Goal: Task Accomplishment & Management: Manage account settings

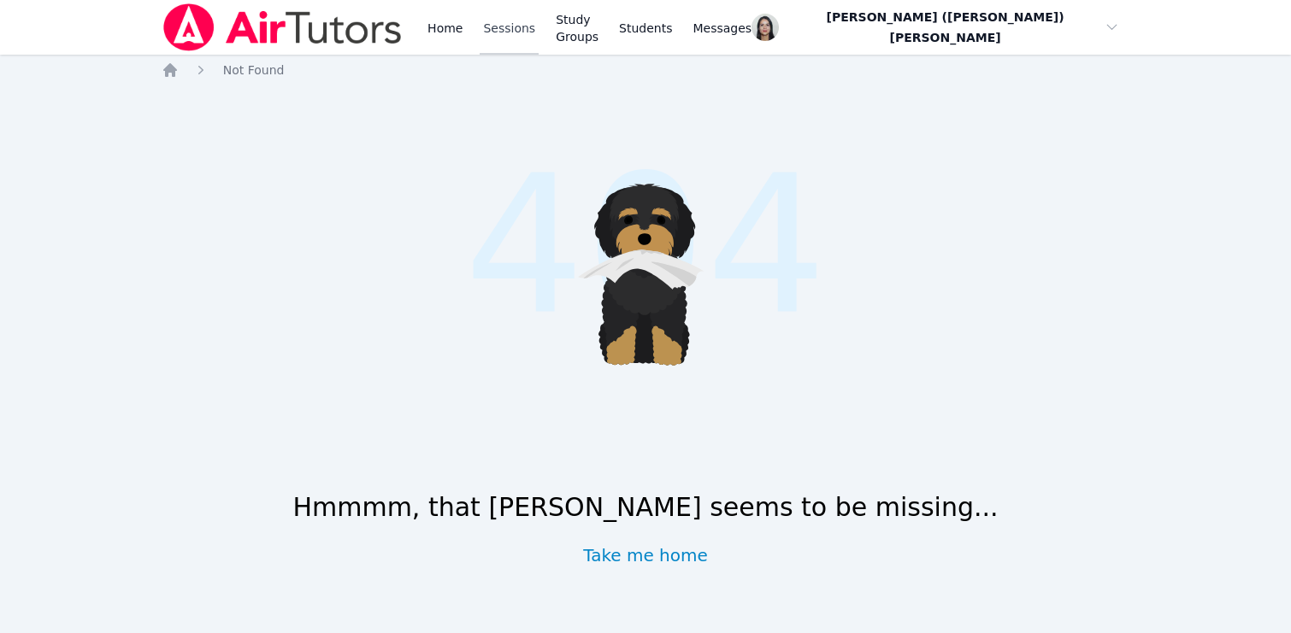
click at [515, 15] on link "Sessions" at bounding box center [509, 27] width 59 height 55
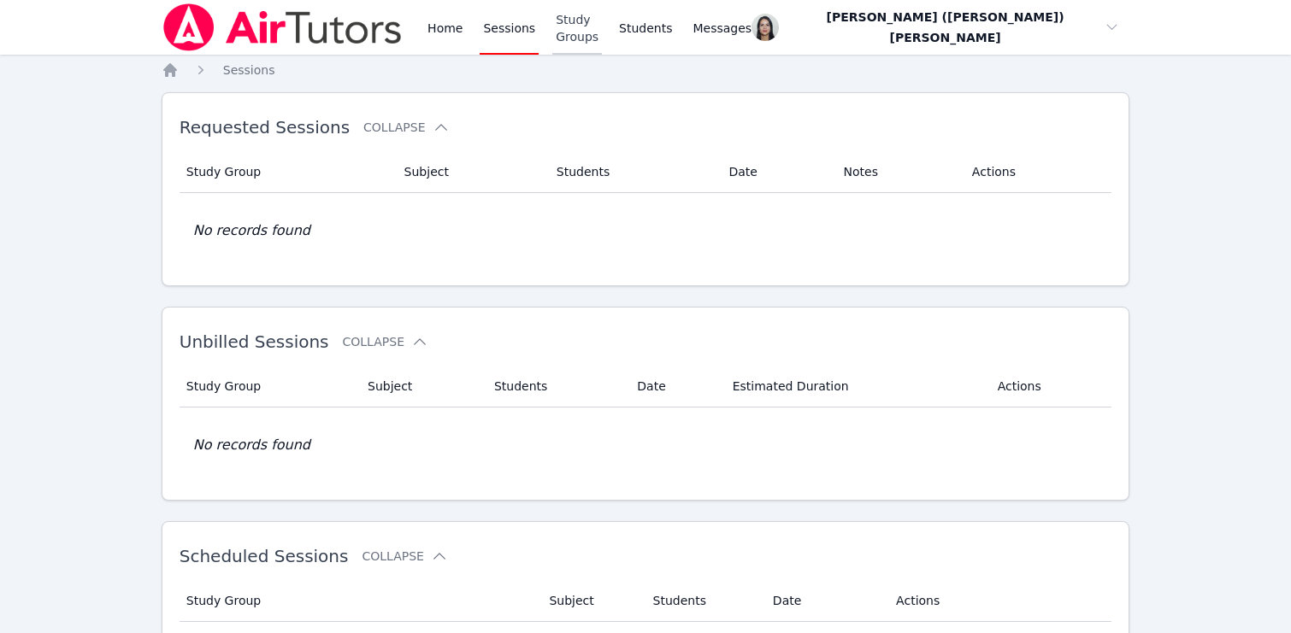
click at [602, 36] on link "Study Groups" at bounding box center [577, 27] width 50 height 55
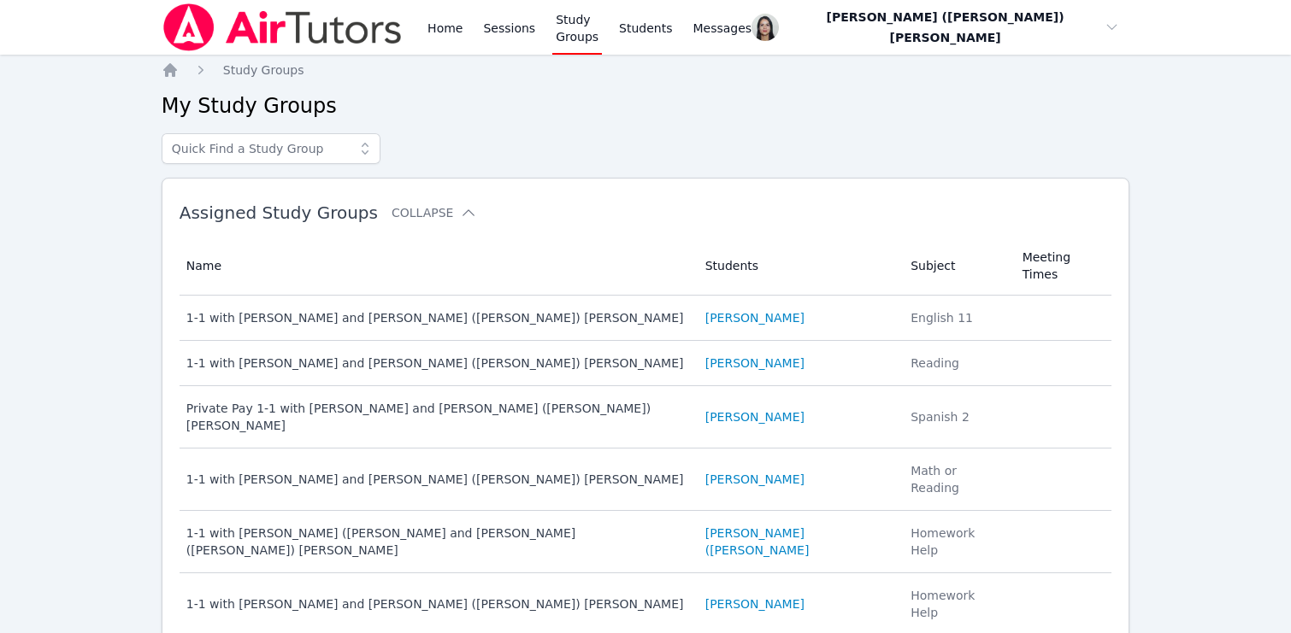
scroll to position [80, 0]
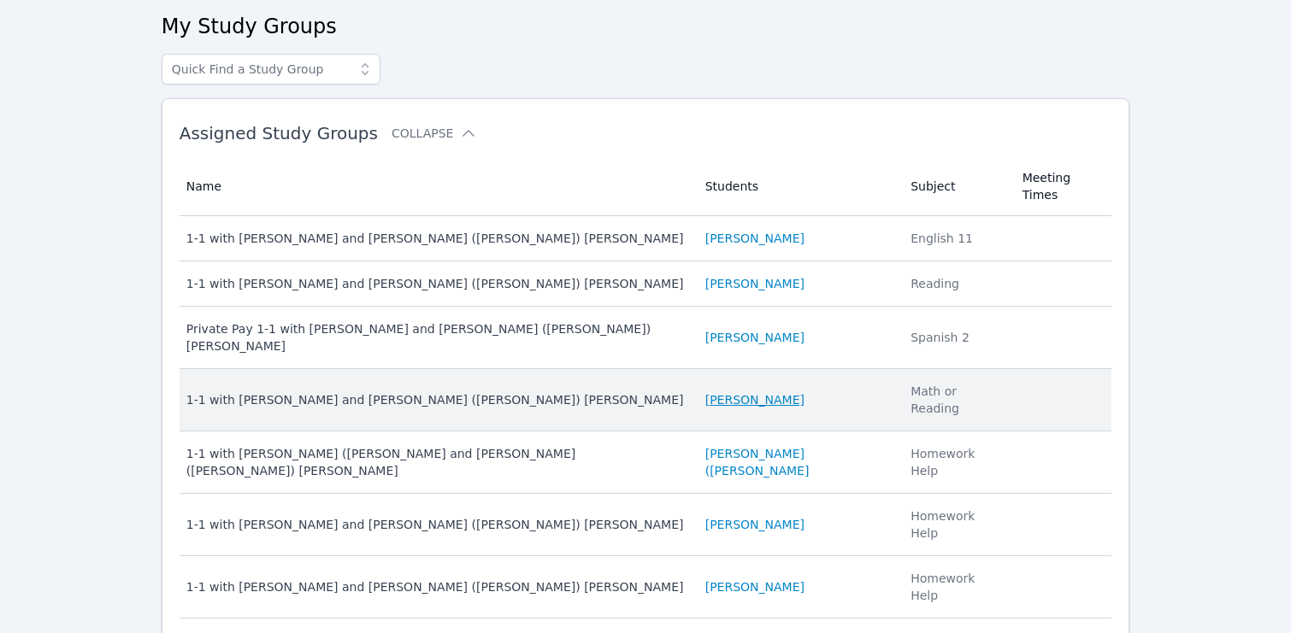
click at [724, 392] on link "[PERSON_NAME]" at bounding box center [754, 400] width 99 height 17
click at [705, 392] on link "[PERSON_NAME]" at bounding box center [754, 400] width 99 height 17
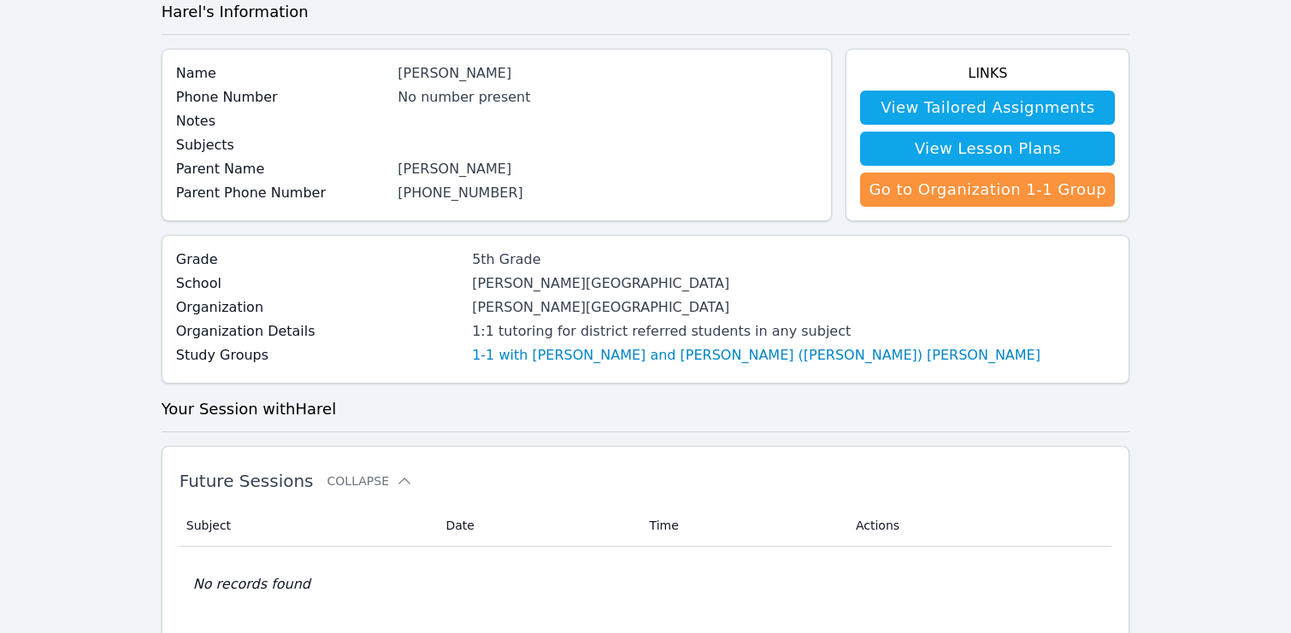
scroll to position [95, 0]
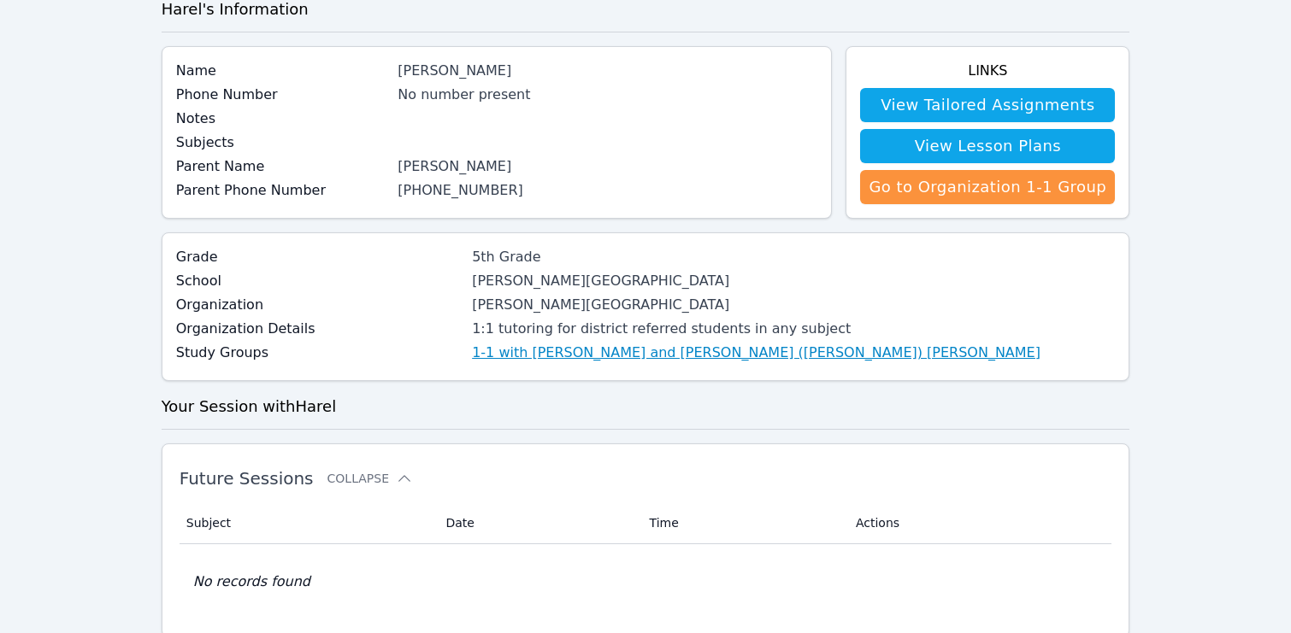
click at [472, 353] on link "1-1 with [PERSON_NAME] and [PERSON_NAME] ([PERSON_NAME]) [PERSON_NAME]" at bounding box center [756, 353] width 569 height 21
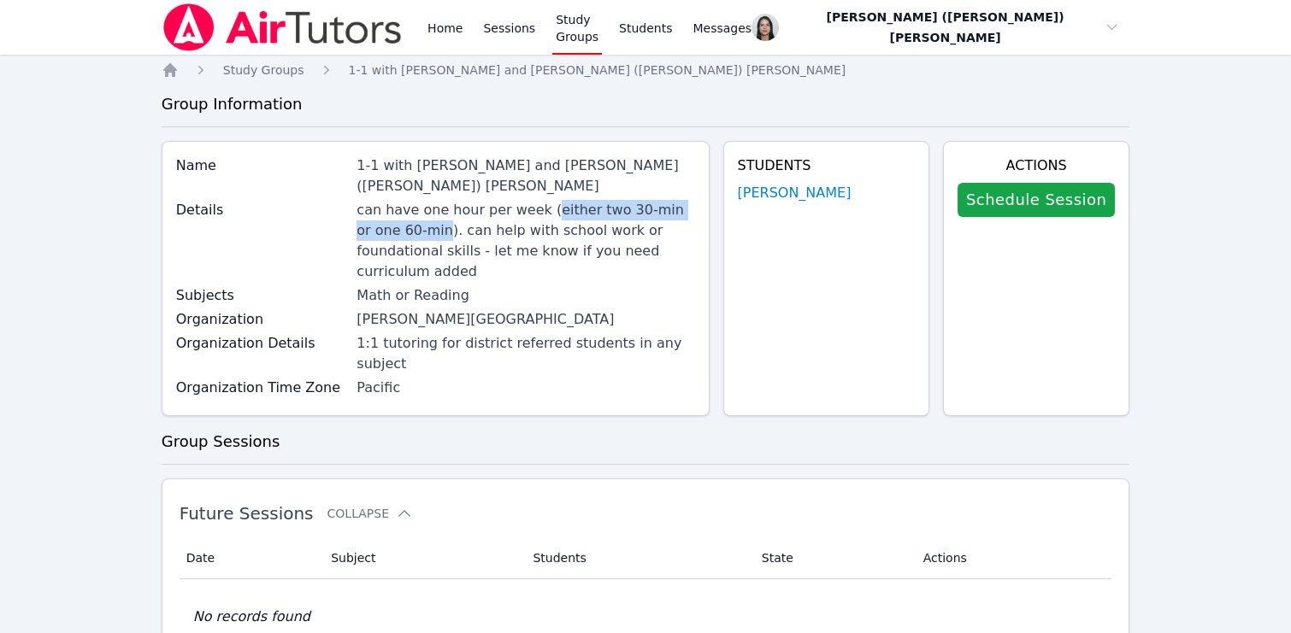
drag, startPoint x: 546, startPoint y: 191, endPoint x: 406, endPoint y: 209, distance: 141.2
click at [406, 209] on div "can have one hour per week (either two 30-min or one 60-min). can help with sch…" at bounding box center [525, 241] width 338 height 82
copy div "either two 30-min or one 60-min"
click at [488, 32] on link "Sessions" at bounding box center [509, 27] width 59 height 55
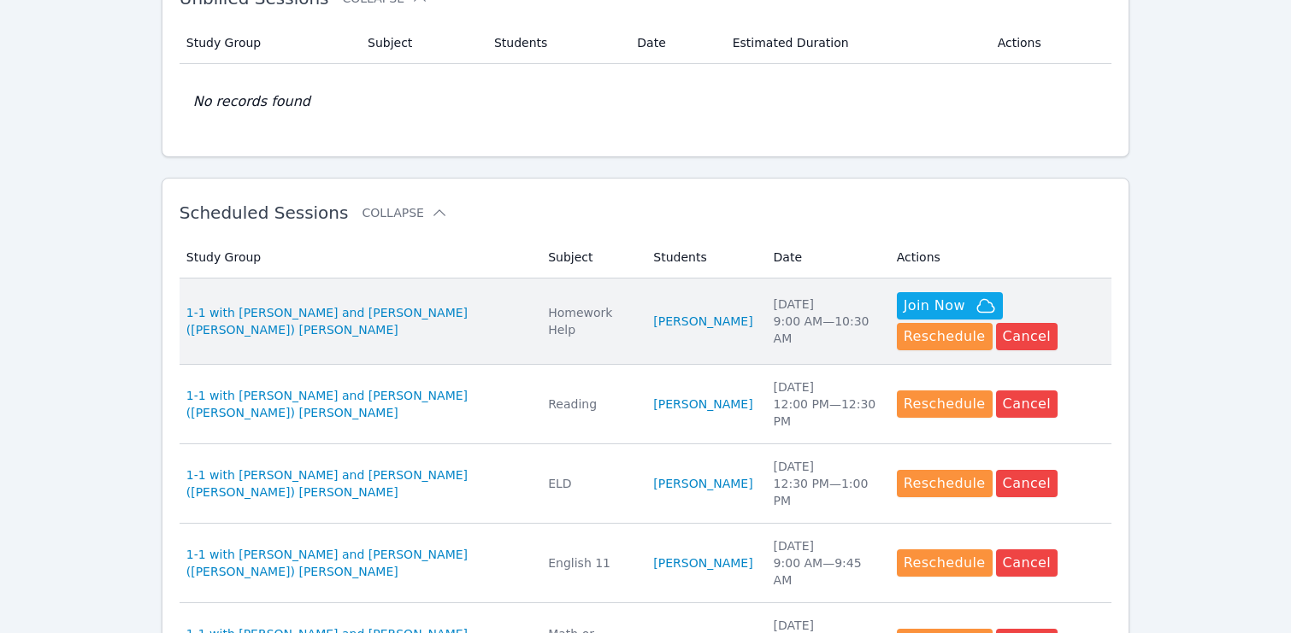
scroll to position [348, 0]
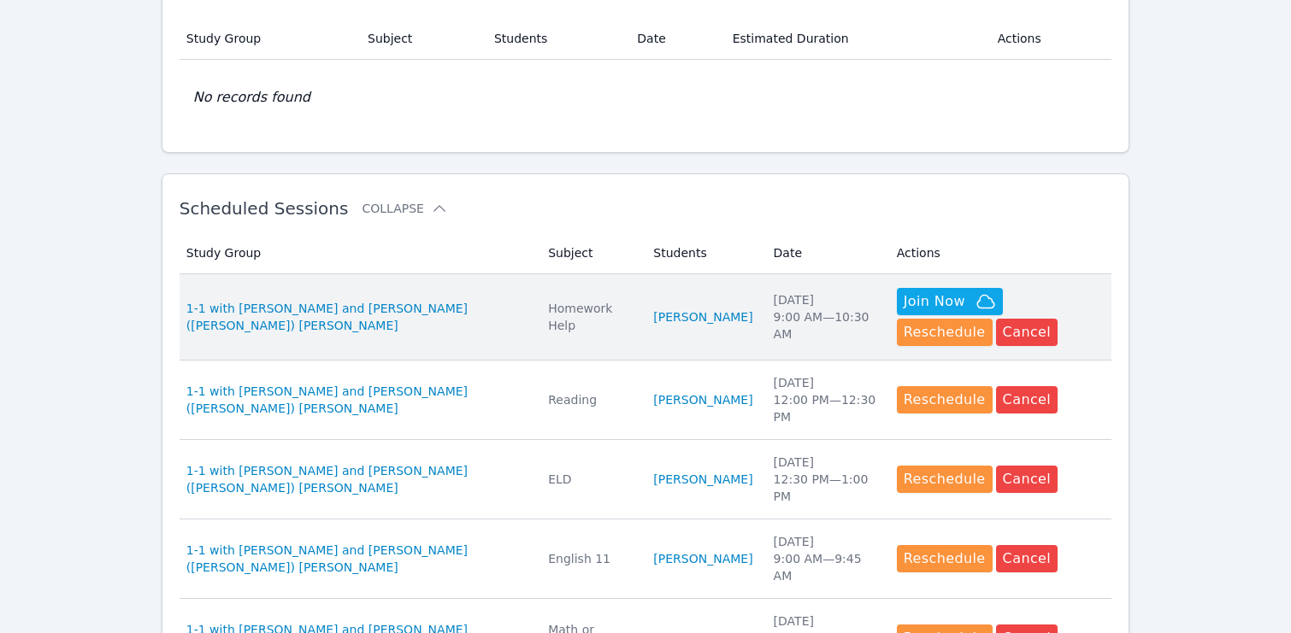
click at [585, 295] on td "Subject Homework Help" at bounding box center [590, 317] width 105 height 86
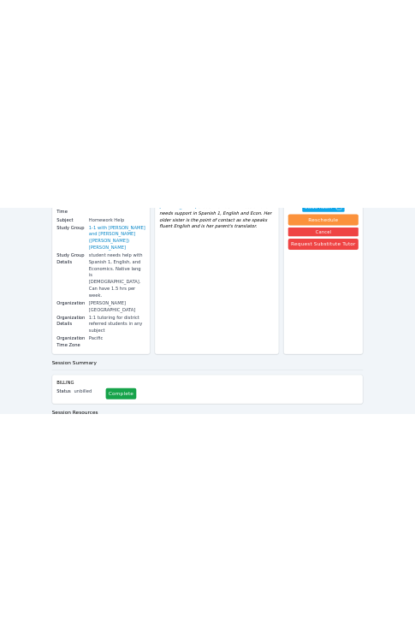
scroll to position [308, 0]
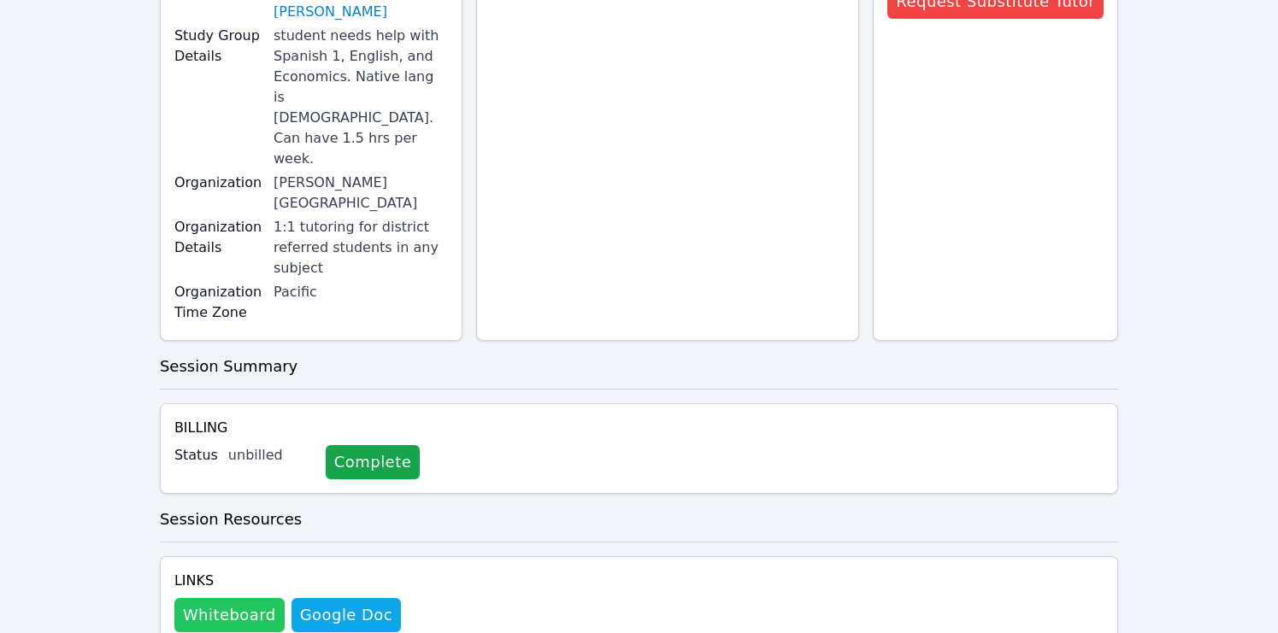
click at [256, 598] on button "Whiteboard" at bounding box center [229, 615] width 110 height 34
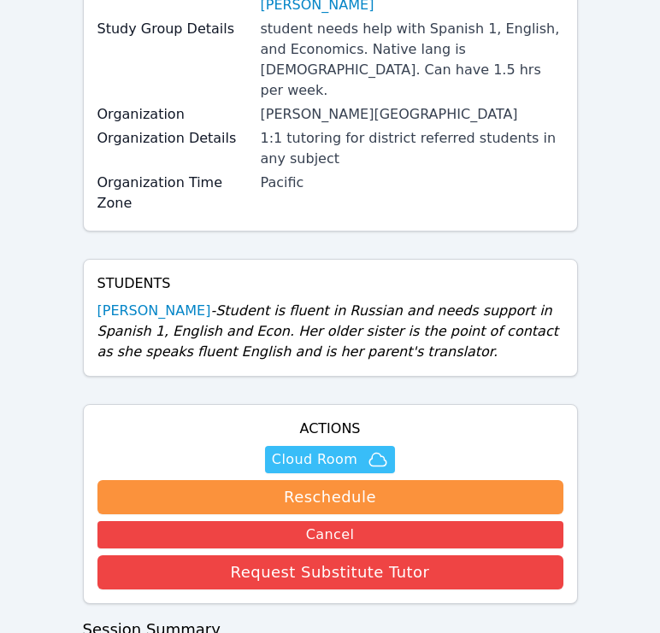
click at [354, 450] on span "Cloud Room" at bounding box center [314, 460] width 85 height 21
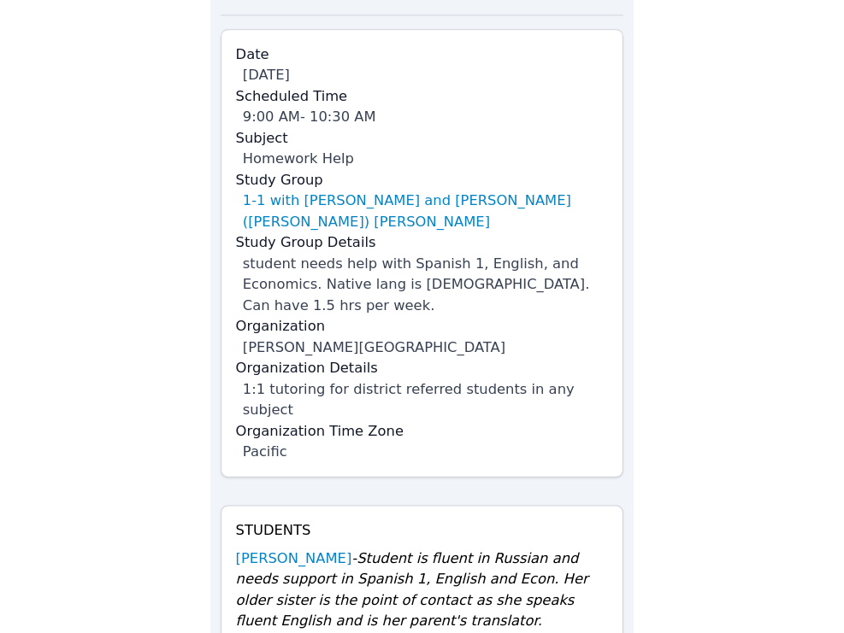
scroll to position [0, 0]
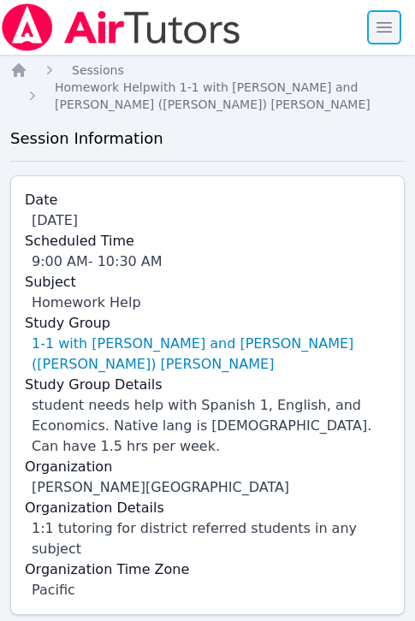
click at [386, 24] on span "button" at bounding box center [384, 28] width 38 height 38
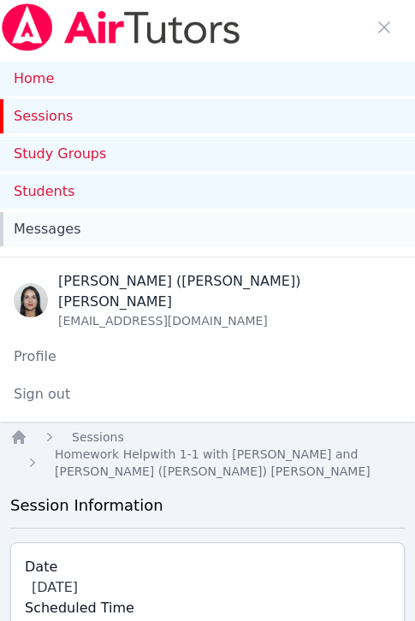
click at [126, 227] on div "Messages" at bounding box center [207, 229] width 387 height 21
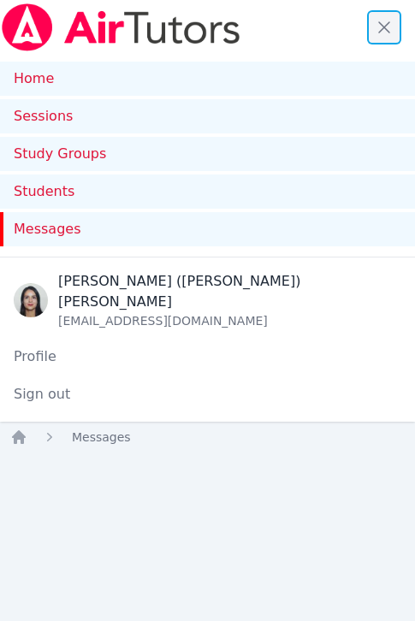
click at [373, 21] on span "button" at bounding box center [384, 28] width 38 height 38
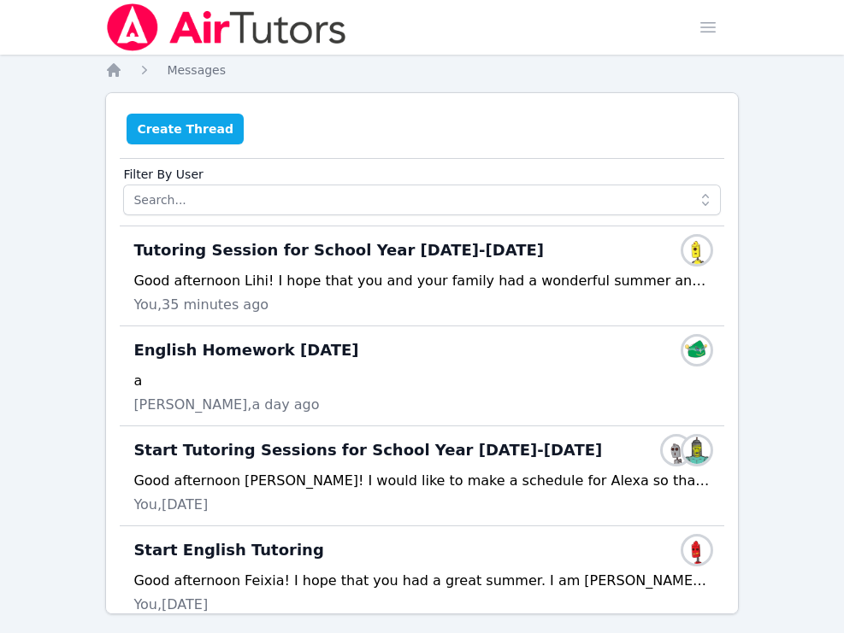
click at [180, 136] on button "Create Thread" at bounding box center [185, 129] width 117 height 31
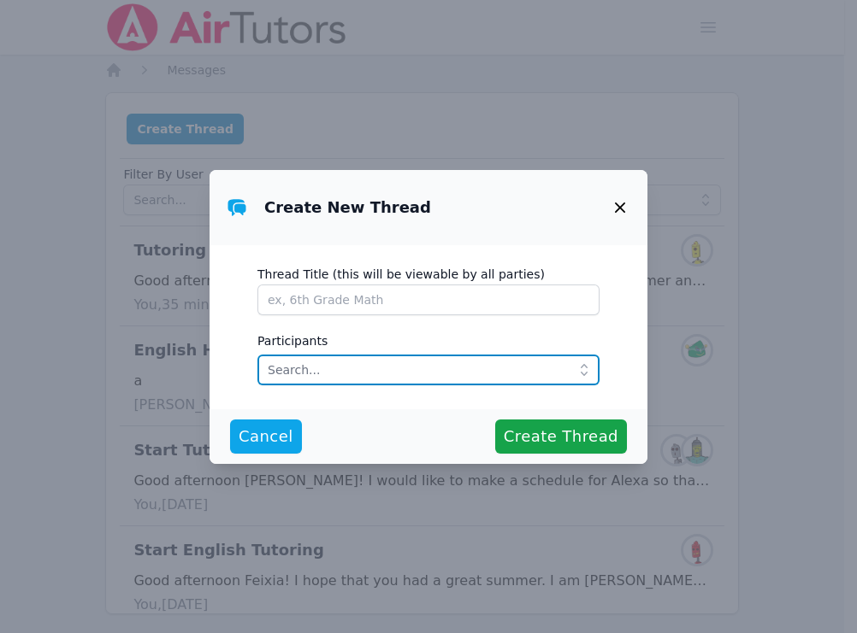
click at [355, 384] on input "text" at bounding box center [428, 370] width 342 height 31
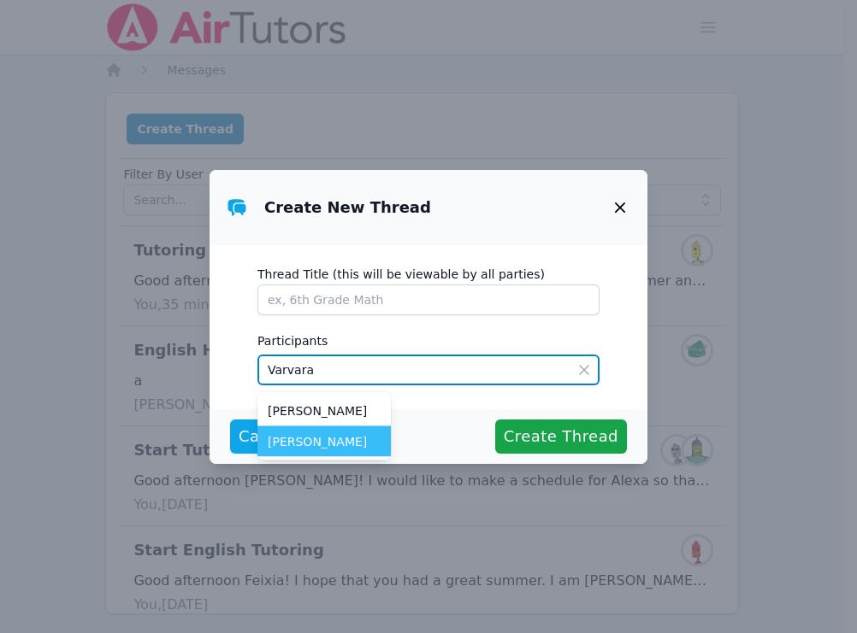
type input "Varvara"
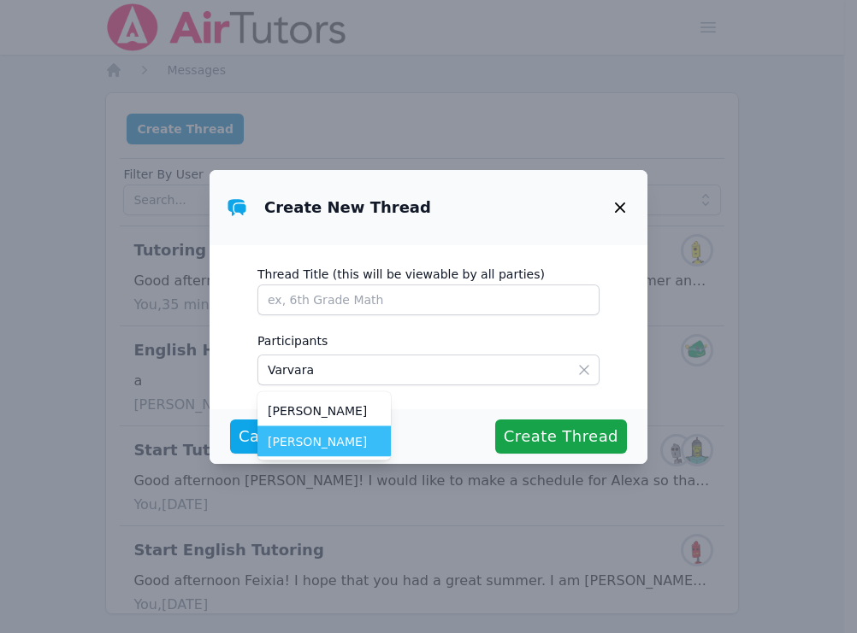
click at [329, 445] on span "[PERSON_NAME]" at bounding box center [324, 441] width 113 height 17
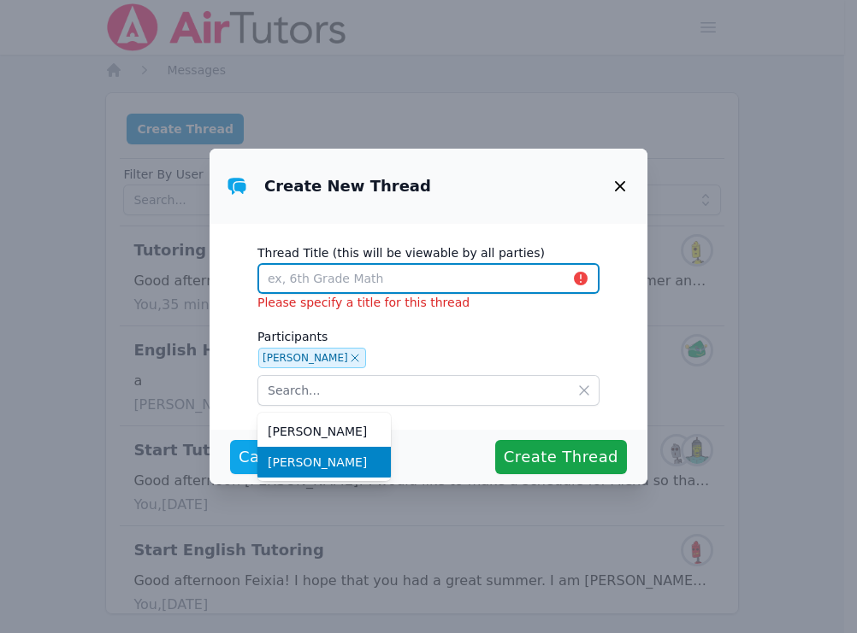
click at [297, 283] on input "Thread Title (this will be viewable by all parties)" at bounding box center [428, 278] width 342 height 31
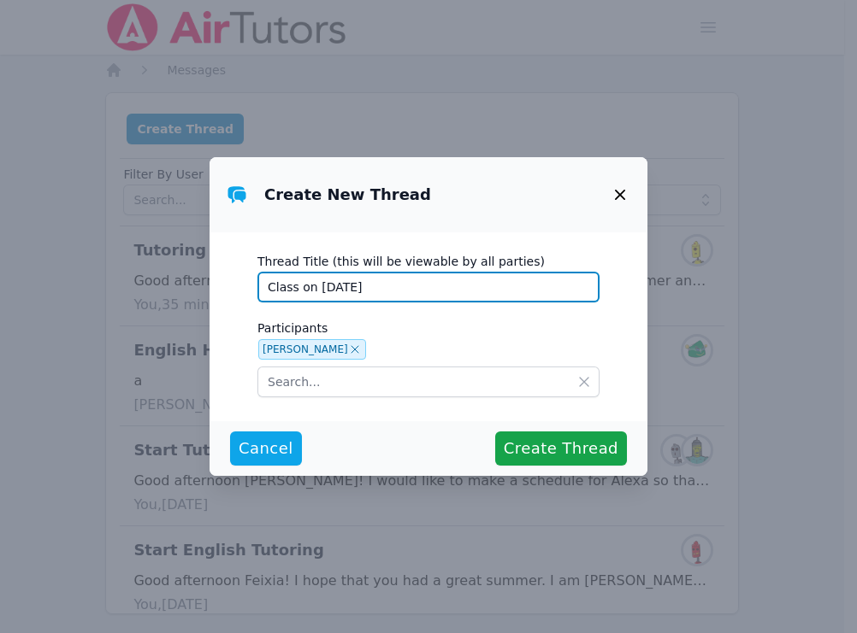
type input "Class on 9/4/25"
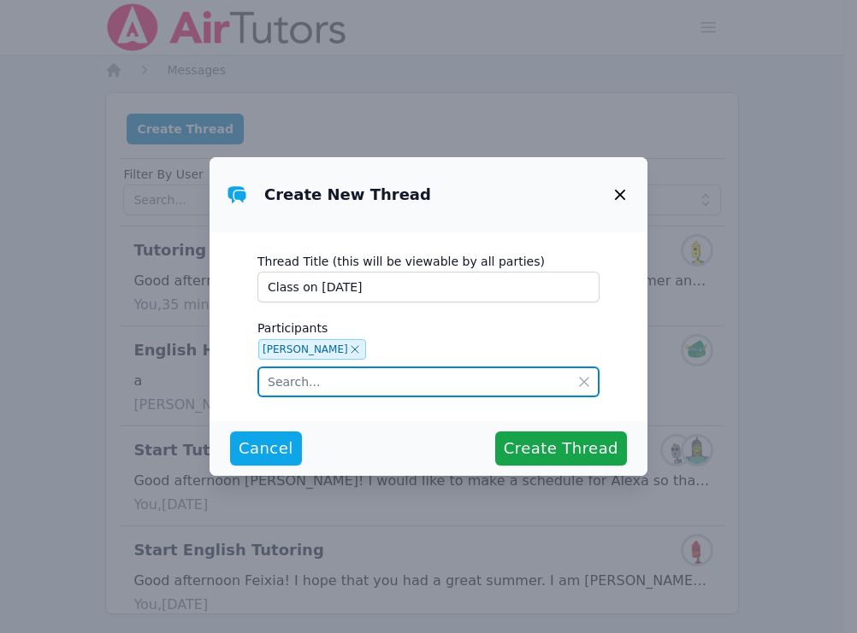
click at [364, 387] on input "text" at bounding box center [428, 382] width 342 height 31
type input "Varvara"
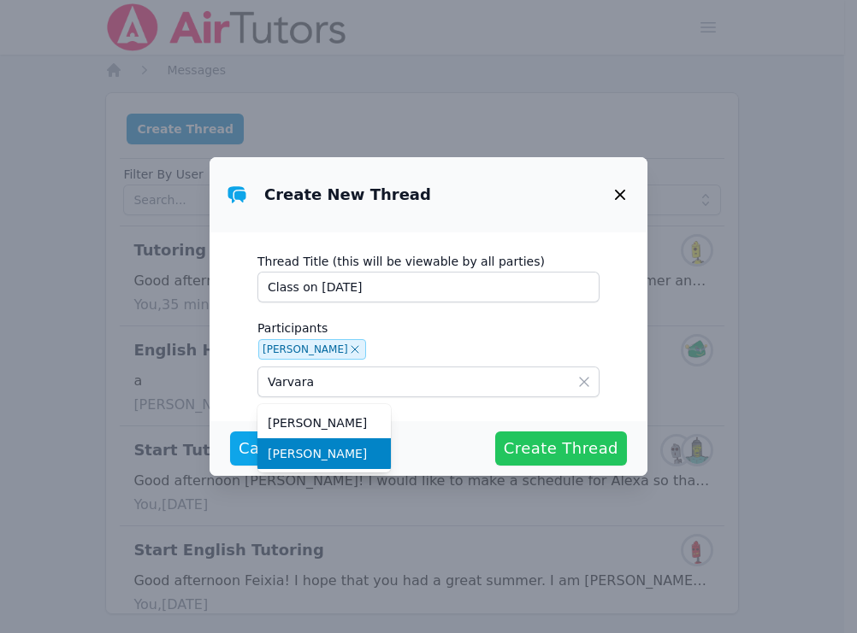
click at [562, 446] on span "Create Thread" at bounding box center [561, 449] width 115 height 24
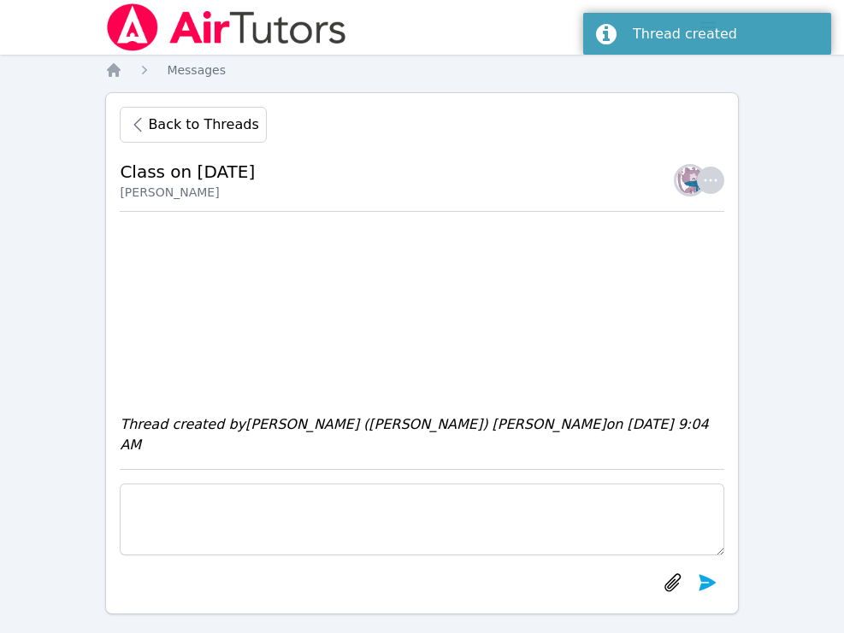
click at [210, 126] on span "Back to Threads" at bounding box center [203, 125] width 110 height 21
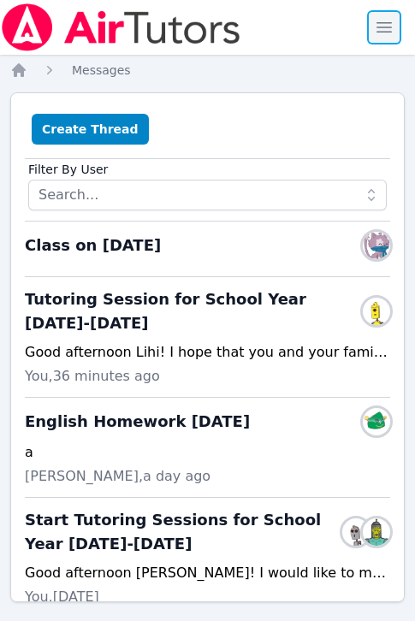
click at [378, 25] on span "button" at bounding box center [384, 28] width 38 height 38
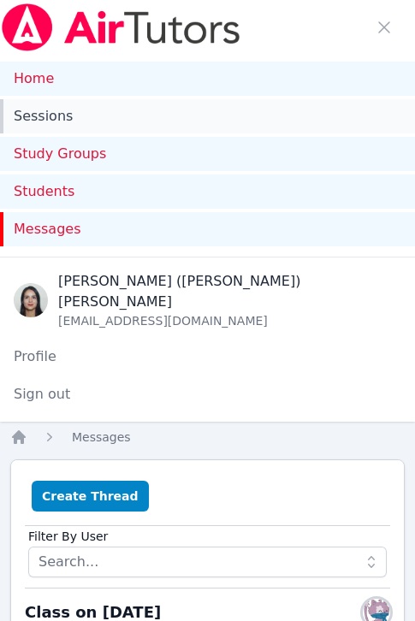
click at [77, 124] on link "Sessions" at bounding box center [207, 116] width 415 height 34
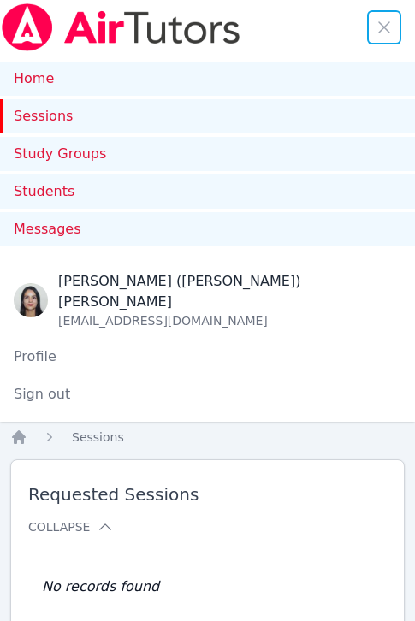
drag, startPoint x: 375, startPoint y: 37, endPoint x: 348, endPoint y: 7, distance: 40.5
click at [375, 37] on span "button" at bounding box center [384, 28] width 38 height 38
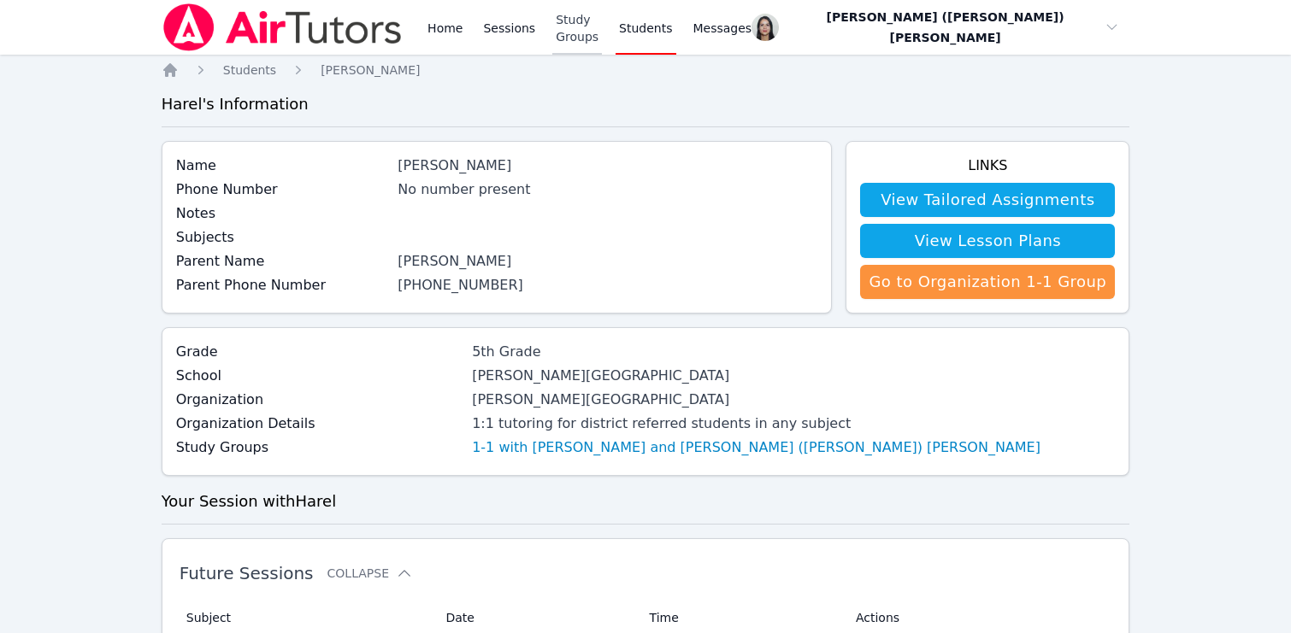
click at [580, 20] on link "Study Groups" at bounding box center [577, 27] width 50 height 55
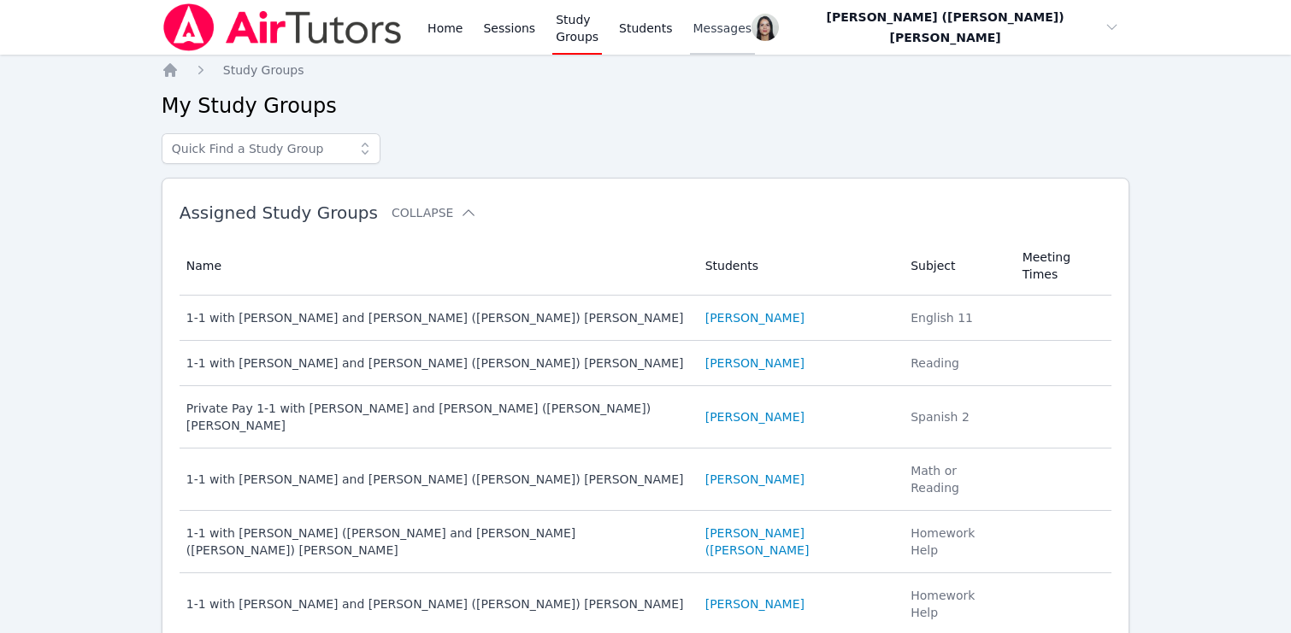
click at [731, 23] on span "Messages" at bounding box center [722, 28] width 59 height 17
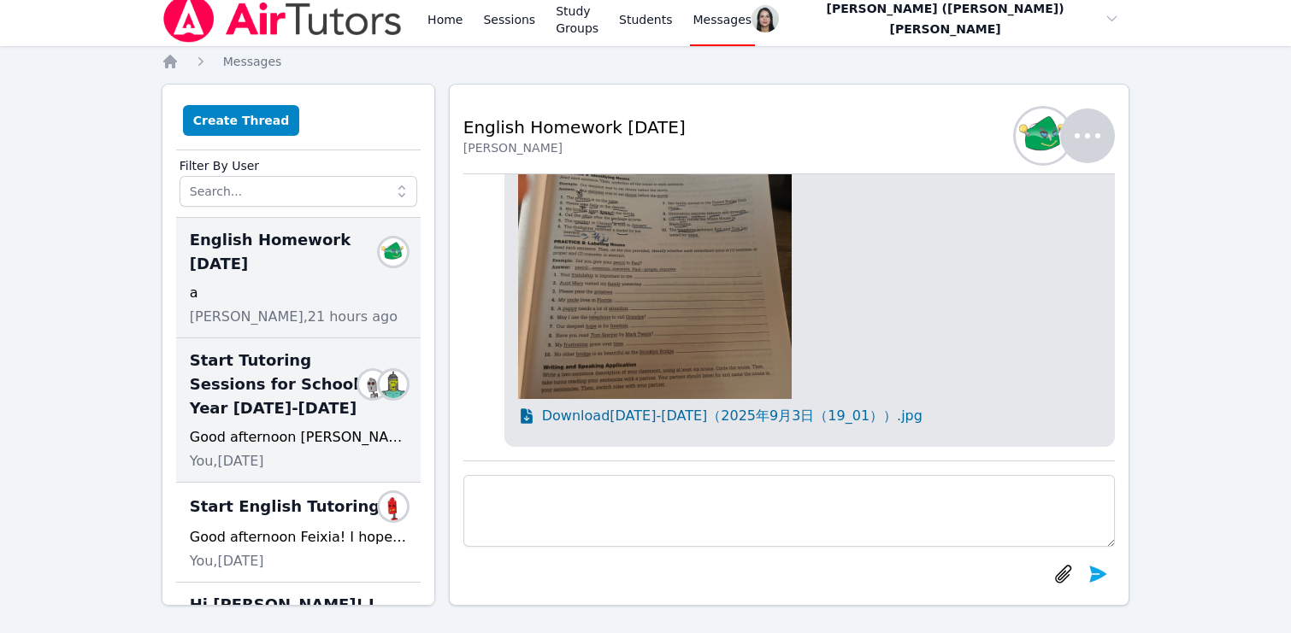
scroll to position [7, 0]
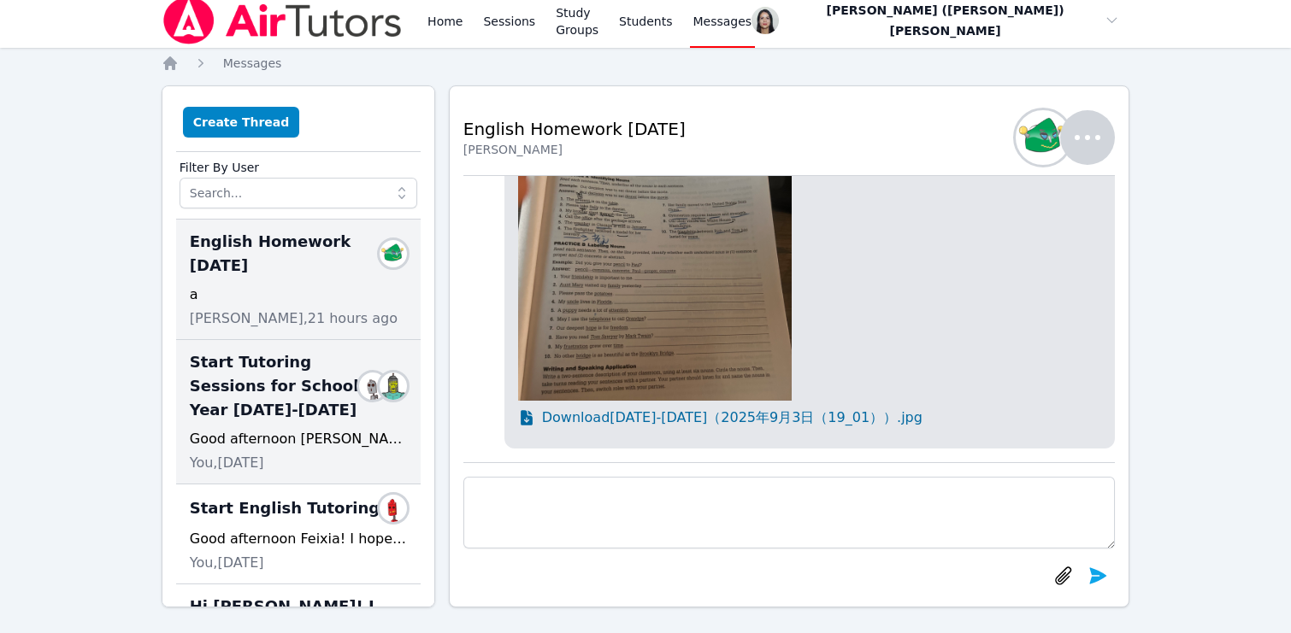
click at [301, 375] on span "Start Tutoring Sessions for School Year 2025-2026" at bounding box center [278, 387] width 176 height 72
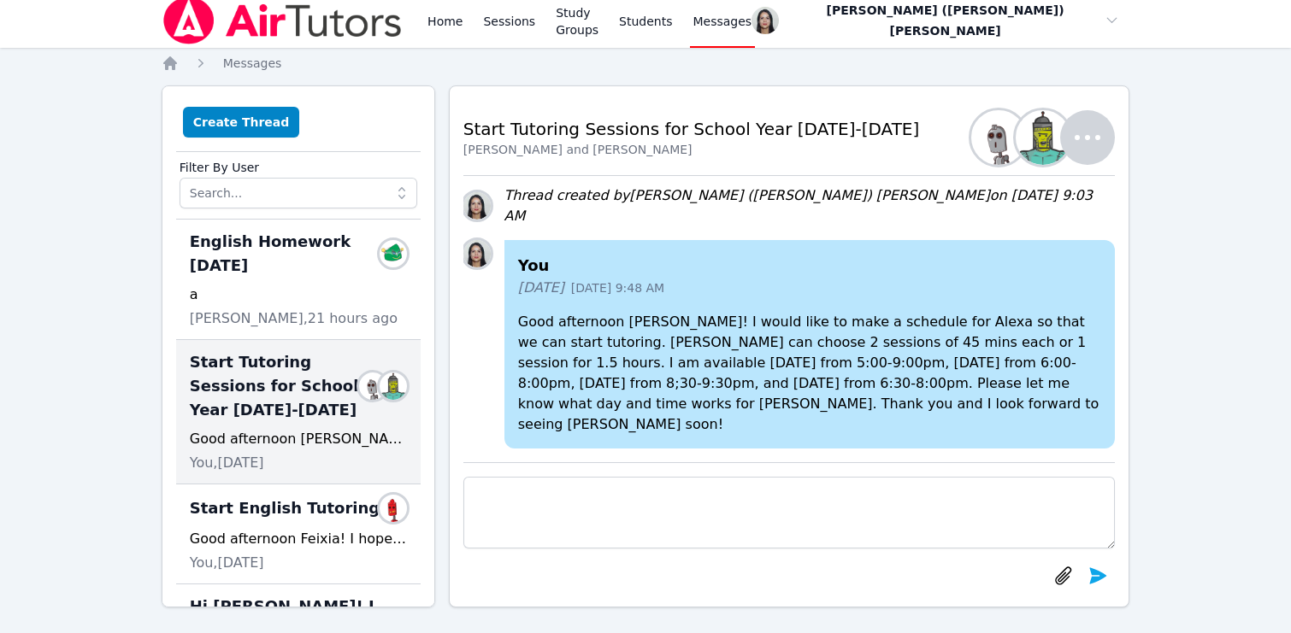
scroll to position [18, 0]
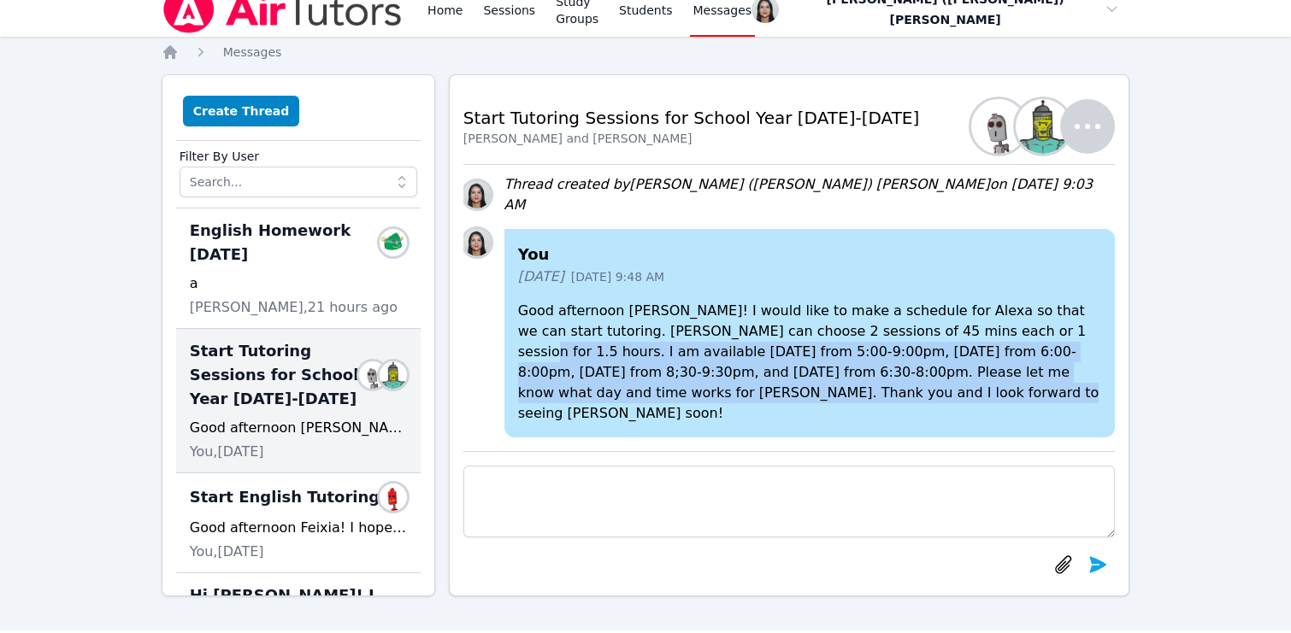
drag, startPoint x: 962, startPoint y: 352, endPoint x: 962, endPoint y: 411, distance: 59.0
click at [962, 411] on p "Good afternoon Anna! I would like to make a schedule for Alexa so that we can s…" at bounding box center [810, 362] width 584 height 123
copy p "I am available Monday from 5:00-9:00pm, Tuesday from 6:00-8:00pm, Wednesday fro…"
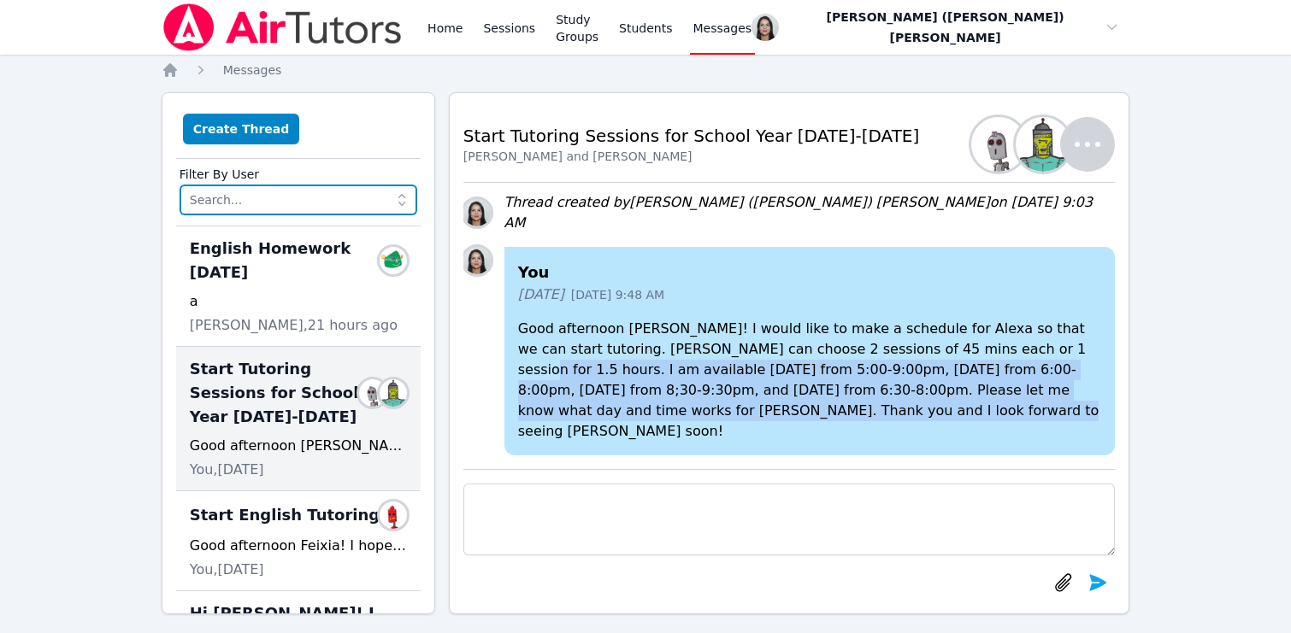
click at [286, 203] on input "text" at bounding box center [299, 200] width 238 height 31
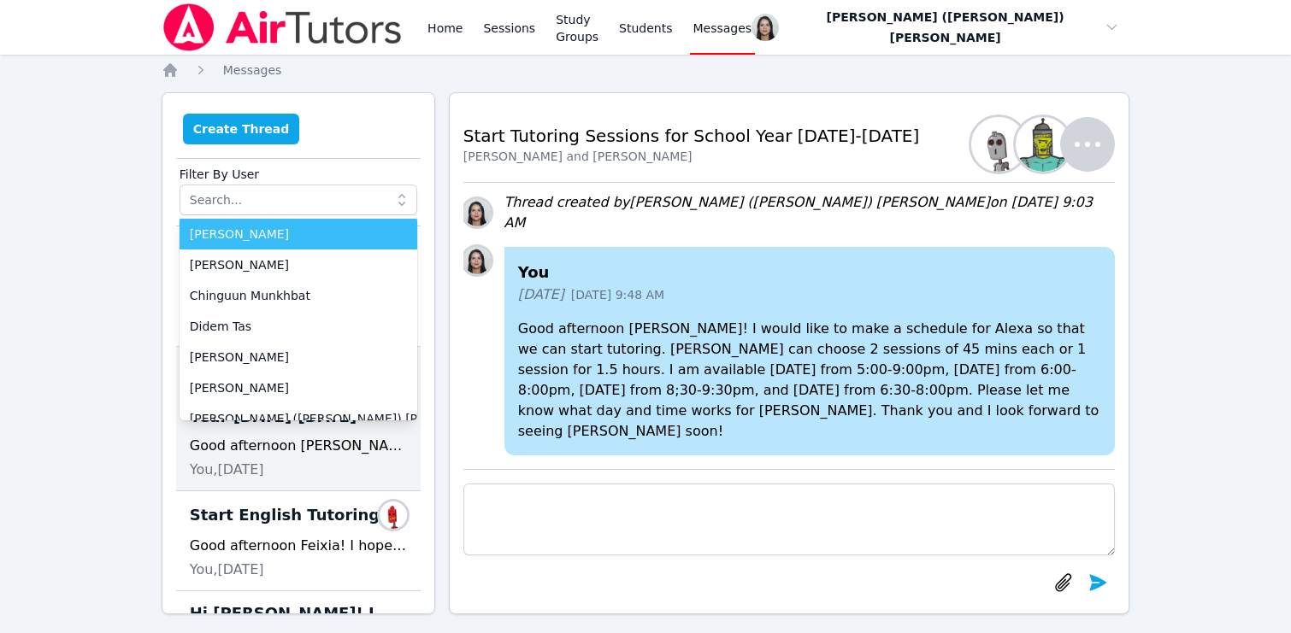
click at [241, 138] on button "Create Thread" at bounding box center [241, 129] width 117 height 31
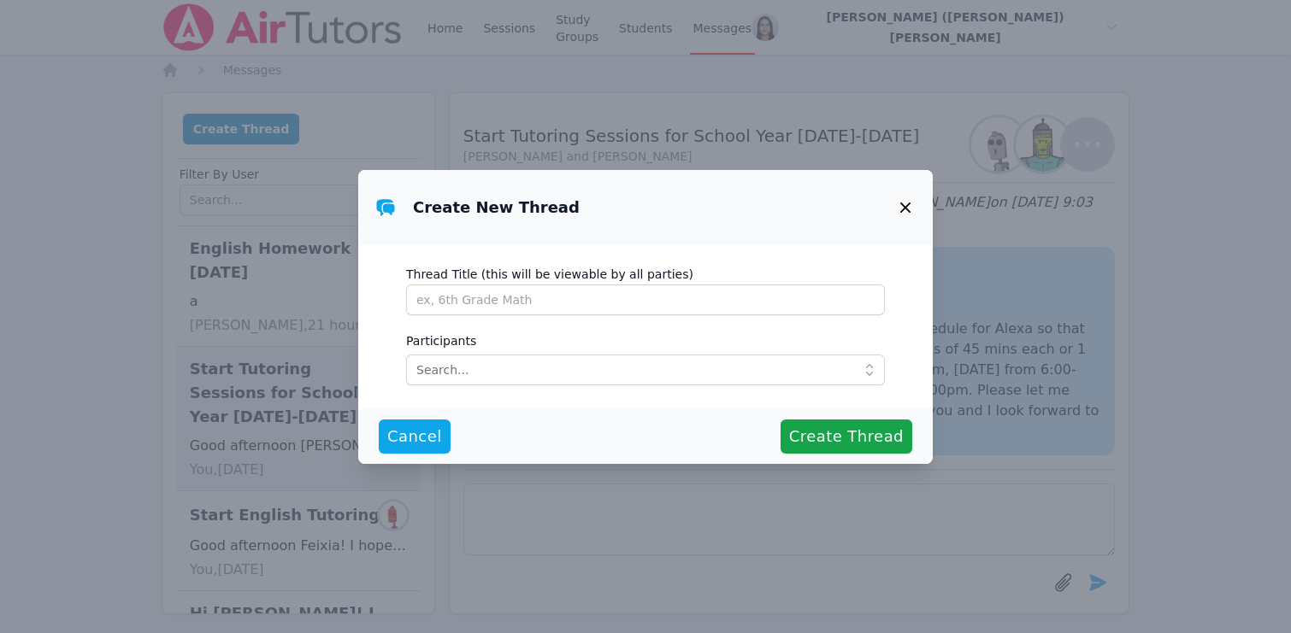
click at [450, 306] on input "Thread Title (this will be viewable by all parties)" at bounding box center [645, 300] width 479 height 31
click at [449, 378] on input "text" at bounding box center [645, 370] width 479 height 31
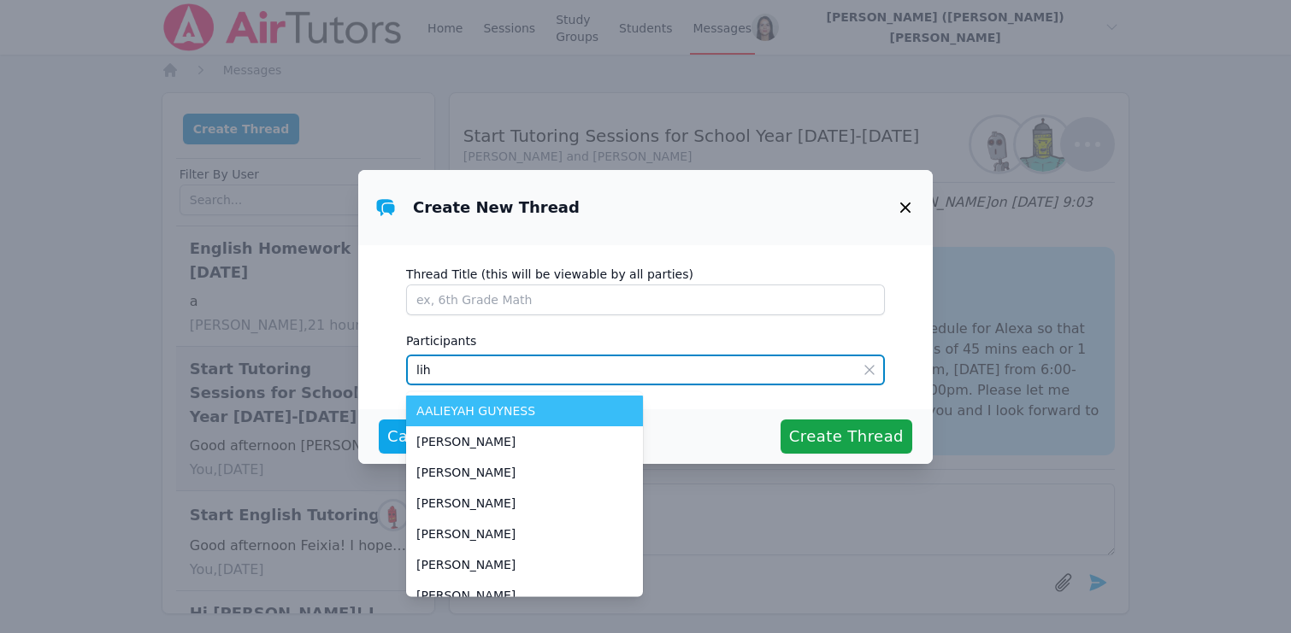
type input "lihi"
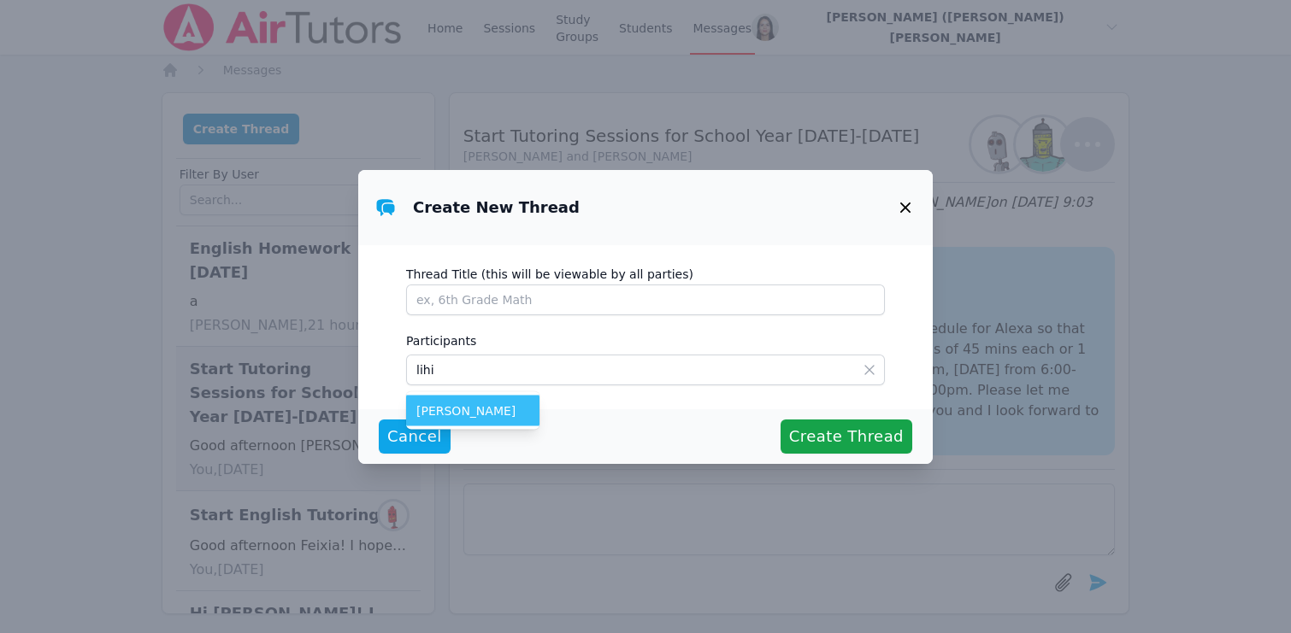
click at [464, 410] on span "Lihi Shoham" at bounding box center [472, 411] width 113 height 17
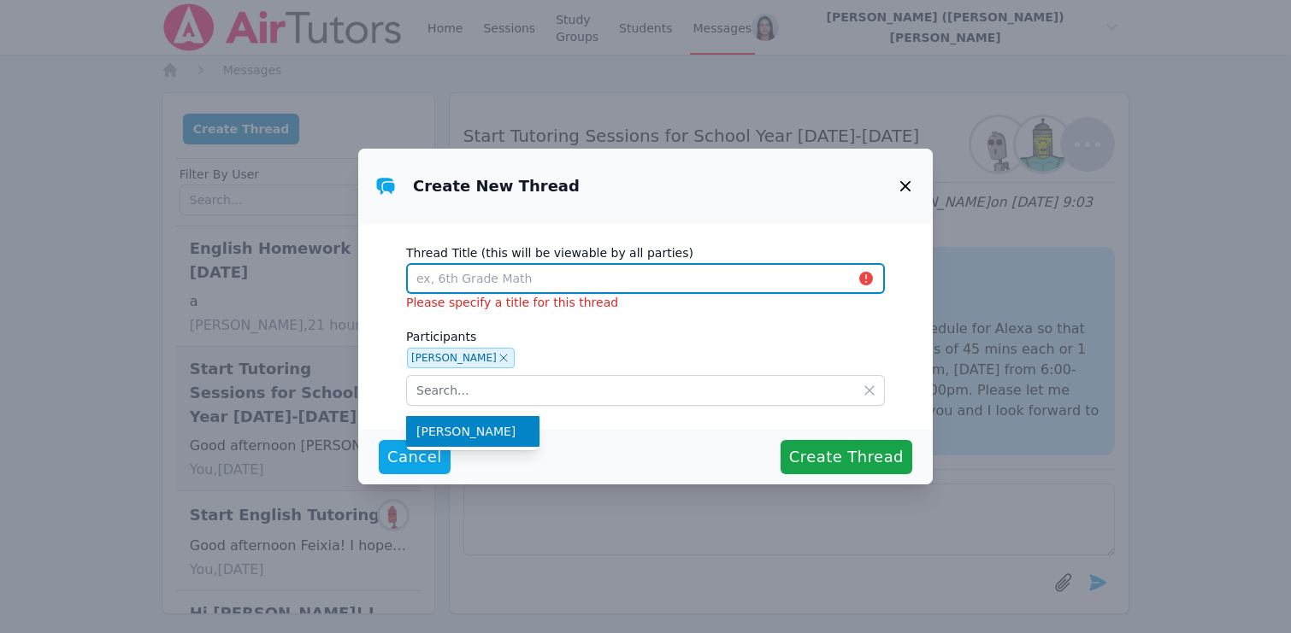
click at [446, 276] on input "Thread Title (this will be viewable by all parties)" at bounding box center [645, 278] width 479 height 31
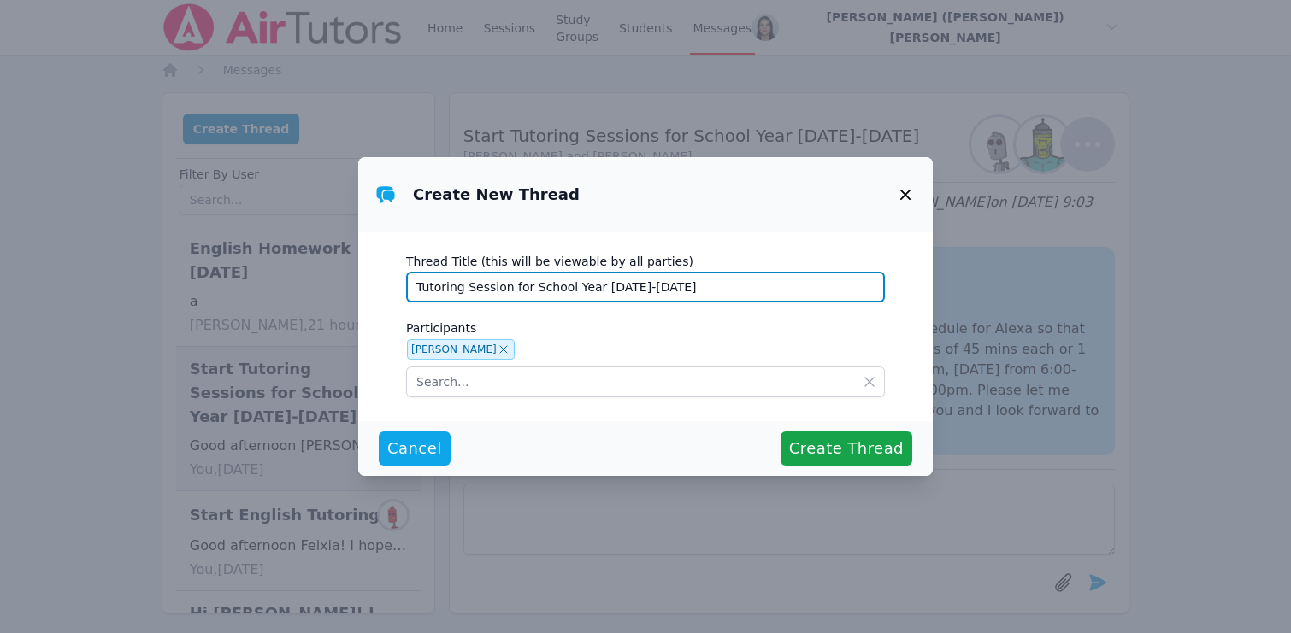
type input "Tutoring Session for School Year 2025-2026"
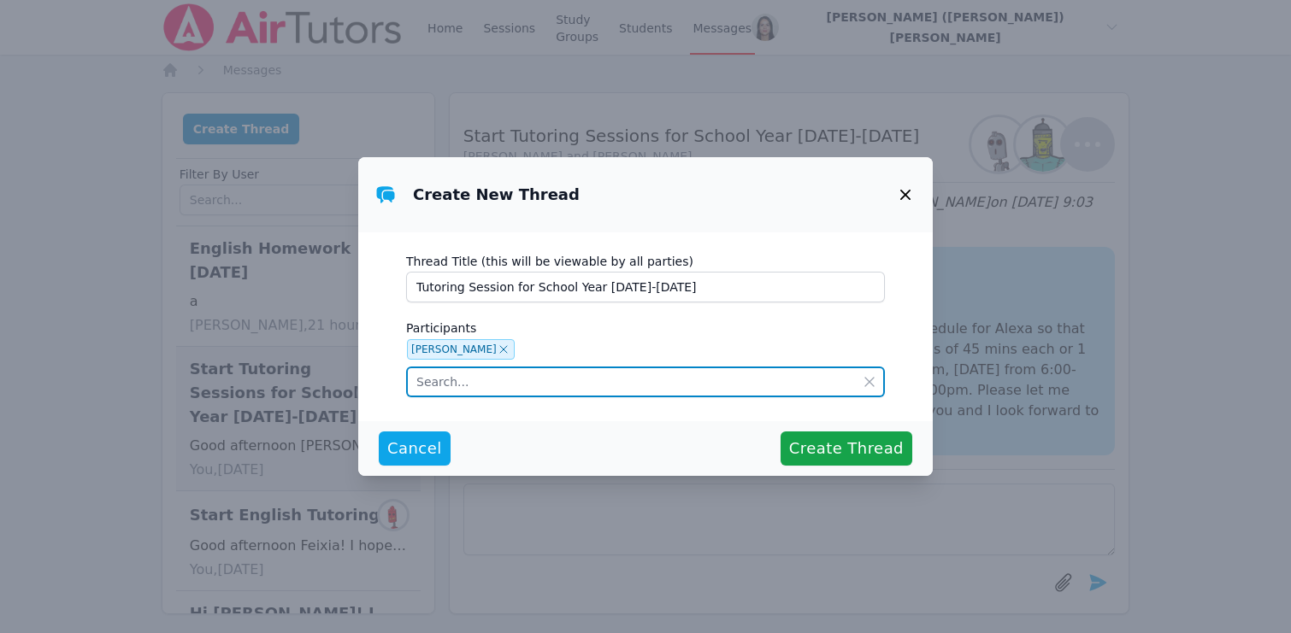
click at [521, 388] on input "text" at bounding box center [645, 382] width 479 height 31
type input "lihi"
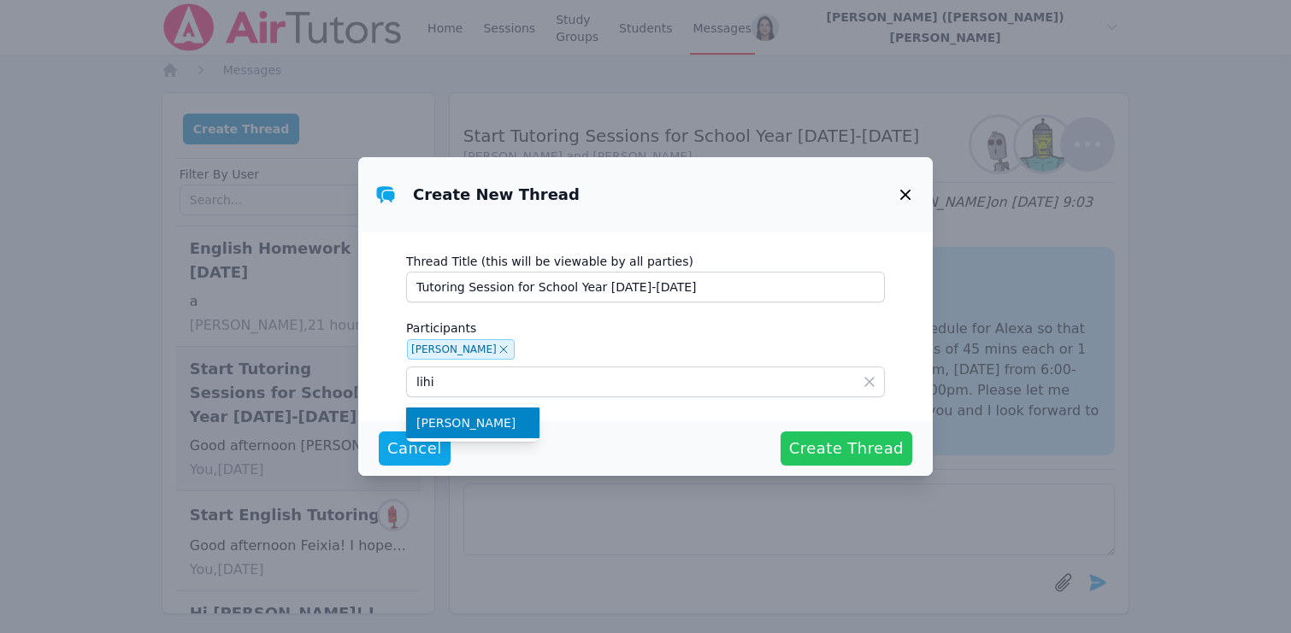
click at [833, 451] on span "Create Thread" at bounding box center [846, 449] width 115 height 24
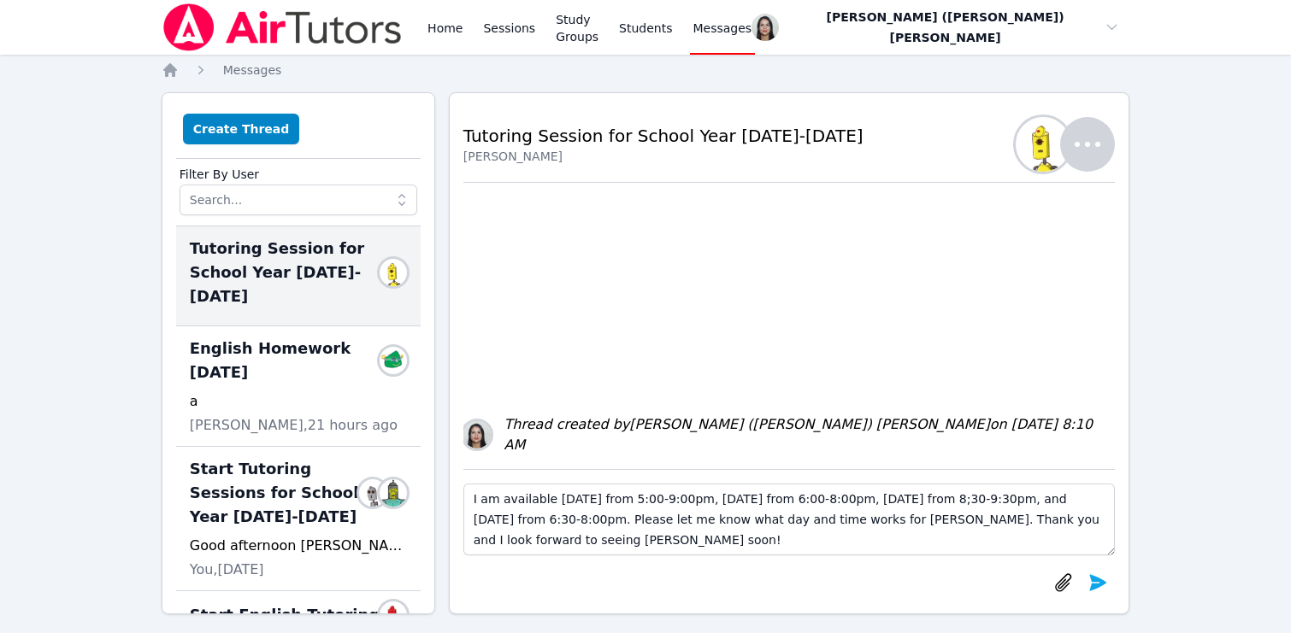
click at [471, 501] on textarea "I am available Monday from 5:00-9:00pm, Tuesday from 6:00-8:00pm, Wednesday fro…" at bounding box center [789, 520] width 652 height 72
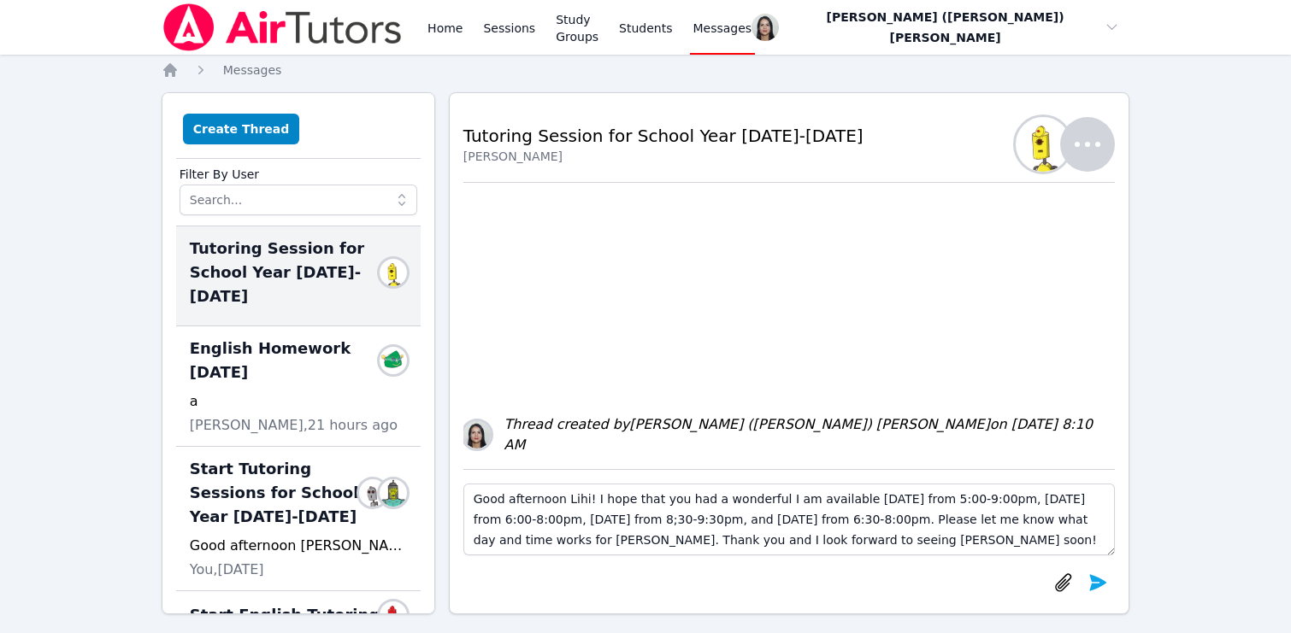
click at [899, 552] on textarea "Good afternoon Lihi! I hope that you had a wonderful I am available Monday from…" at bounding box center [789, 520] width 652 height 72
click at [767, 499] on textarea "Good afternoon Lihi! I hope that you had a wonderful I am available Monday from…" at bounding box center [789, 520] width 652 height 72
click at [764, 533] on textarea "Good afternoon Lihi! I hope that you had a wonderful summer I am available Mond…" at bounding box center [789, 520] width 652 height 72
click at [812, 500] on textarea "Good afternoon Lihi! I hope that you had a wonderful summer I am available Mond…" at bounding box center [789, 520] width 652 height 72
click at [675, 501] on textarea "Good afternoon Lihi! I hope that you had a wonderful summer I am available Mond…" at bounding box center [789, 520] width 652 height 72
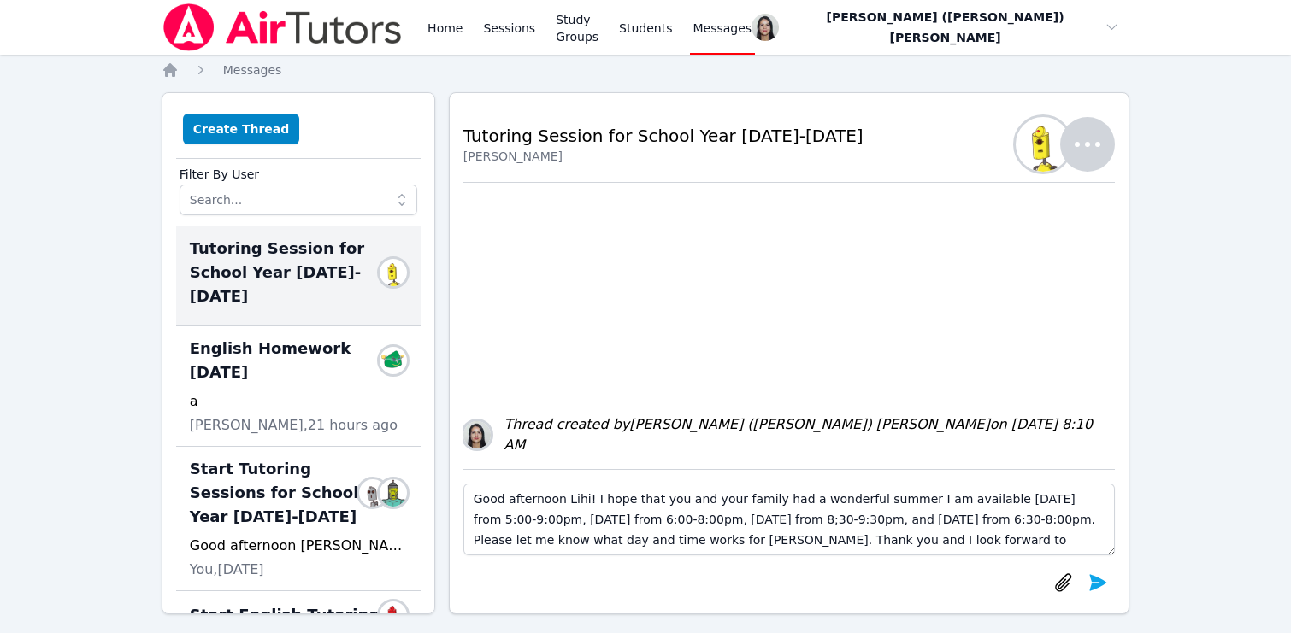
click at [899, 502] on textarea "Good afternoon Lihi! I hope that you and your family had a wonderful summer I a…" at bounding box center [789, 520] width 652 height 72
click at [544, 516] on textarea "Good afternoon Lihi! I hope that you and your family had a wonderful summer and…" at bounding box center [789, 520] width 652 height 72
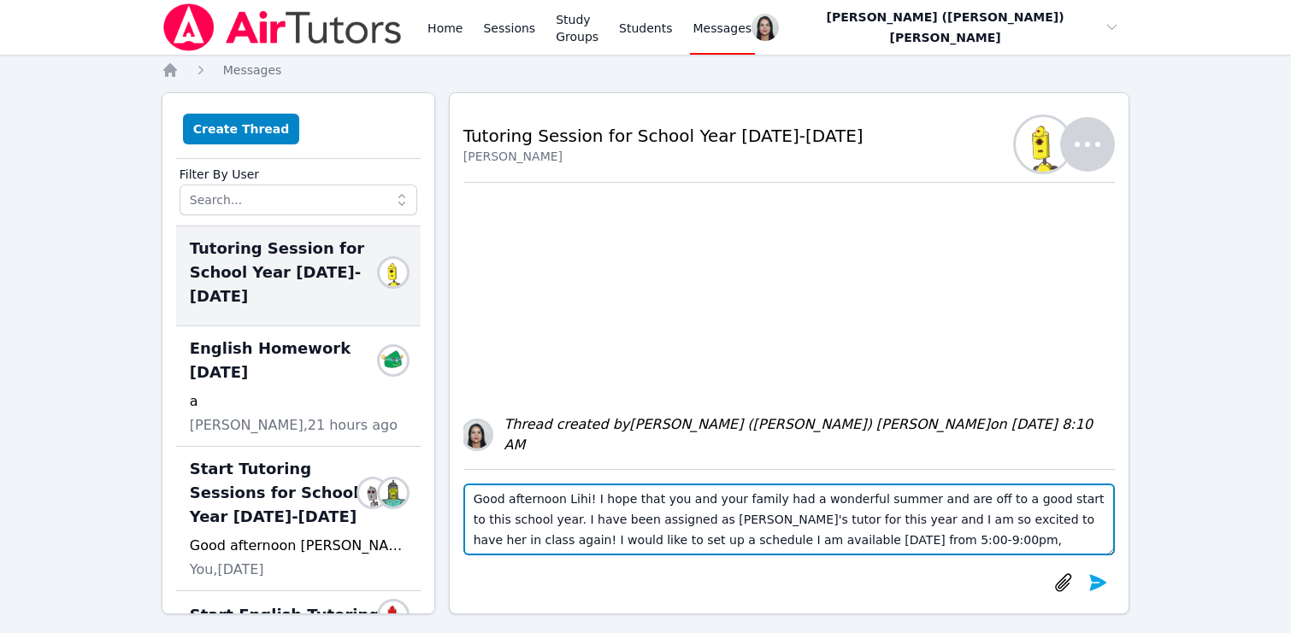
click at [1072, 523] on textarea "Good afternoon Lihi! I hope that you and your family had a wonderful summer and…" at bounding box center [789, 520] width 652 height 72
paste textarea "either two 30-min or one 60-min"
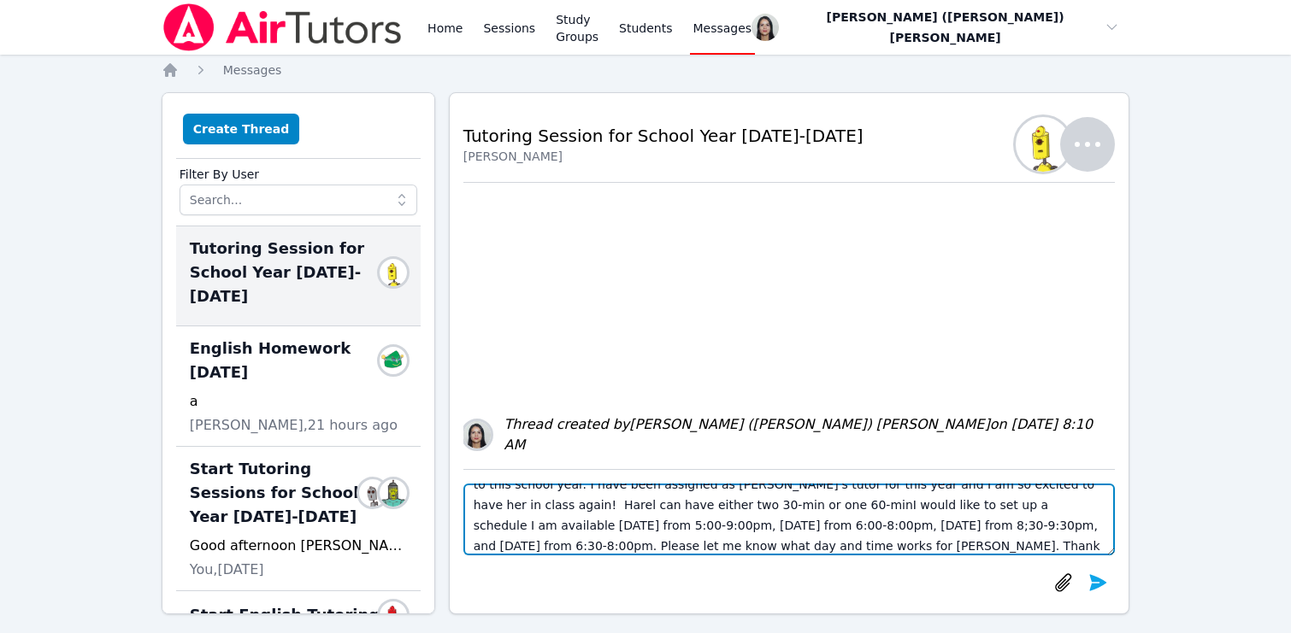
scroll to position [38, 0]
click at [662, 505] on textarea "Good afternoon Lihi! I hope that you and your family had a wonderful summer and…" at bounding box center [789, 520] width 652 height 72
click at [787, 504] on textarea "Good afternoon Lihi! I hope that you and your family had a wonderful summer and…" at bounding box center [789, 520] width 652 height 72
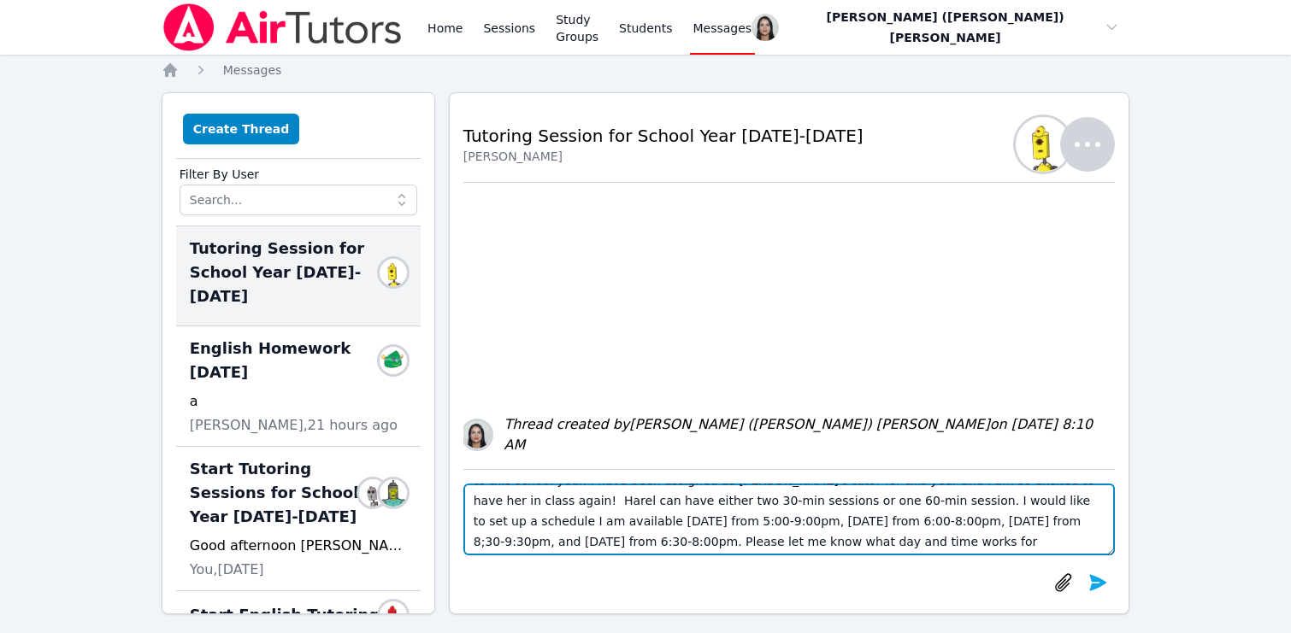
click at [1016, 504] on textarea "Good afternoon Lihi! I hope that you and your family had a wonderful summer and…" at bounding box center [789, 520] width 652 height 72
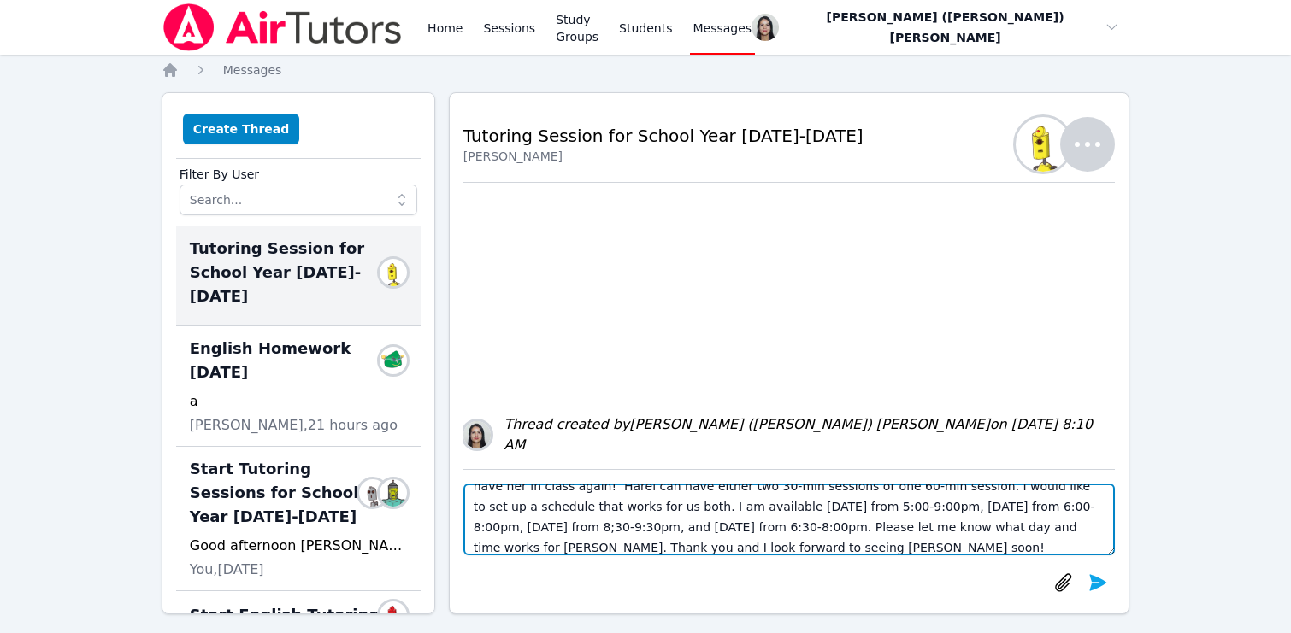
scroll to position [62, 0]
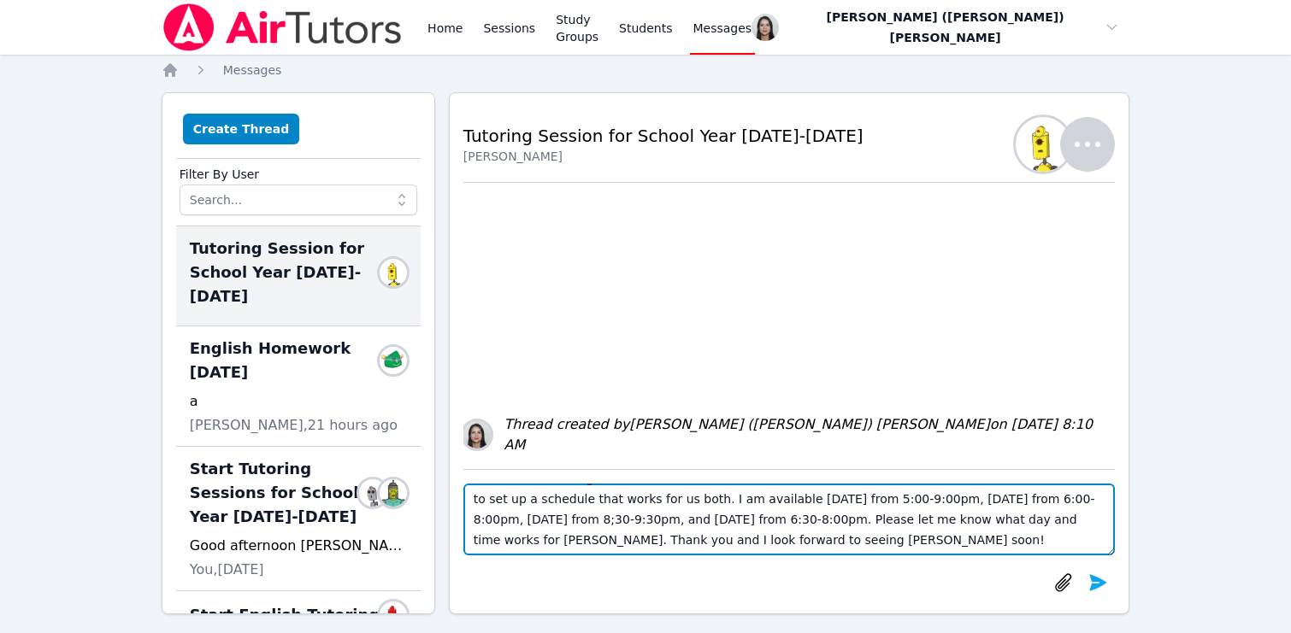
drag, startPoint x: 1023, startPoint y: 504, endPoint x: 1035, endPoint y: 504, distance: 12.0
click at [1035, 504] on textarea "Good afternoon Lihi! I hope that you and your family had a wonderful summer and…" at bounding box center [789, 520] width 652 height 72
click at [617, 522] on textarea "Good afternoon Lihi! I hope that you and your family had a wonderful summer and…" at bounding box center [789, 520] width 652 height 72
click at [707, 527] on textarea "Good afternoon Lihi! I hope that you and your family had a wonderful summer and…" at bounding box center [789, 520] width 652 height 72
click at [945, 522] on textarea "Good afternoon Lihi! I hope that you and your family had a wonderful summer and…" at bounding box center [789, 520] width 652 height 72
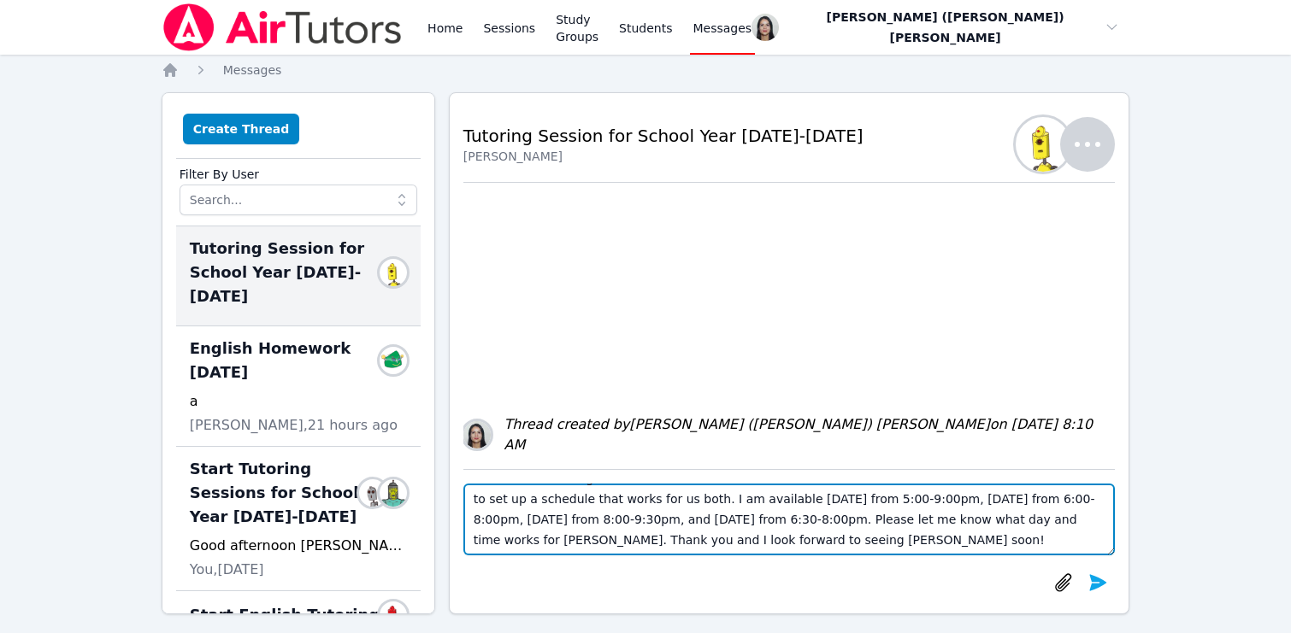
click at [945, 522] on textarea "Good afternoon Lihi! I hope that you and your family had a wonderful summer and…" at bounding box center [789, 520] width 652 height 72
click at [585, 548] on textarea "Good afternoon Lihi! I hope that you and your family had a wonderful summer and…" at bounding box center [789, 520] width 652 height 72
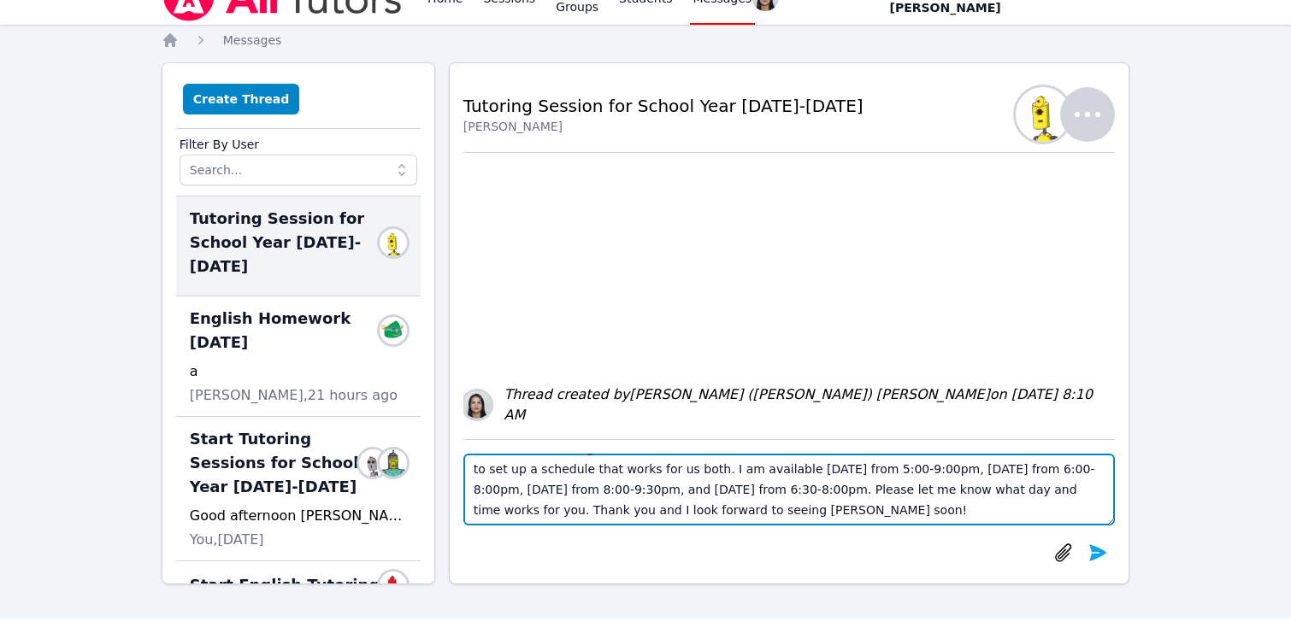
scroll to position [34, 0]
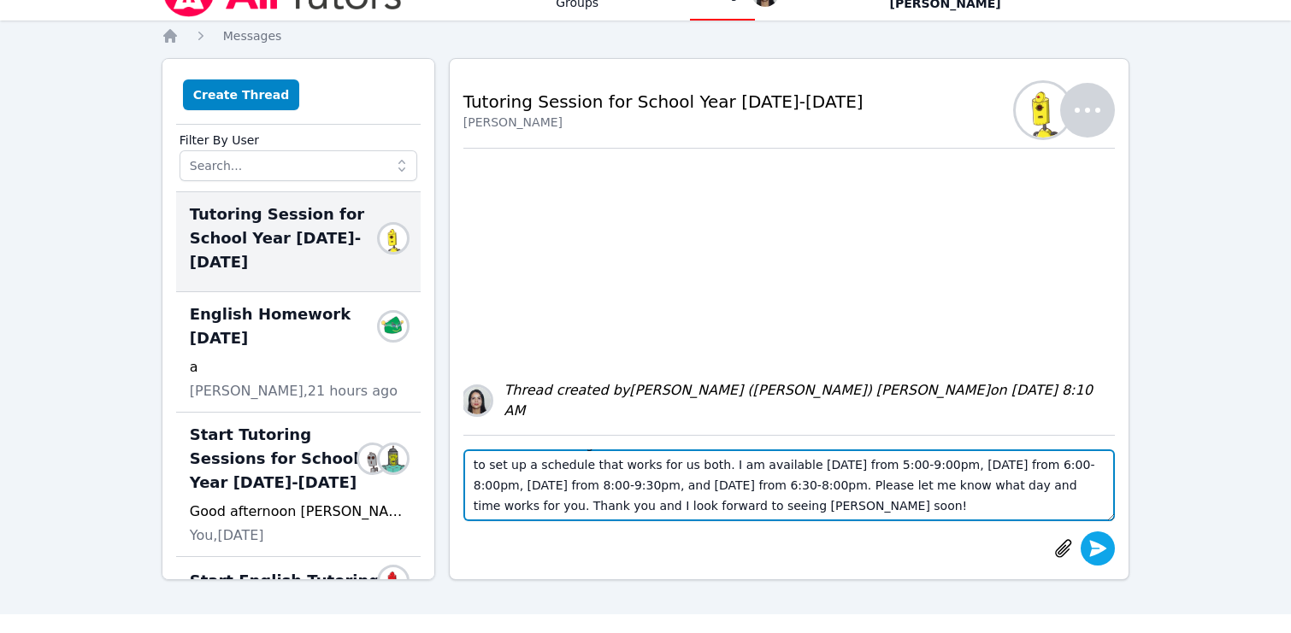
type textarea "Good afternoon Lihi! I hope that you and your family had a wonderful summer and…"
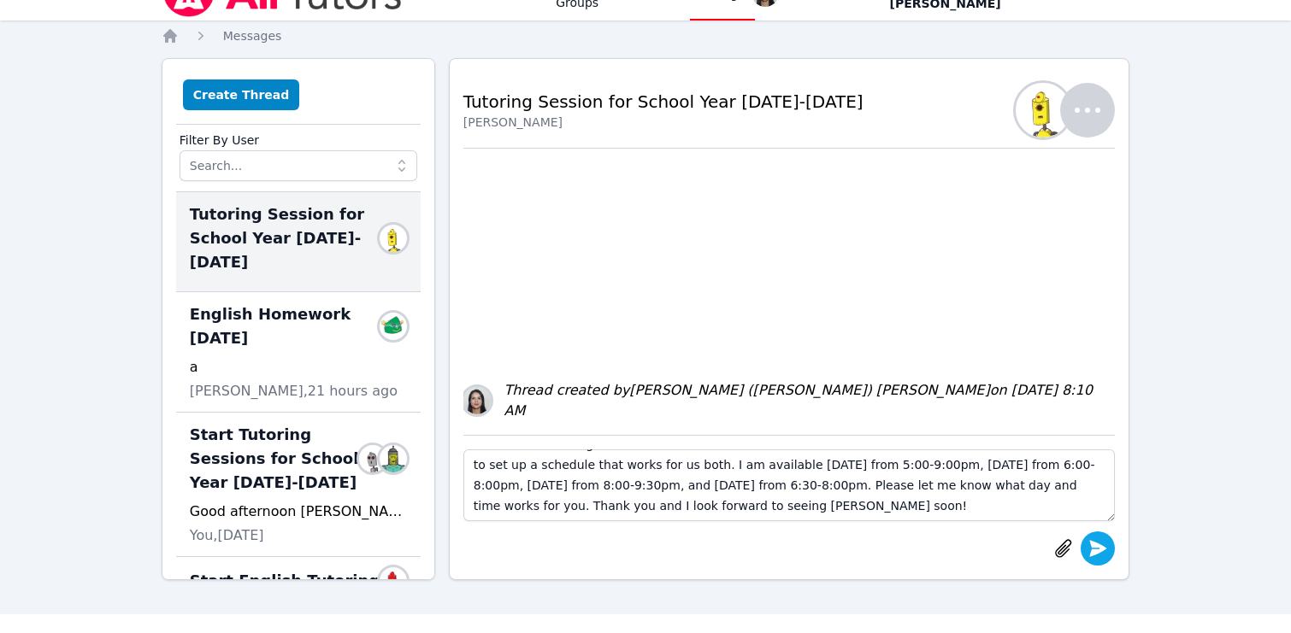
click at [1099, 561] on button "submit" at bounding box center [1098, 549] width 34 height 34
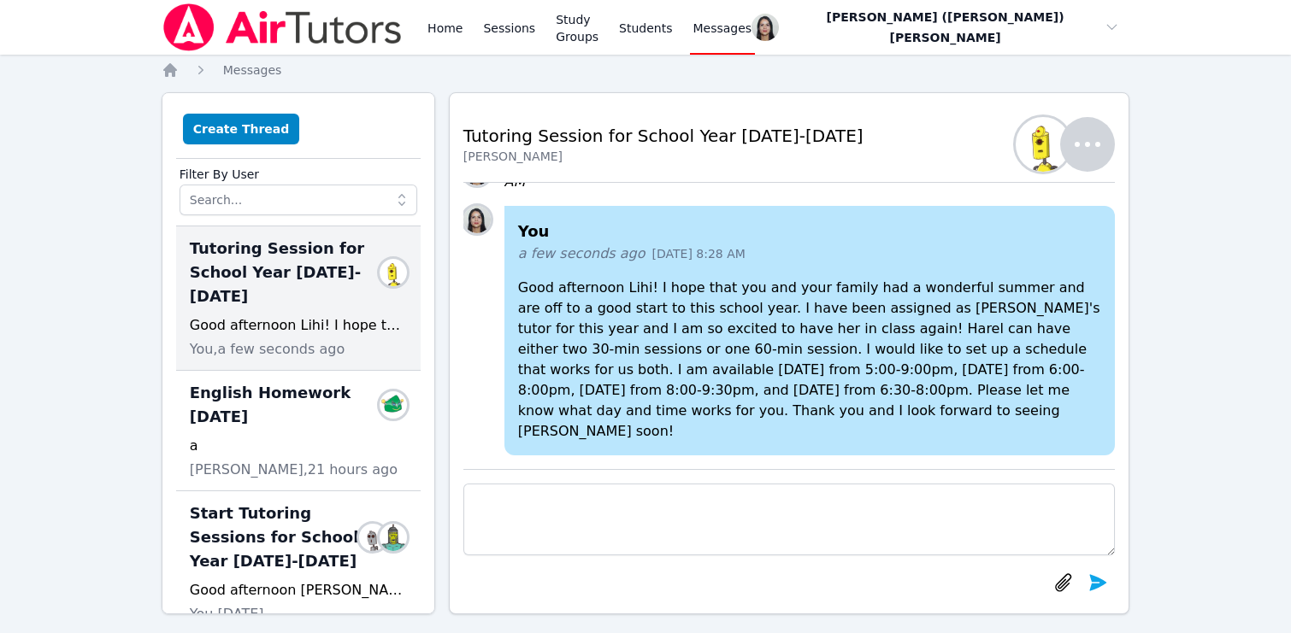
scroll to position [11, 0]
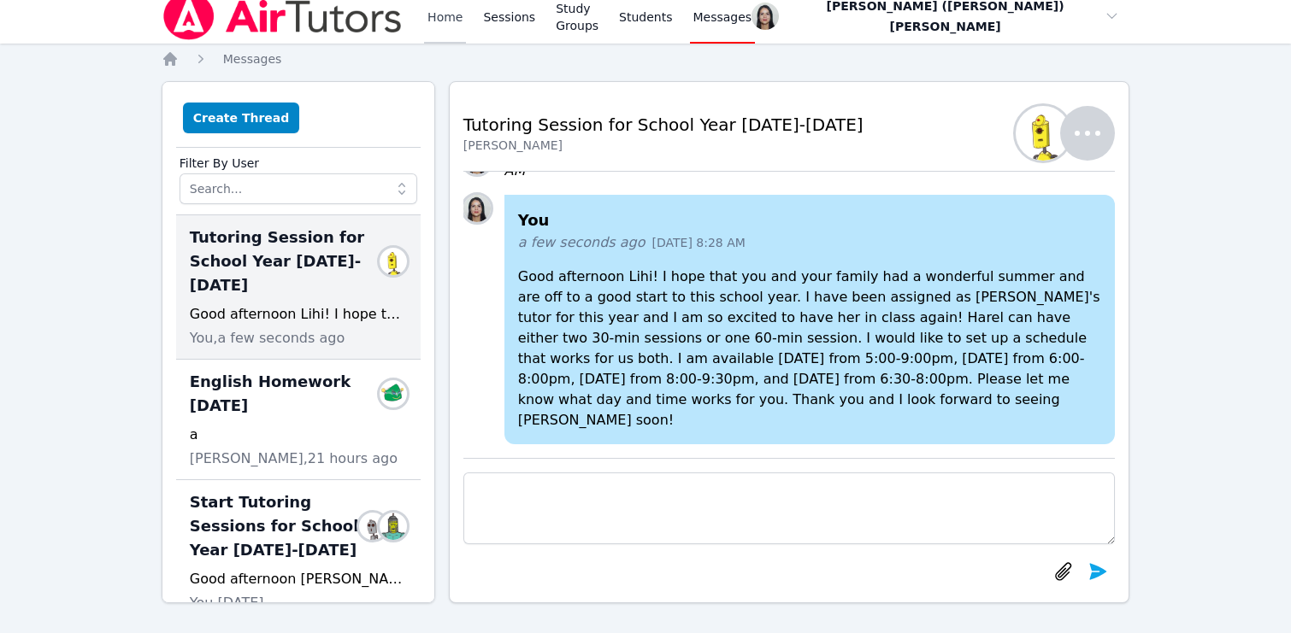
click at [432, 32] on link "Home" at bounding box center [445, 16] width 42 height 55
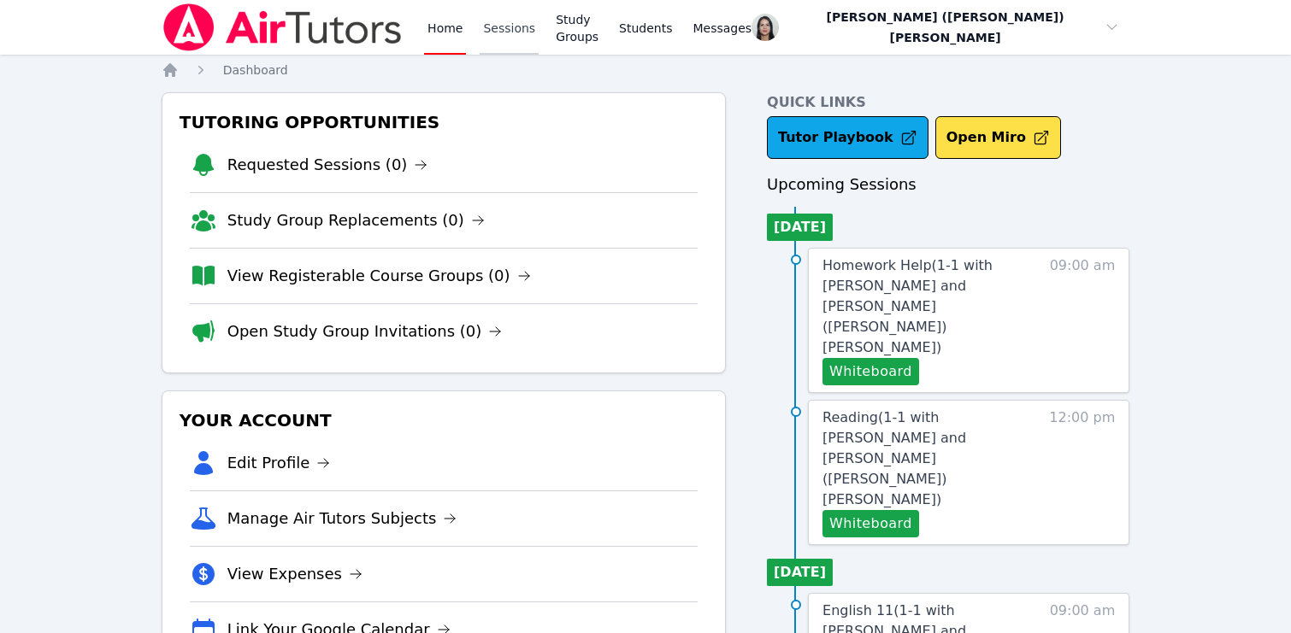
click at [522, 35] on link "Sessions" at bounding box center [509, 27] width 59 height 55
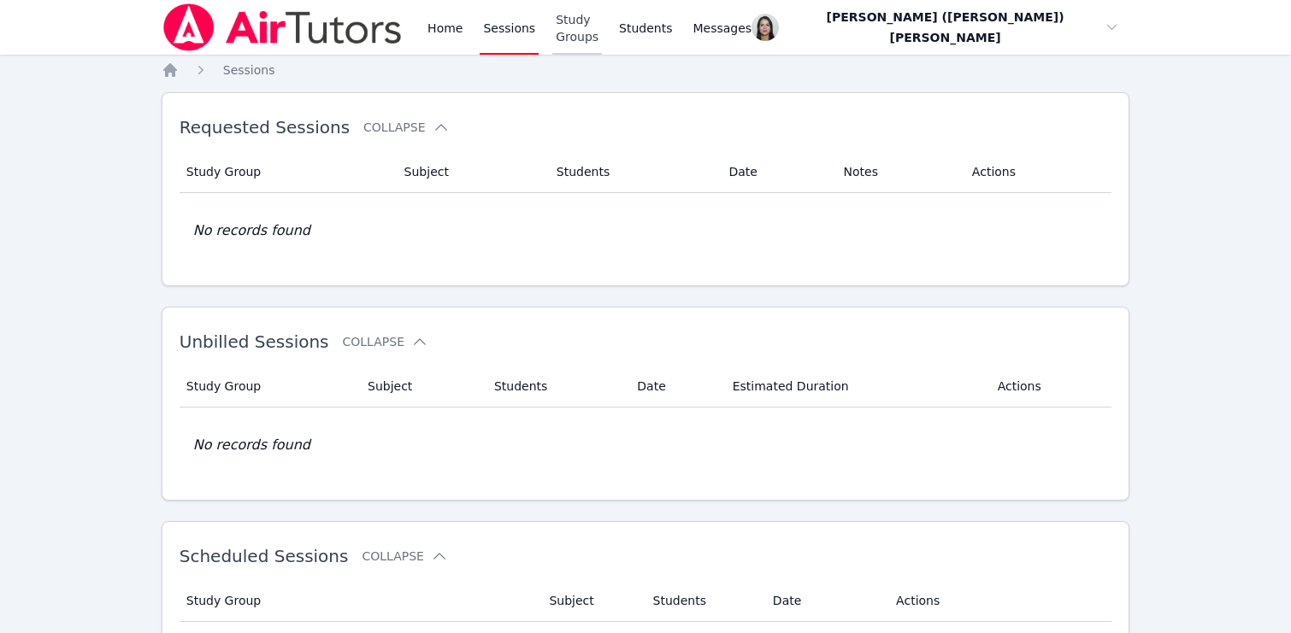
click at [597, 29] on link "Study Groups" at bounding box center [577, 27] width 50 height 55
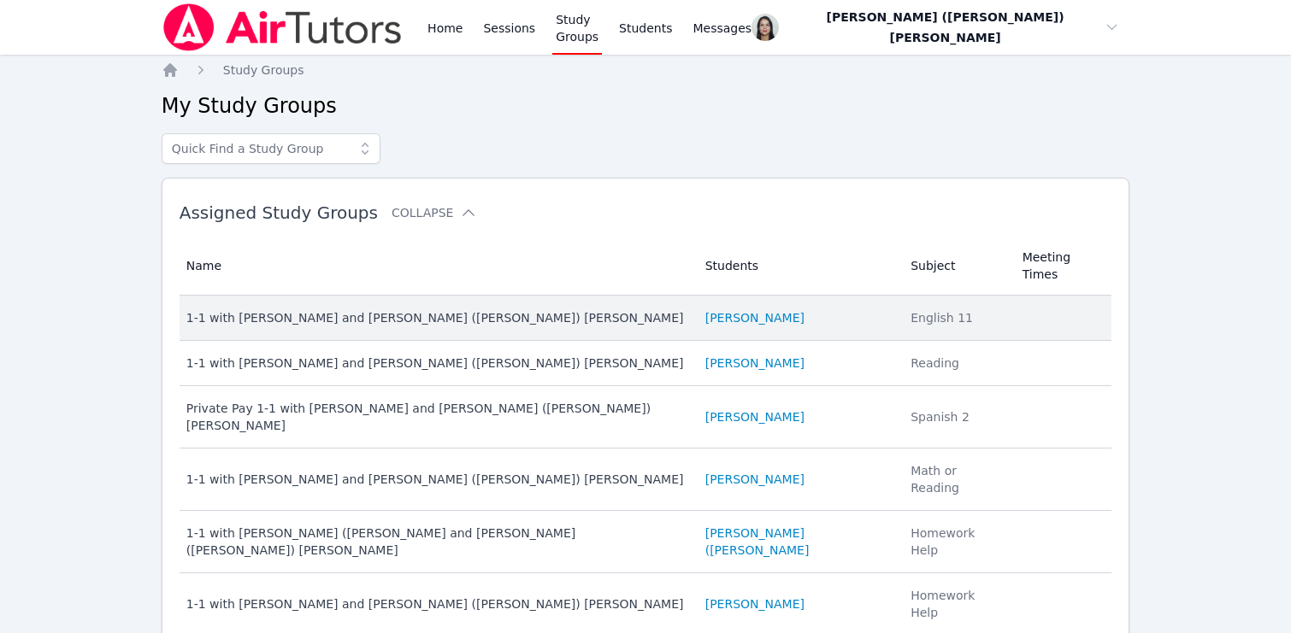
scroll to position [80, 0]
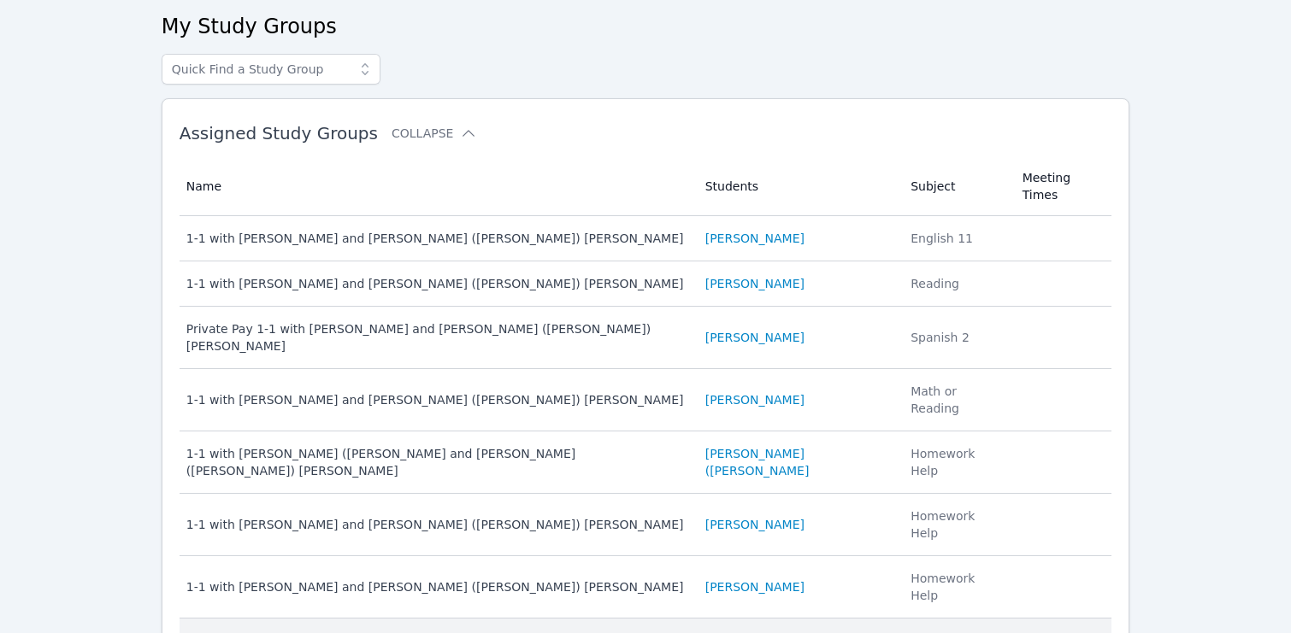
click at [730, 633] on link "[PERSON_NAME]" at bounding box center [754, 641] width 99 height 17
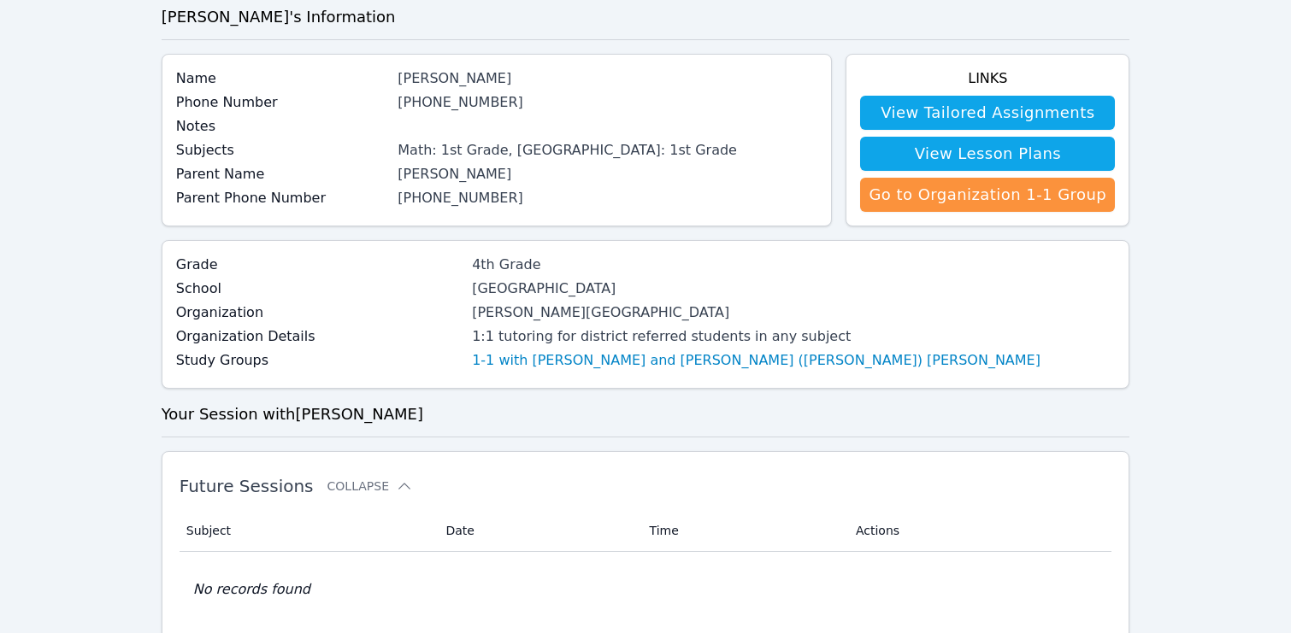
scroll to position [108, 0]
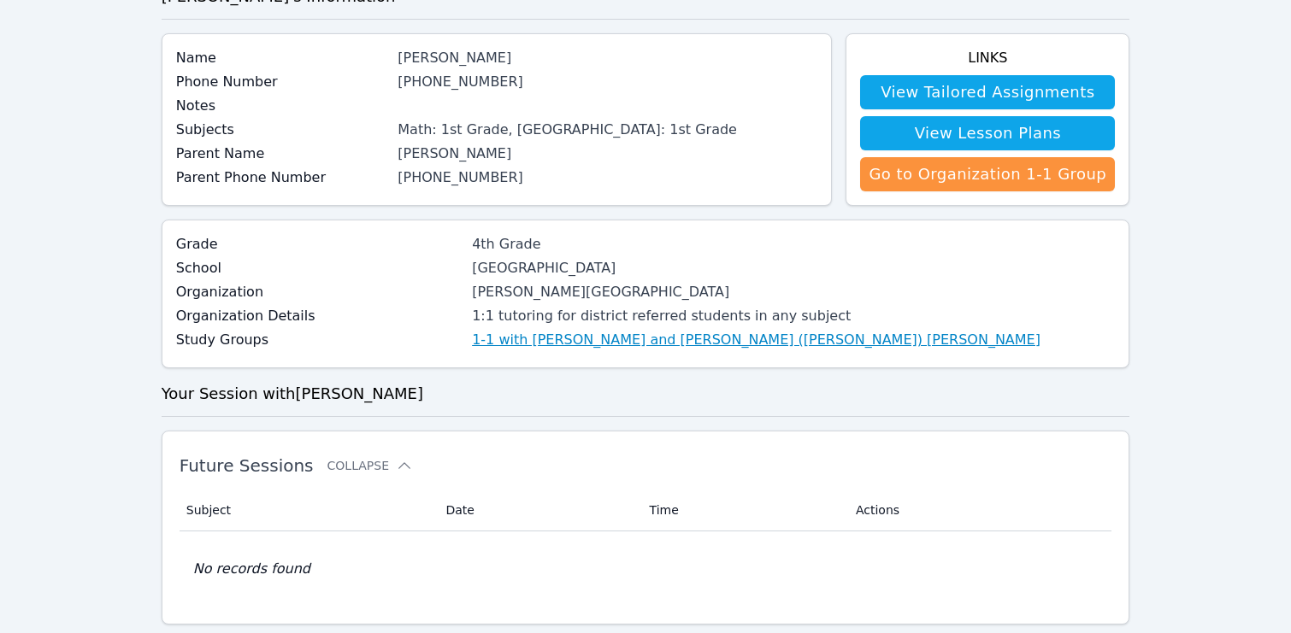
click at [664, 341] on link "1-1 with [PERSON_NAME] and [PERSON_NAME] ([PERSON_NAME]) [PERSON_NAME]" at bounding box center [756, 340] width 569 height 21
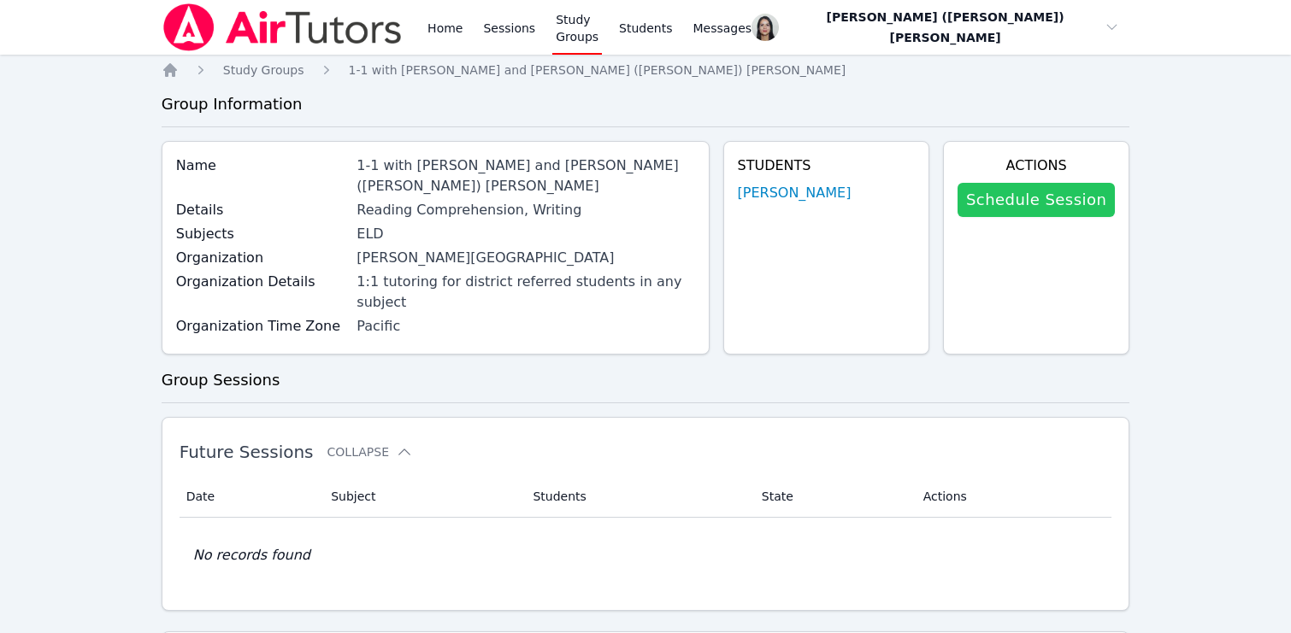
click at [1042, 197] on link "Schedule Session" at bounding box center [1035, 200] width 157 height 34
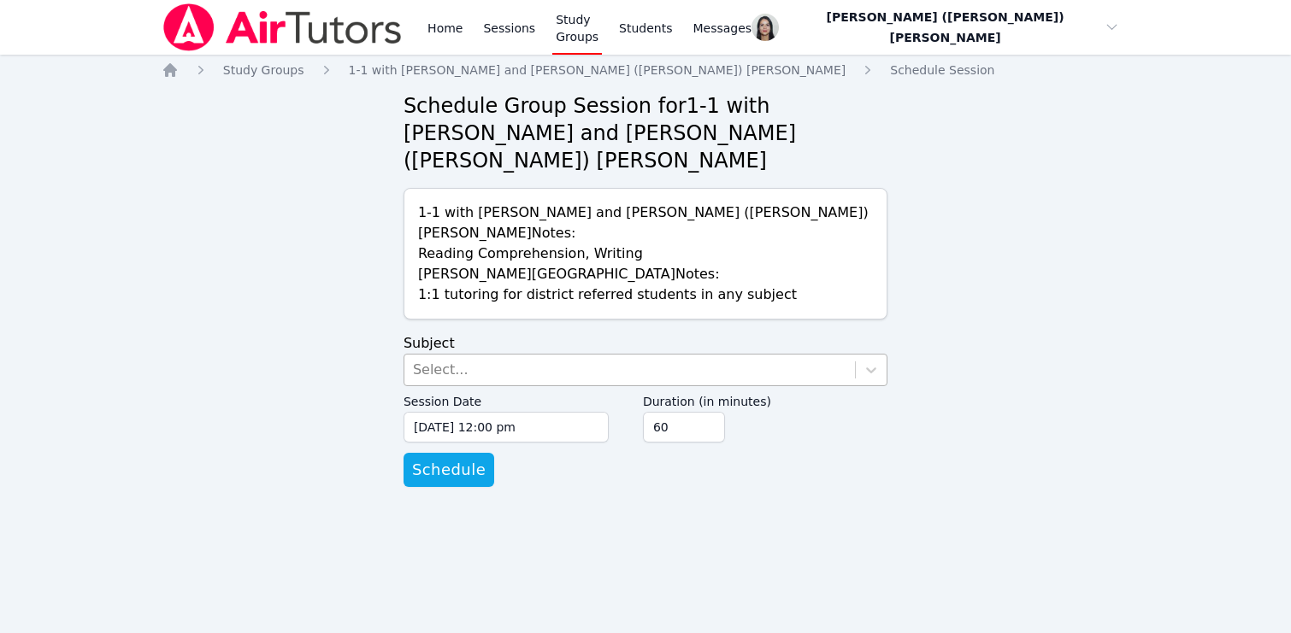
click at [542, 355] on div "Select..." at bounding box center [629, 370] width 451 height 31
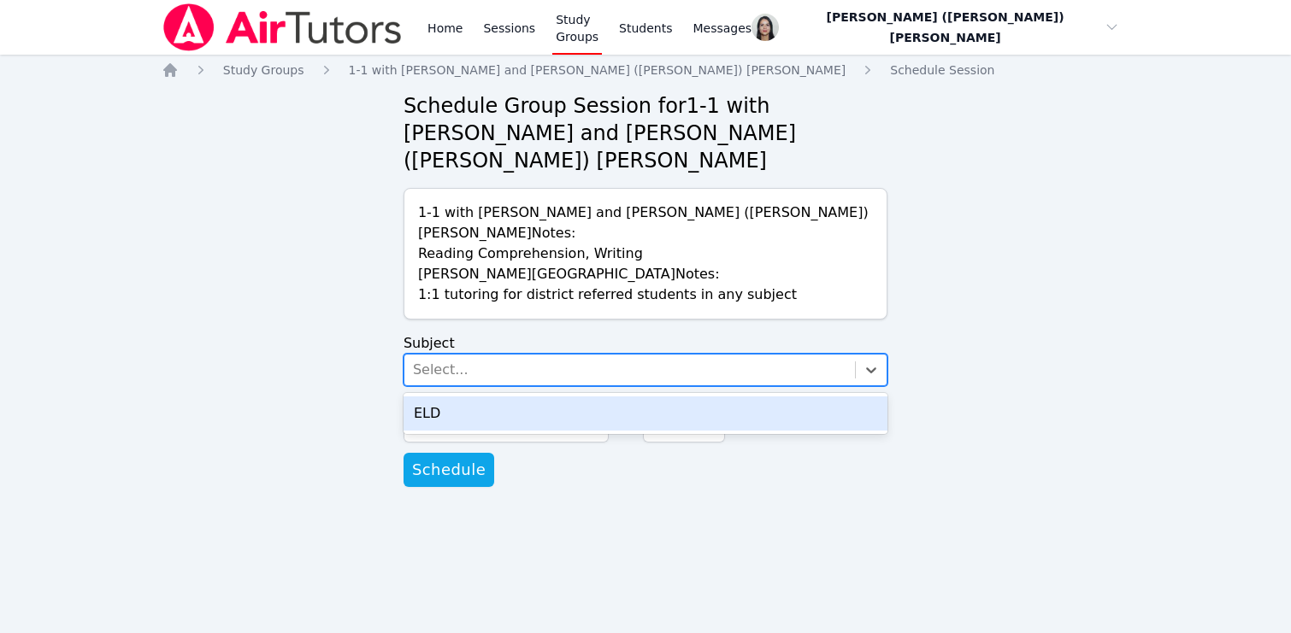
click at [530, 397] on div "ELD" at bounding box center [646, 414] width 484 height 34
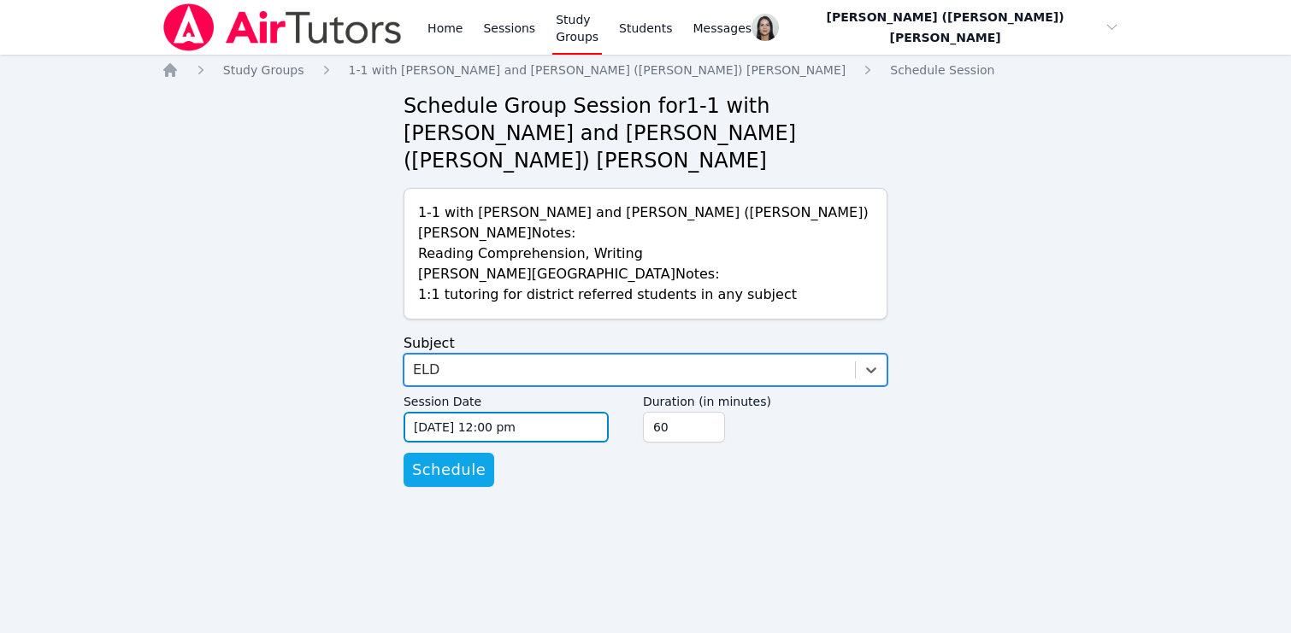
click at [504, 412] on input "09/05/2025 12:00 pm" at bounding box center [506, 427] width 205 height 31
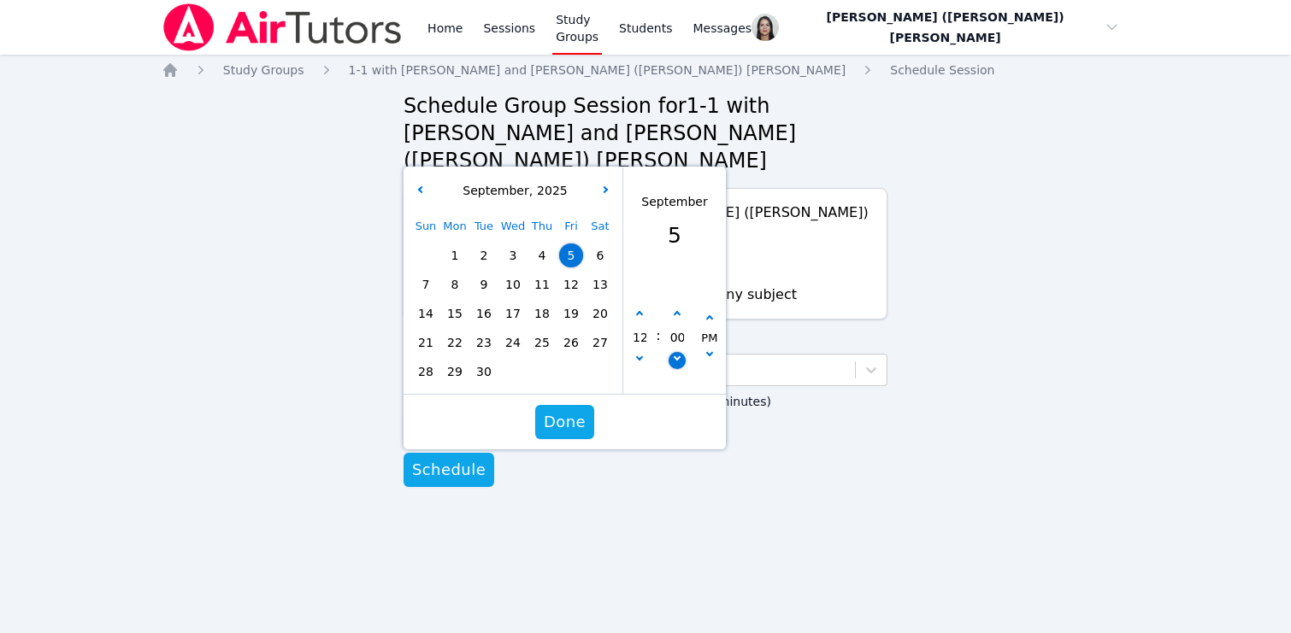
click at [677, 352] on button "button" at bounding box center [677, 360] width 17 height 17
type input "09/05/2025 11:55 am"
type input "11"
type input "55"
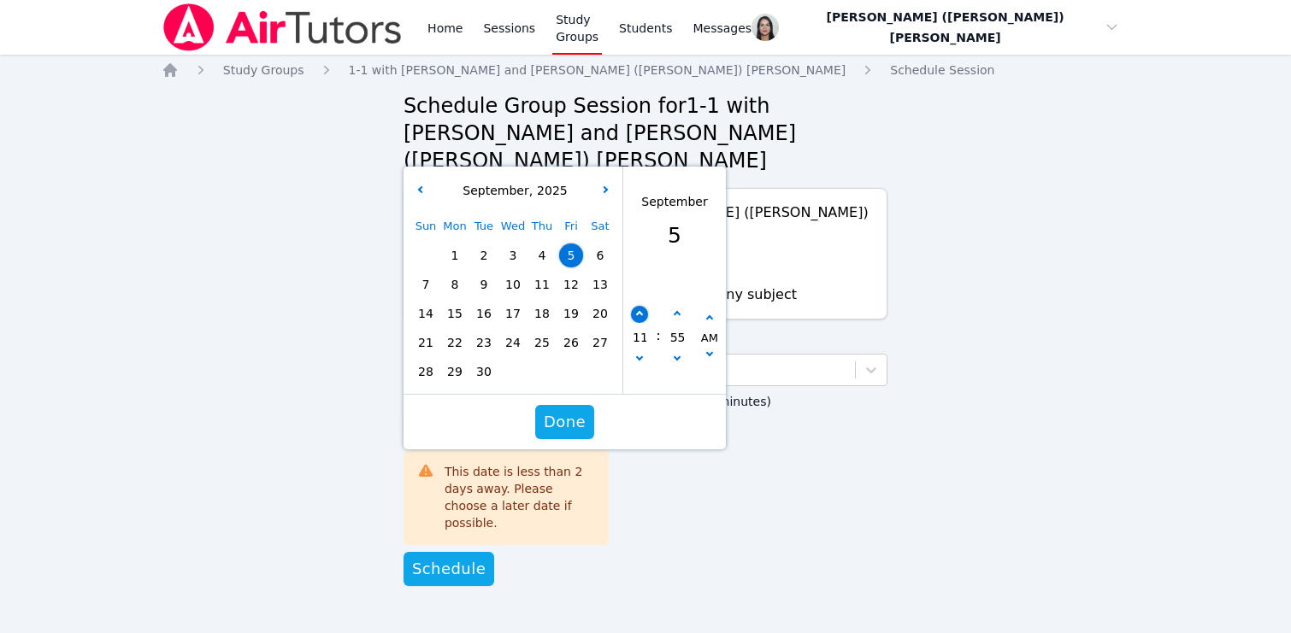
click at [639, 306] on button "button" at bounding box center [639, 314] width 17 height 17
type input "09/05/2025 12:55 pm"
type input "12"
click at [675, 352] on button "button" at bounding box center [677, 360] width 17 height 17
type input "09/05/2025 12:50 pm"
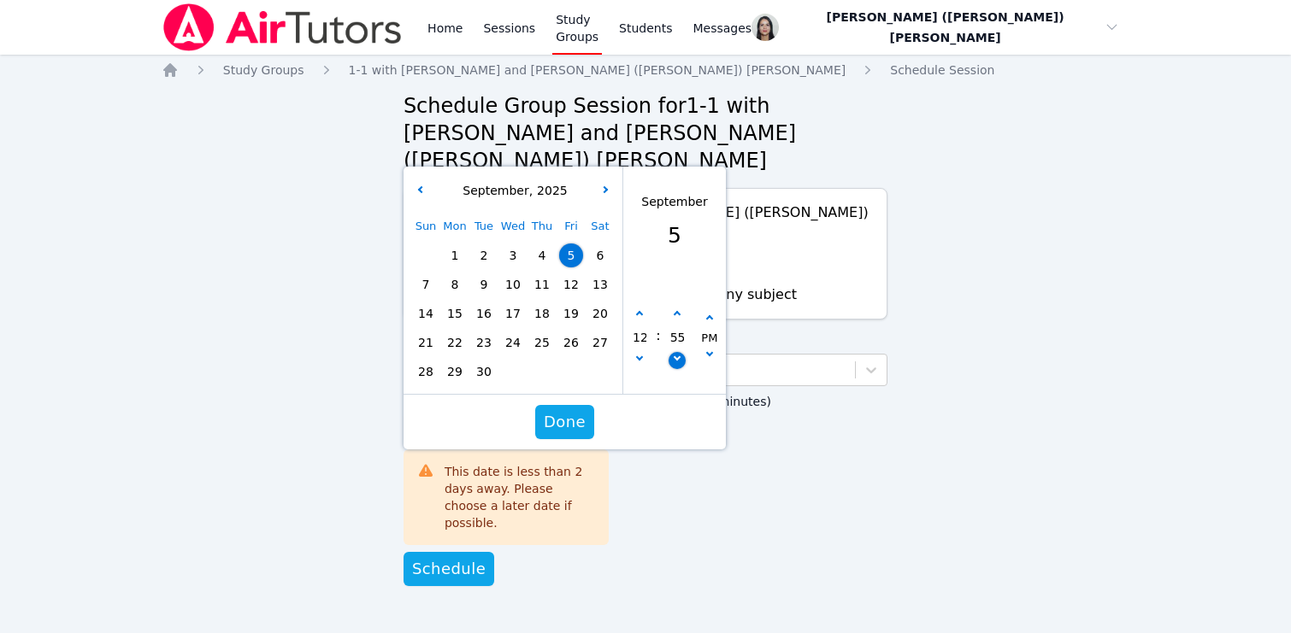
type input "50"
click at [675, 352] on button "button" at bounding box center [677, 360] width 17 height 17
type input "09/05/2025 12:45 pm"
type input "45"
click at [675, 352] on button "button" at bounding box center [677, 360] width 17 height 17
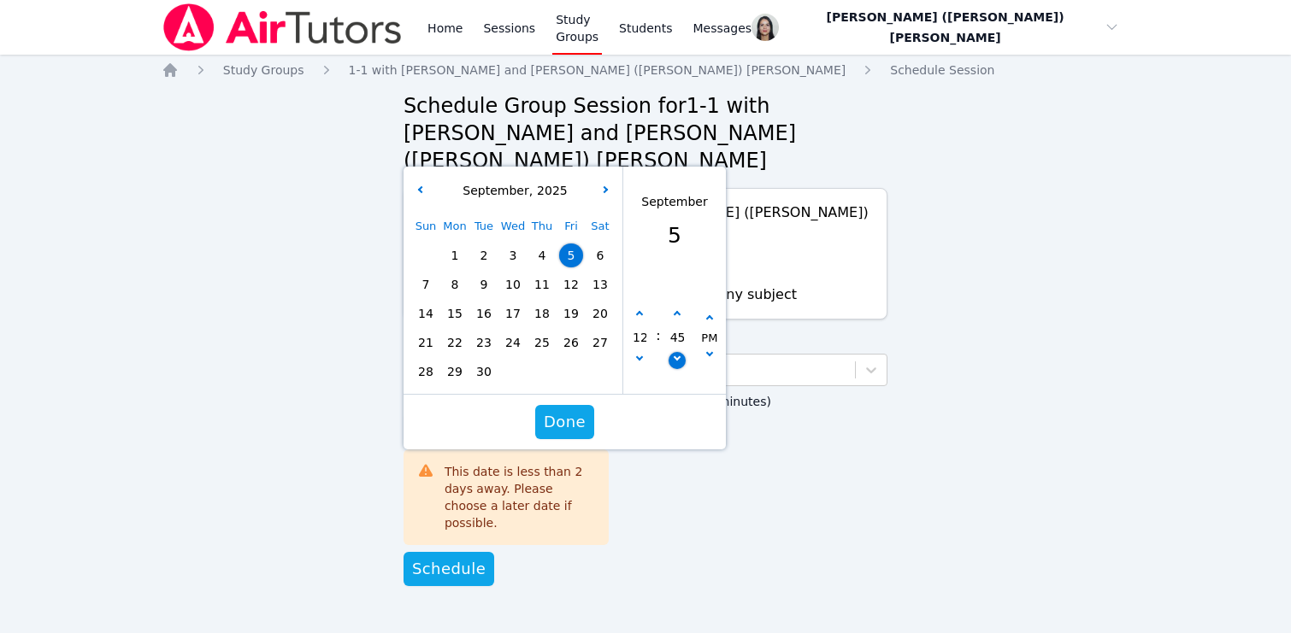
type input "09/05/2025 12:40 pm"
type input "40"
click at [675, 352] on button "button" at bounding box center [677, 360] width 17 height 17
type input "09/05/2025 12:35 pm"
type input "35"
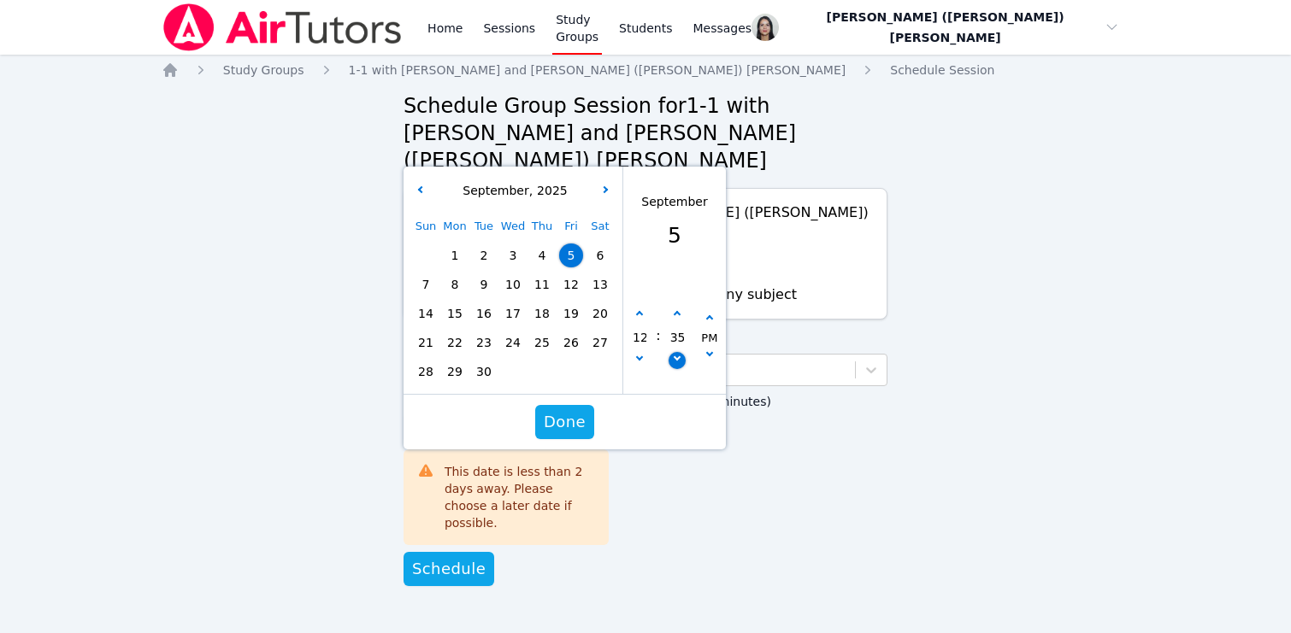
click at [675, 352] on button "button" at bounding box center [677, 360] width 17 height 17
type input "09/05/2025 12:30 pm"
type input "30"
click at [580, 410] on span "Done" at bounding box center [565, 422] width 42 height 24
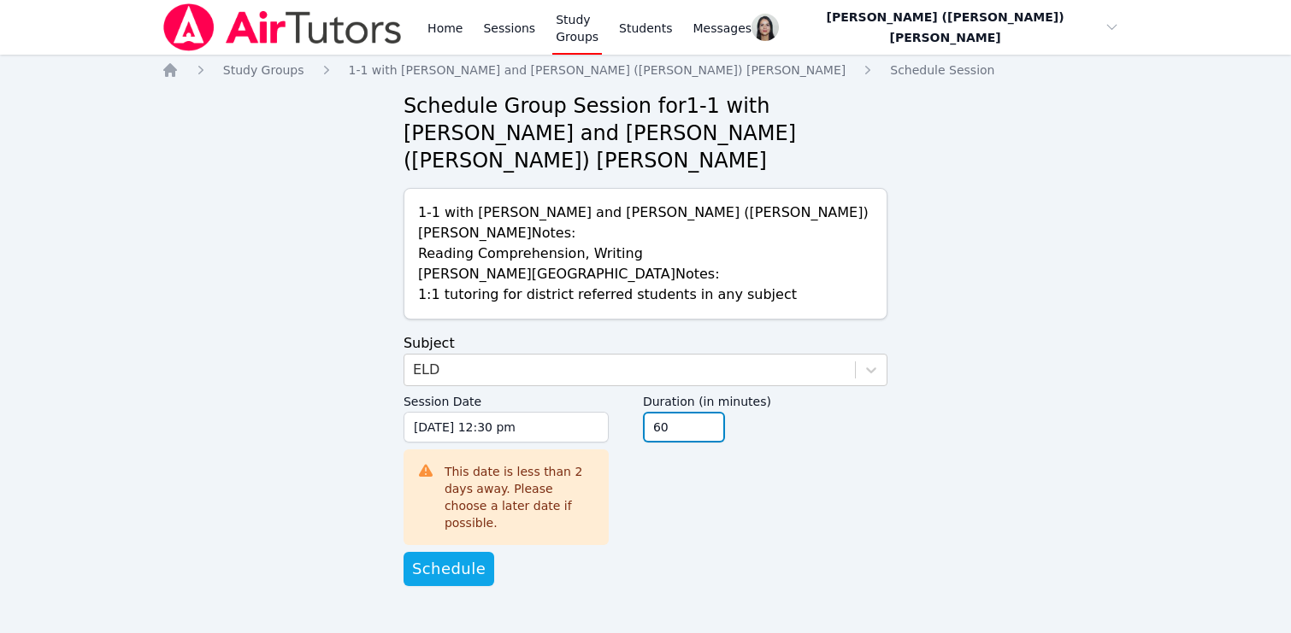
click at [710, 412] on input "45" at bounding box center [684, 427] width 82 height 31
type input "30"
click at [710, 412] on input "30" at bounding box center [684, 427] width 82 height 31
click at [675, 462] on div "Duration (in minutes) 30" at bounding box center [765, 464] width 245 height 156
click at [451, 557] on span "Schedule" at bounding box center [449, 569] width 74 height 24
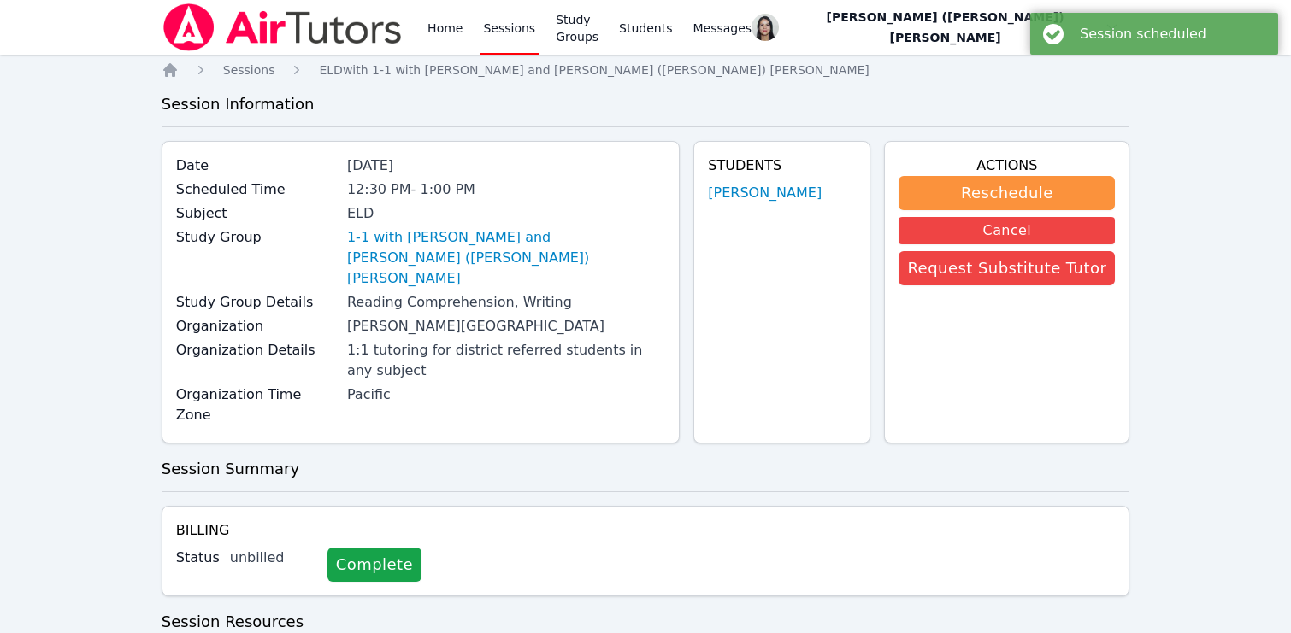
click at [516, 13] on link "Sessions" at bounding box center [509, 27] width 59 height 55
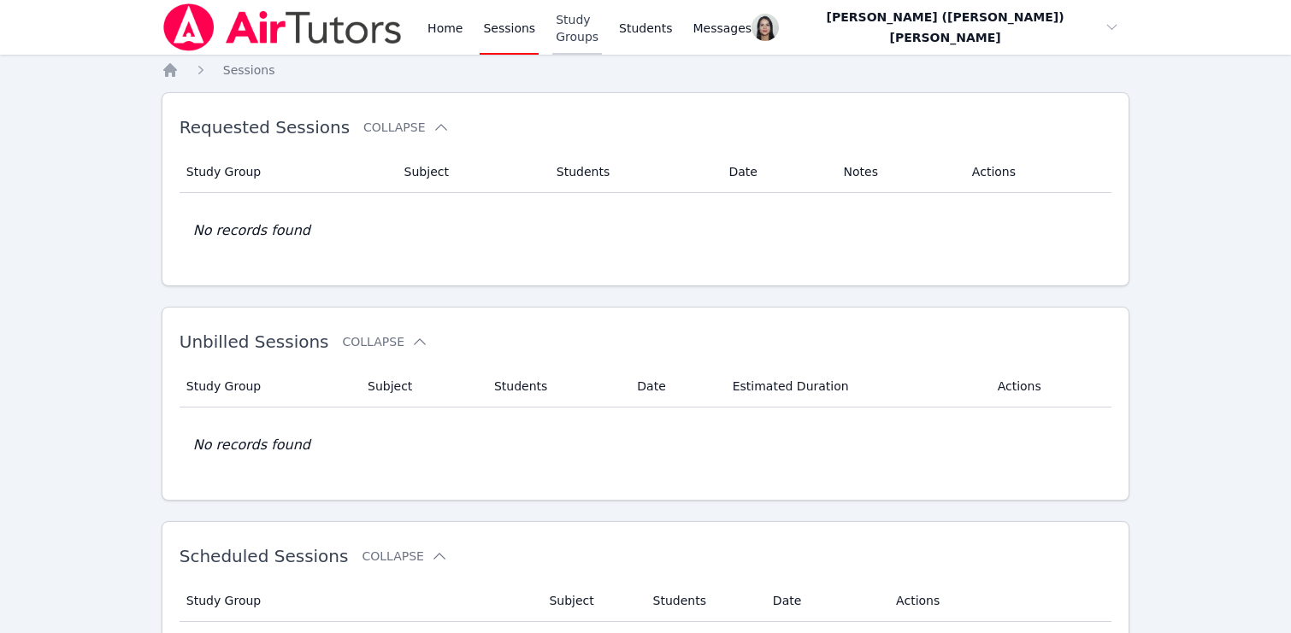
click at [602, 36] on link "Study Groups" at bounding box center [577, 27] width 50 height 55
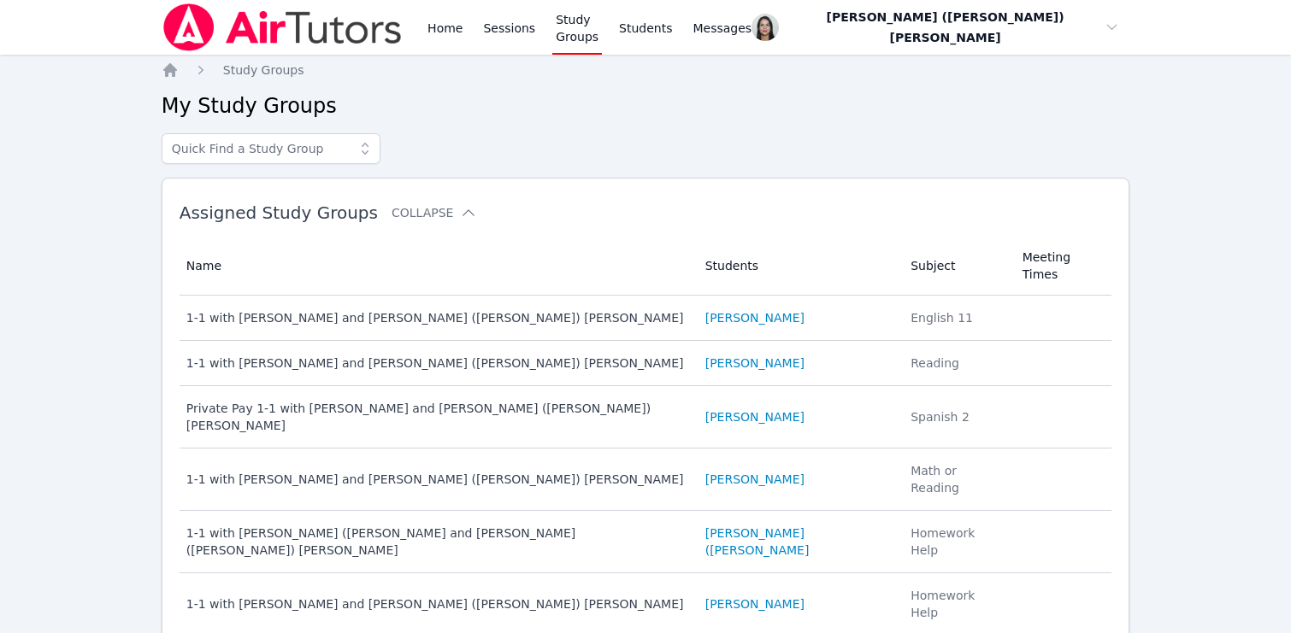
scroll to position [80, 0]
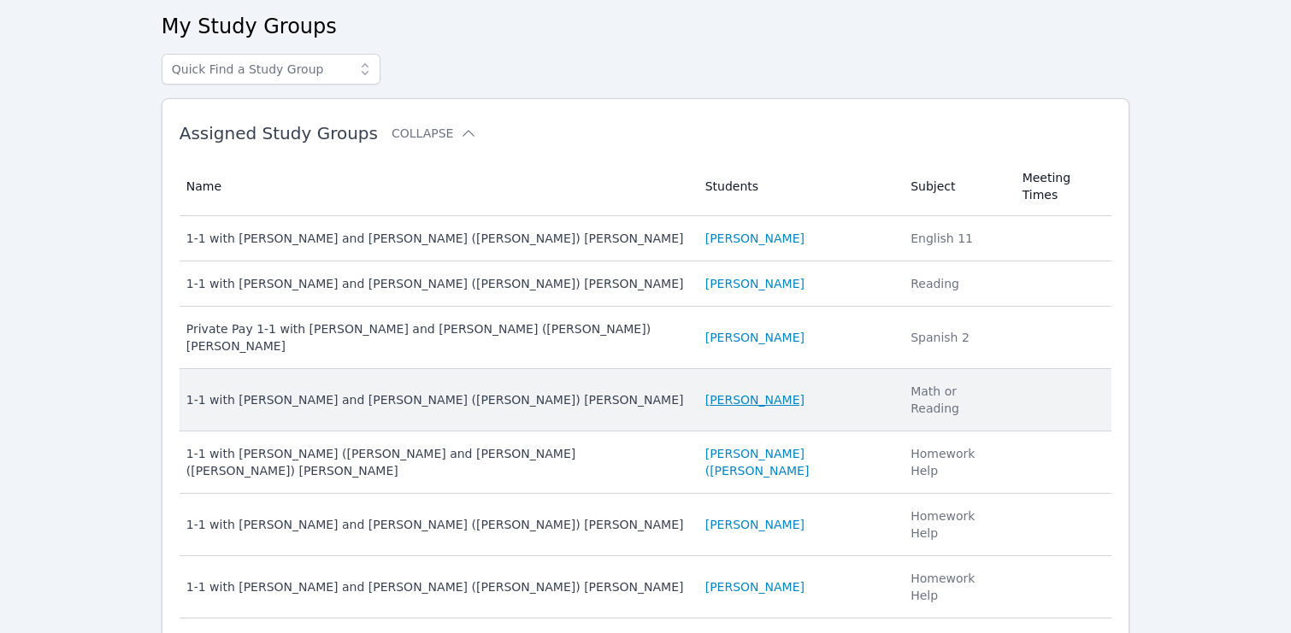
click at [713, 392] on link "Harel Shoham" at bounding box center [754, 400] width 99 height 17
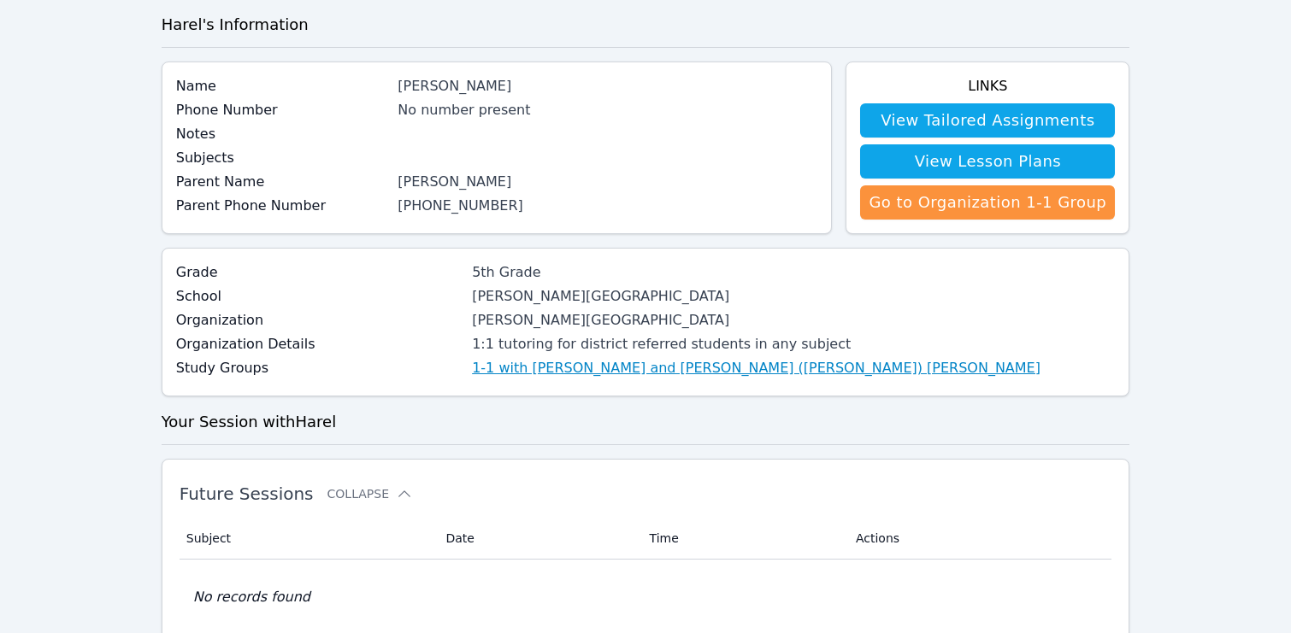
click at [566, 367] on link "1-1 with Harel Shoham and Jacqueline (Jackie) Reynoza" at bounding box center [756, 368] width 569 height 21
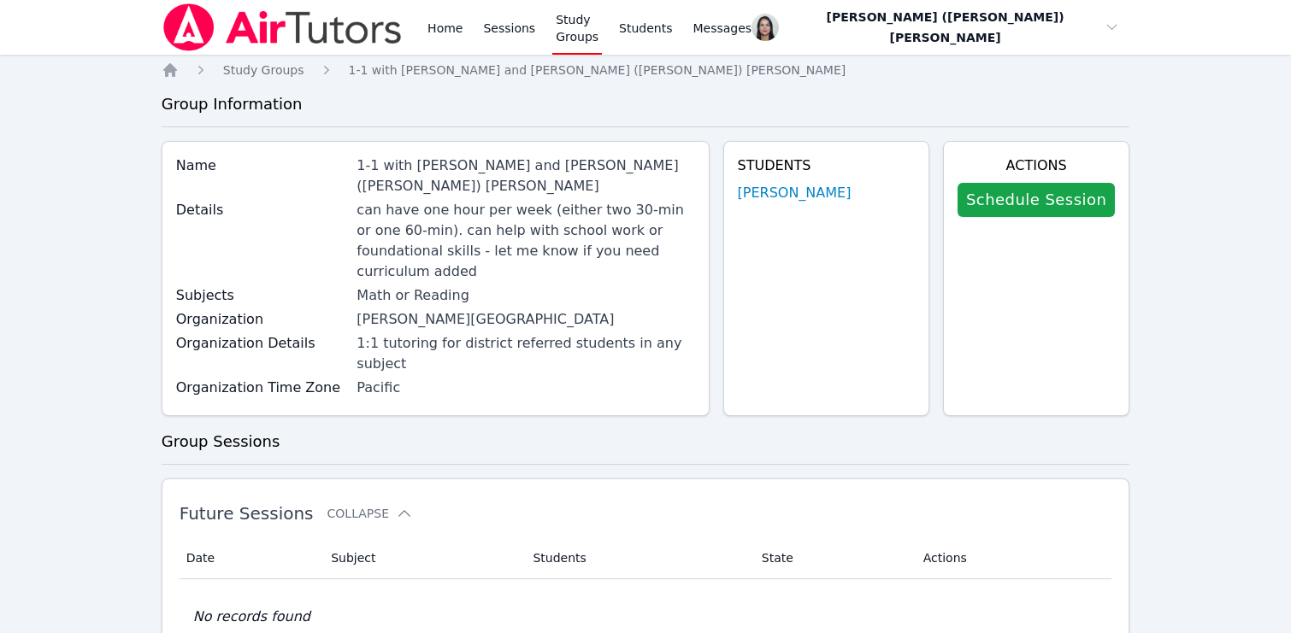
scroll to position [3, 0]
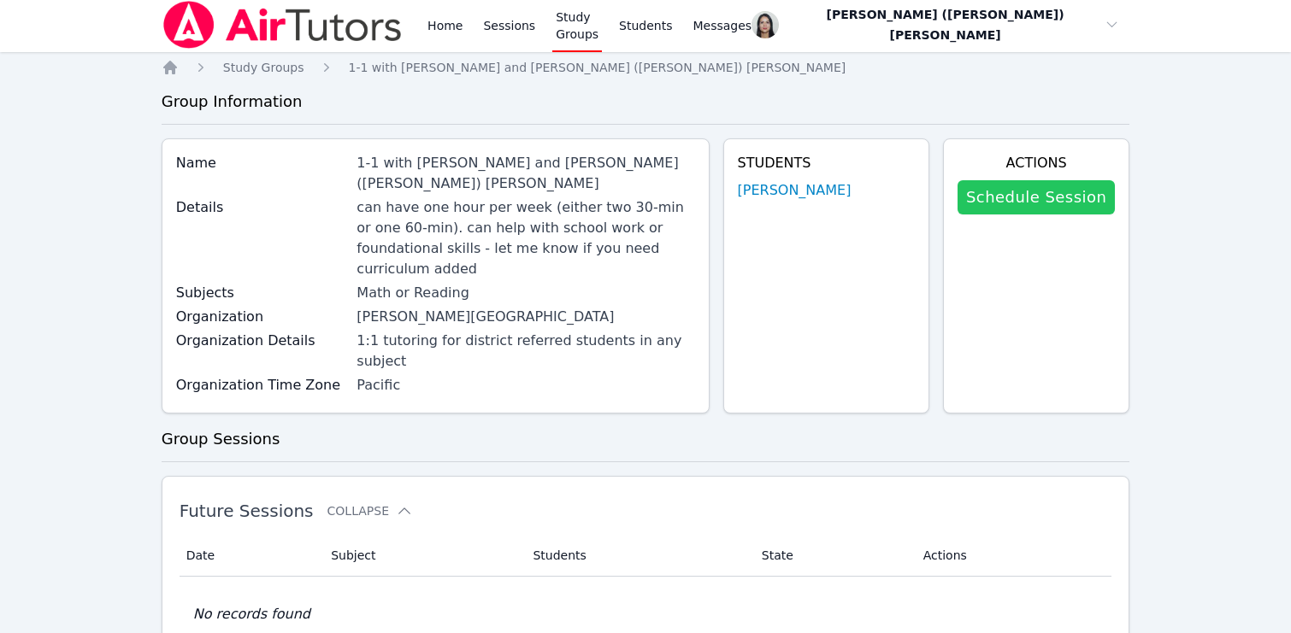
click at [1022, 192] on link "Schedule Session" at bounding box center [1035, 197] width 157 height 34
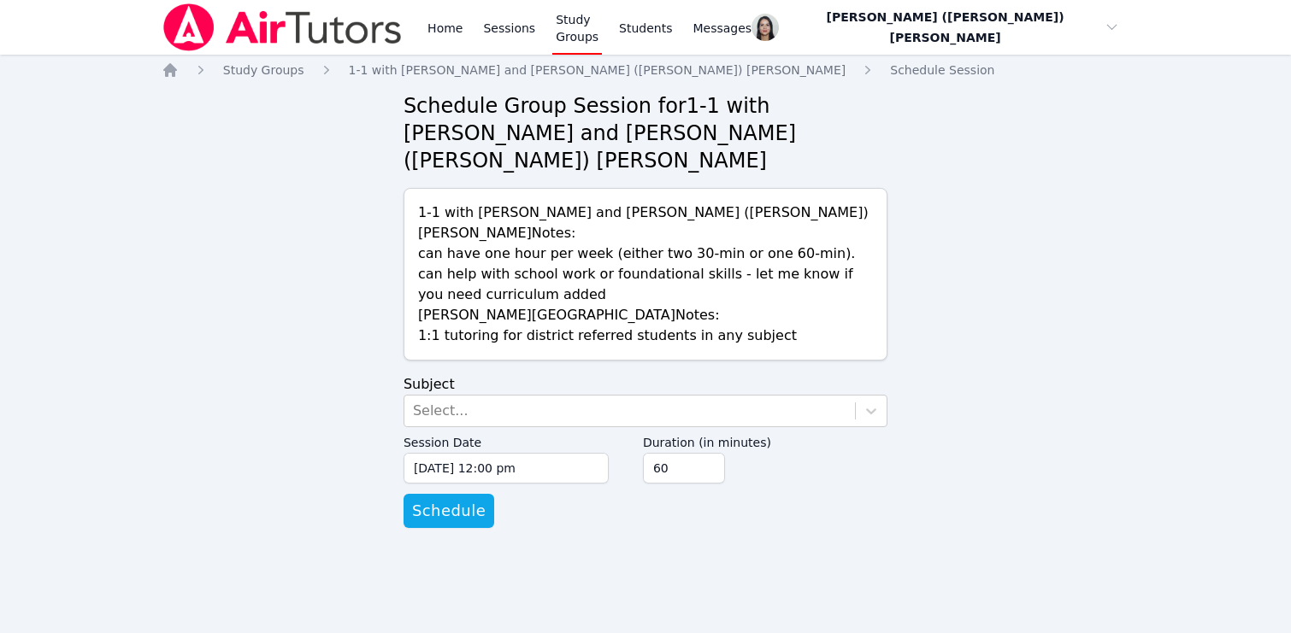
click at [740, 427] on label "Duration (in minutes)" at bounding box center [765, 440] width 245 height 26
click at [725, 453] on input "60" at bounding box center [684, 468] width 82 height 31
click at [663, 396] on div "Select..." at bounding box center [629, 411] width 451 height 31
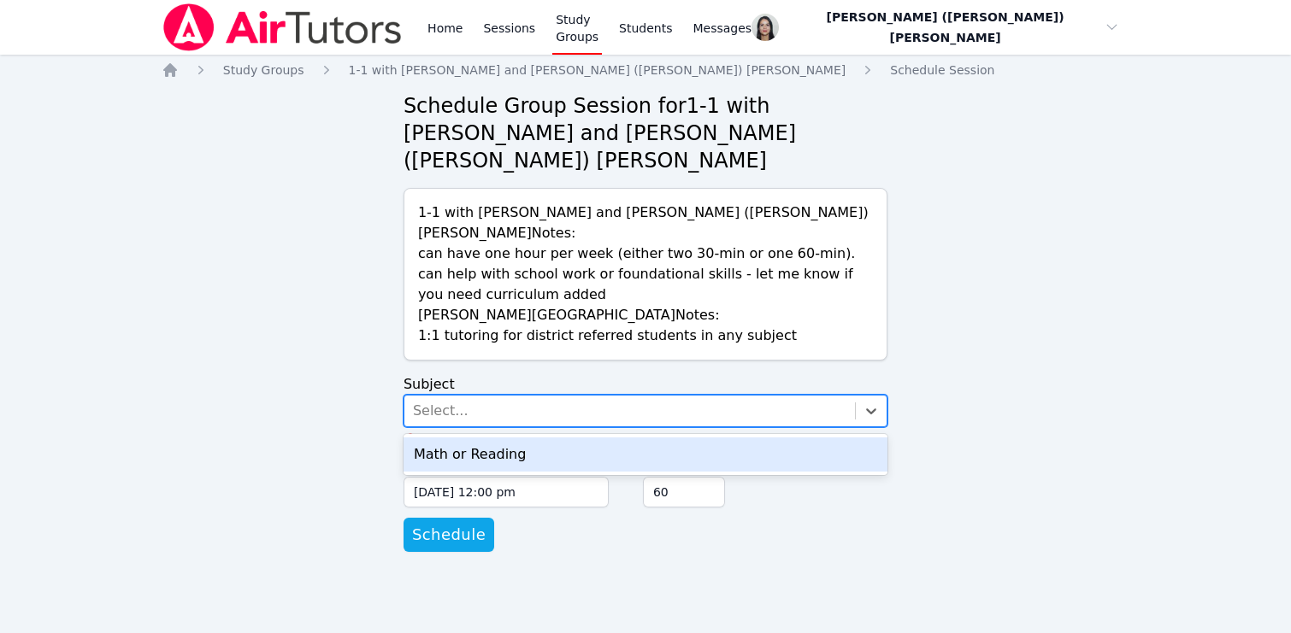
click at [596, 438] on div "Math or Reading" at bounding box center [646, 455] width 484 height 34
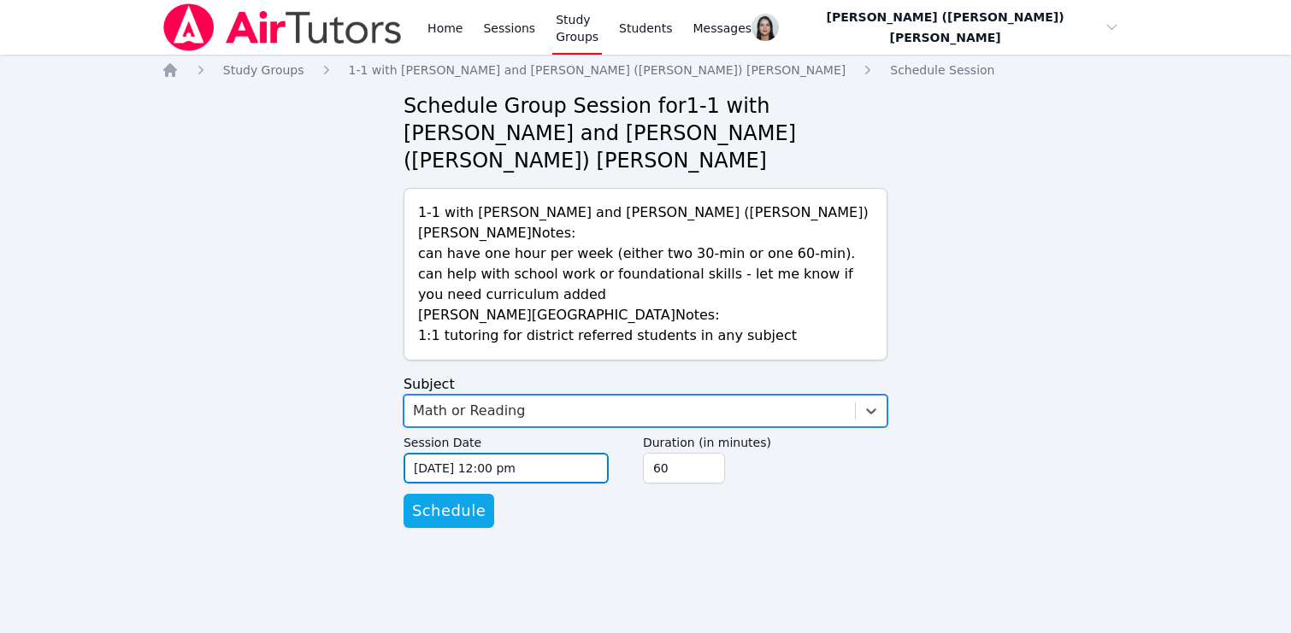
click at [548, 453] on input "09/05/2025 12:00 pm" at bounding box center [506, 468] width 205 height 31
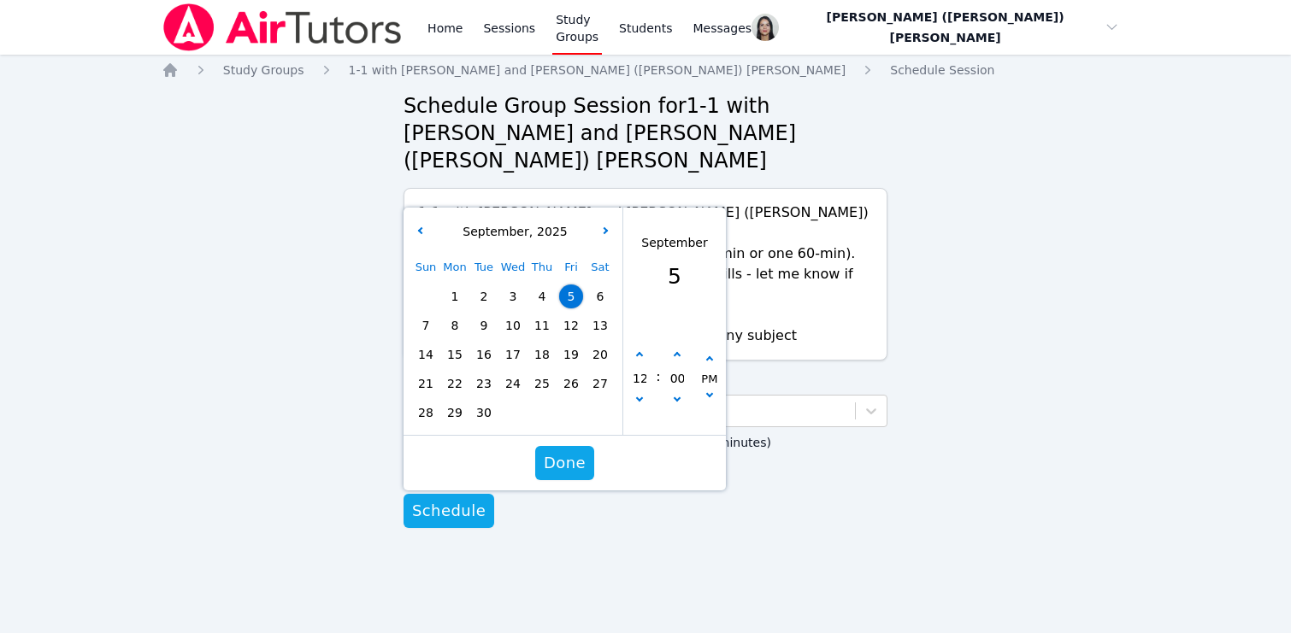
click at [515, 314] on span "10" at bounding box center [513, 326] width 24 height 24
click at [640, 395] on icon "button" at bounding box center [639, 398] width 7 height 7
type input "09/10/2025 11:00 am"
type input "11"
click at [640, 395] on icon "button" at bounding box center [639, 398] width 7 height 7
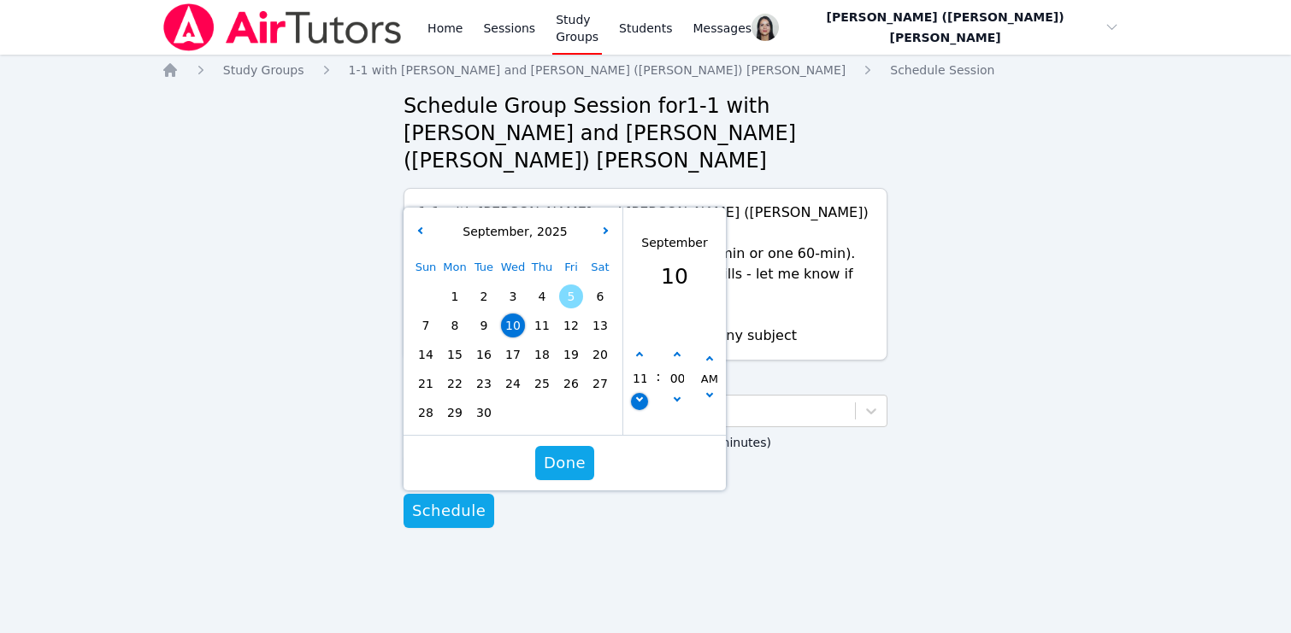
type input "09/10/2025 10:00 am"
type input "10"
click at [640, 395] on icon "button" at bounding box center [639, 398] width 7 height 7
type input "09/10/2025 09:00 am"
type input "09"
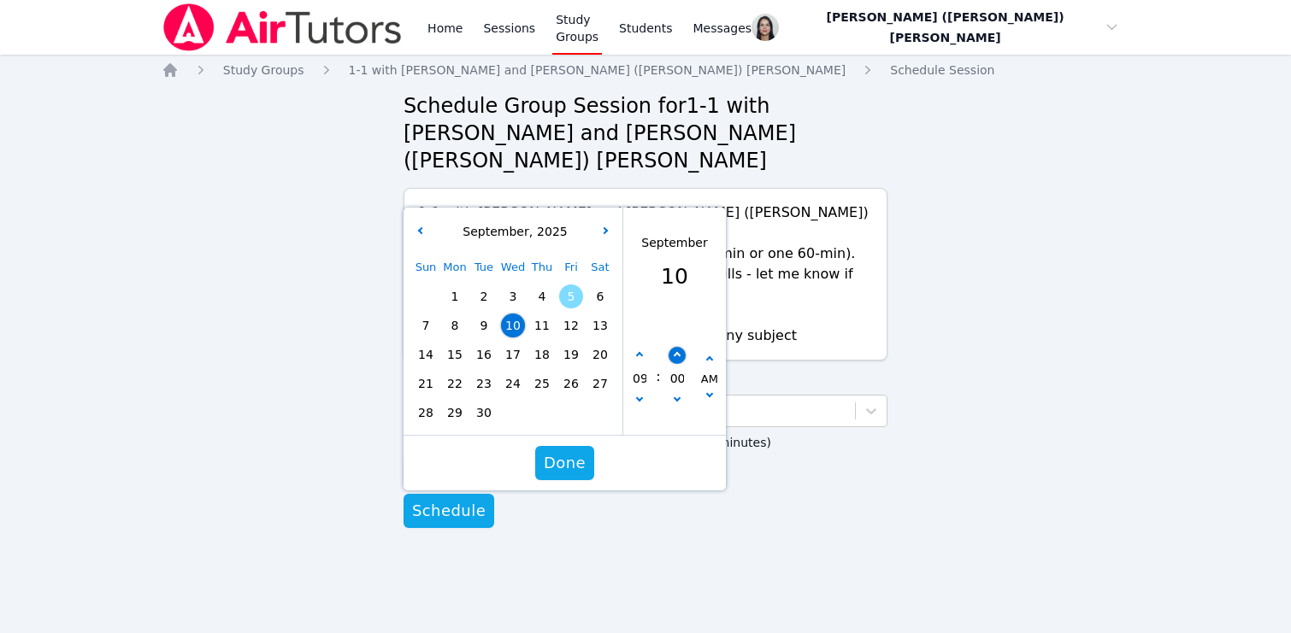
click at [675, 352] on icon "button" at bounding box center [676, 355] width 7 height 7
type input "09/10/2025 09:05 am"
type input "05"
click at [676, 347] on button "button" at bounding box center [677, 355] width 17 height 17
type input "09/10/2025 09:10 am"
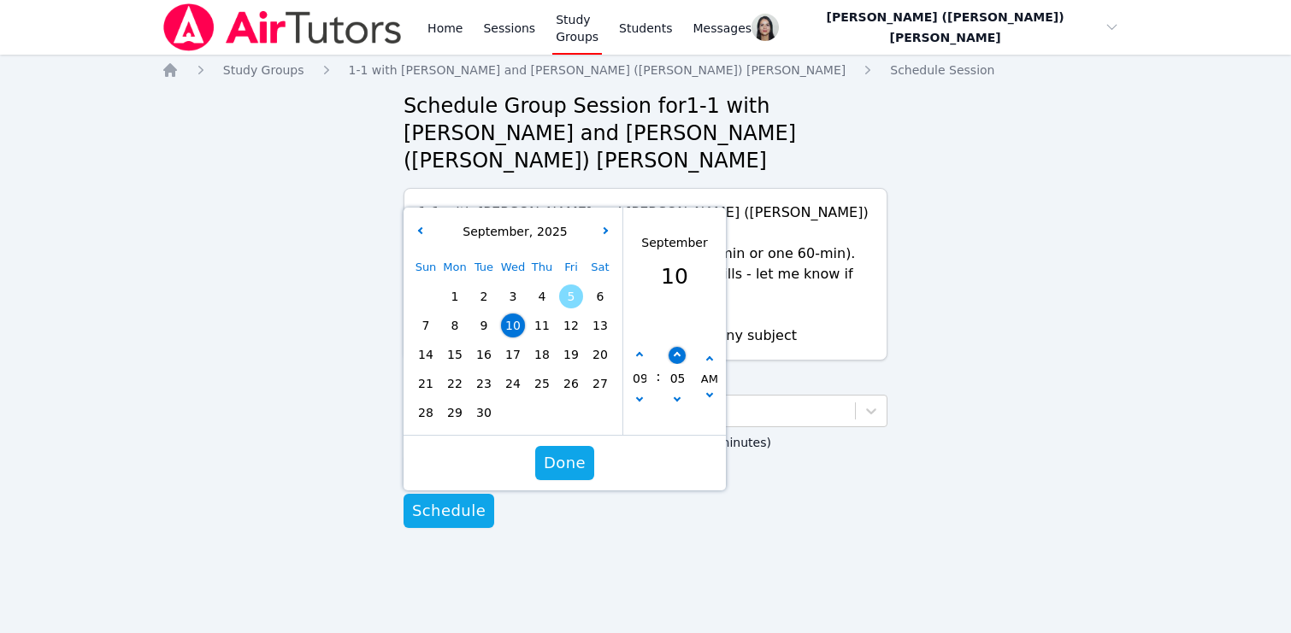
type input "10"
click at [676, 347] on button "button" at bounding box center [677, 355] width 17 height 17
type input "09/10/2025 09:15 am"
type input "15"
click at [676, 347] on button "button" at bounding box center [677, 355] width 17 height 17
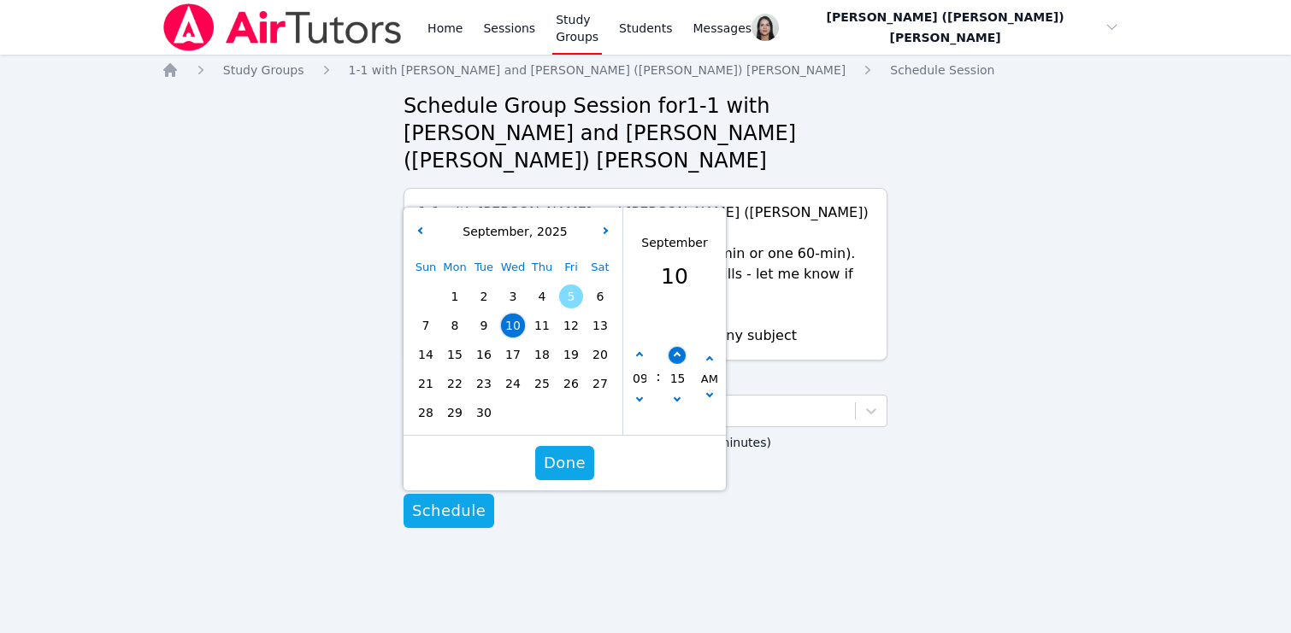
type input "09/10/2025 09:20 am"
type input "20"
click at [676, 347] on button "button" at bounding box center [677, 355] width 17 height 17
type input "09/10/2025 09:25 am"
type input "25"
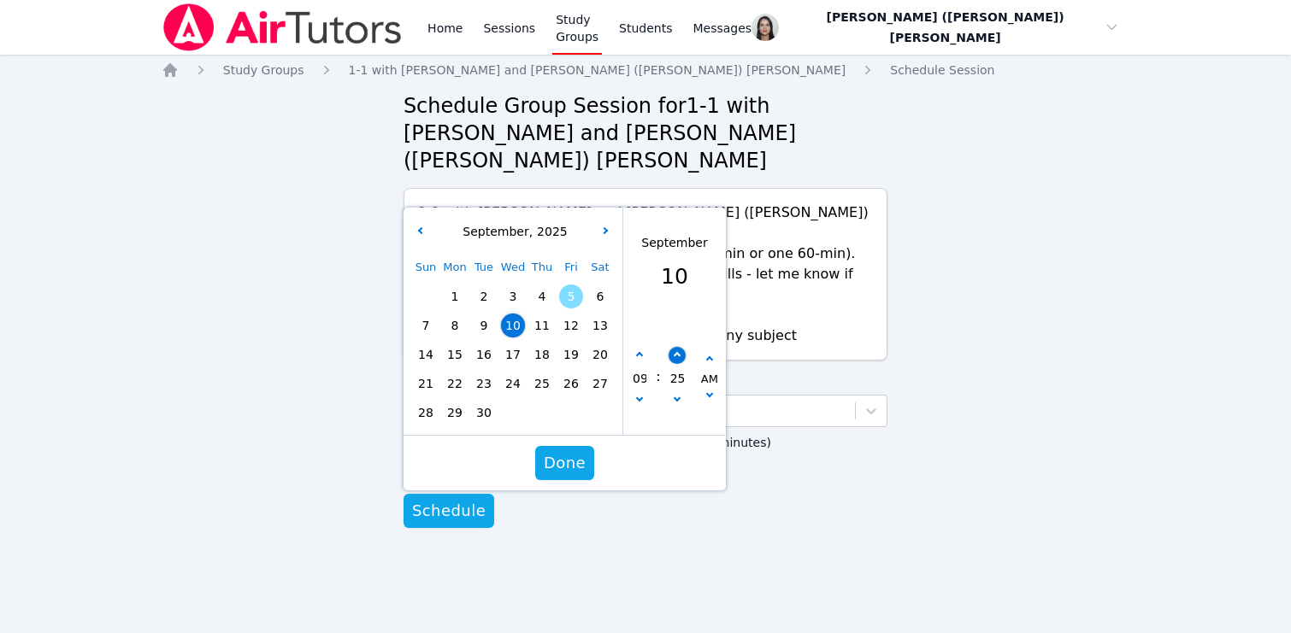
click at [676, 347] on button "button" at bounding box center [677, 355] width 17 height 17
type input "09/10/2025 09:30 am"
type input "30"
click at [676, 347] on button "button" at bounding box center [677, 355] width 17 height 17
type input "09/10/2025 09:35 am"
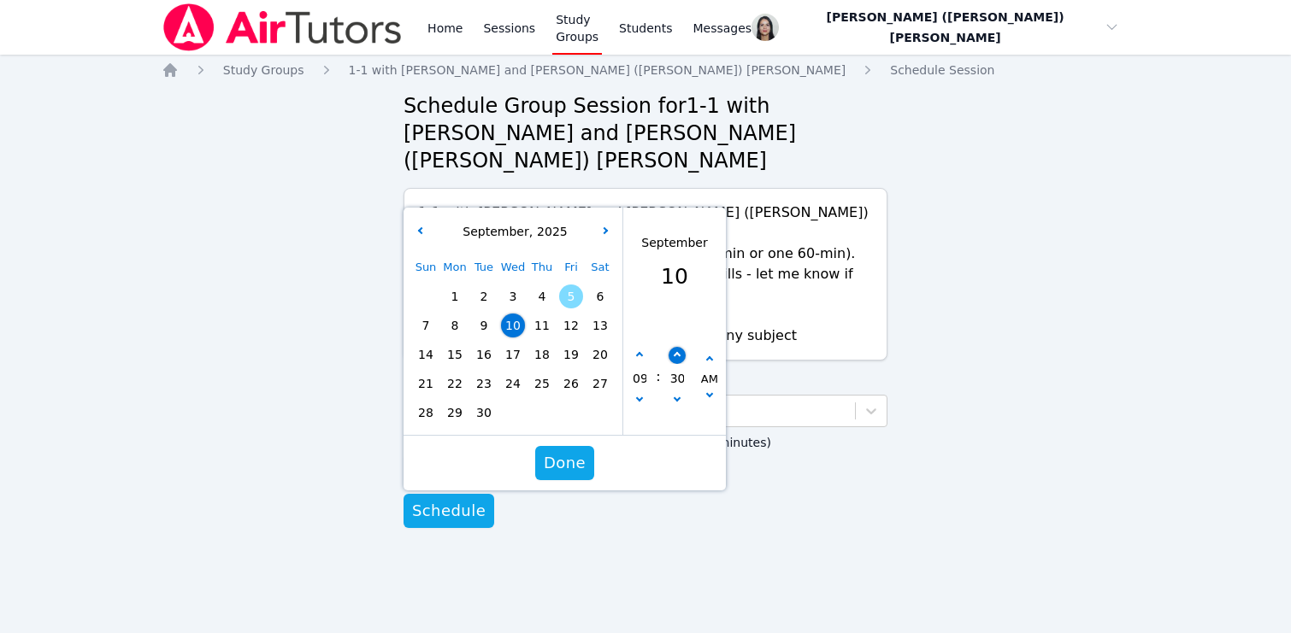
type input "35"
click at [676, 347] on button "button" at bounding box center [677, 355] width 17 height 17
type input "09/10/2025 09:40 am"
type input "40"
click at [676, 347] on button "button" at bounding box center [677, 355] width 17 height 17
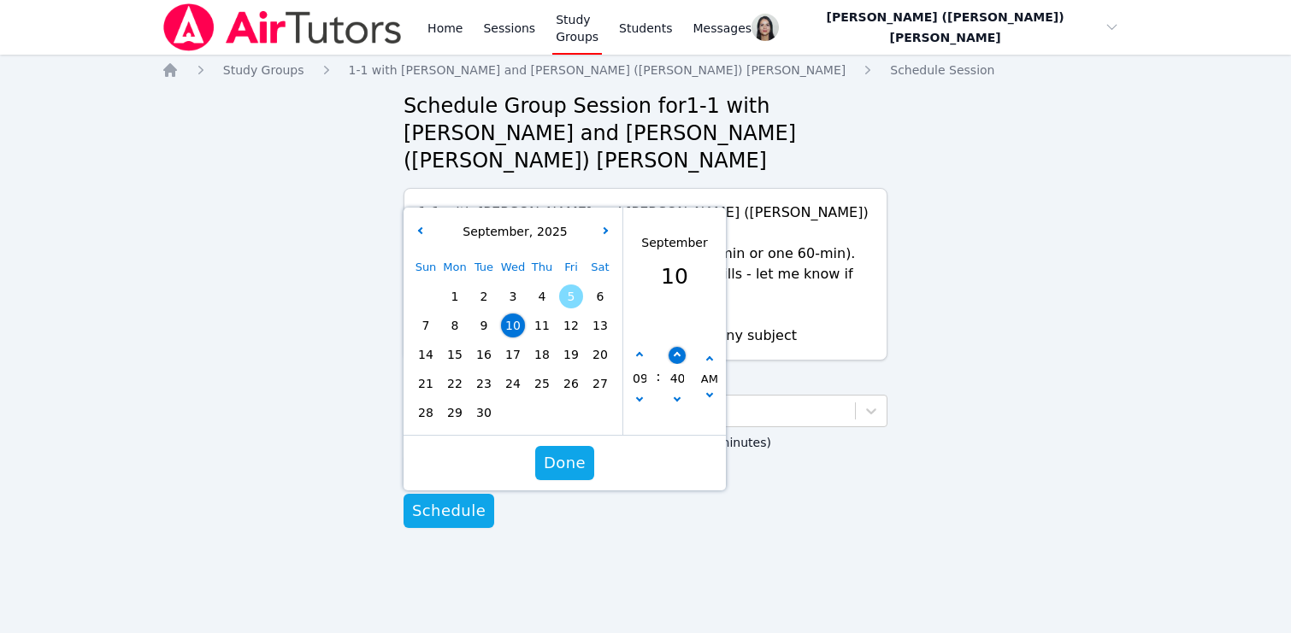
type input "09/10/2025 09:45 am"
type input "45"
click at [558, 451] on span "Done" at bounding box center [565, 463] width 42 height 24
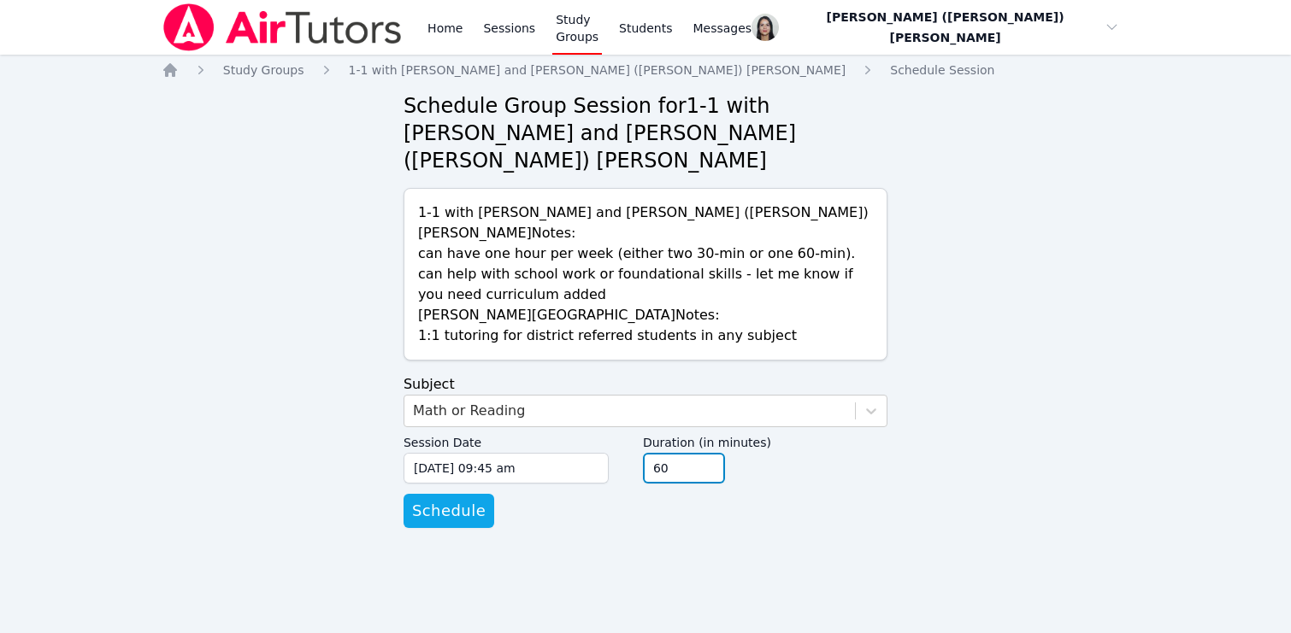
click at [711, 453] on input "45" at bounding box center [684, 468] width 82 height 31
type input "30"
click at [711, 453] on input "30" at bounding box center [684, 468] width 82 height 31
click at [637, 487] on div "Home Study Groups 1-1 with Harel Shoham and Jacqueline (Jackie) Reynoza Schedul…" at bounding box center [646, 312] width 969 height 501
click at [467, 499] on span "Schedule" at bounding box center [449, 511] width 74 height 24
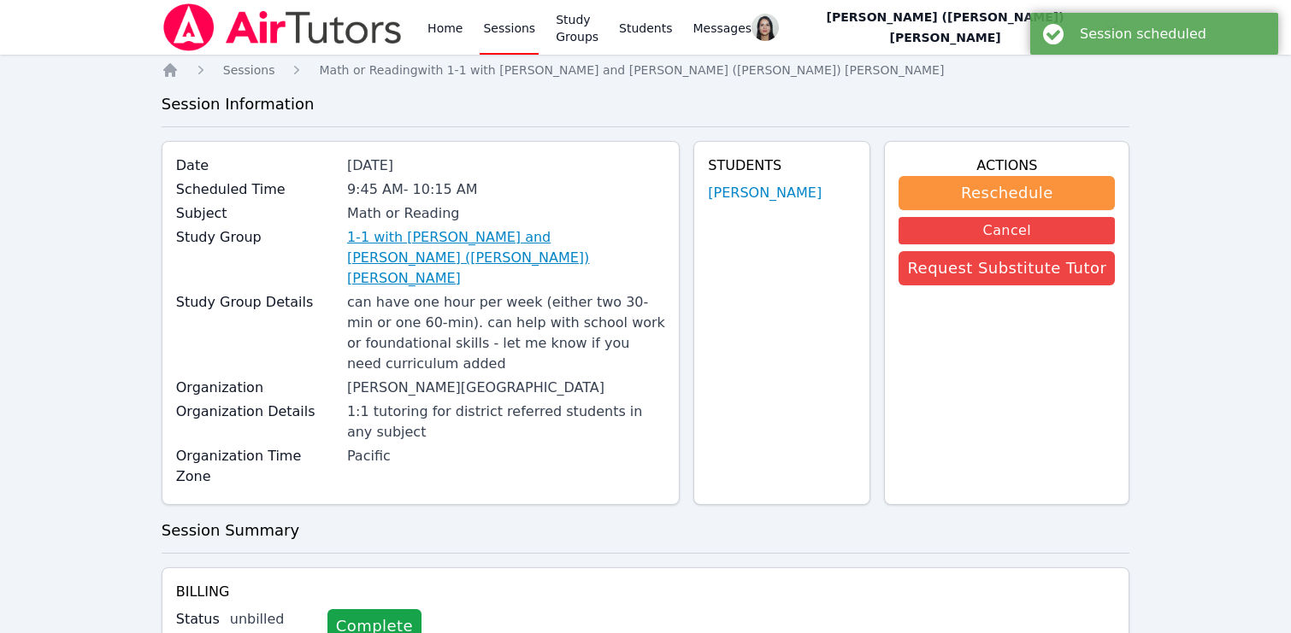
click at [395, 234] on link "1-1 with Harel Shoham and Jacqueline (Jackie) Reynoza" at bounding box center [506, 258] width 318 height 62
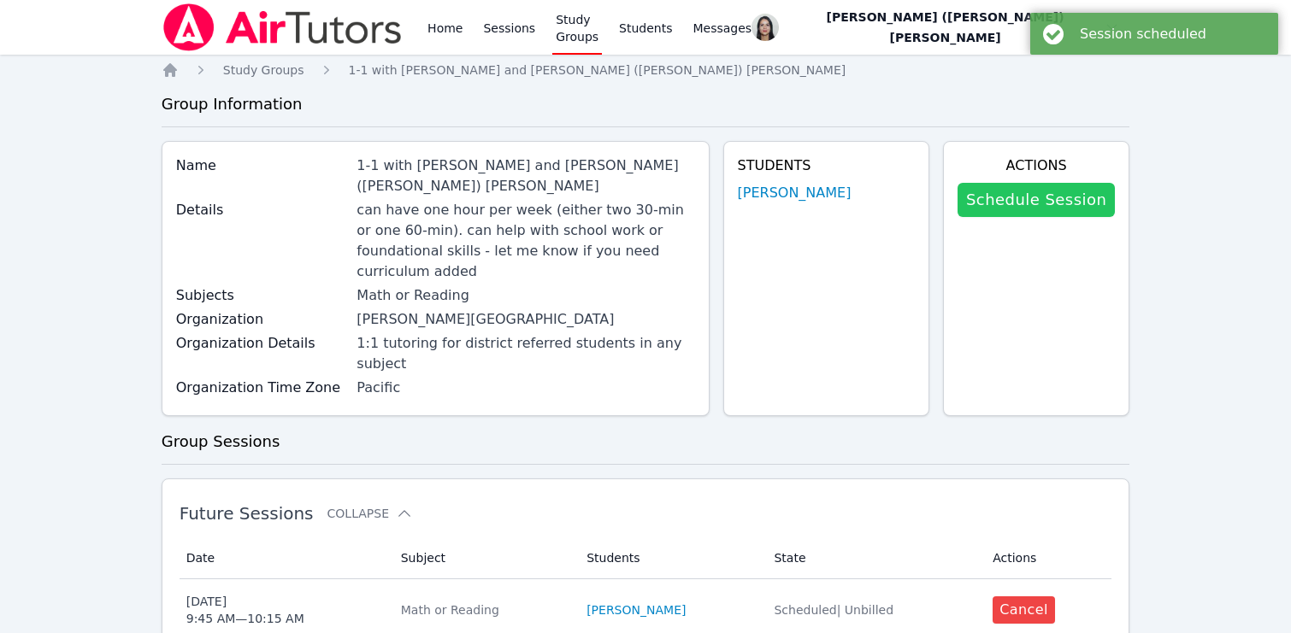
click at [1085, 201] on link "Schedule Session" at bounding box center [1035, 200] width 157 height 34
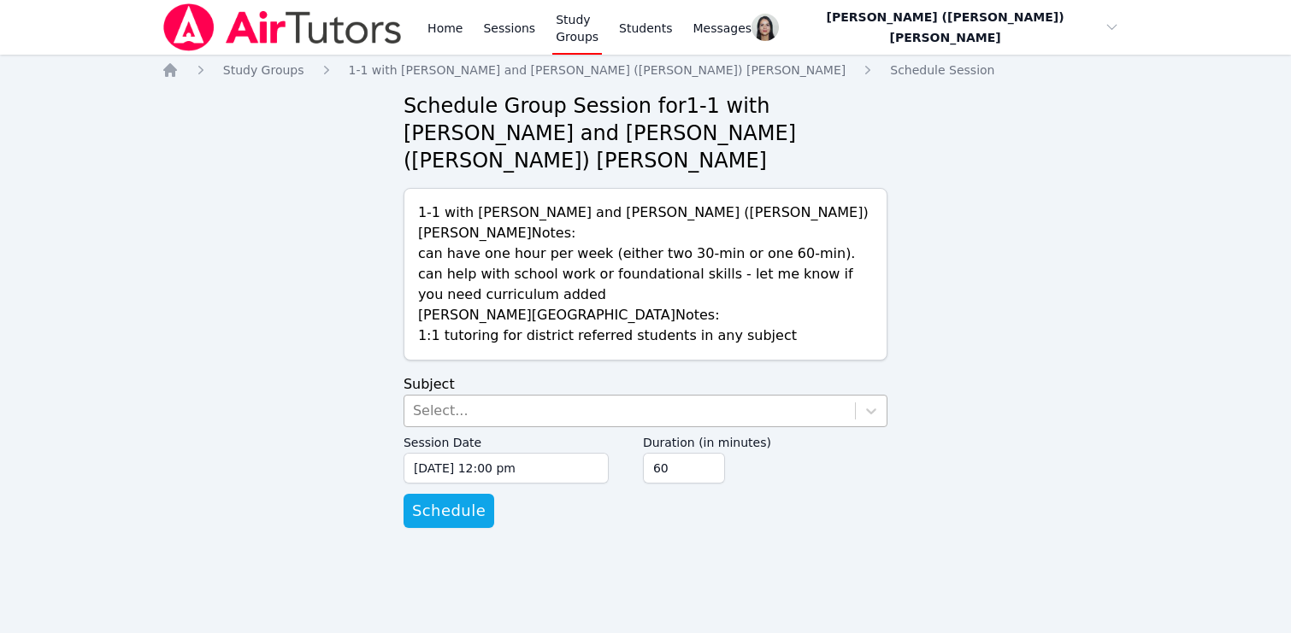
click at [634, 396] on div "Select..." at bounding box center [629, 411] width 451 height 31
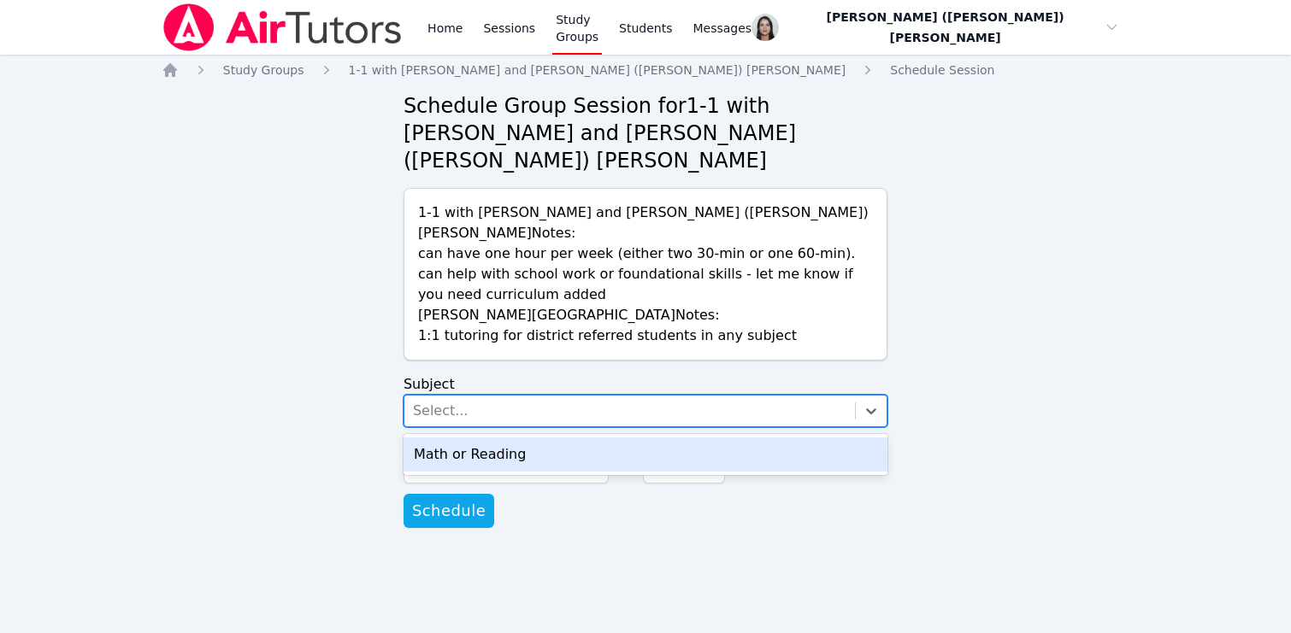
click at [536, 438] on div "Math or Reading" at bounding box center [646, 455] width 484 height 34
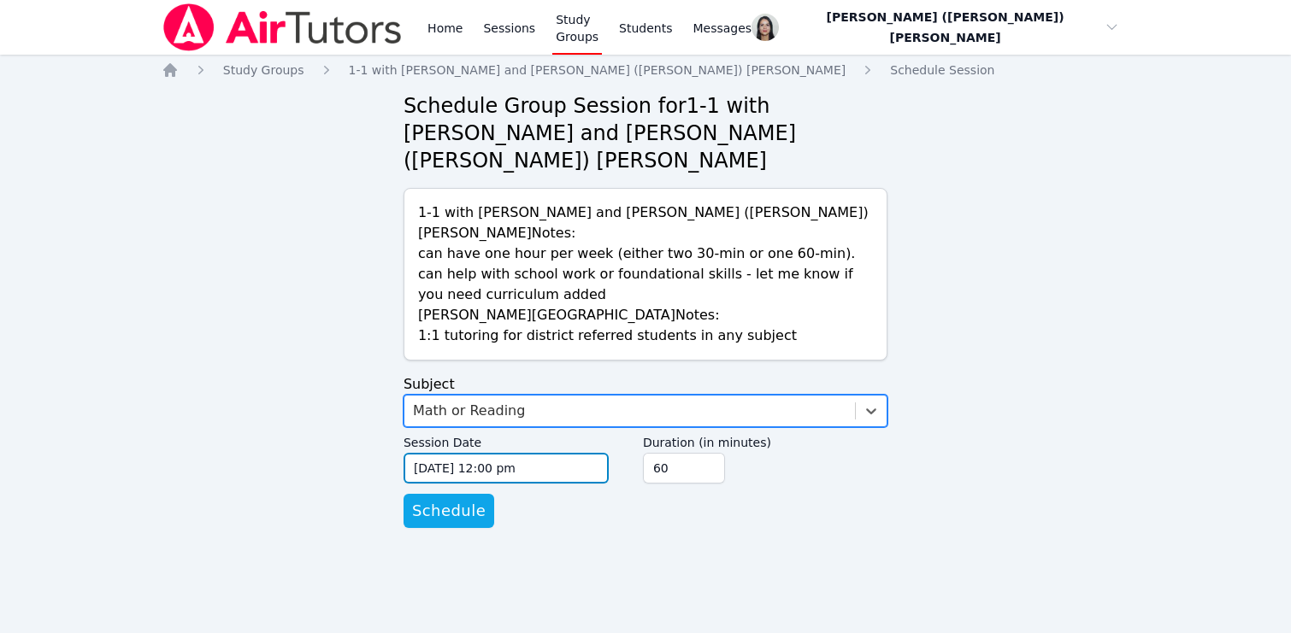
click at [492, 453] on input "09/05/2025 12:00 pm" at bounding box center [506, 468] width 205 height 31
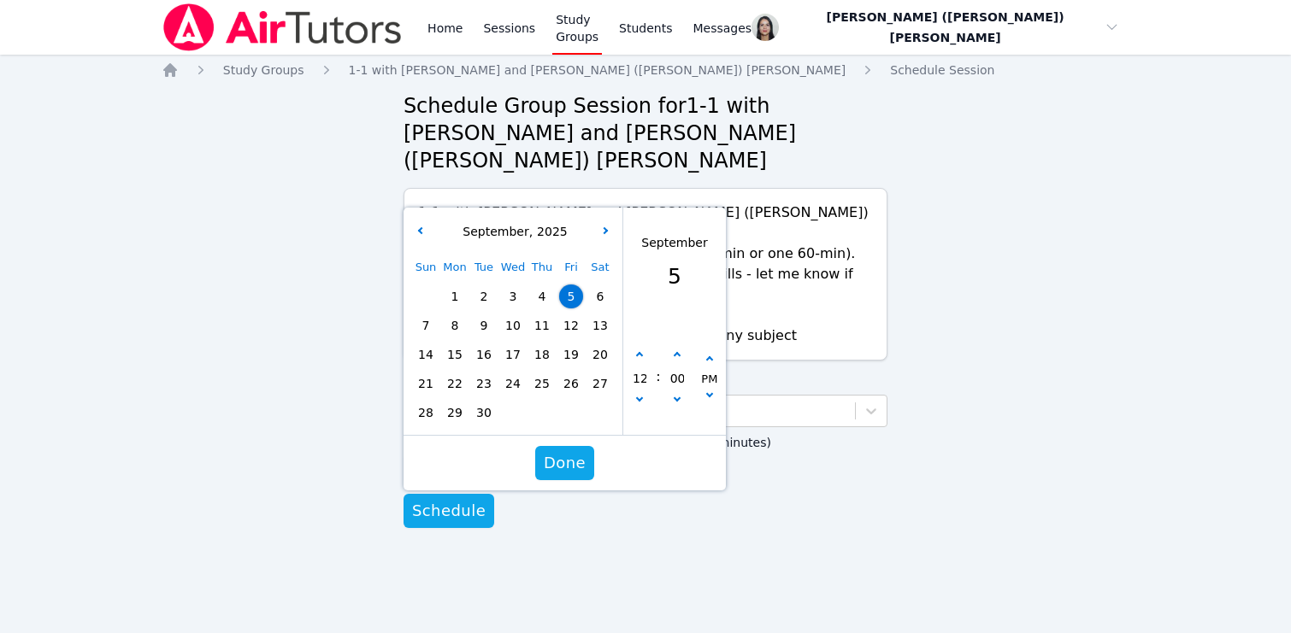
click at [569, 314] on span "12" at bounding box center [571, 326] width 24 height 24
click at [633, 393] on button "button" at bounding box center [639, 401] width 17 height 17
type input "09/12/2025 11:00 am"
type input "11"
click at [641, 393] on button "button" at bounding box center [639, 401] width 17 height 17
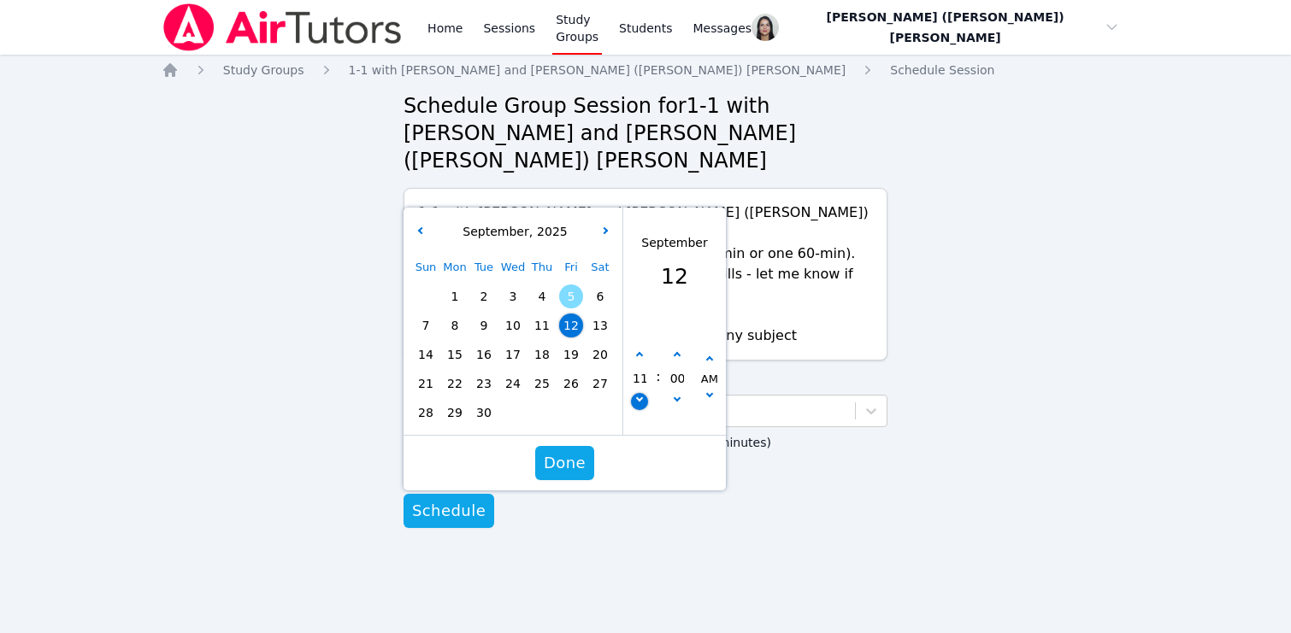
type input "09/12/2025 10:00 am"
type input "10"
click at [641, 393] on button "button" at bounding box center [639, 401] width 17 height 17
type input "09/12/2025 09:00 am"
type input "09"
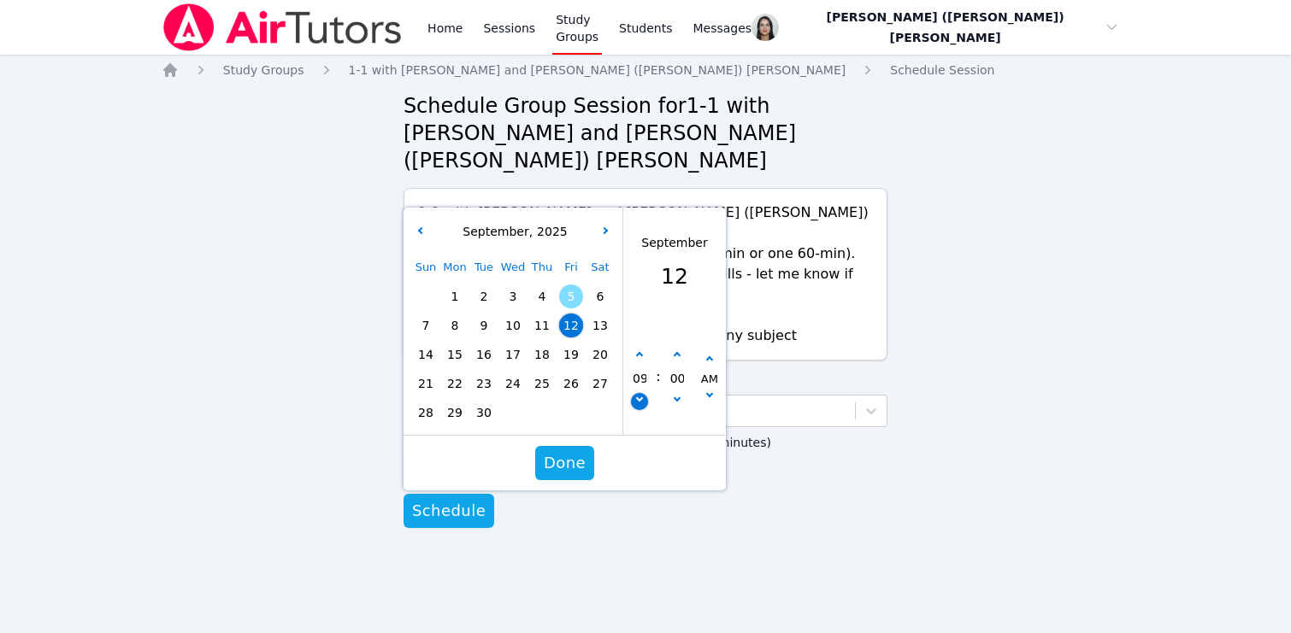
click at [641, 393] on button "button" at bounding box center [639, 401] width 17 height 17
type input "09/12/2025 08:00 am"
type input "08"
click at [679, 352] on icon "button" at bounding box center [676, 355] width 7 height 7
type input "09/12/2025 08:05 am"
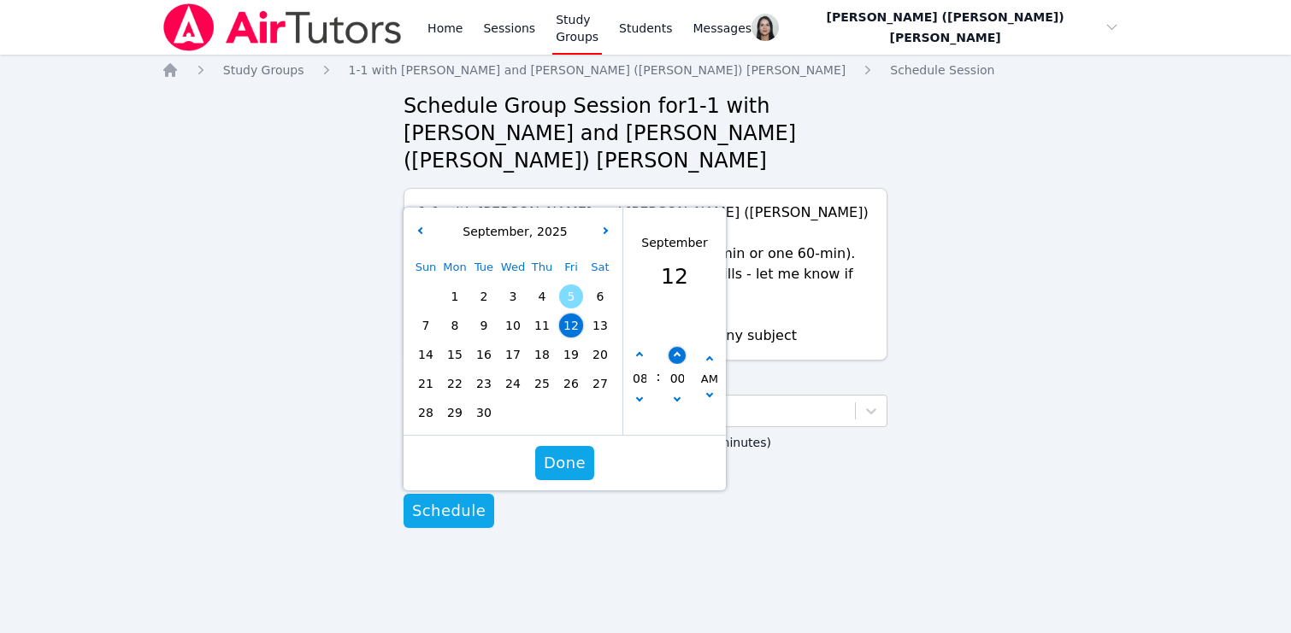
type input "05"
click at [679, 352] on icon "button" at bounding box center [676, 355] width 7 height 7
type input "09/12/2025 08:10 am"
type input "10"
click at [679, 352] on icon "button" at bounding box center [676, 355] width 7 height 7
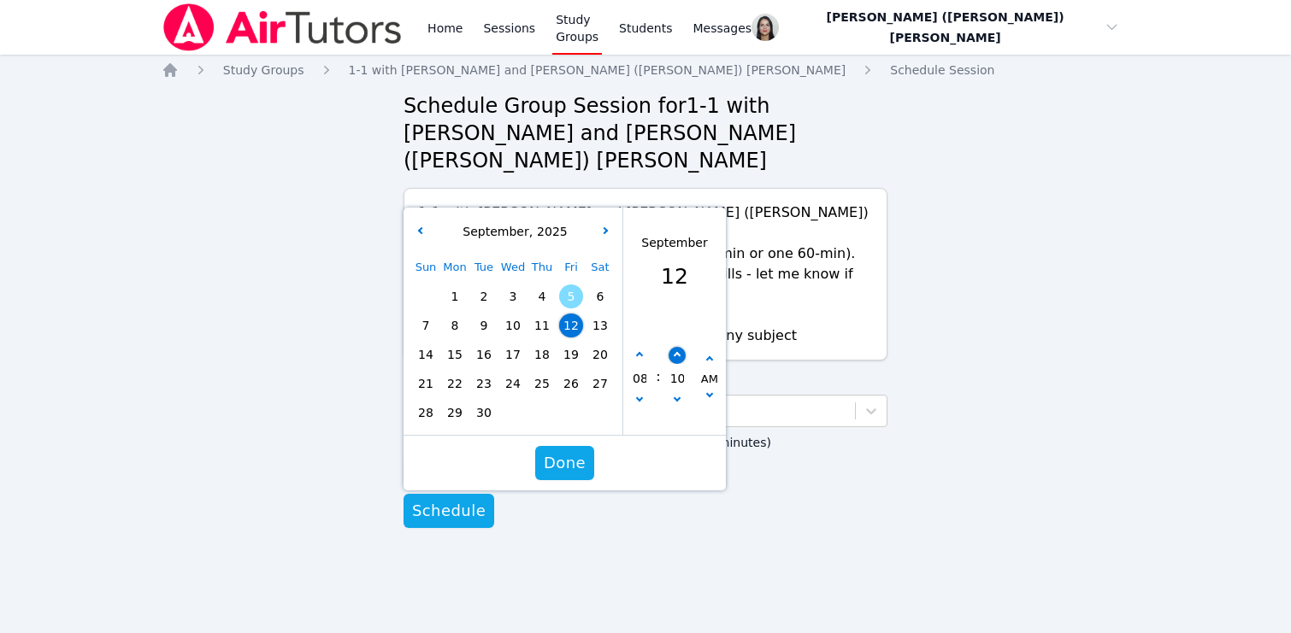
type input "09/12/2025 08:15 am"
type input "15"
click at [679, 352] on icon "button" at bounding box center [676, 355] width 7 height 7
type input "09/12/2025 08:20 am"
type input "20"
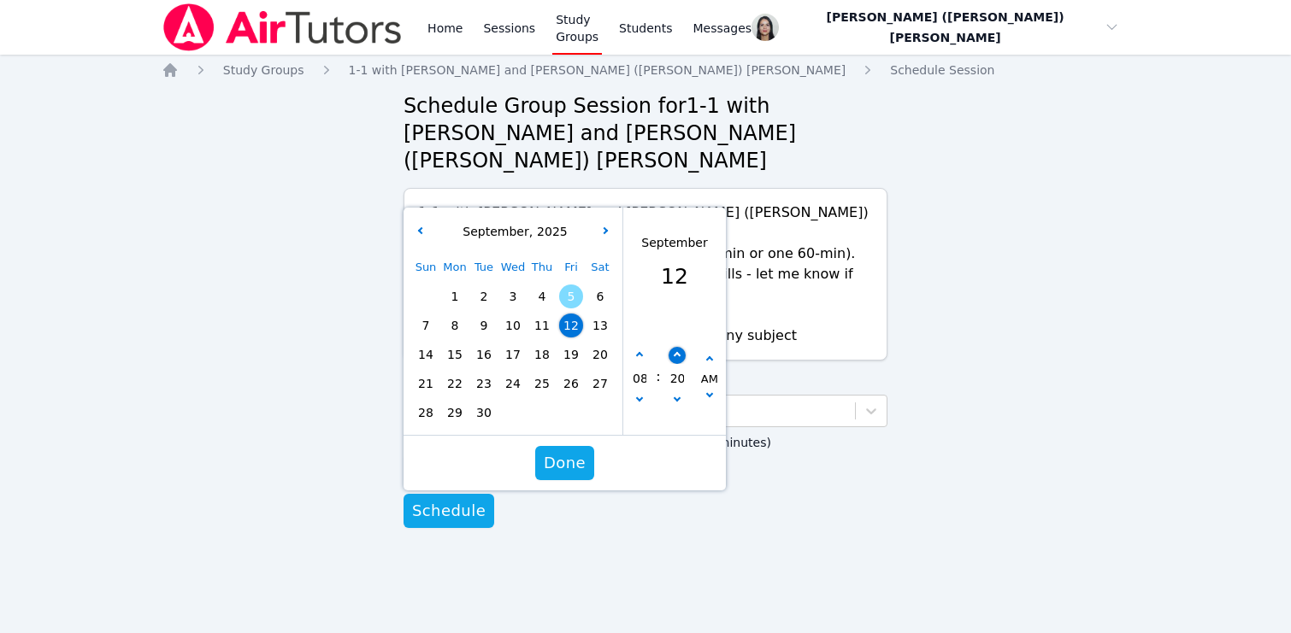
click at [679, 352] on icon "button" at bounding box center [676, 355] width 7 height 7
type input "09/12/2025 08:25 am"
type input "25"
click at [679, 352] on icon "button" at bounding box center [676, 355] width 7 height 7
type input "09/12/2025 08:30 am"
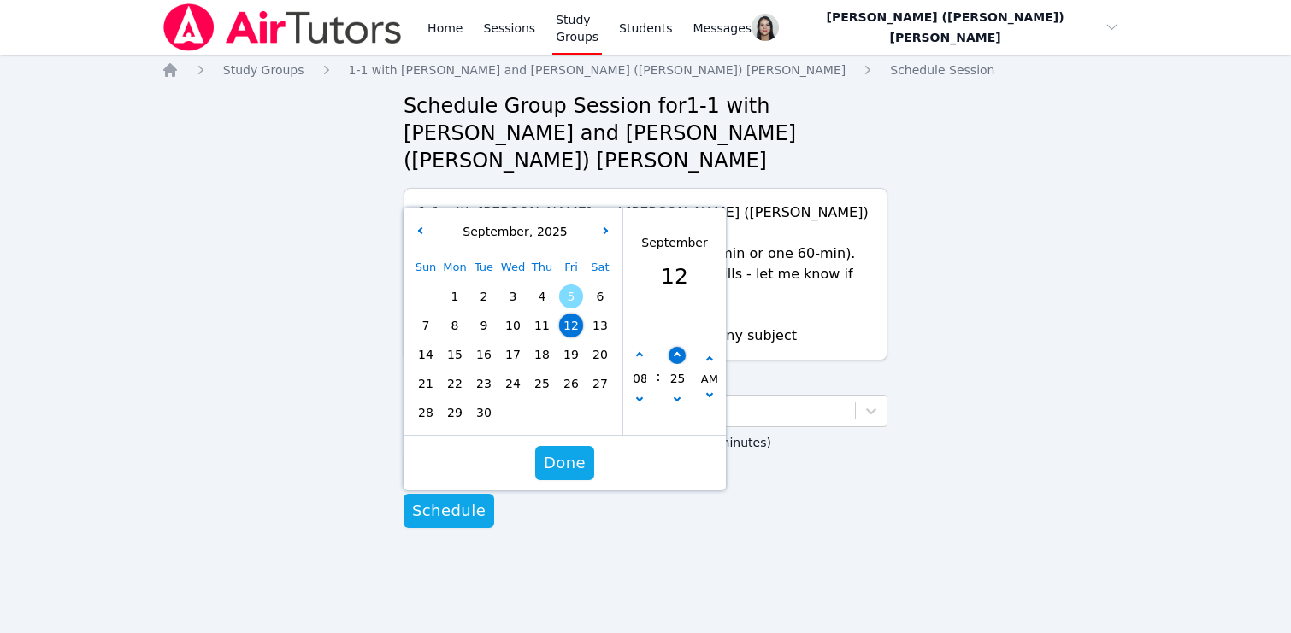
type input "30"
click at [569, 451] on span "Done" at bounding box center [565, 463] width 42 height 24
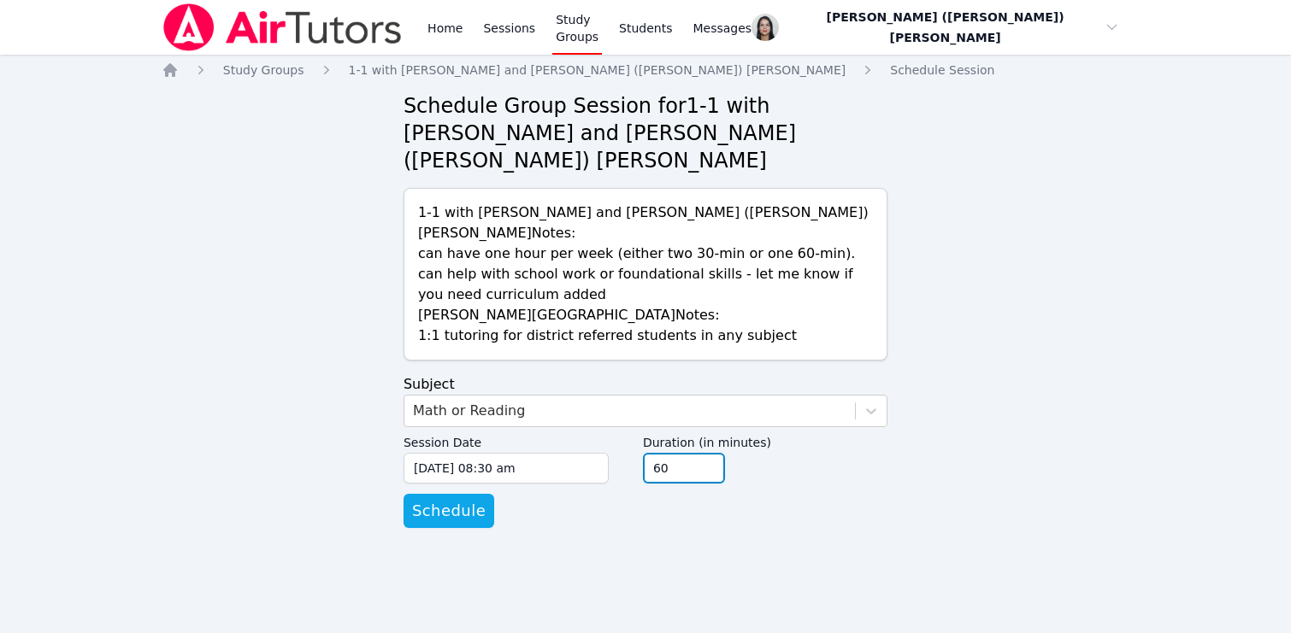
click at [704, 453] on input "45" at bounding box center [684, 468] width 82 height 31
click at [706, 453] on input "45" at bounding box center [684, 468] width 82 height 31
type input "30"
click at [706, 453] on input "30" at bounding box center [684, 468] width 82 height 31
click at [669, 470] on form "Subject Math or Reading Session Date 09/12/2025 08:30 am 9/12/2025 8:30 am Dura…" at bounding box center [646, 451] width 484 height 154
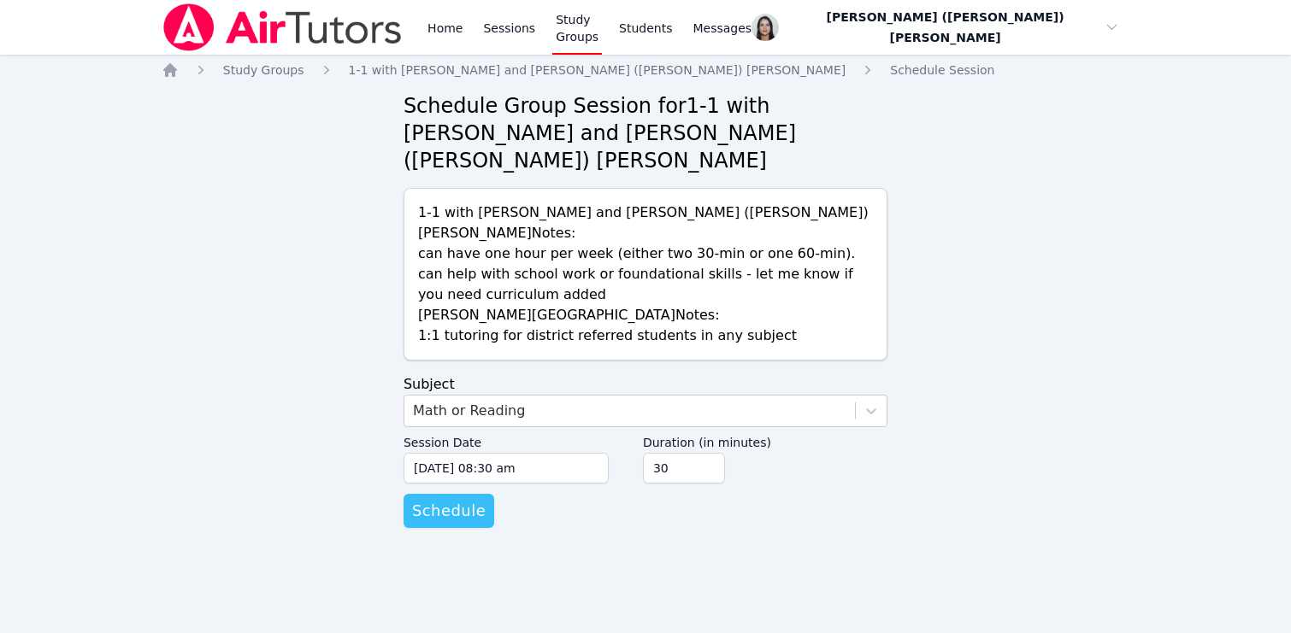
click at [468, 499] on span "Schedule" at bounding box center [449, 511] width 74 height 24
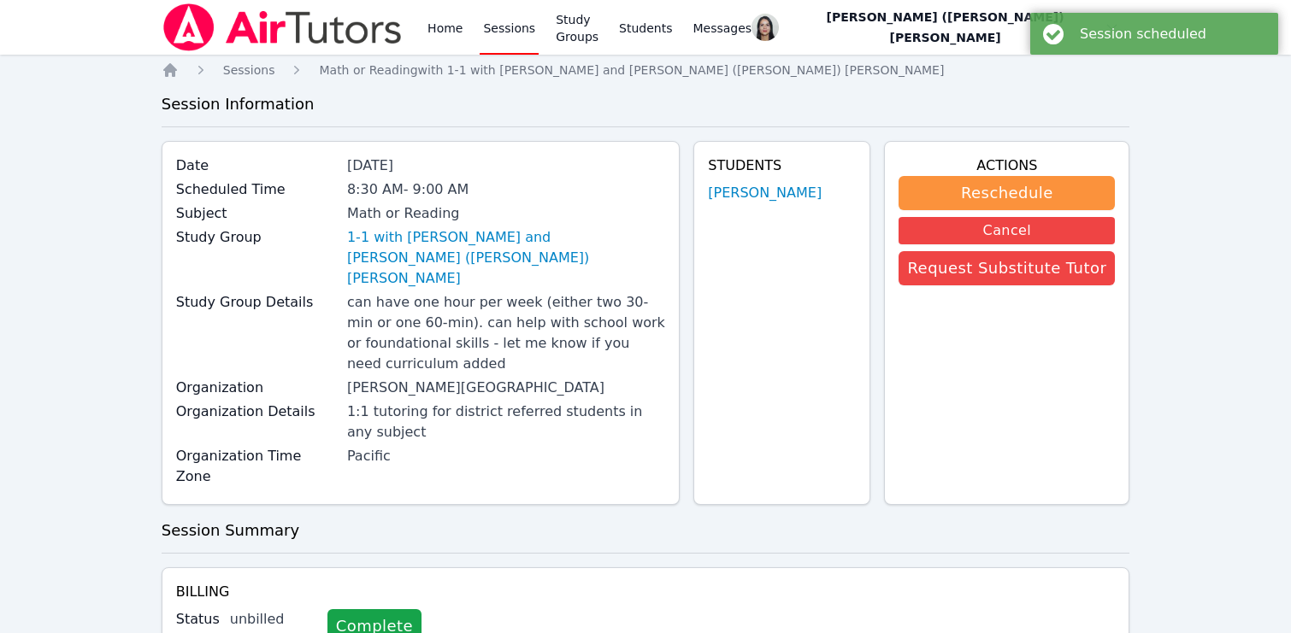
click at [488, 34] on link "Sessions" at bounding box center [509, 27] width 59 height 55
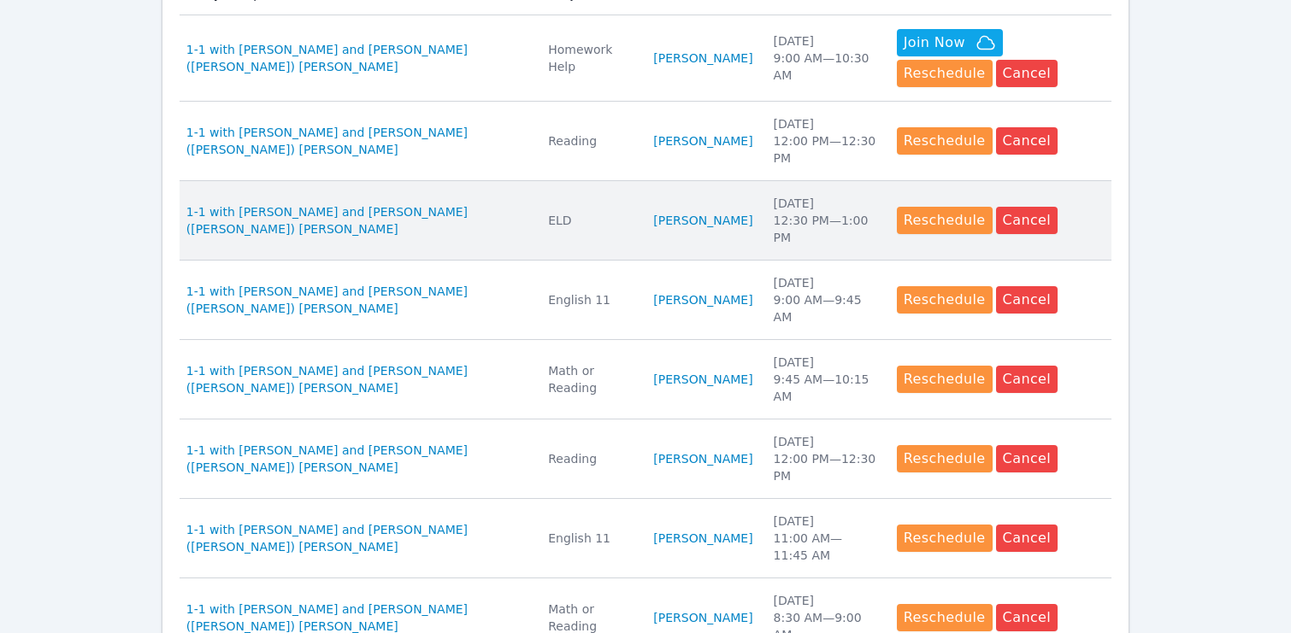
scroll to position [616, 0]
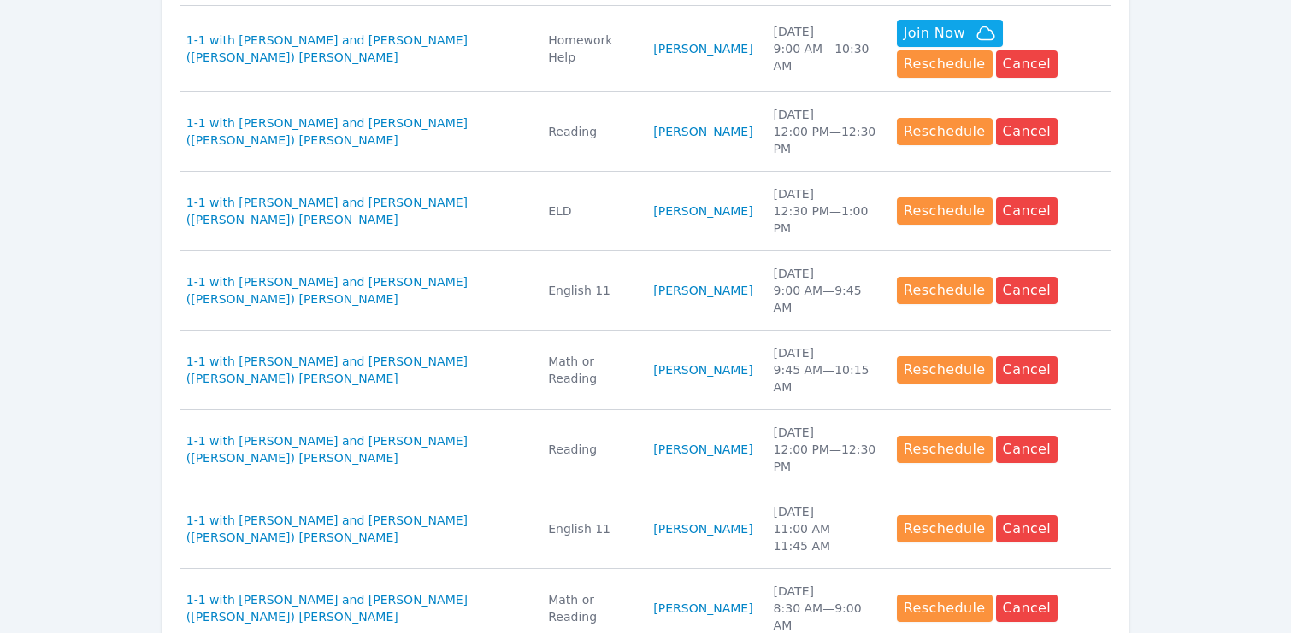
drag, startPoint x: 598, startPoint y: 197, endPoint x: 666, endPoint y: 226, distance: 74.0
click at [665, 226] on tr "Study Group 1-1 with Lucianna Valdez Alzamora and Jacqueline (Jackie) Reynoza S…" at bounding box center [646, 212] width 933 height 80
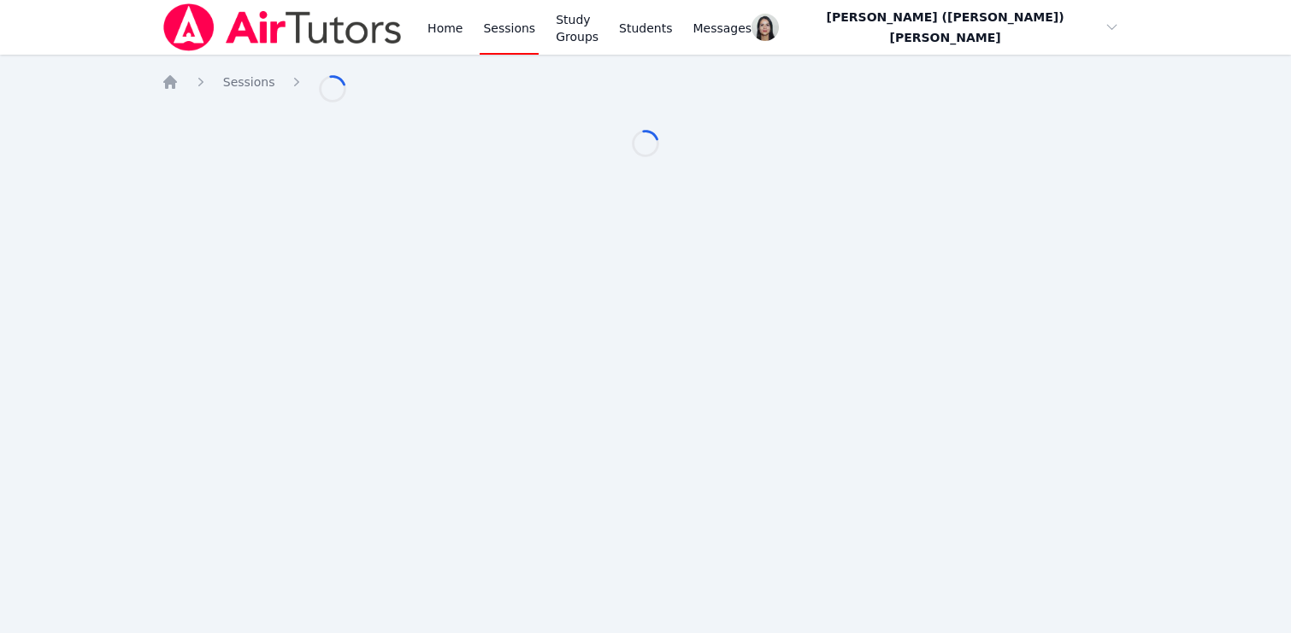
click at [675, 226] on div "Home Sessions Study Groups Students Messages Open user menu Jacqueline (Jackie)…" at bounding box center [645, 316] width 1291 height 633
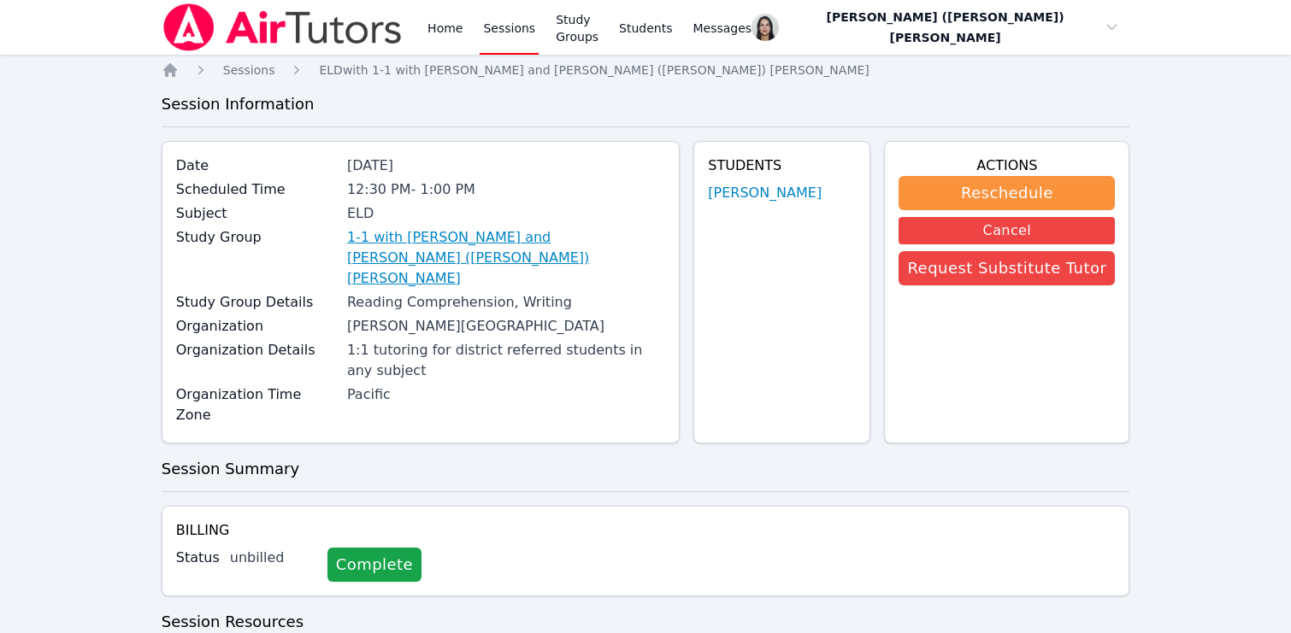
click at [418, 260] on link "1-1 with [PERSON_NAME] and [PERSON_NAME] ([PERSON_NAME]) [PERSON_NAME]" at bounding box center [506, 258] width 318 height 62
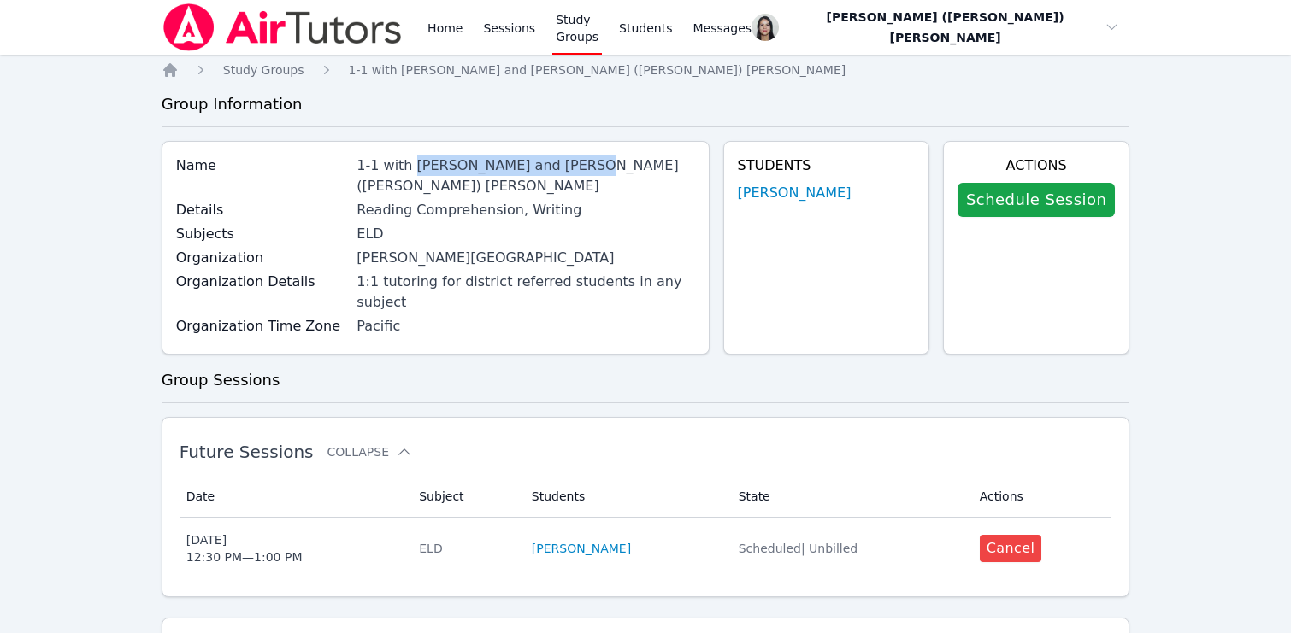
drag, startPoint x: 404, startPoint y: 168, endPoint x: 562, endPoint y: 173, distance: 157.4
click at [562, 173] on div "1-1 with [PERSON_NAME] and [PERSON_NAME] ([PERSON_NAME]) [PERSON_NAME]" at bounding box center [525, 176] width 338 height 41
copy div "[PERSON_NAME]"
click at [567, 29] on link "Study Groups" at bounding box center [577, 27] width 50 height 55
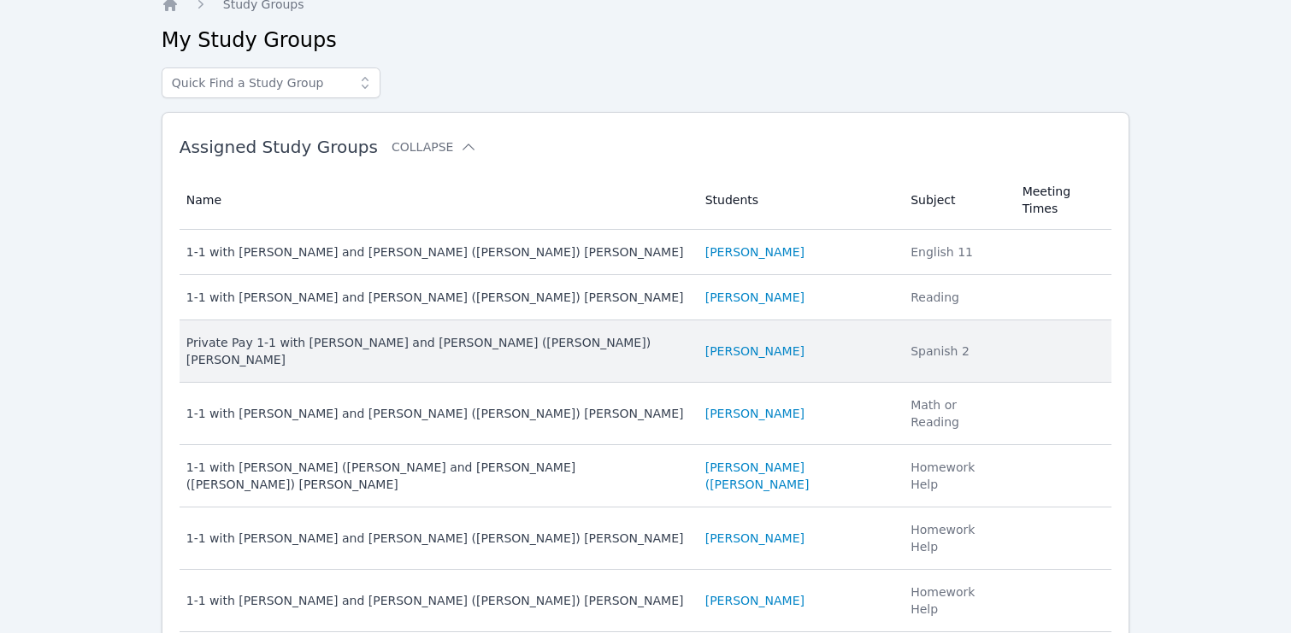
scroll to position [80, 0]
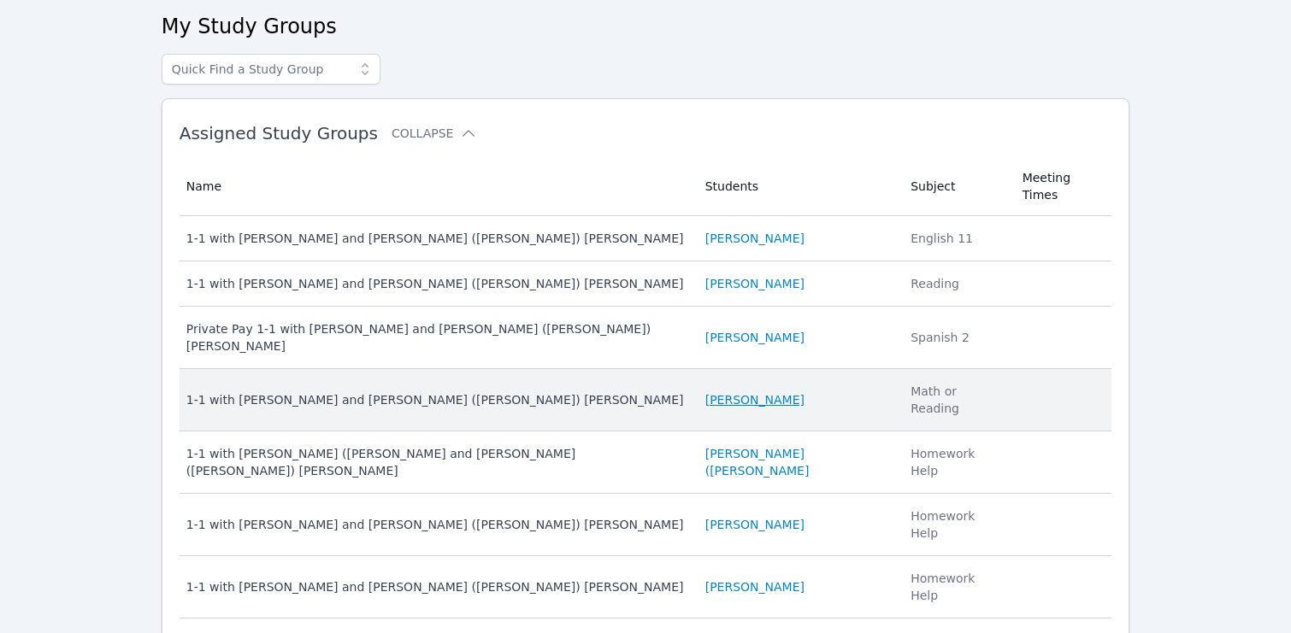
click at [710, 392] on link "[PERSON_NAME]" at bounding box center [754, 400] width 99 height 17
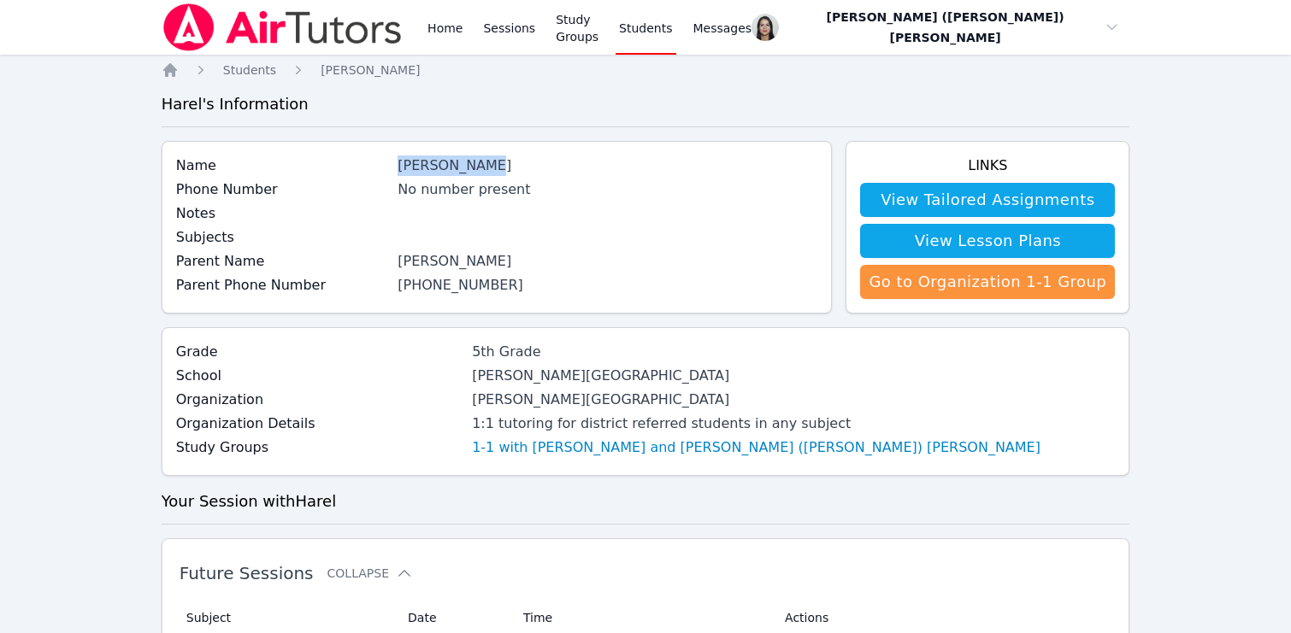
drag, startPoint x: 406, startPoint y: 165, endPoint x: 498, endPoint y: 166, distance: 92.3
click at [498, 166] on div "[PERSON_NAME]" at bounding box center [608, 166] width 420 height 21
copy div "[PERSON_NAME]"
click at [508, 17] on link "Sessions" at bounding box center [509, 27] width 59 height 55
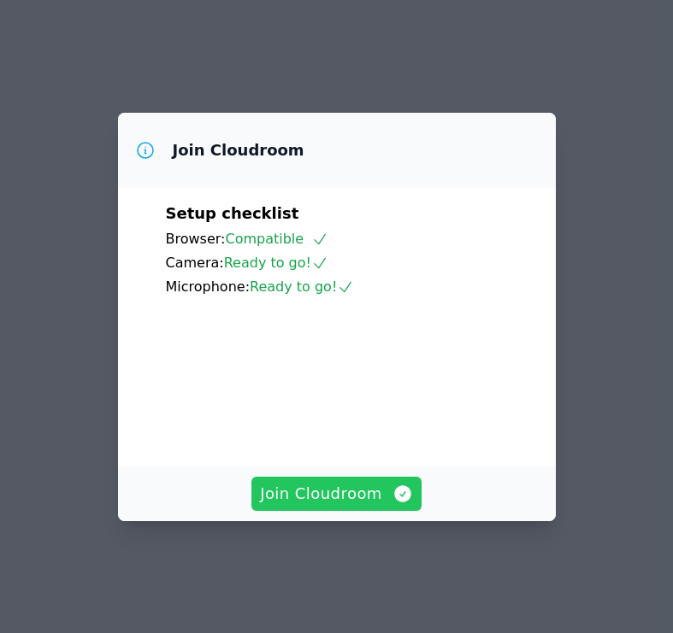
click at [305, 504] on span "Join Cloudroom" at bounding box center [336, 494] width 153 height 24
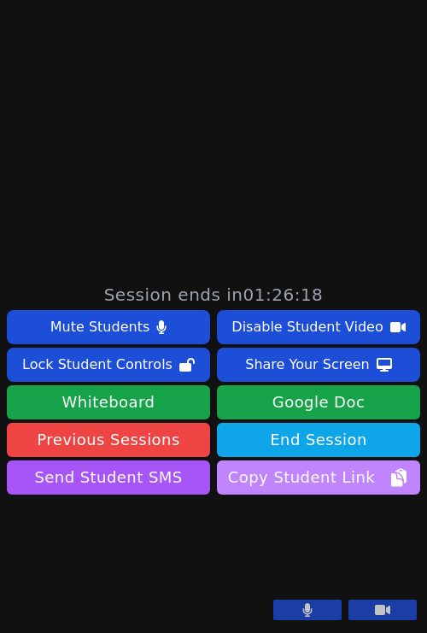
scroll to position [421, 0]
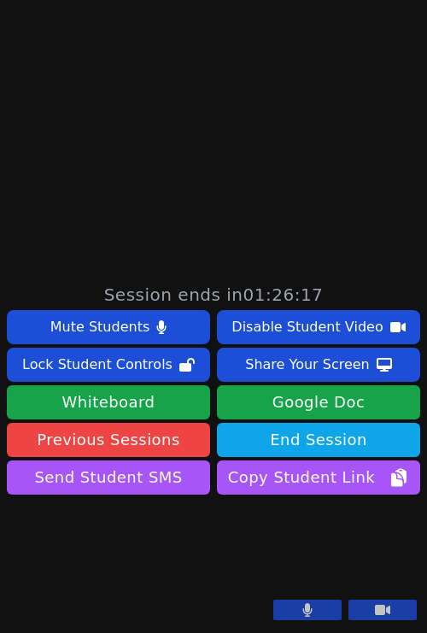
click at [122, 433] on div "Mute Students Disable Student Video Lock Student Controls Share Your Screen dow…" at bounding box center [214, 404] width 414 height 188
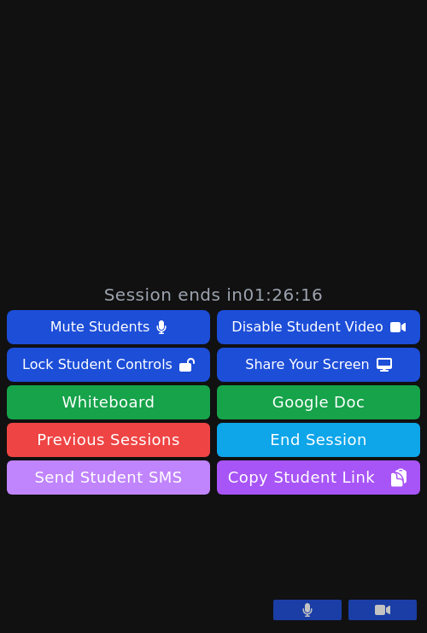
click at [147, 461] on button "Send Student SMS" at bounding box center [108, 478] width 203 height 34
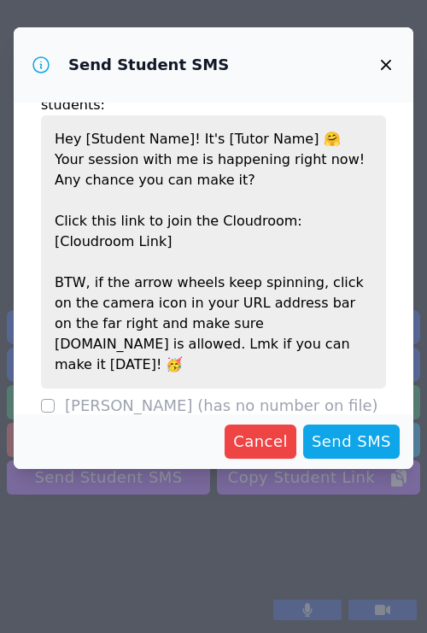
scroll to position [47, 0]
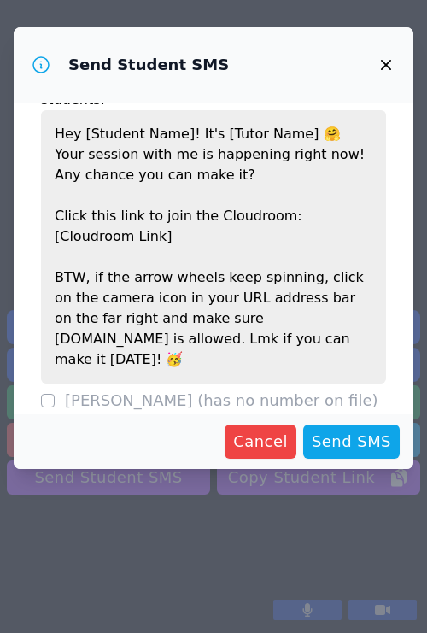
click at [382, 68] on icon "button" at bounding box center [386, 65] width 21 height 21
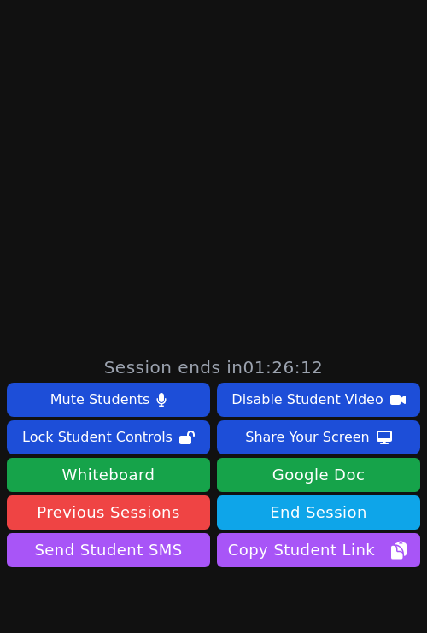
scroll to position [0, 0]
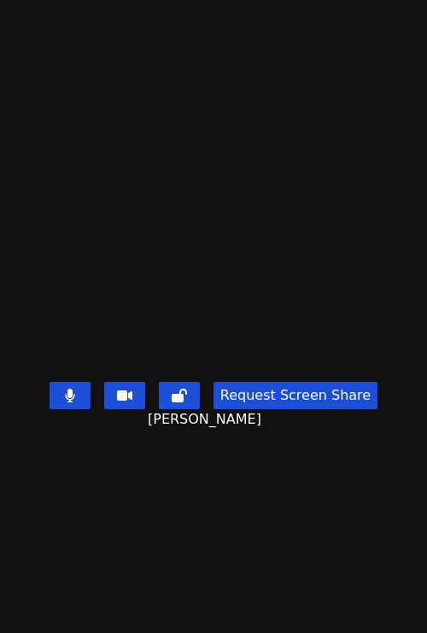
click at [301, 160] on main "Varvara Tumanova Request Screen Share Varvara Tumanova" at bounding box center [213, 316] width 427 height 633
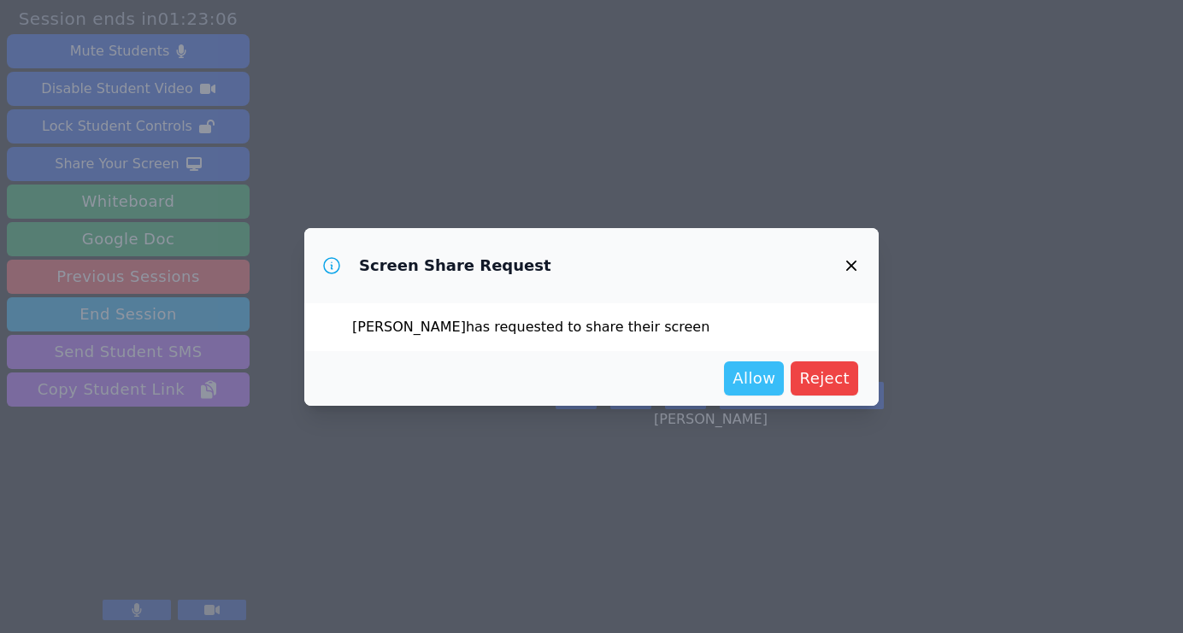
click at [672, 379] on span "Allow" at bounding box center [754, 379] width 43 height 24
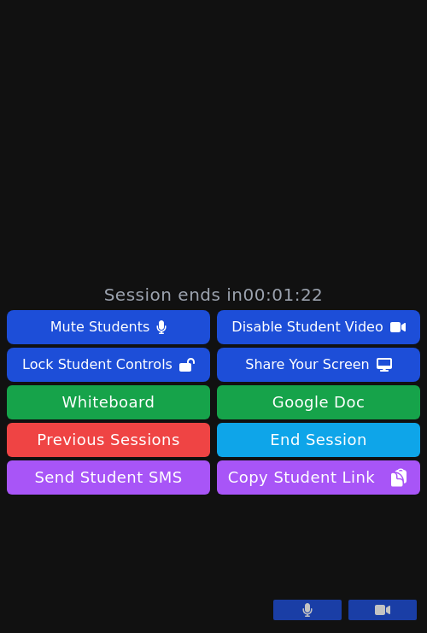
scroll to position [455, 0]
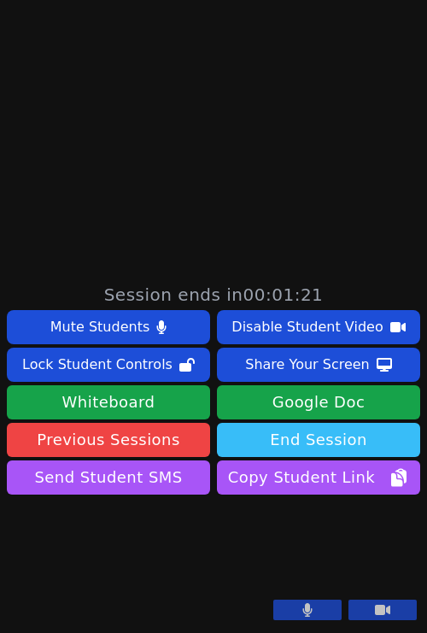
click at [302, 423] on button "End Session" at bounding box center [318, 440] width 203 height 34
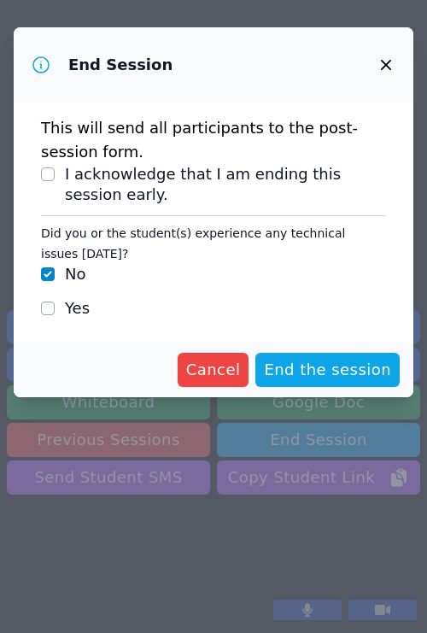
click at [385, 62] on icon "button" at bounding box center [386, 65] width 10 height 10
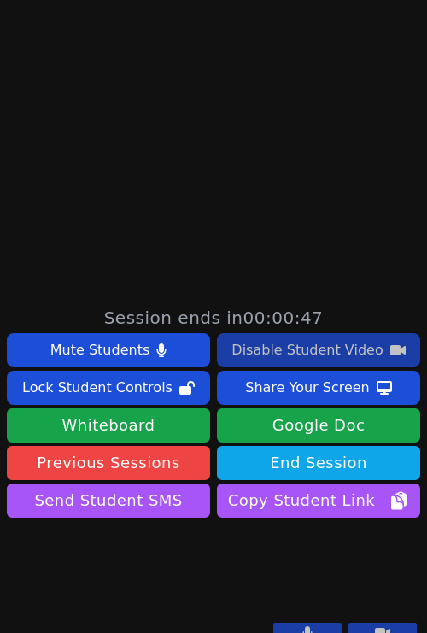
scroll to position [336, 0]
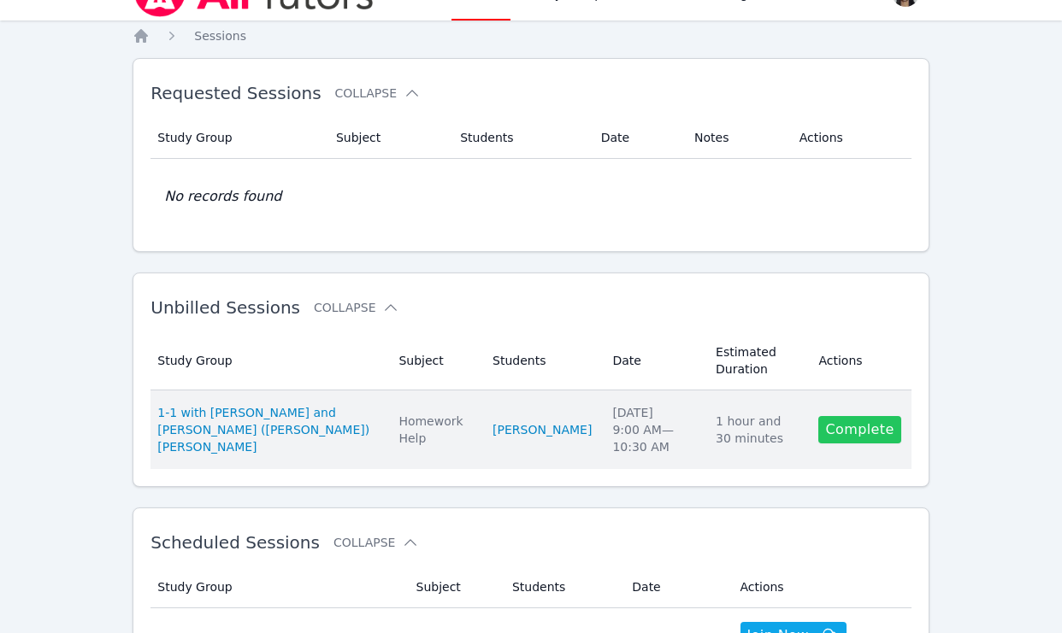
scroll to position [41, 0]
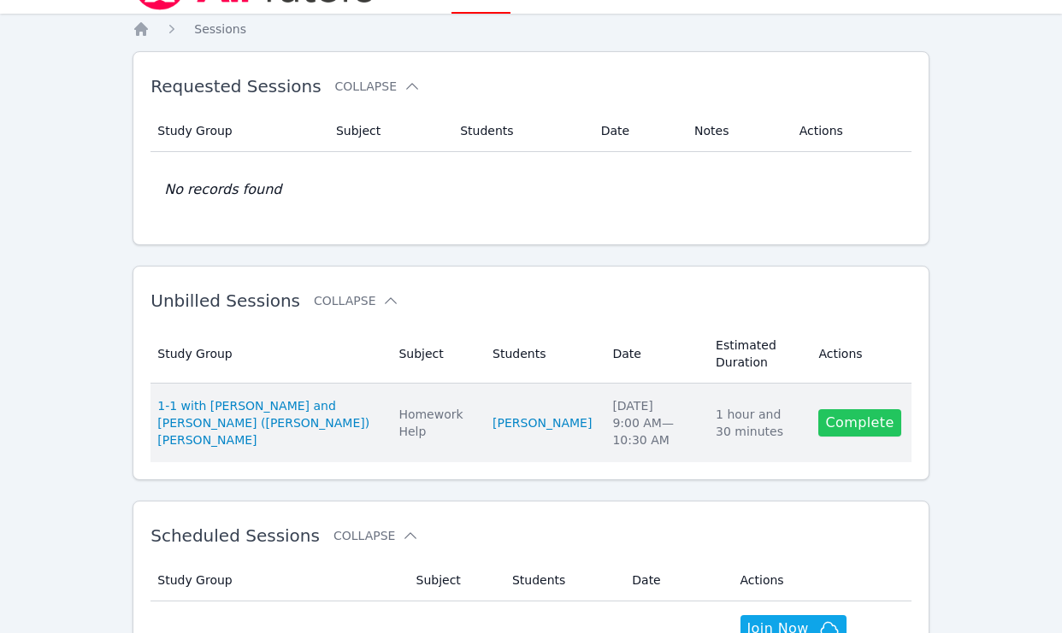
click at [871, 421] on link "Complete" at bounding box center [859, 423] width 82 height 27
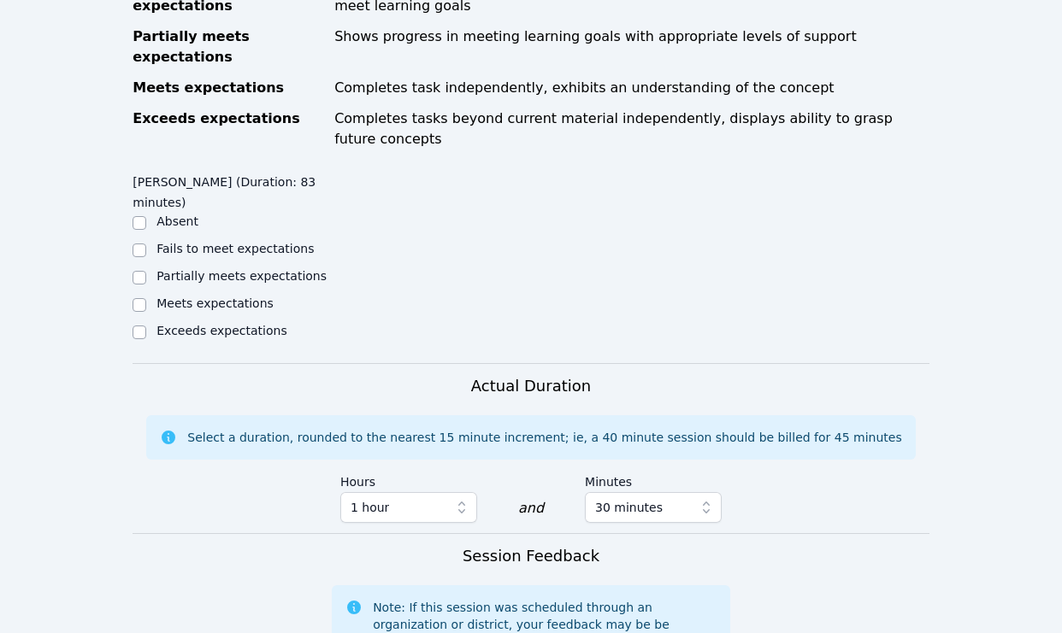
scroll to position [686, 0]
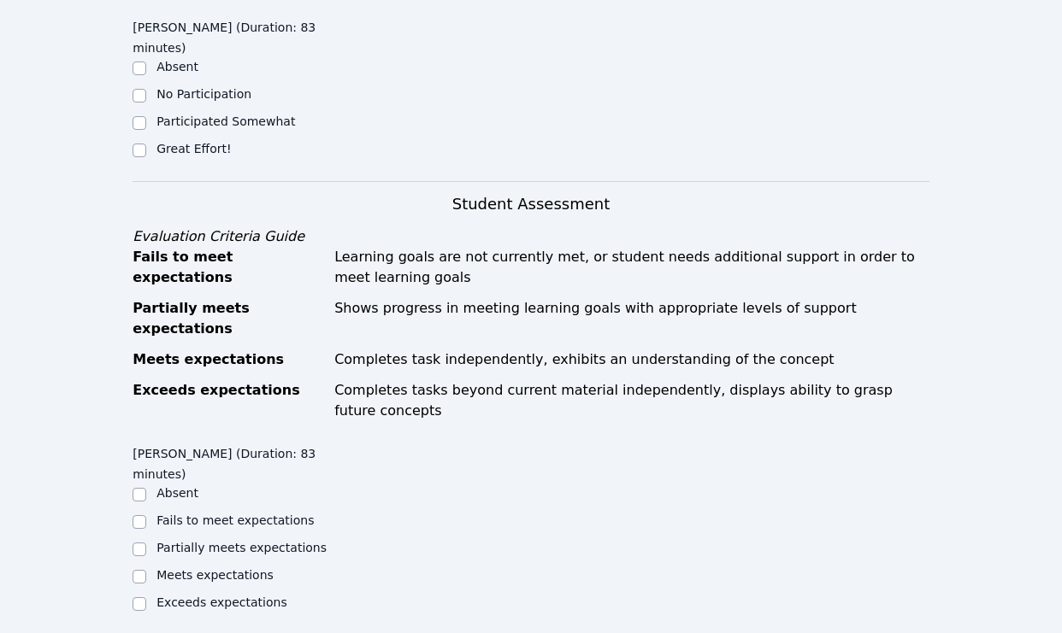
click at [203, 142] on label "Great Effort!" at bounding box center [193, 149] width 74 height 14
click at [146, 144] on input "Great Effort!" at bounding box center [140, 151] width 14 height 14
checkbox input "true"
click at [203, 569] on label "Meets expectations" at bounding box center [214, 576] width 117 height 14
click at [146, 570] on input "Meets expectations" at bounding box center [140, 577] width 14 height 14
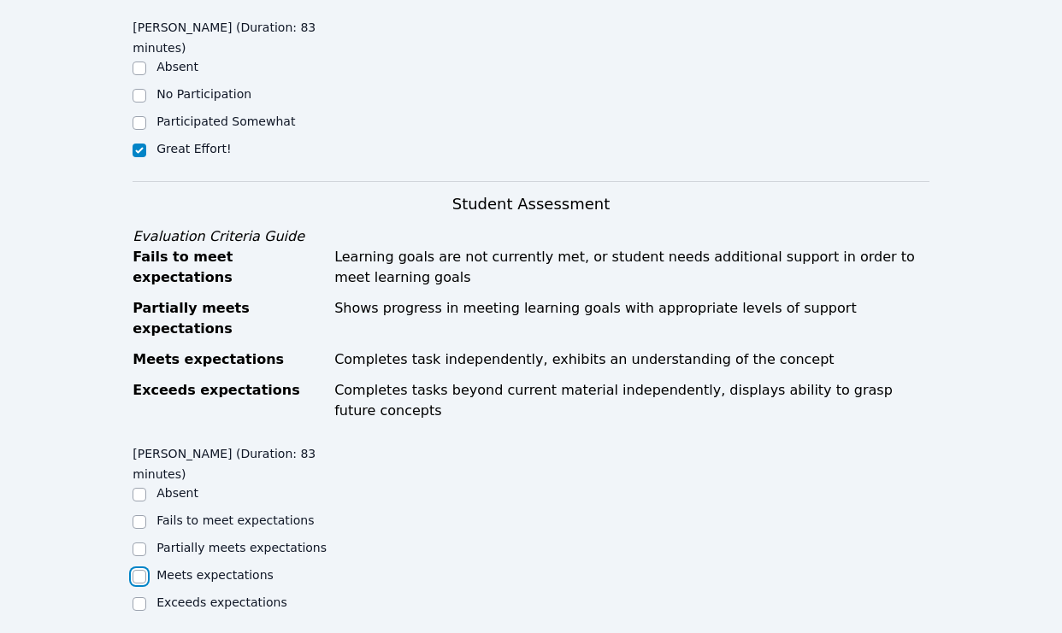
checkbox input "true"
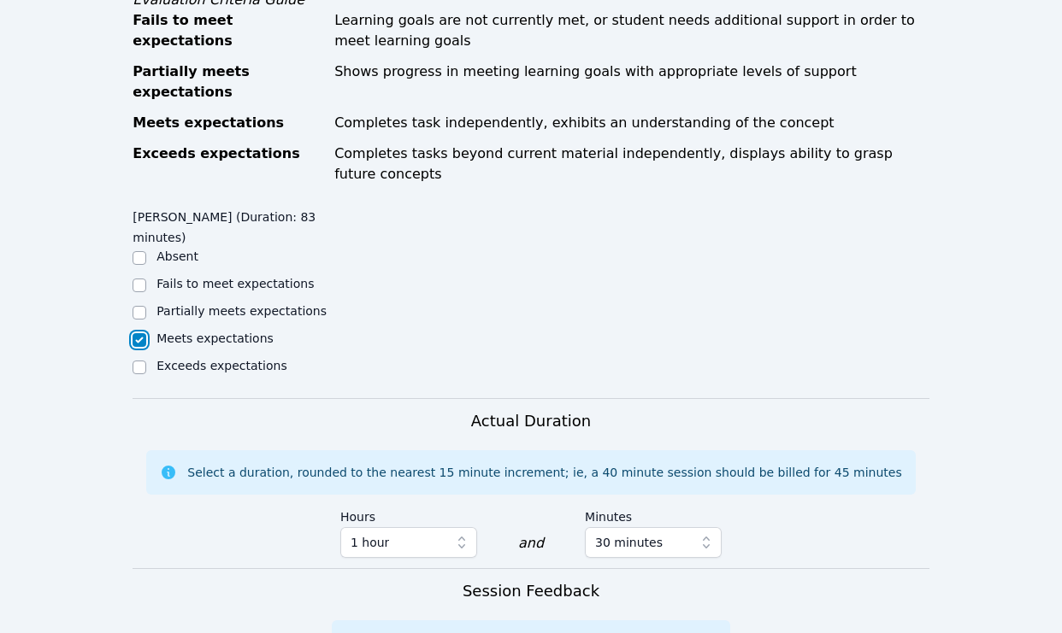
scroll to position [988, 0]
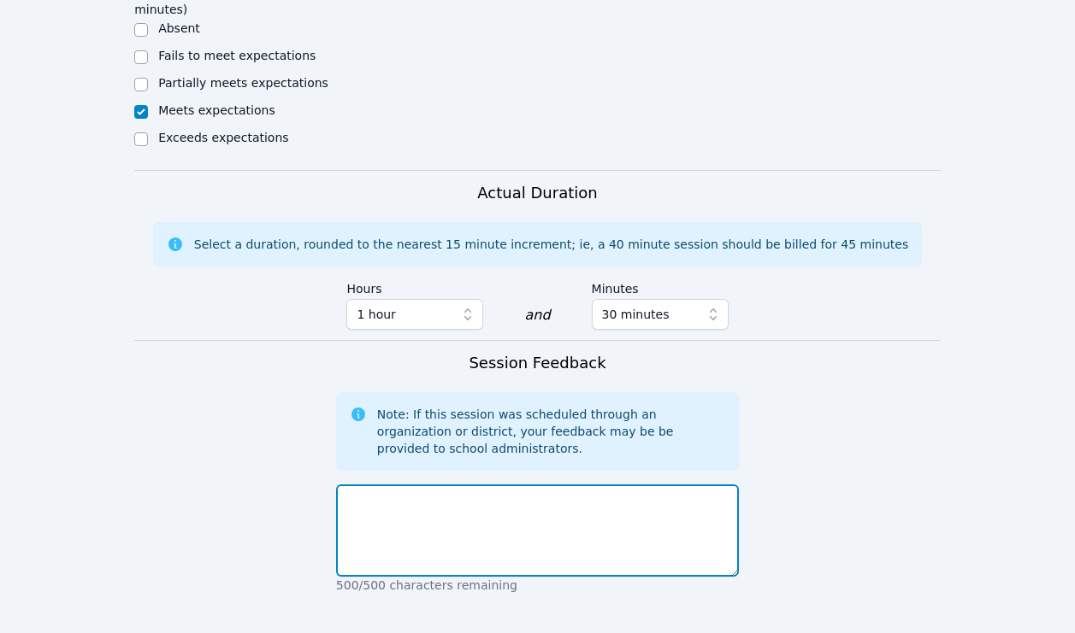
scroll to position [1297, 0]
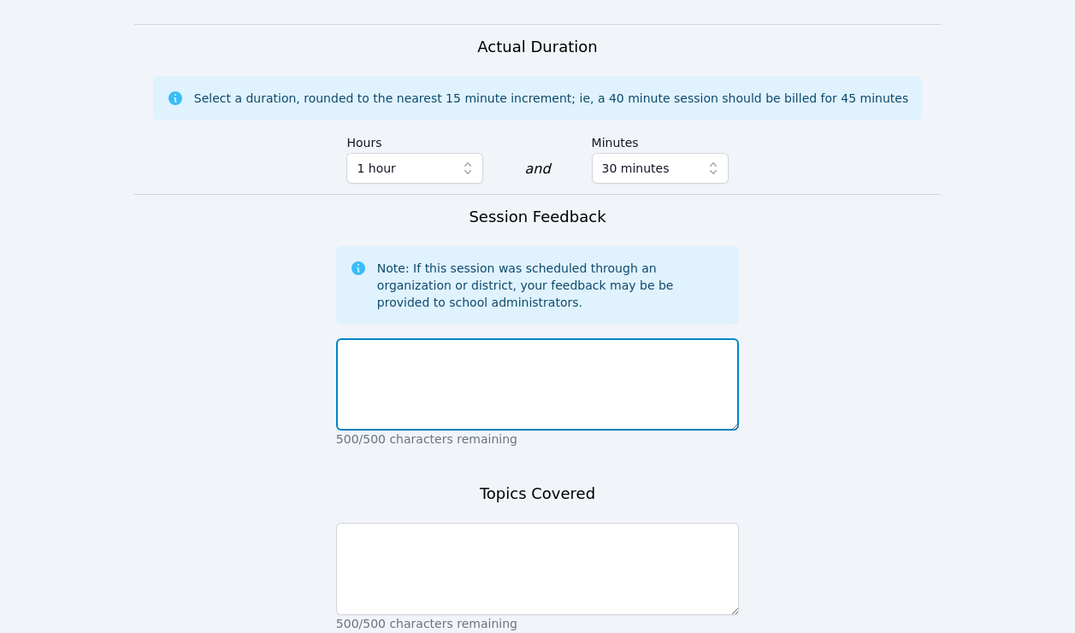
click at [510, 339] on textarea at bounding box center [537, 385] width 403 height 92
click at [559, 339] on textarea at bounding box center [537, 385] width 403 height 92
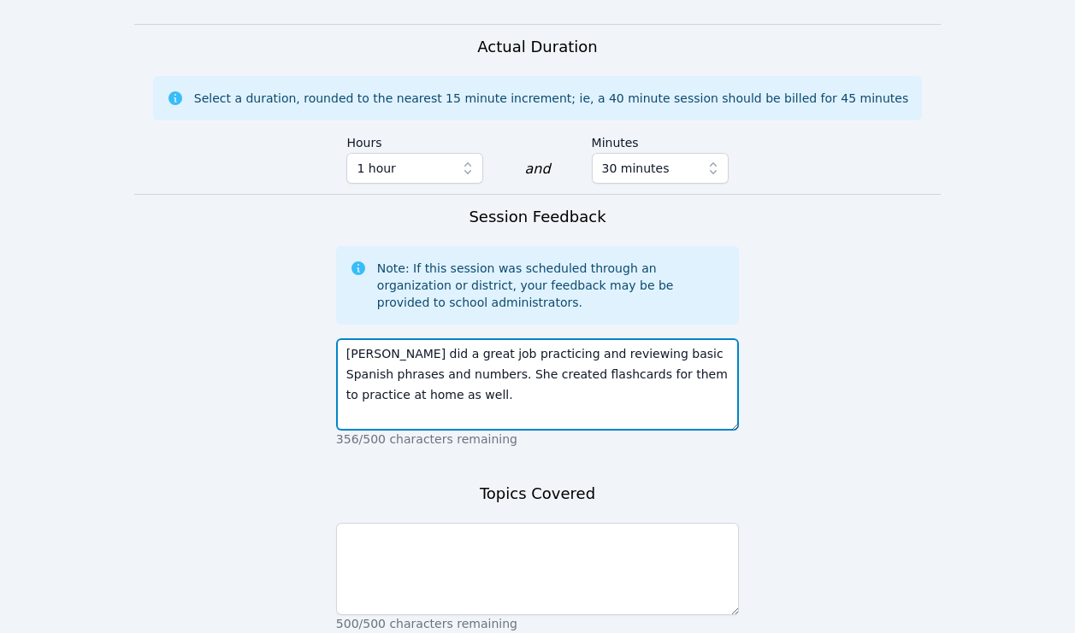
click at [539, 339] on textarea "[PERSON_NAME] did a great job practicing and reviewing basic Spanish phrases an…" at bounding box center [537, 385] width 403 height 92
click at [539, 339] on textarea "Varvara did a great job practicing and reviewing basic Spanish phrases and numb…" at bounding box center [537, 385] width 403 height 92
type textarea "Varvara did a great job practicing and reviewing basic Spanish phrases and numb…"
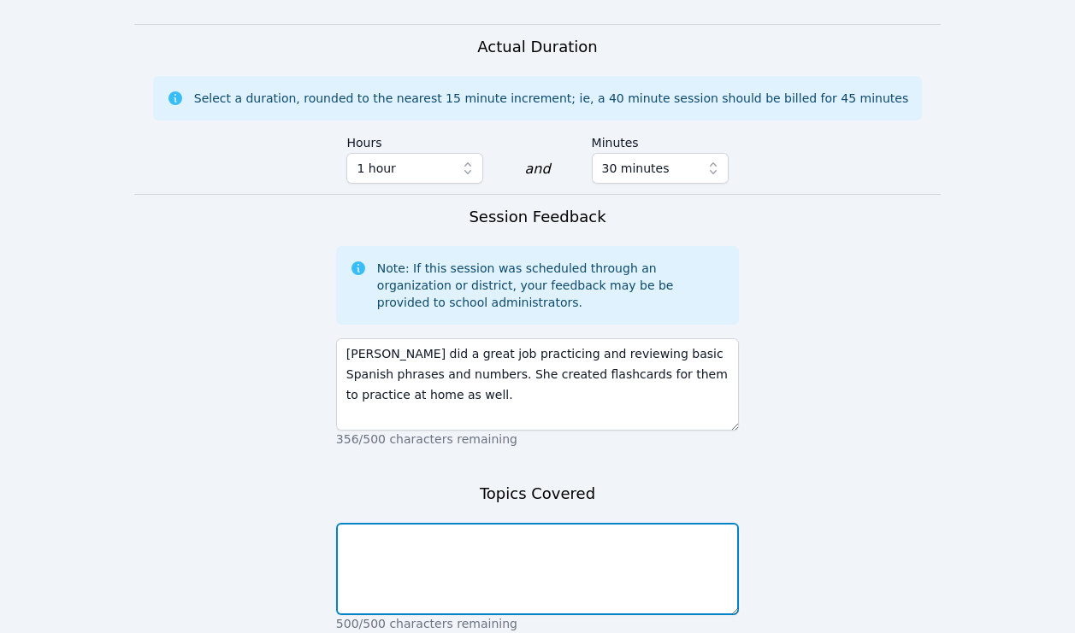
click at [502, 523] on textarea at bounding box center [537, 569] width 403 height 92
paste textarea "Varvara did a great job practicing and reviewing basic Spanish phrases and numb…"
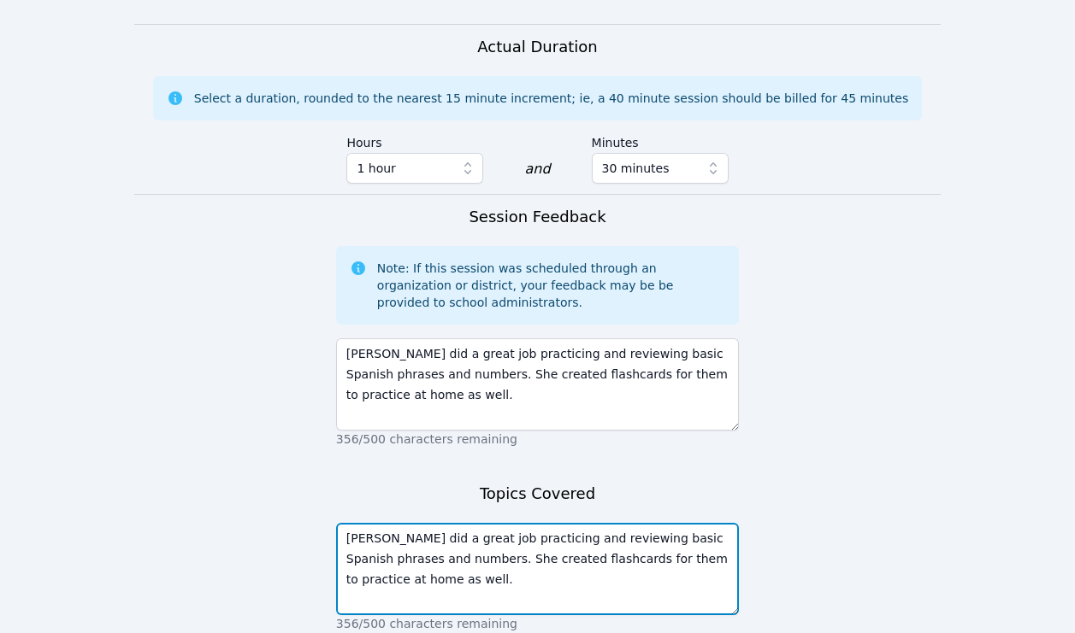
type textarea "Varvara did a great job practicing and reviewing basic Spanish phrases and numb…"
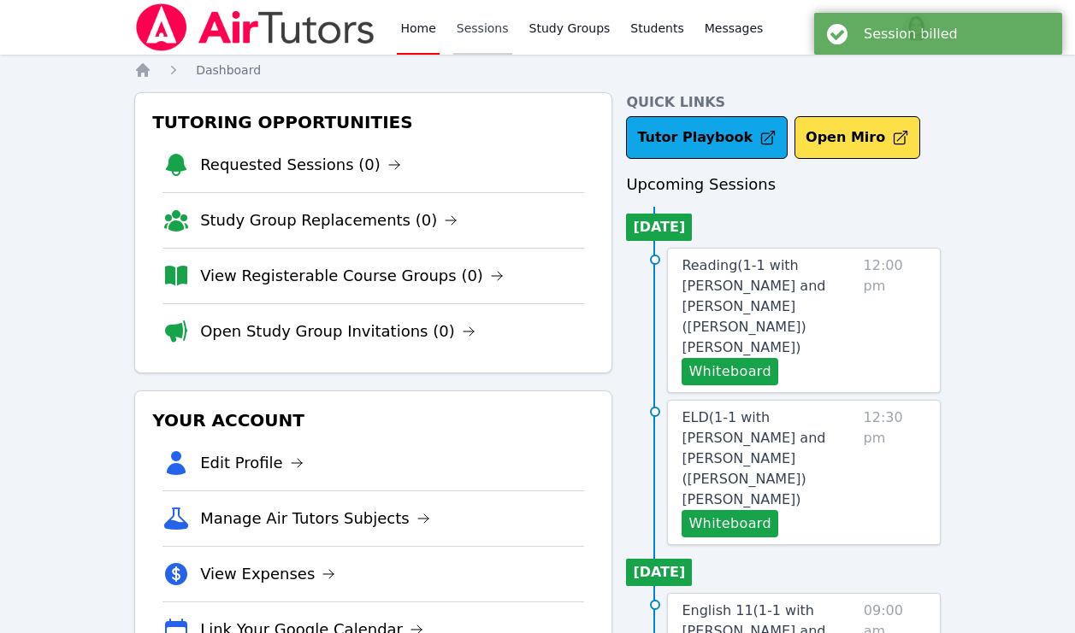
click at [461, 16] on link "Sessions" at bounding box center [482, 27] width 59 height 55
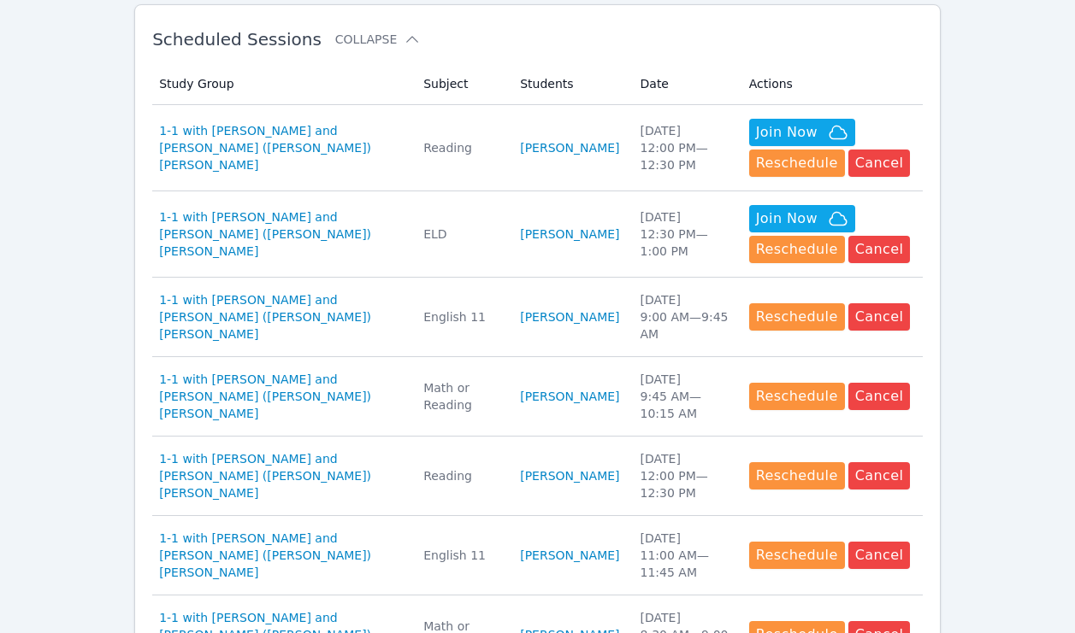
scroll to position [521, 0]
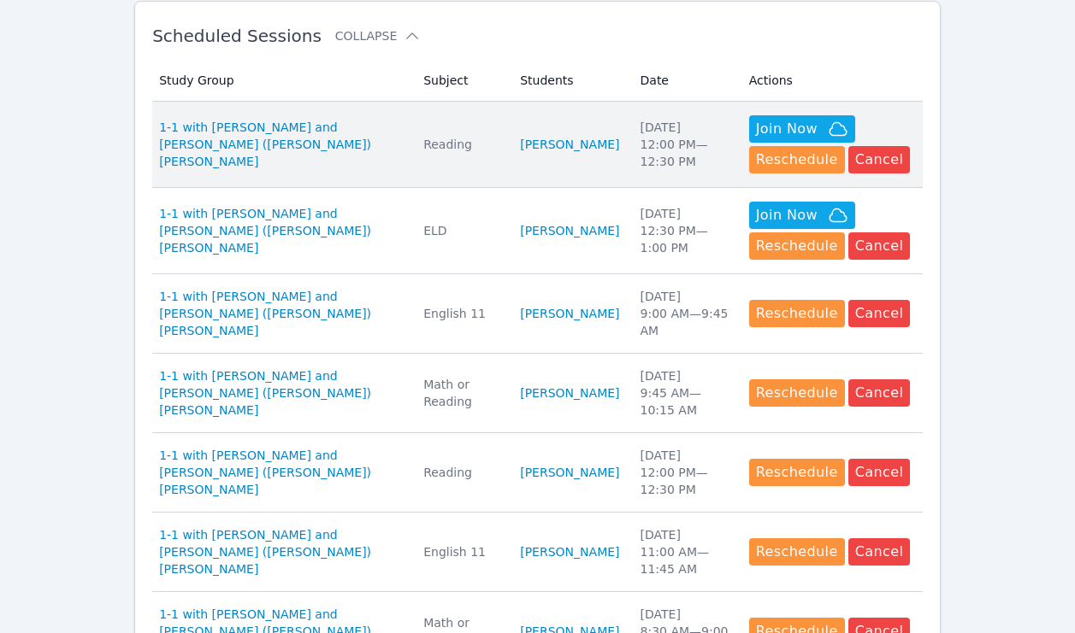
click at [427, 119] on td "Subject Reading" at bounding box center [461, 145] width 97 height 86
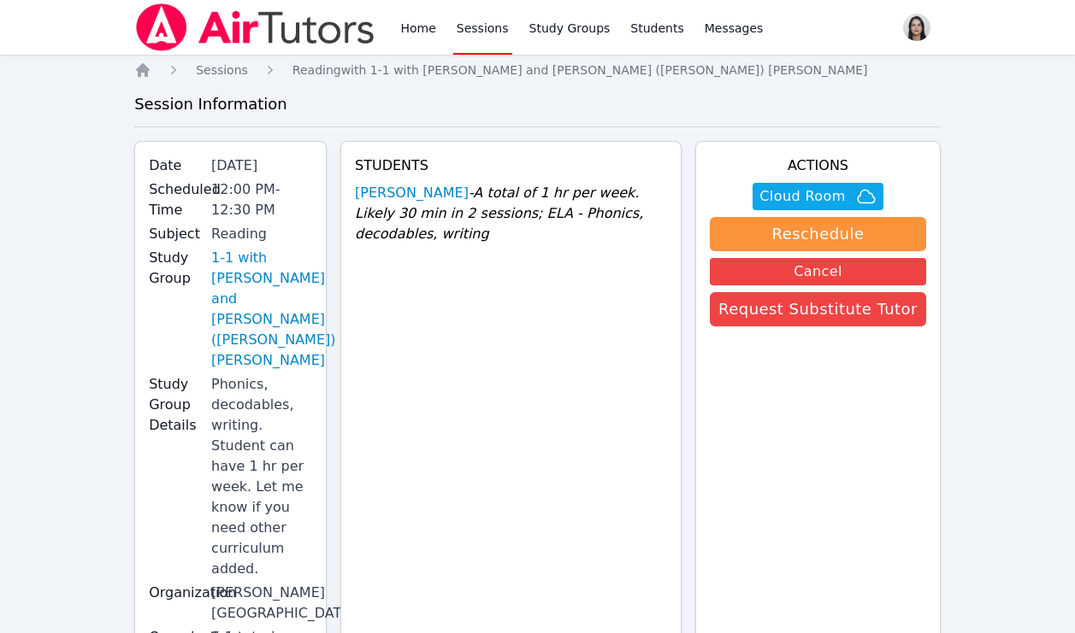
scroll to position [521, 0]
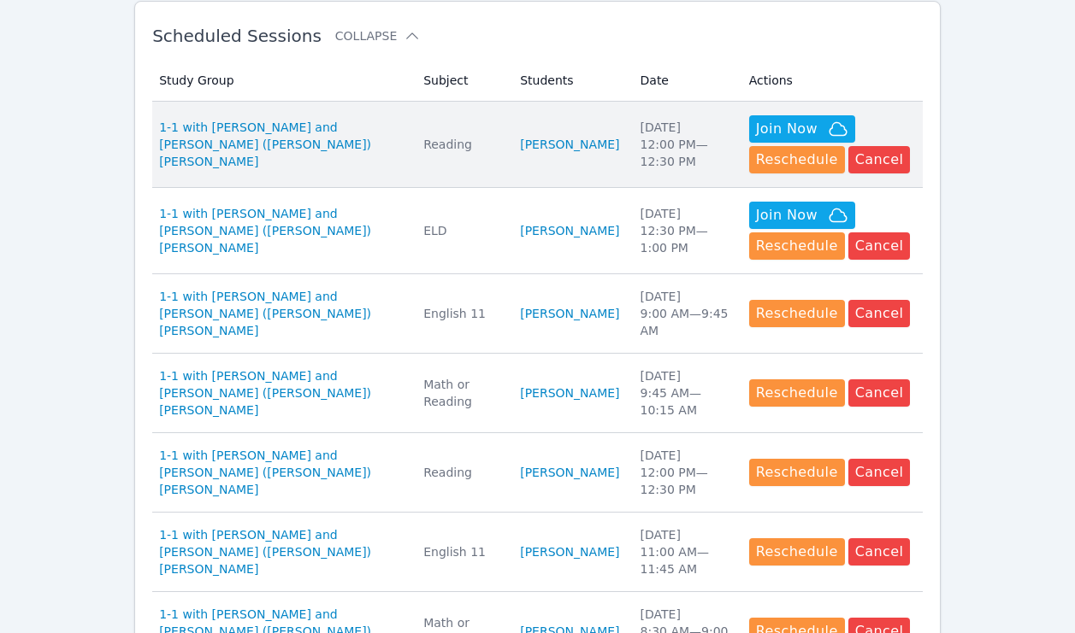
click at [451, 120] on td "Subject Reading" at bounding box center [461, 145] width 97 height 86
click at [451, 119] on td "Subject Reading" at bounding box center [461, 145] width 97 height 86
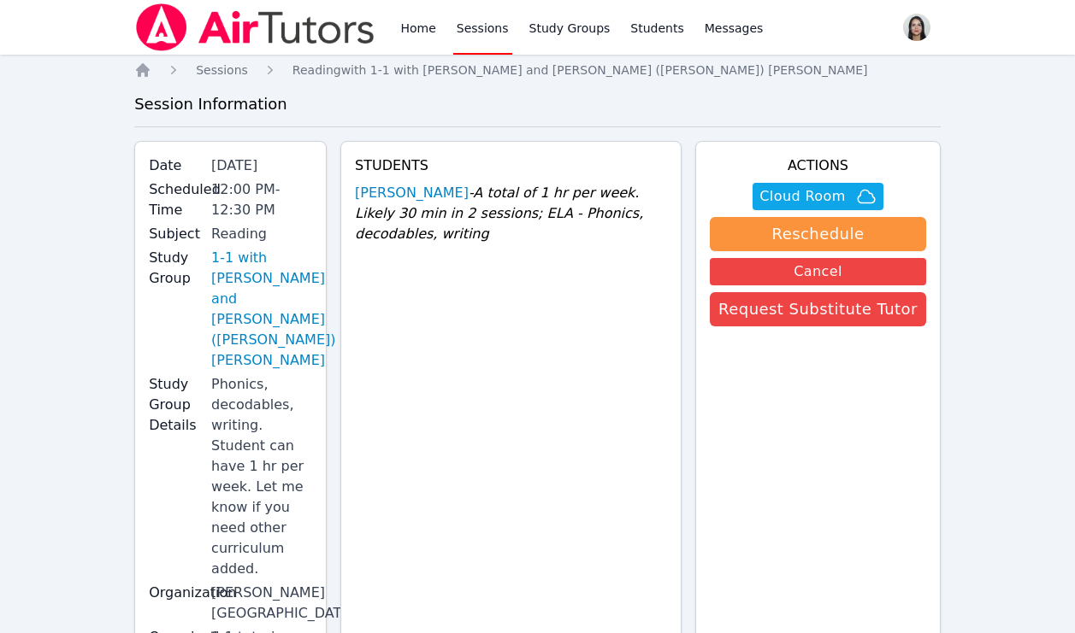
click at [466, 37] on link "Sessions" at bounding box center [482, 27] width 59 height 55
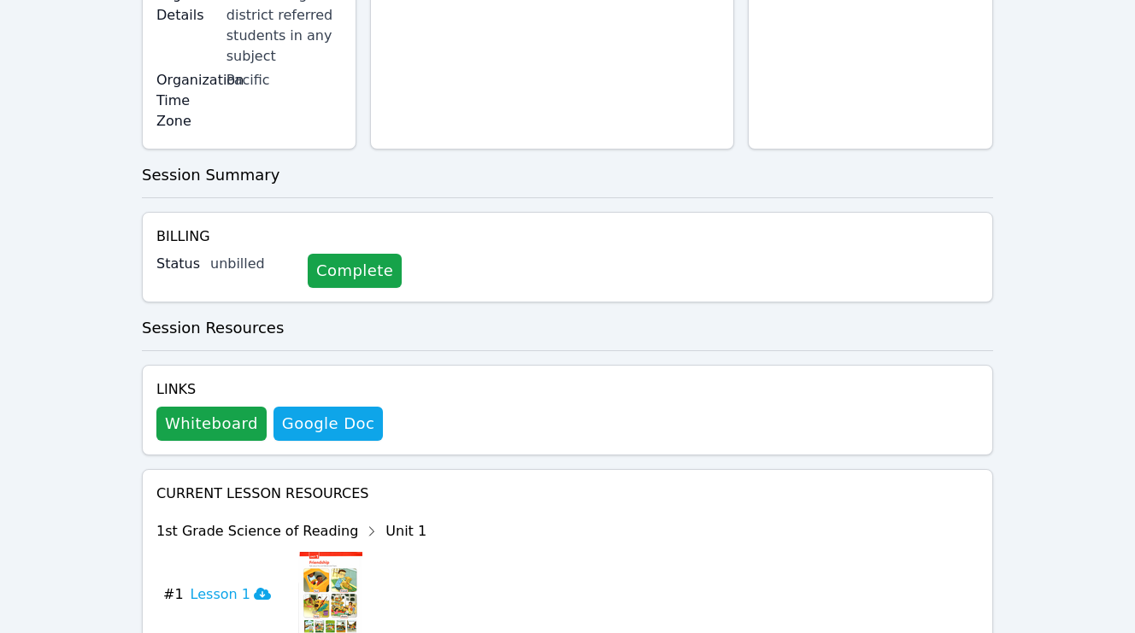
scroll to position [649, 0]
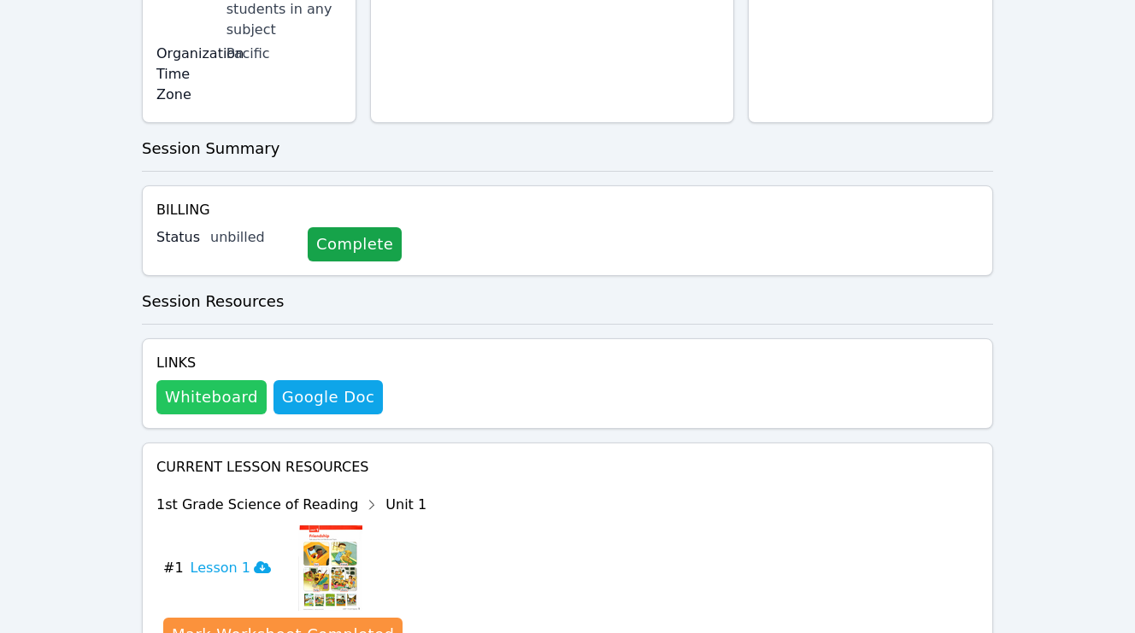
click at [238, 380] on button "Whiteboard" at bounding box center [211, 397] width 110 height 34
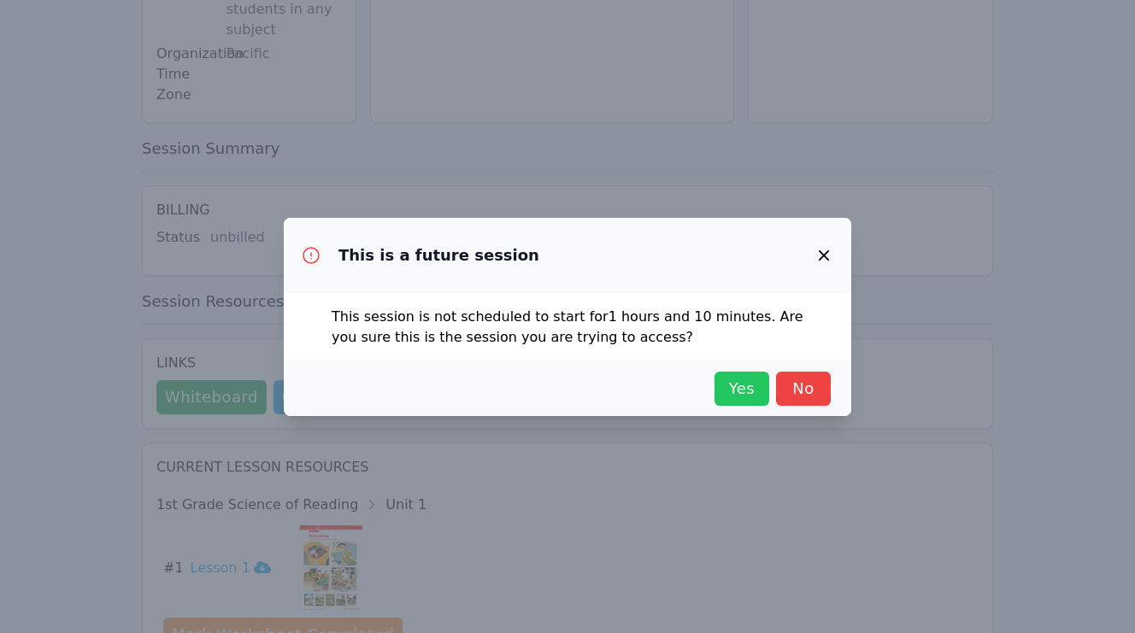
click at [734, 383] on span "Yes" at bounding box center [742, 389] width 38 height 24
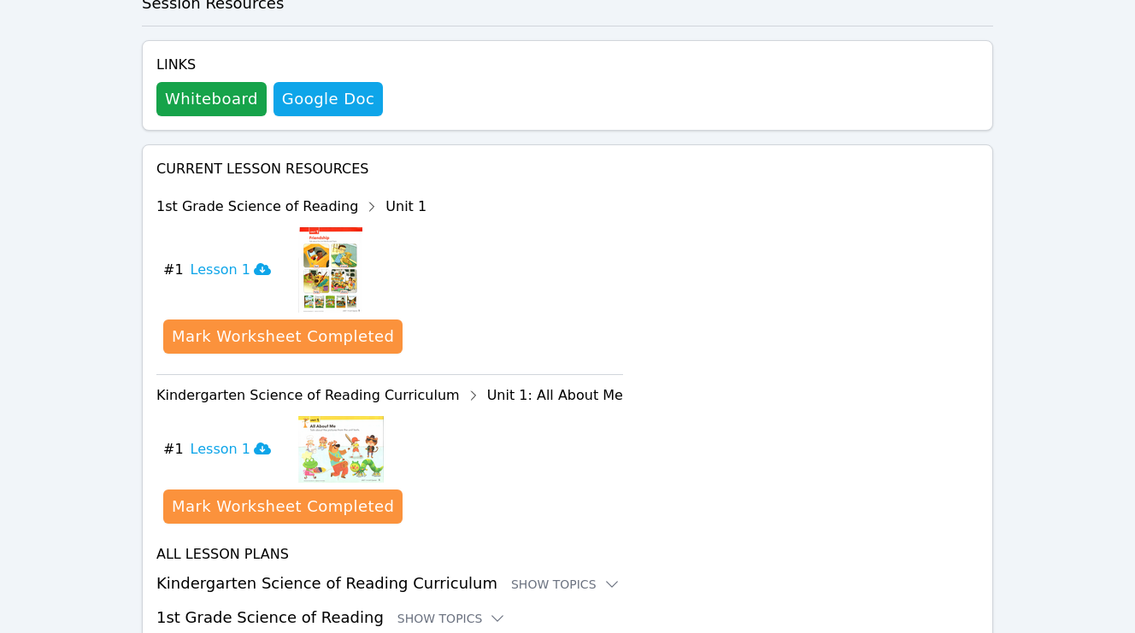
scroll to position [962, 0]
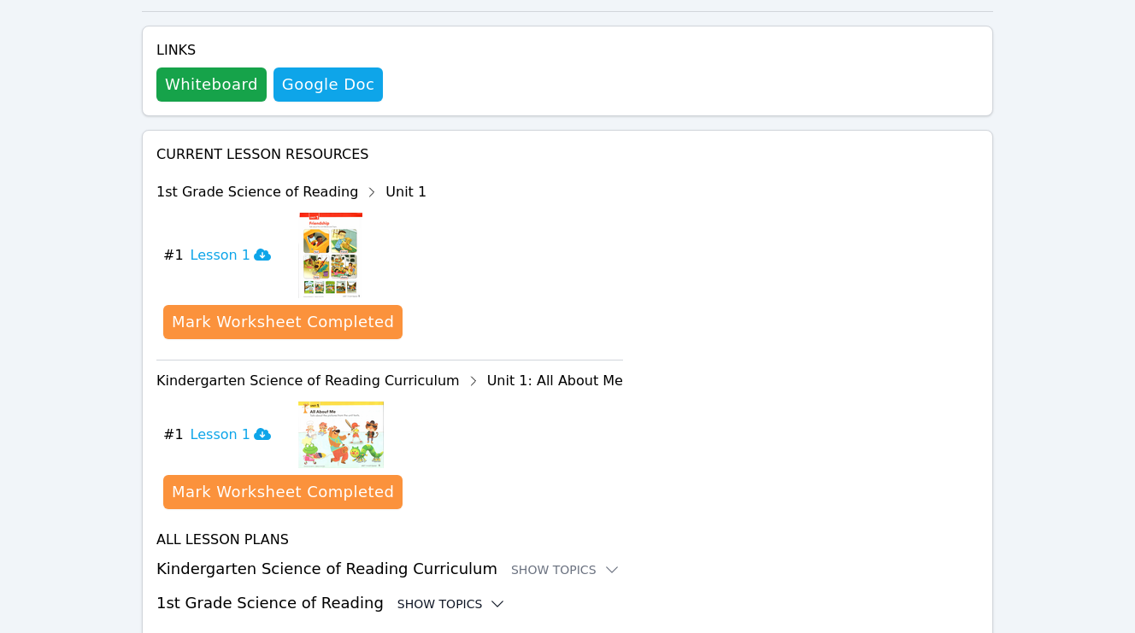
click at [443, 596] on div "Show Topics" at bounding box center [452, 604] width 109 height 17
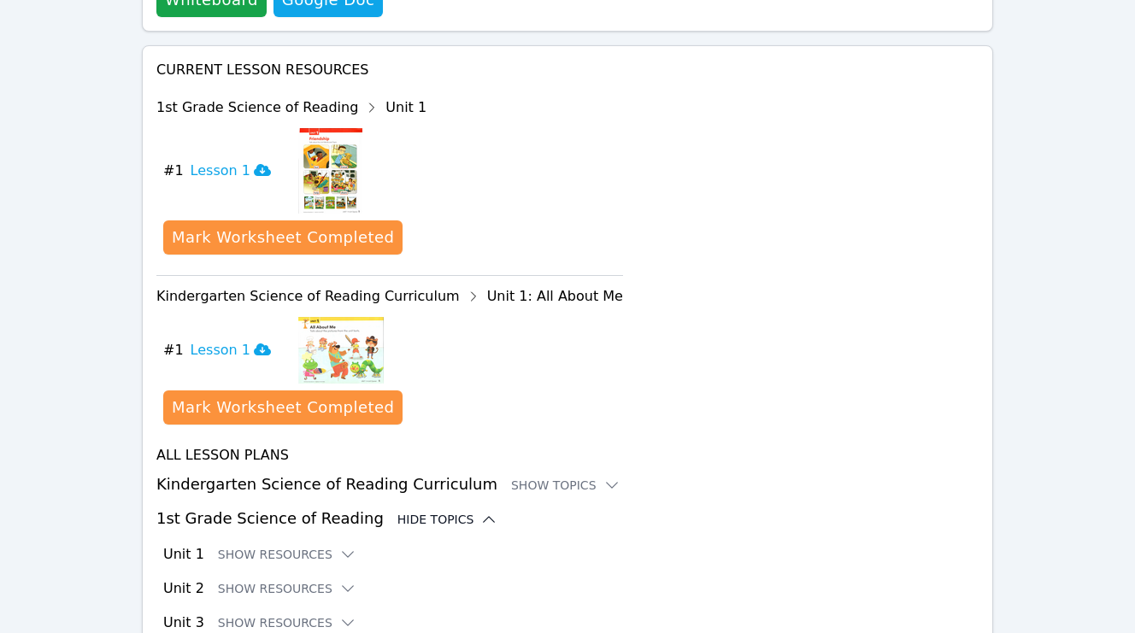
scroll to position [1055, 0]
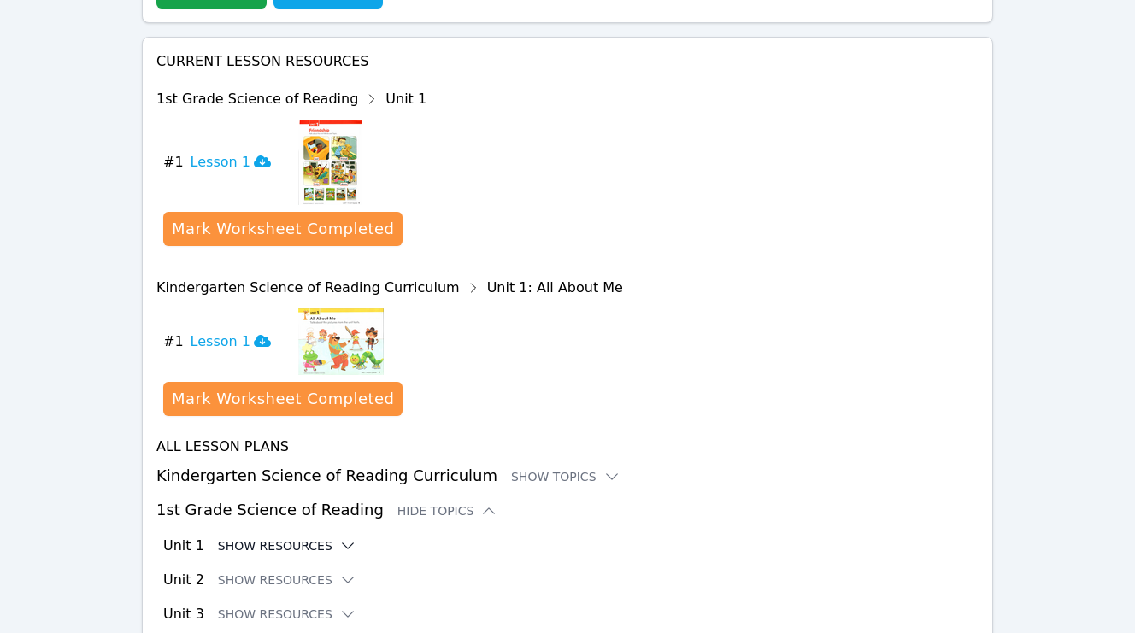
click at [345, 538] on icon at bounding box center [347, 546] width 17 height 17
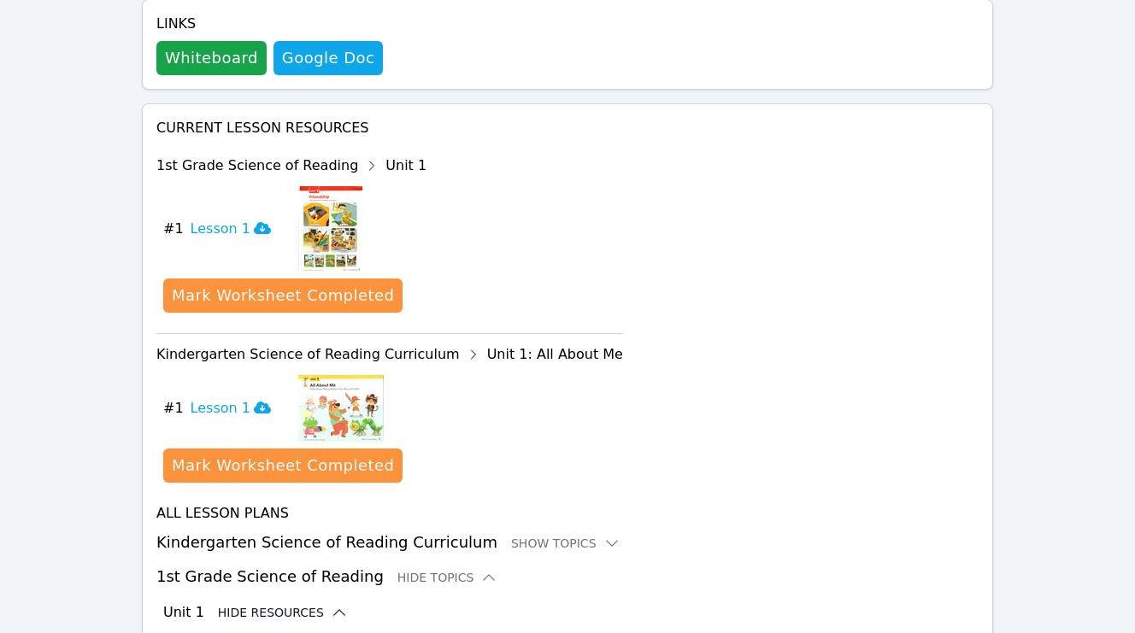
scroll to position [967, 0]
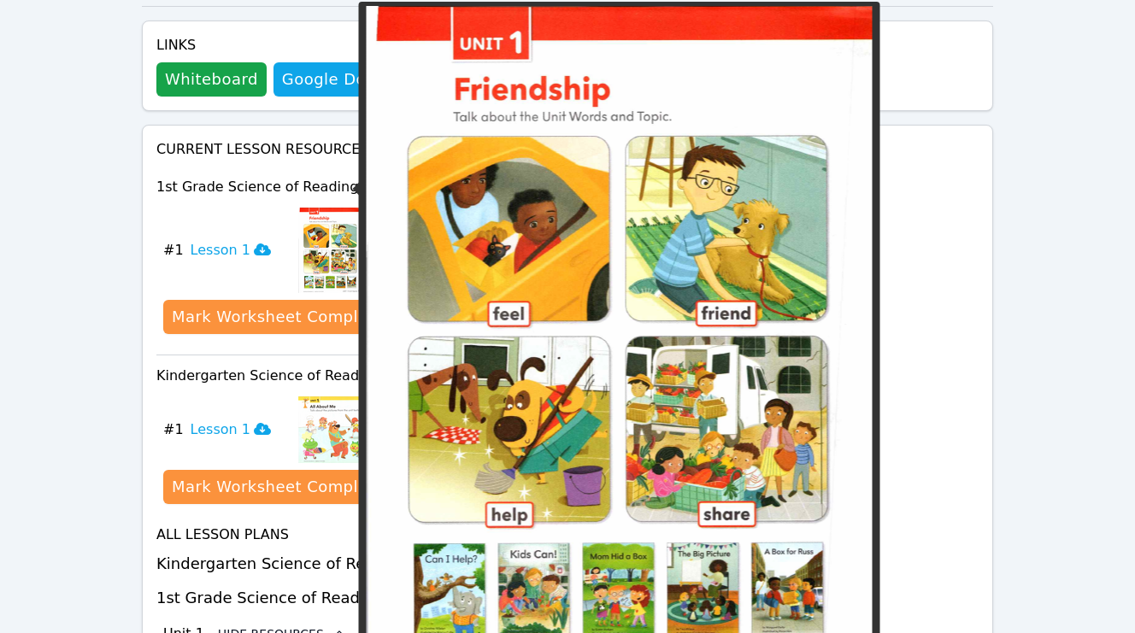
click at [321, 215] on img at bounding box center [330, 250] width 64 height 85
click at [337, 208] on img at bounding box center [330, 250] width 64 height 85
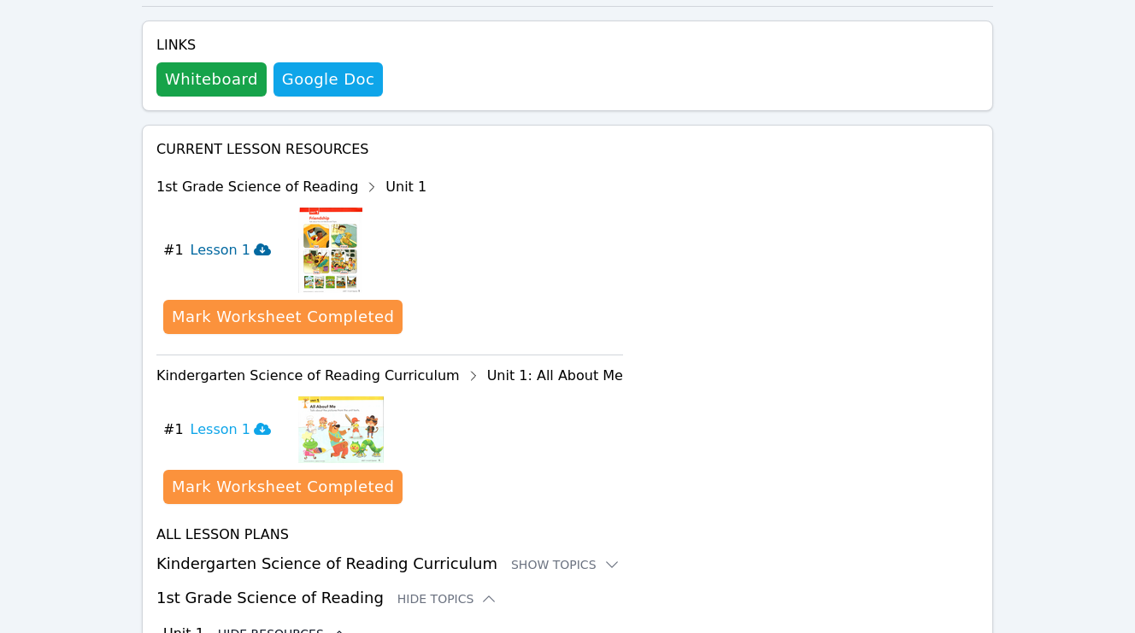
click at [231, 240] on h3 "Lesson 1" at bounding box center [231, 250] width 80 height 21
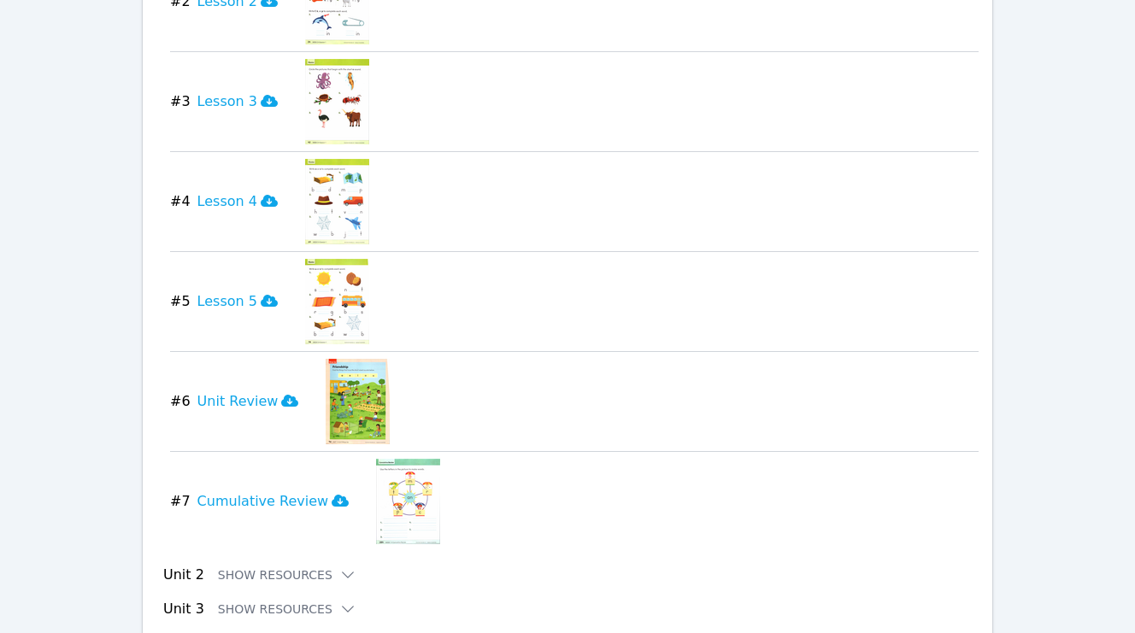
scroll to position [1815, 0]
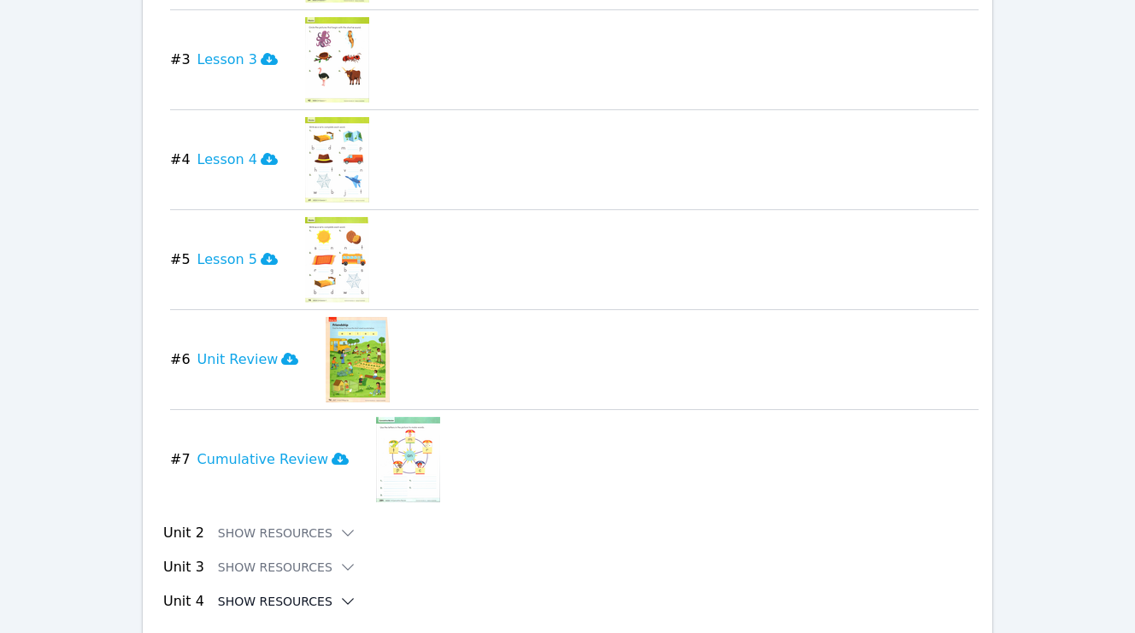
click at [339, 593] on icon at bounding box center [347, 601] width 17 height 17
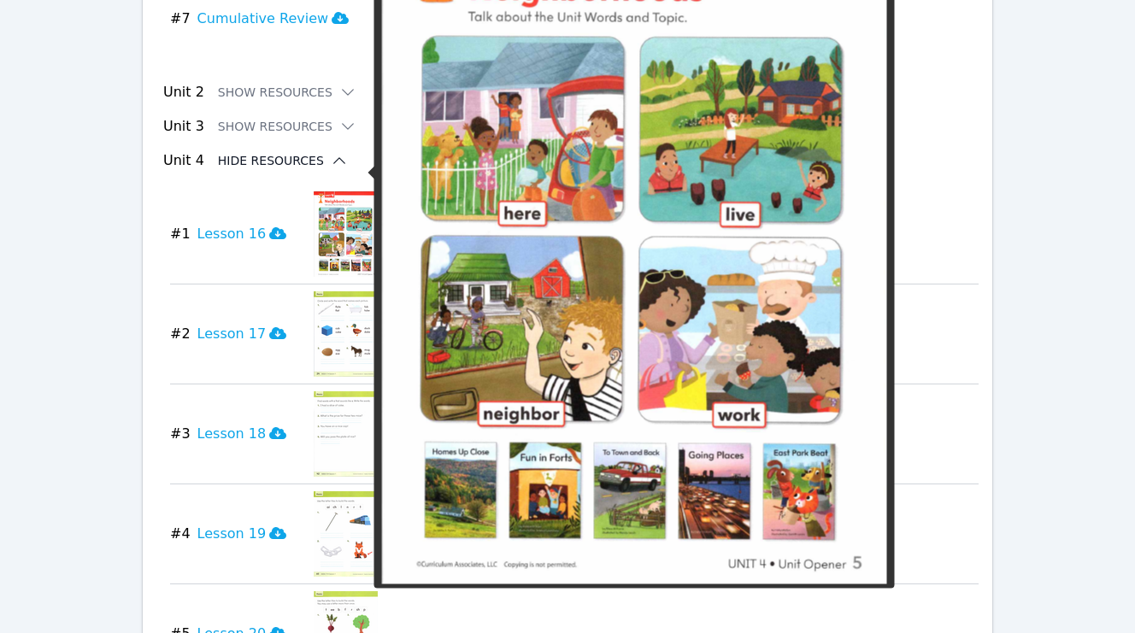
scroll to position [2323, 0]
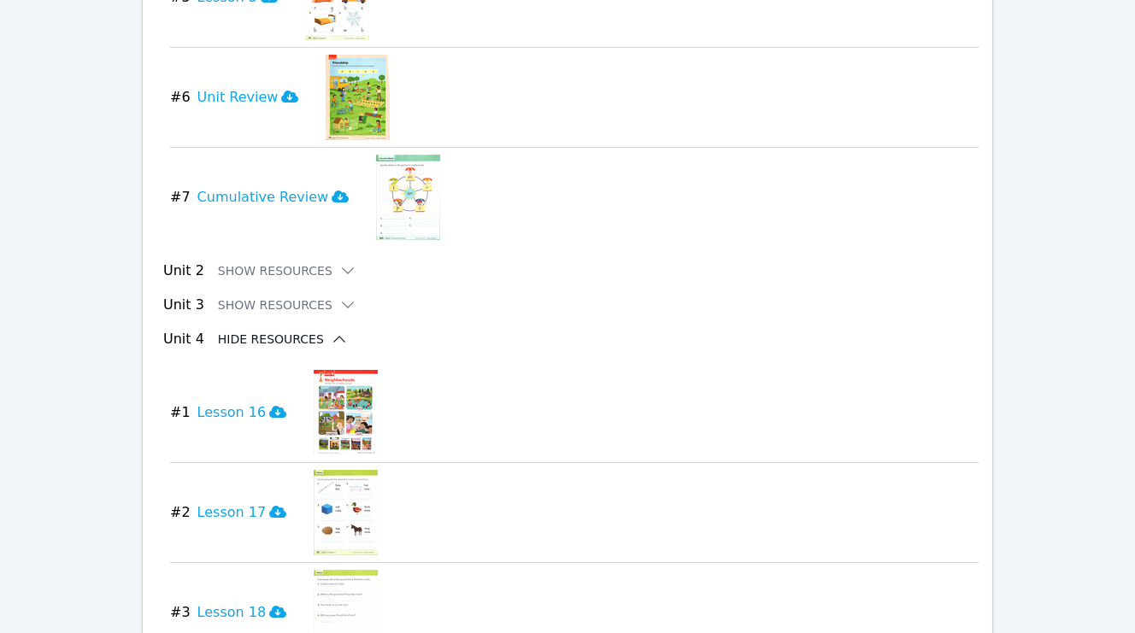
click at [331, 331] on icon at bounding box center [339, 339] width 17 height 17
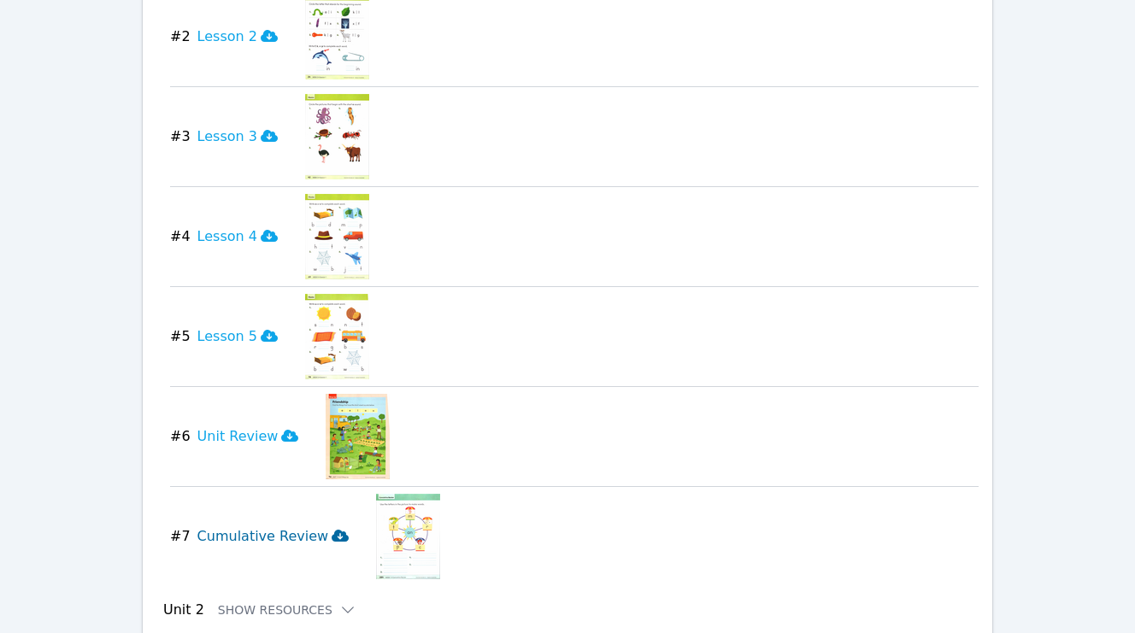
scroll to position [1712, 0]
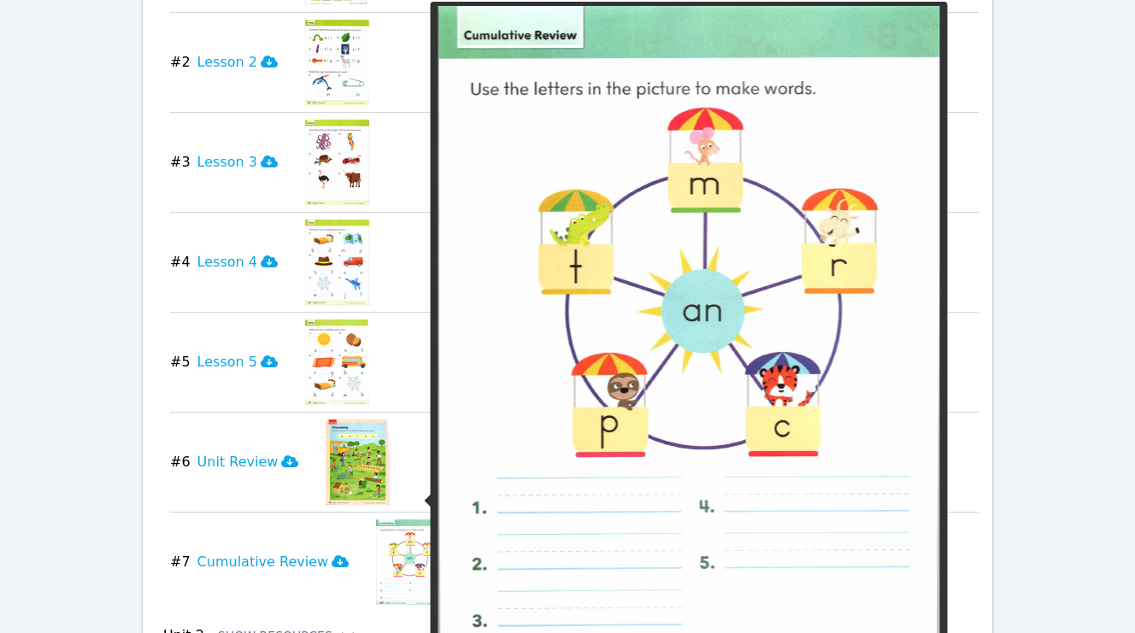
click at [376, 520] on img at bounding box center [408, 562] width 64 height 85
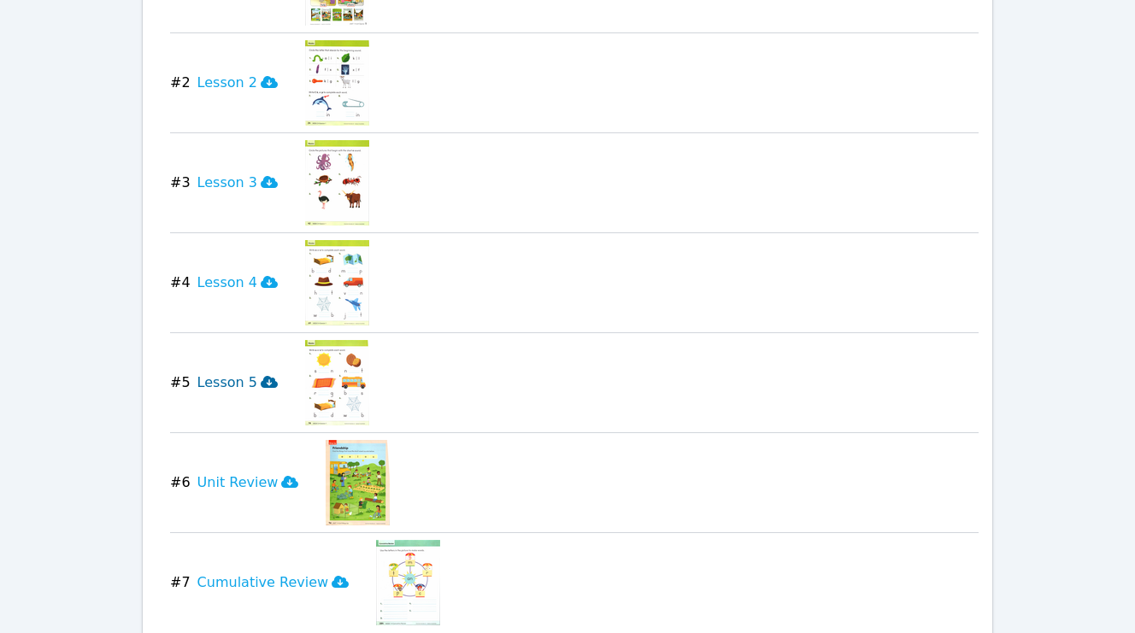
scroll to position [1815, 0]
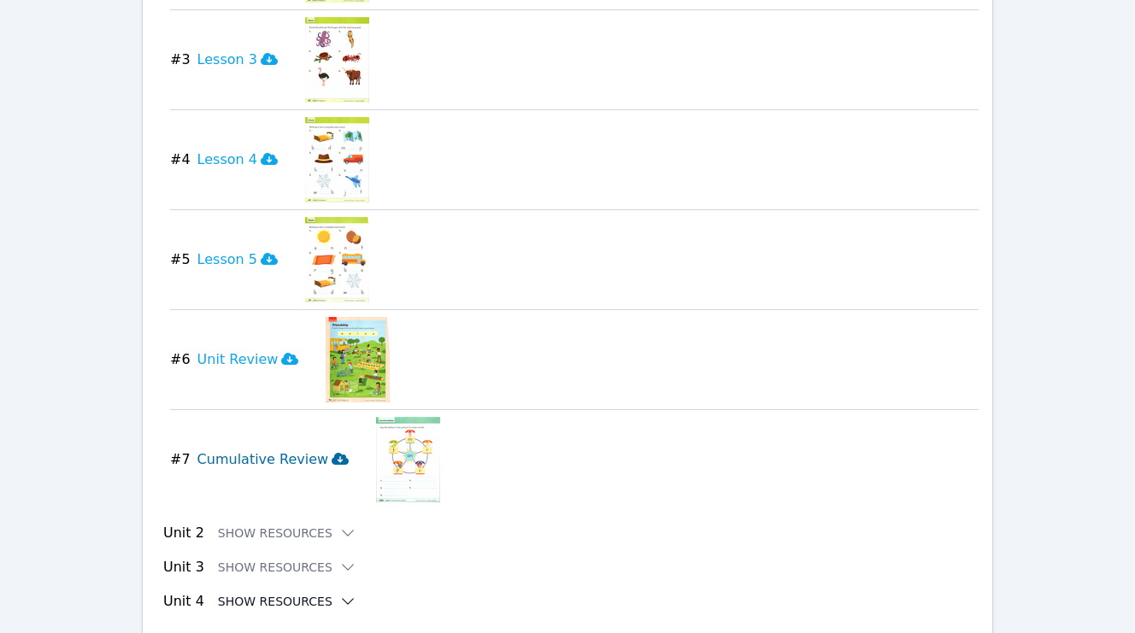
click at [265, 450] on h3 "Cumulative Review" at bounding box center [273, 460] width 152 height 21
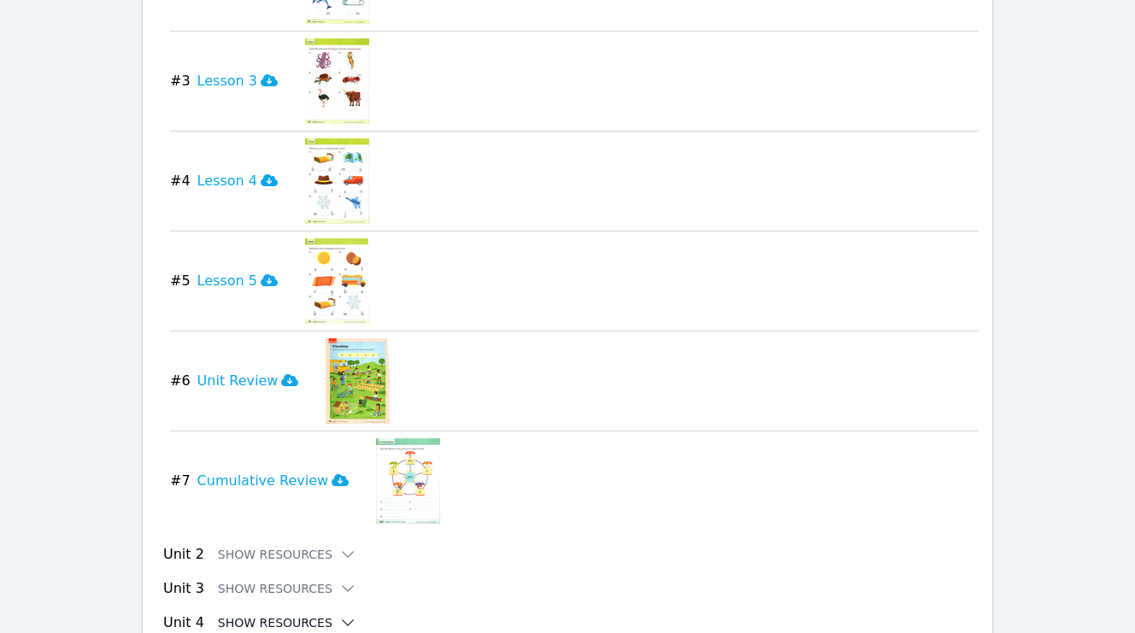
scroll to position [1788, 0]
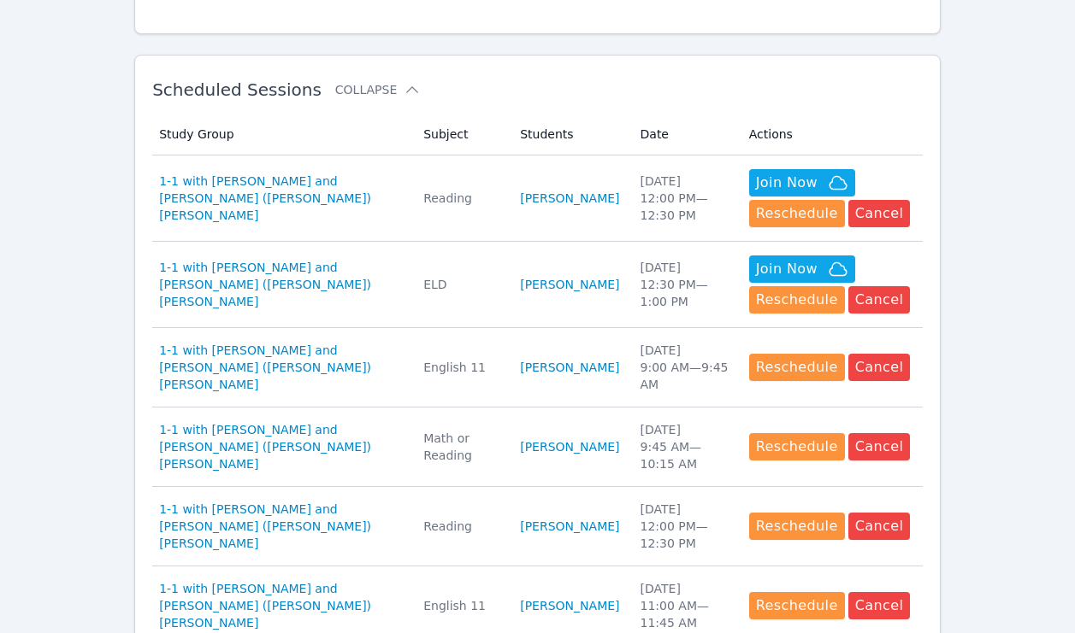
scroll to position [500, 0]
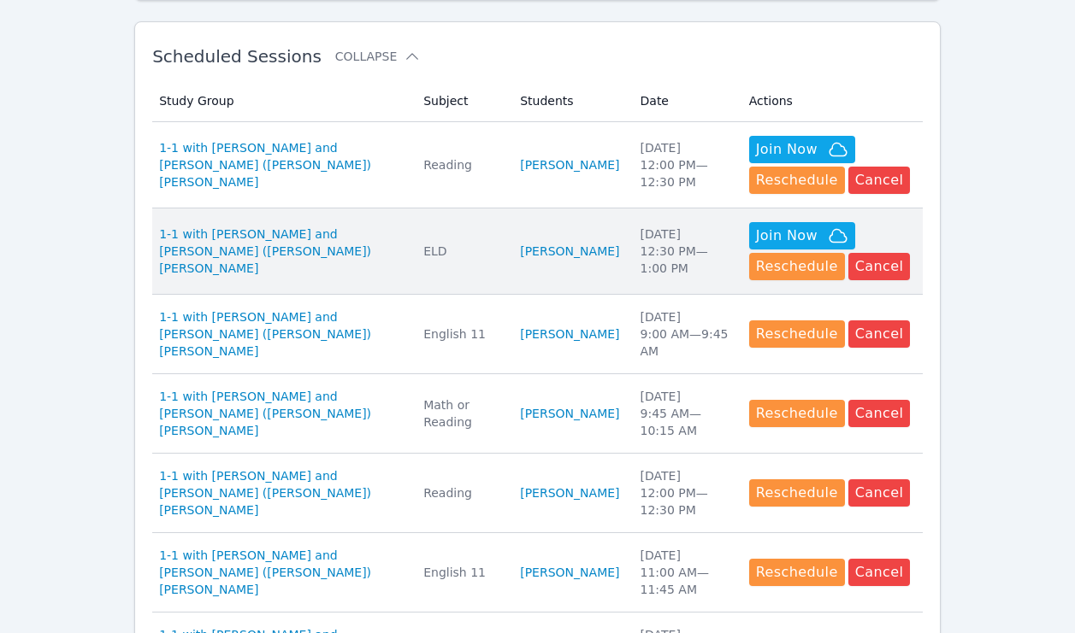
click at [481, 228] on td "Subject ELD" at bounding box center [461, 252] width 97 height 86
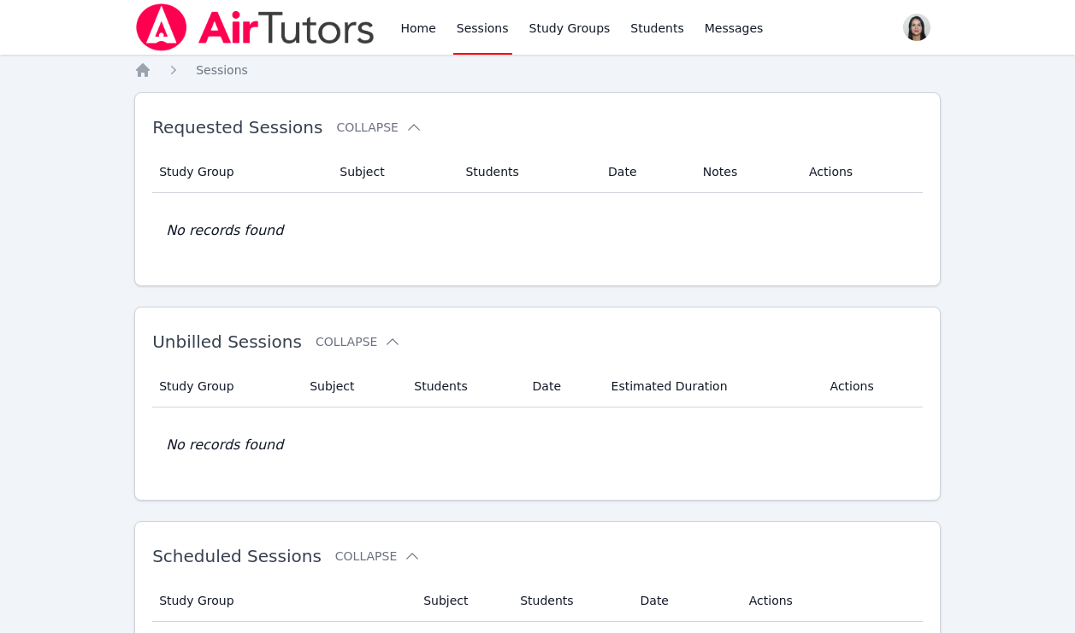
scroll to position [500, 0]
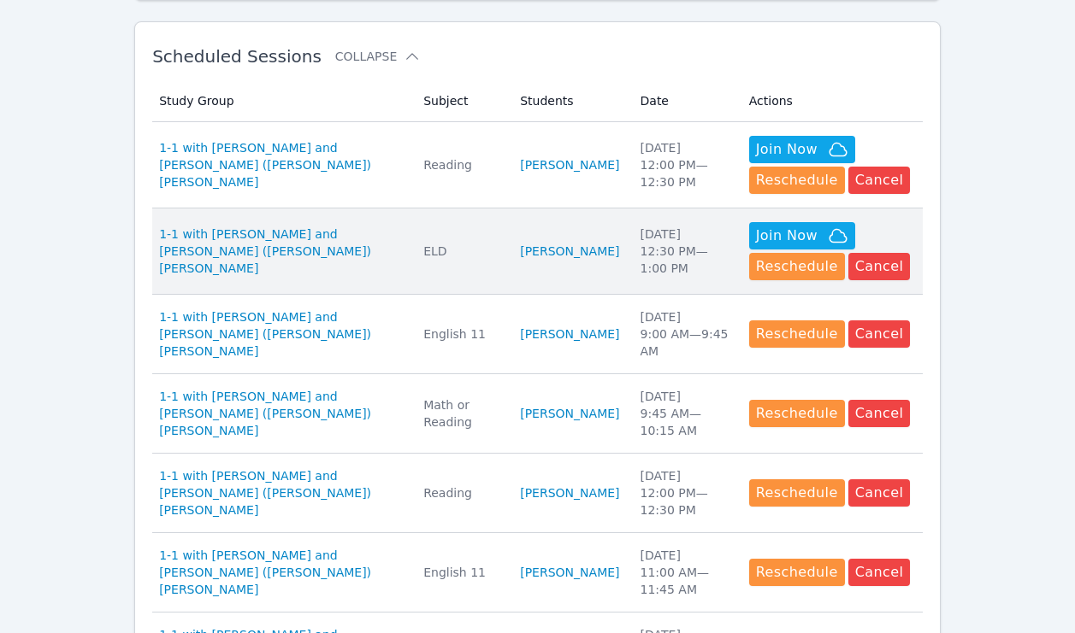
click at [457, 243] on div "ELD" at bounding box center [461, 251] width 76 height 17
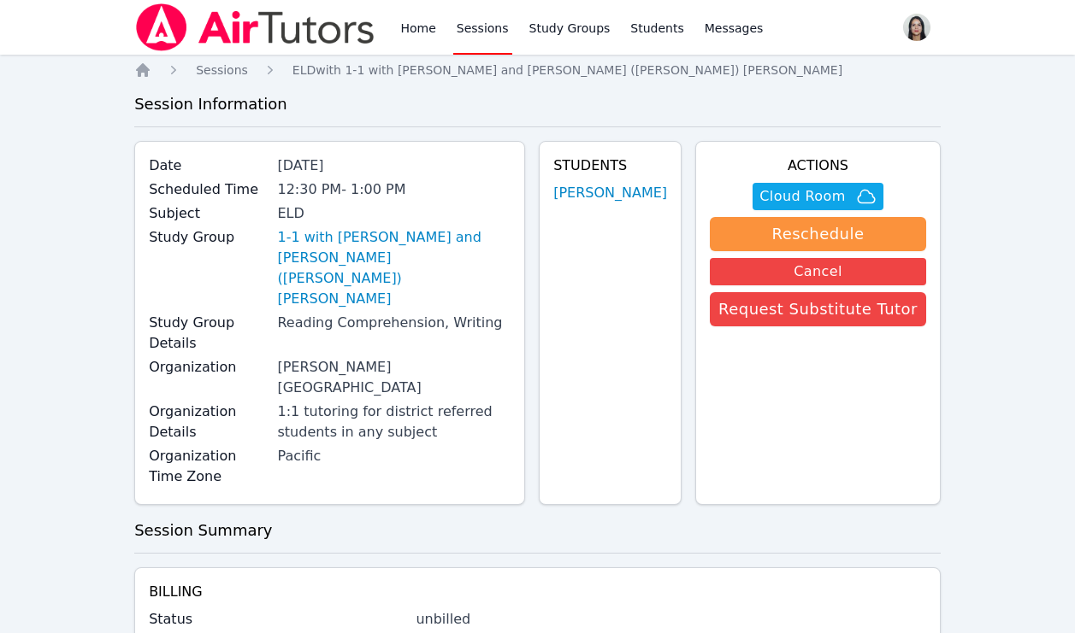
click at [480, 39] on link "Sessions" at bounding box center [482, 27] width 59 height 55
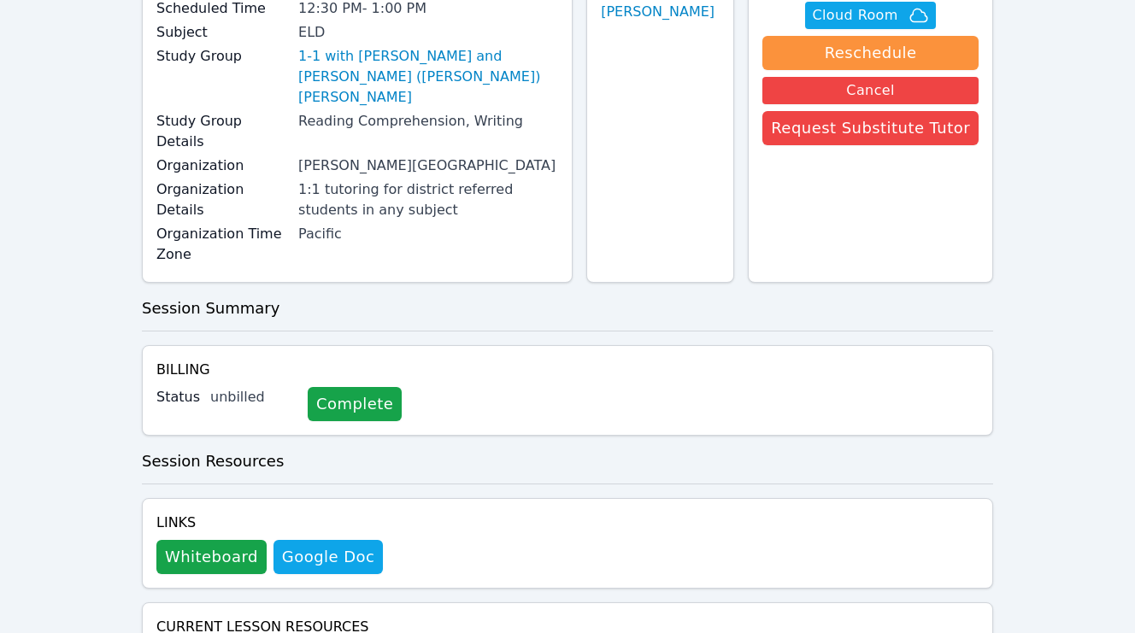
scroll to position [203, 0]
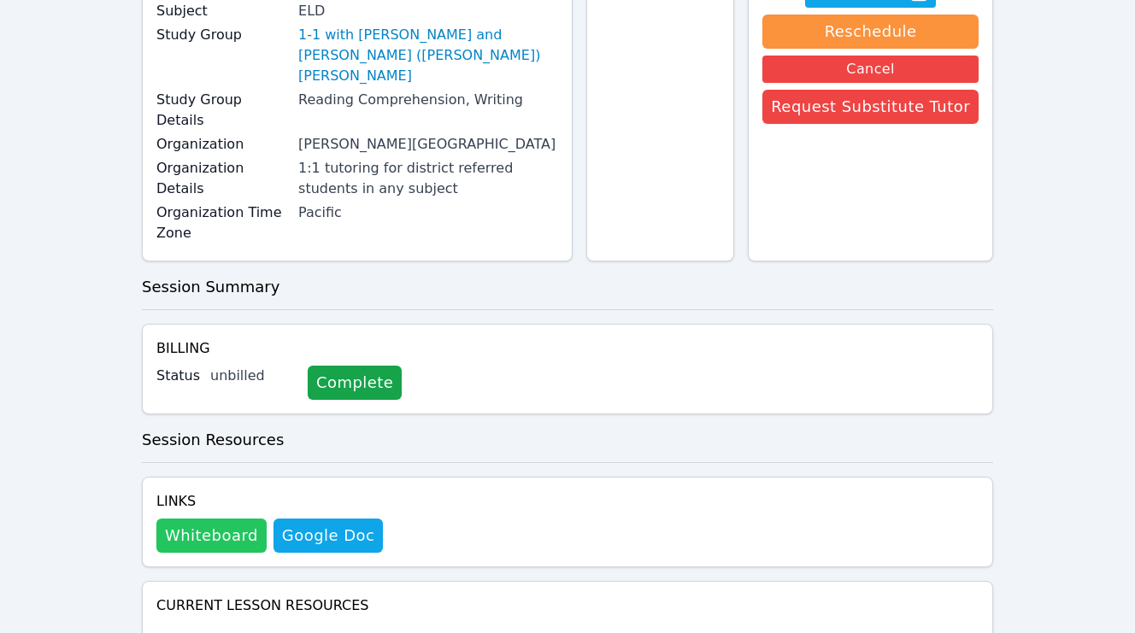
click at [215, 519] on button "Whiteboard" at bounding box center [211, 536] width 110 height 34
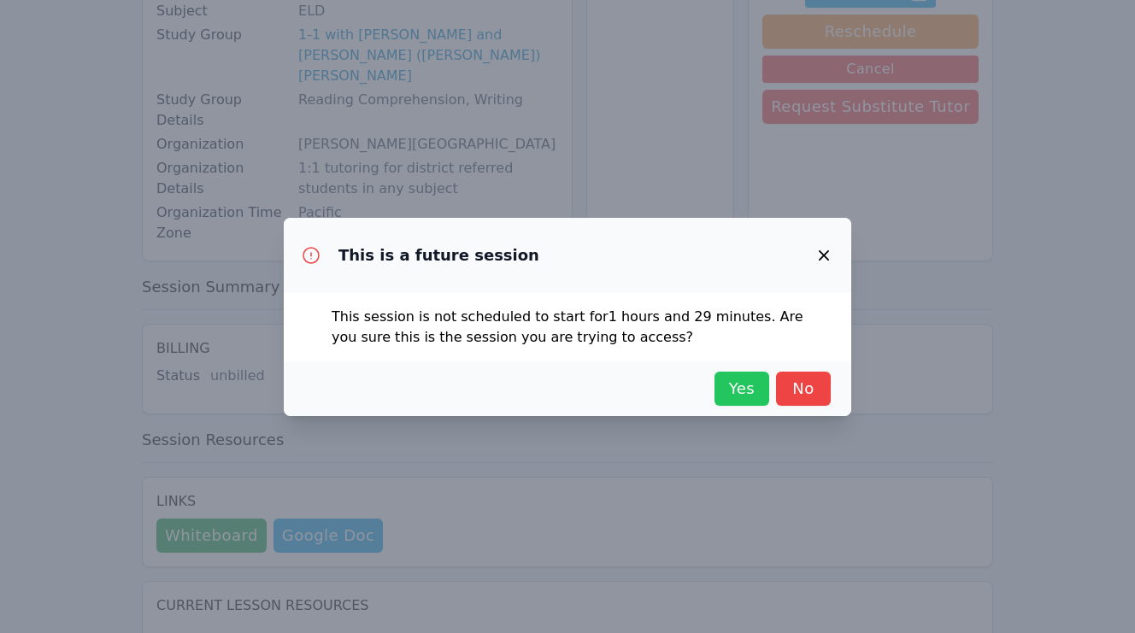
click at [716, 378] on button "Yes" at bounding box center [742, 389] width 55 height 34
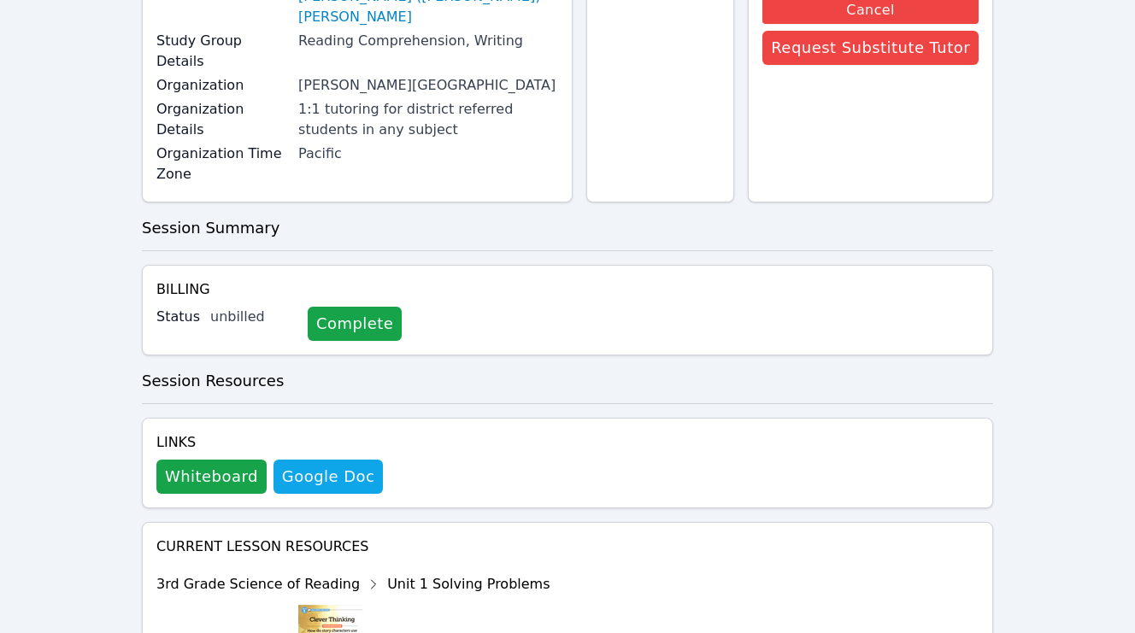
scroll to position [491, 0]
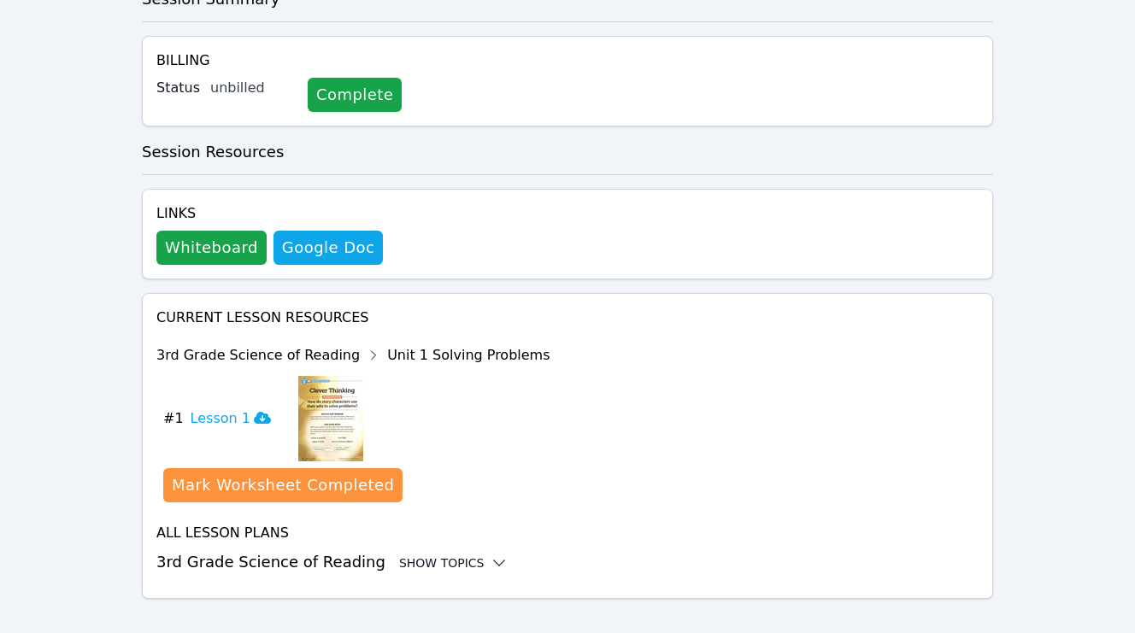
click at [418, 555] on div "Show Topics" at bounding box center [453, 563] width 109 height 17
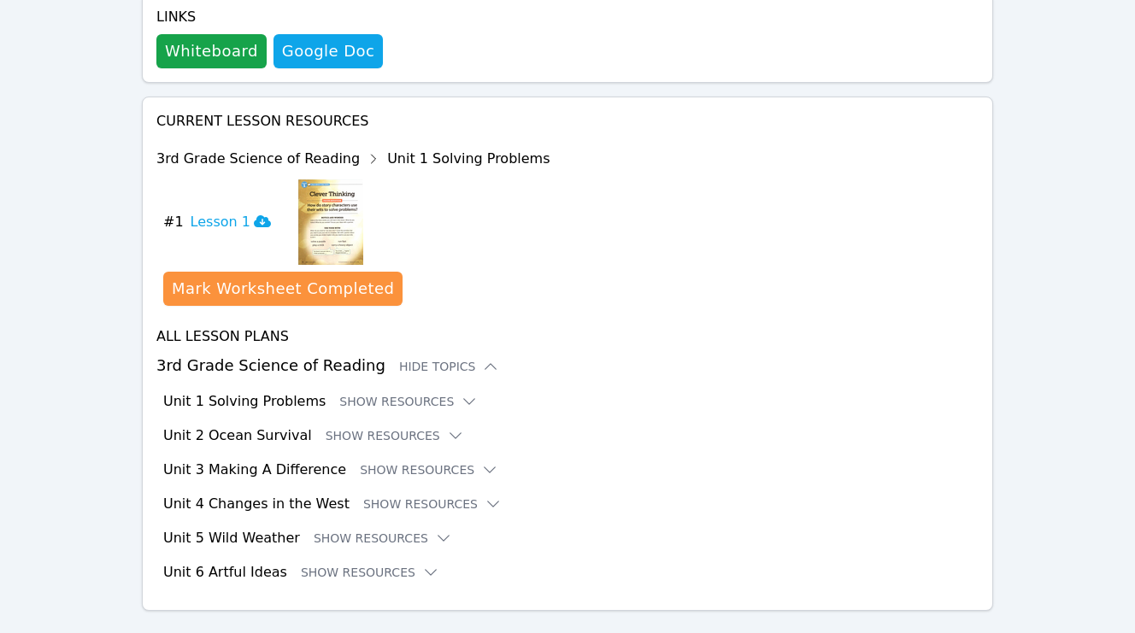
scroll to position [699, 0]
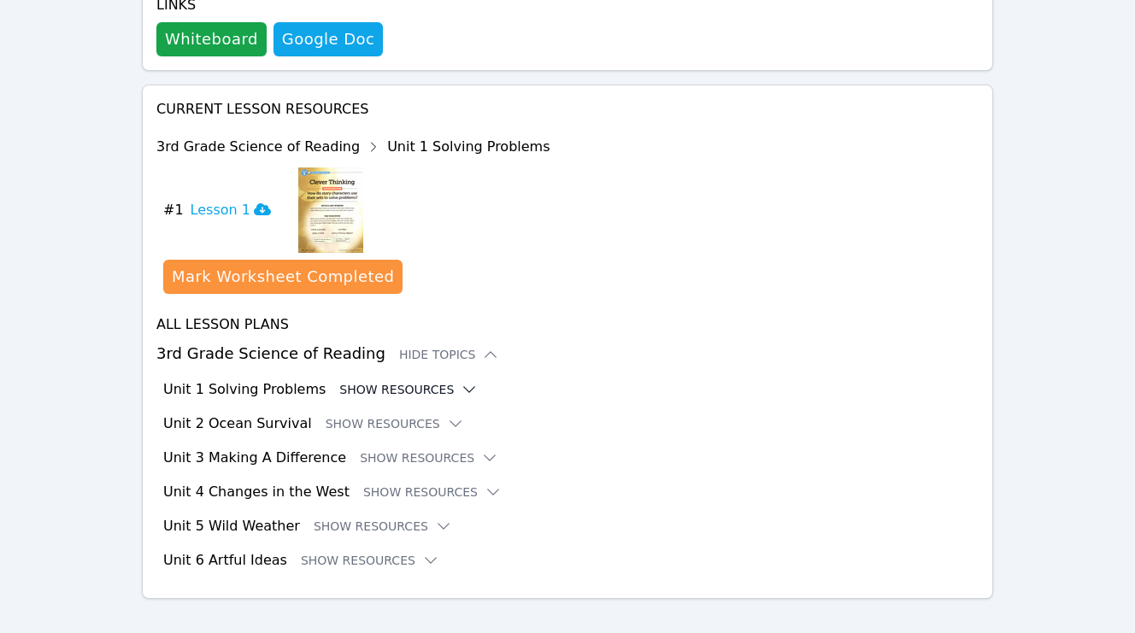
click at [427, 381] on button "Show Resources" at bounding box center [408, 389] width 138 height 17
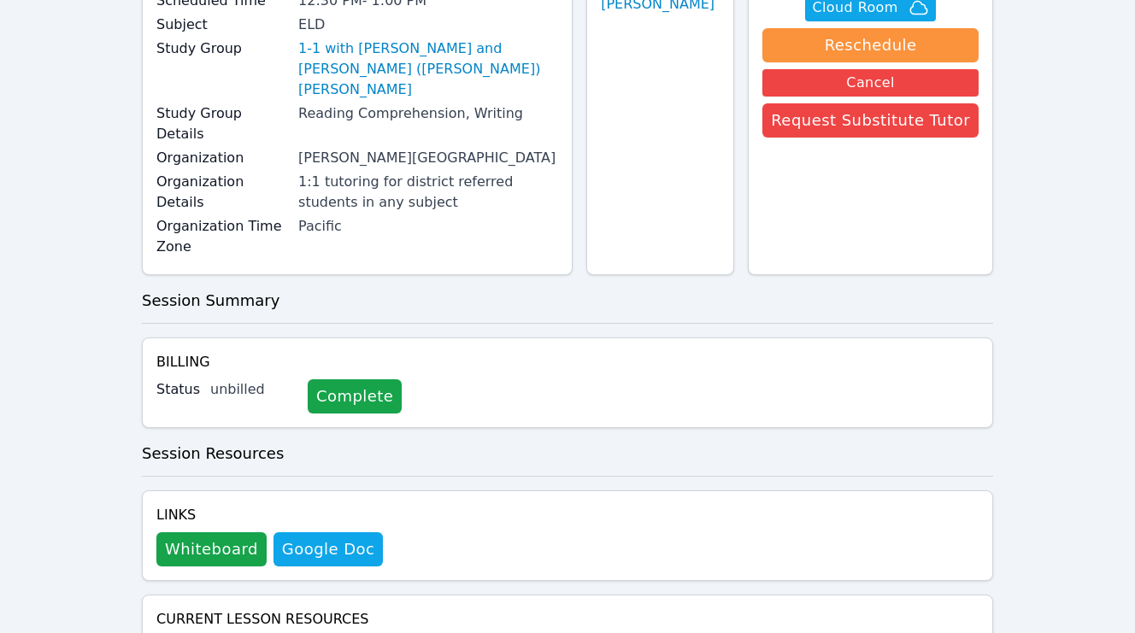
scroll to position [0, 0]
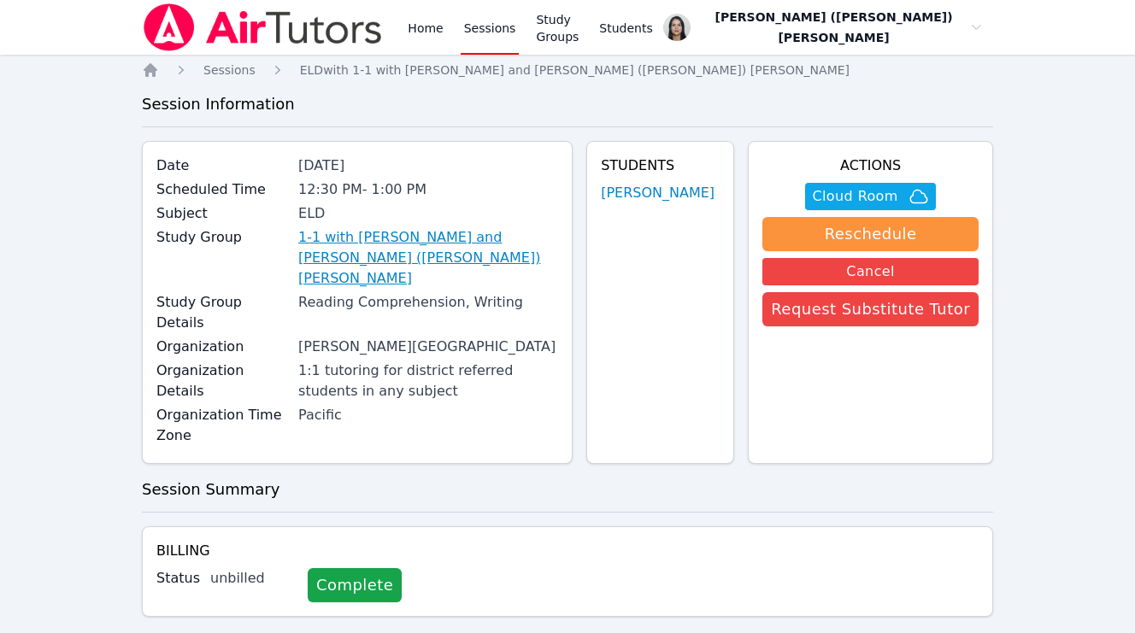
click at [383, 250] on link "1-1 with [PERSON_NAME] and [PERSON_NAME] ([PERSON_NAME]) [PERSON_NAME]" at bounding box center [428, 258] width 260 height 62
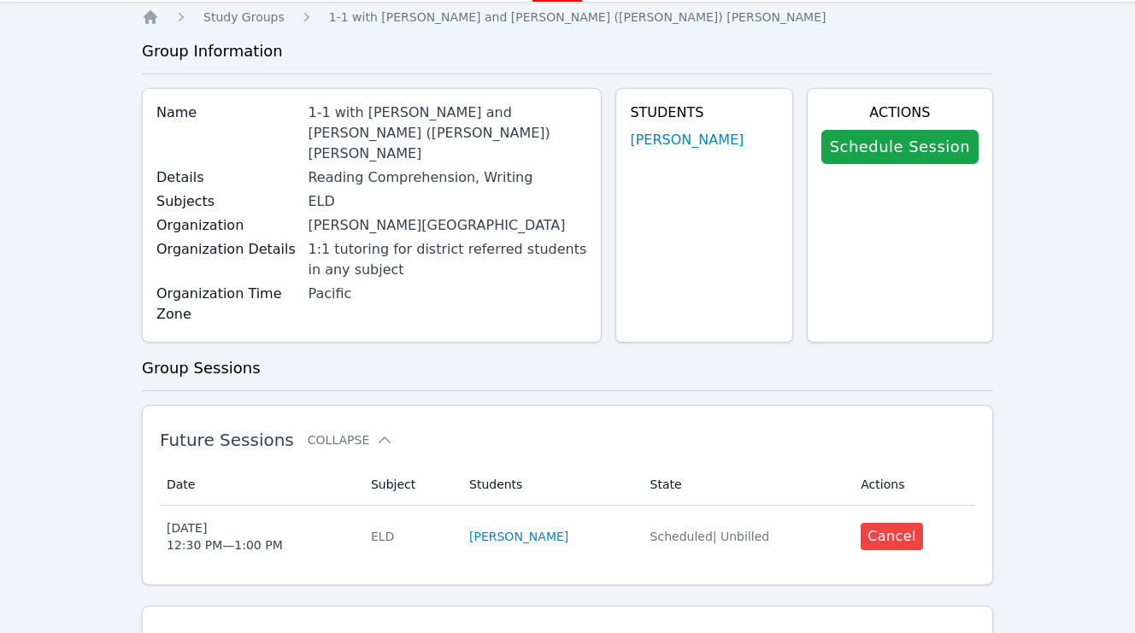
scroll to position [55, 0]
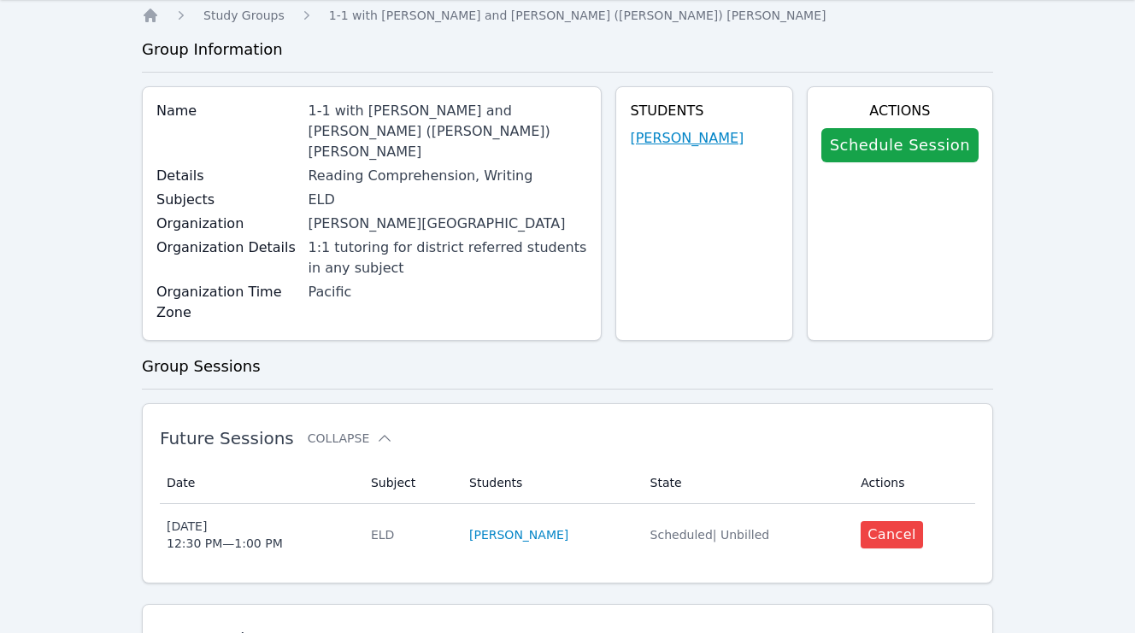
click at [698, 137] on link "[PERSON_NAME]" at bounding box center [687, 138] width 114 height 21
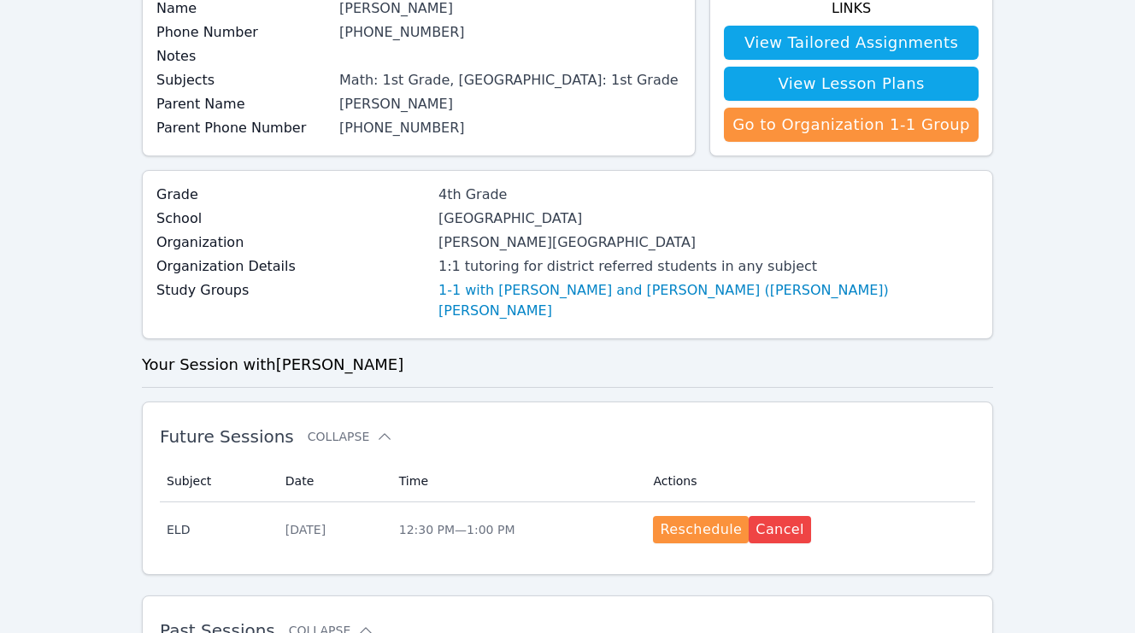
scroll to position [168, 0]
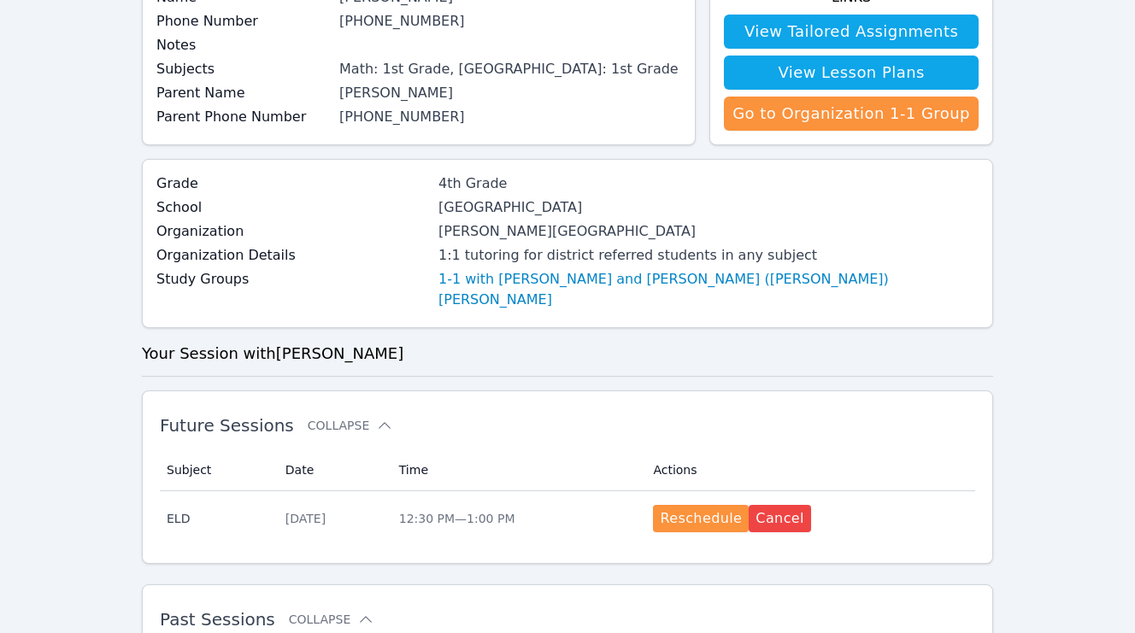
scroll to position [55, 0]
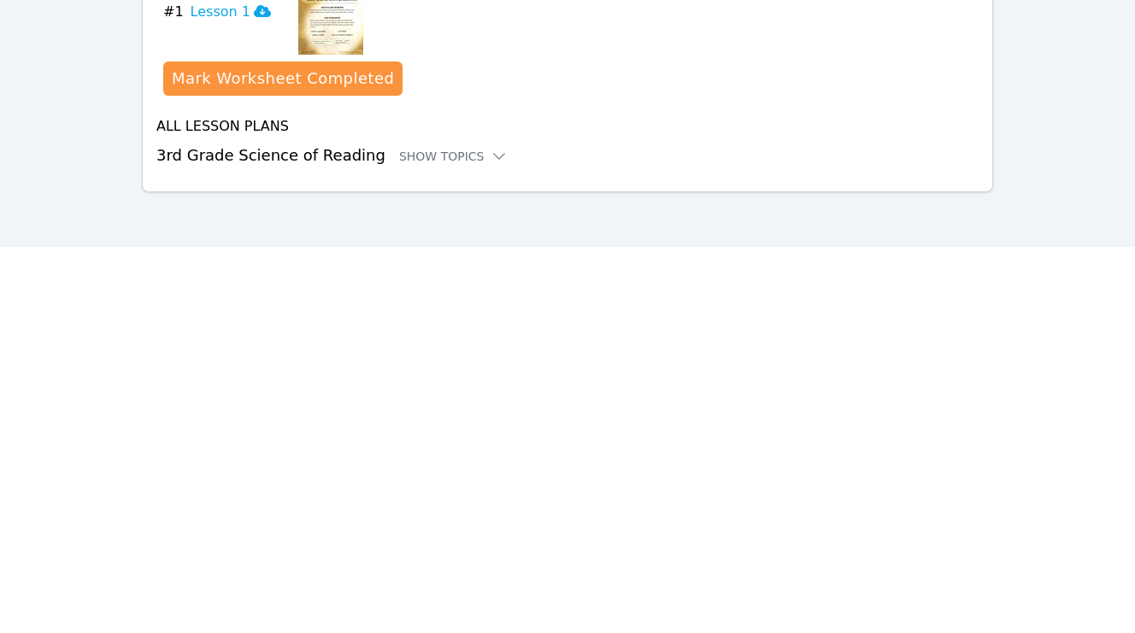
scroll to position [491, 0]
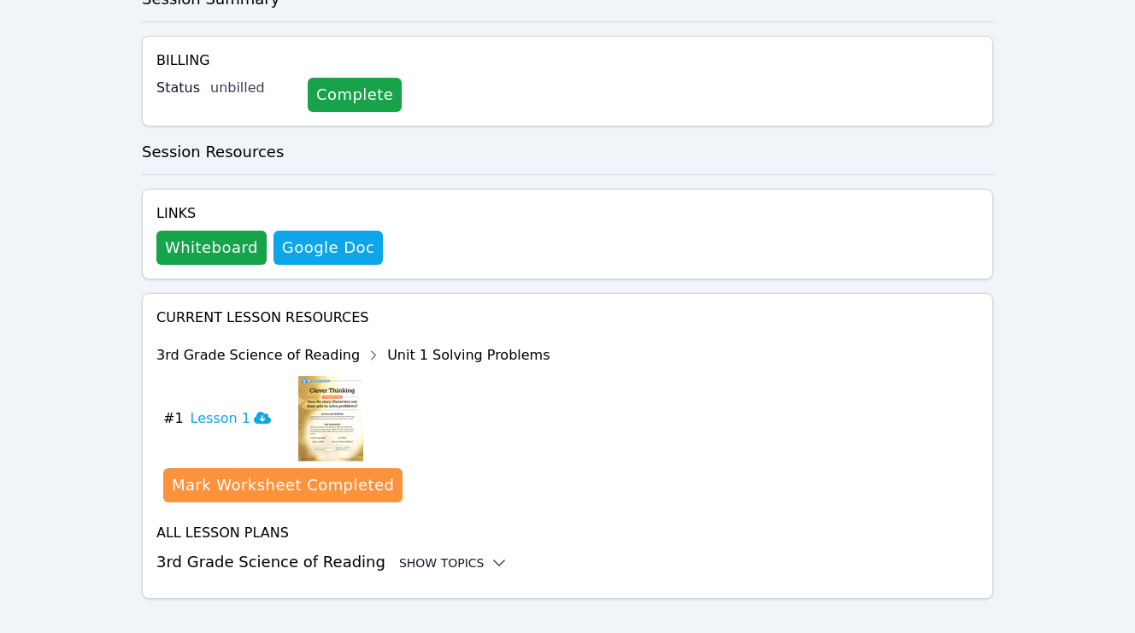
click at [430, 555] on div "Show Topics" at bounding box center [453, 563] width 109 height 17
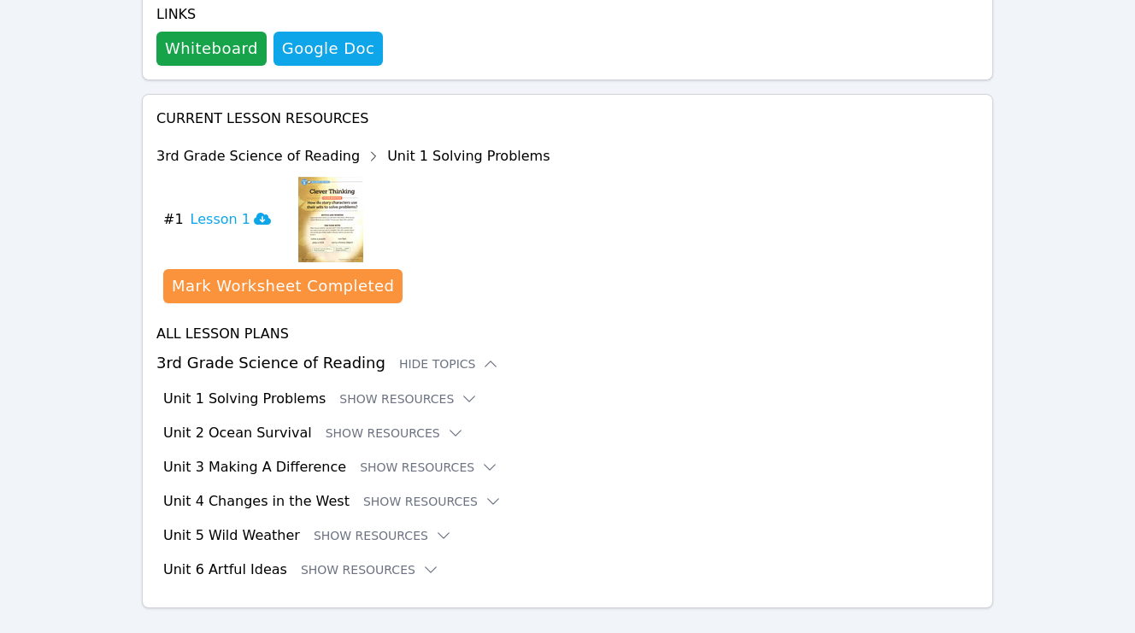
scroll to position [699, 0]
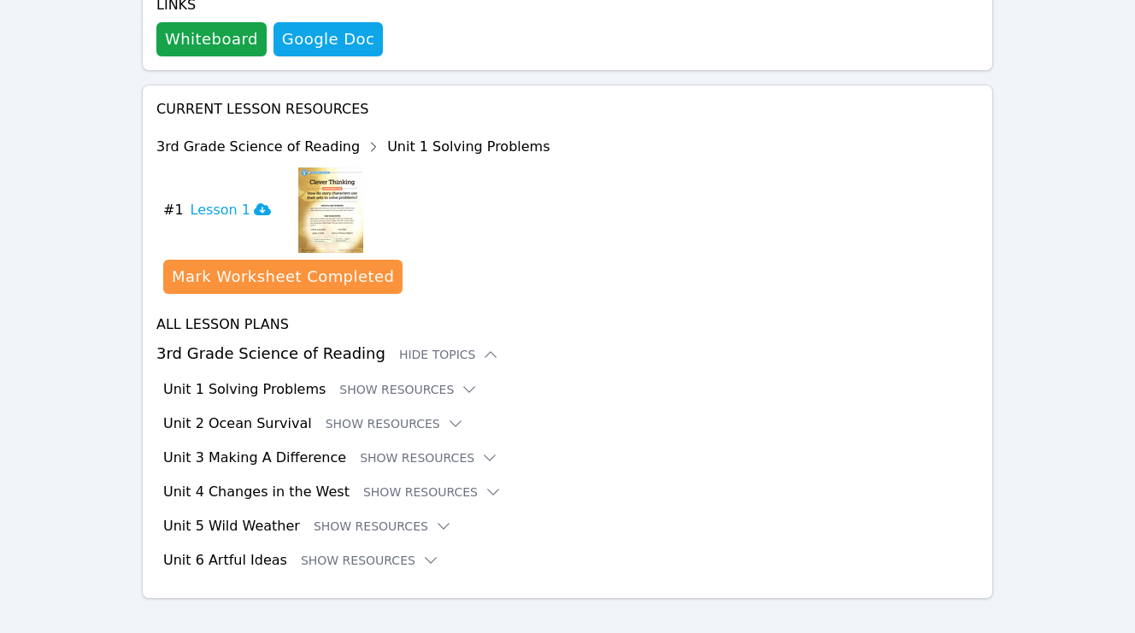
click at [415, 380] on div "Unit 1 Solving Problems Show Resources" at bounding box center [571, 390] width 816 height 21
click at [461, 381] on icon at bounding box center [469, 389] width 17 height 17
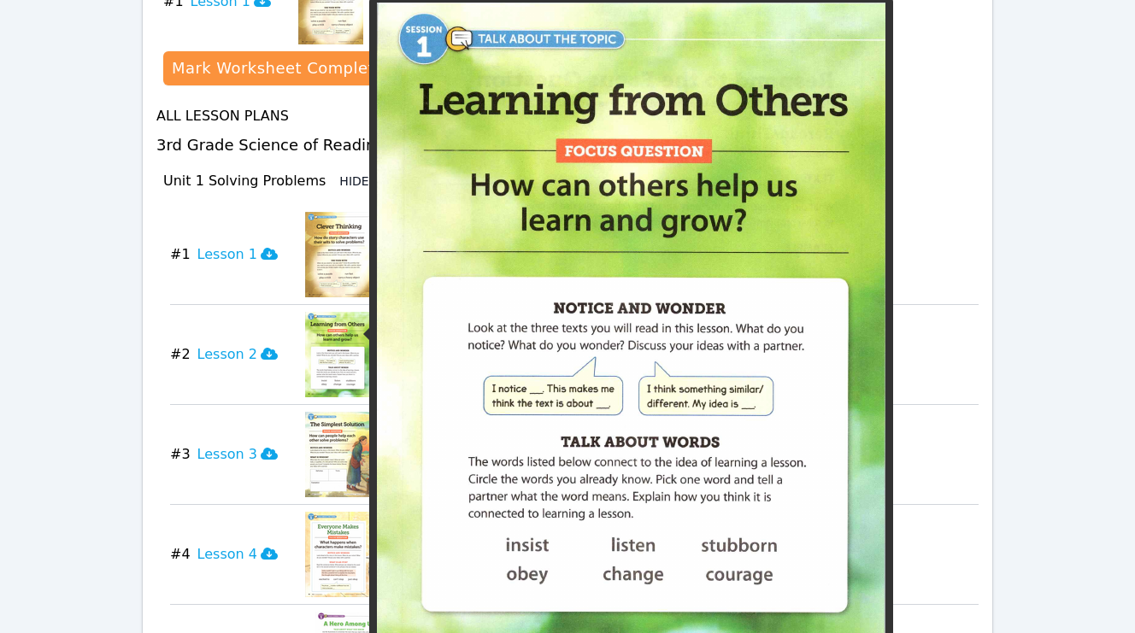
scroll to position [904, 0]
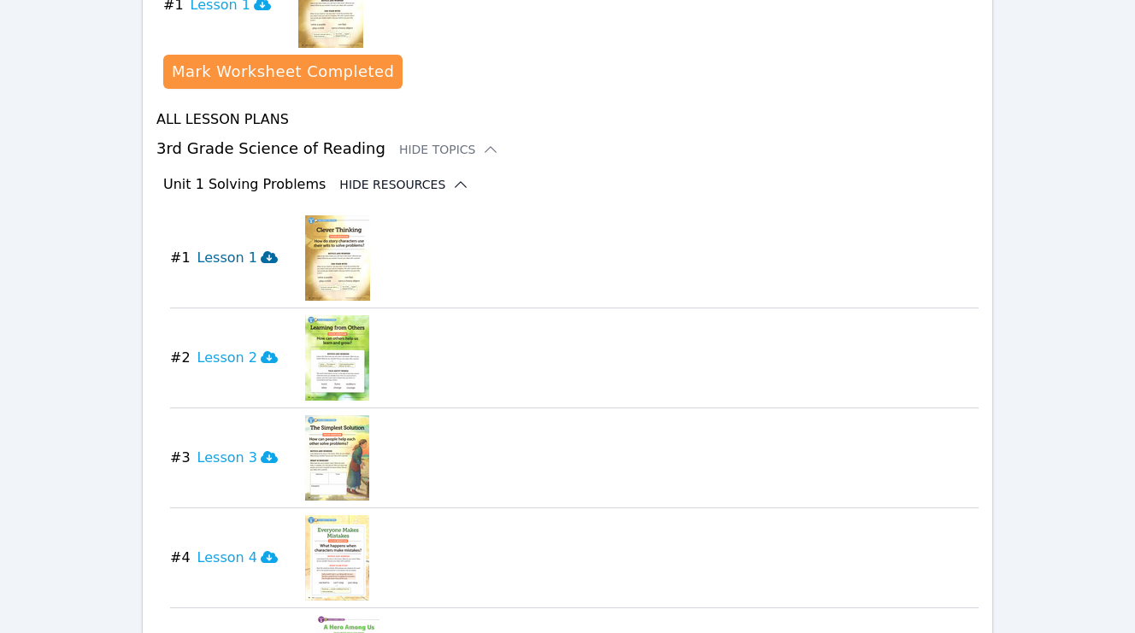
click at [261, 251] on icon at bounding box center [269, 257] width 17 height 12
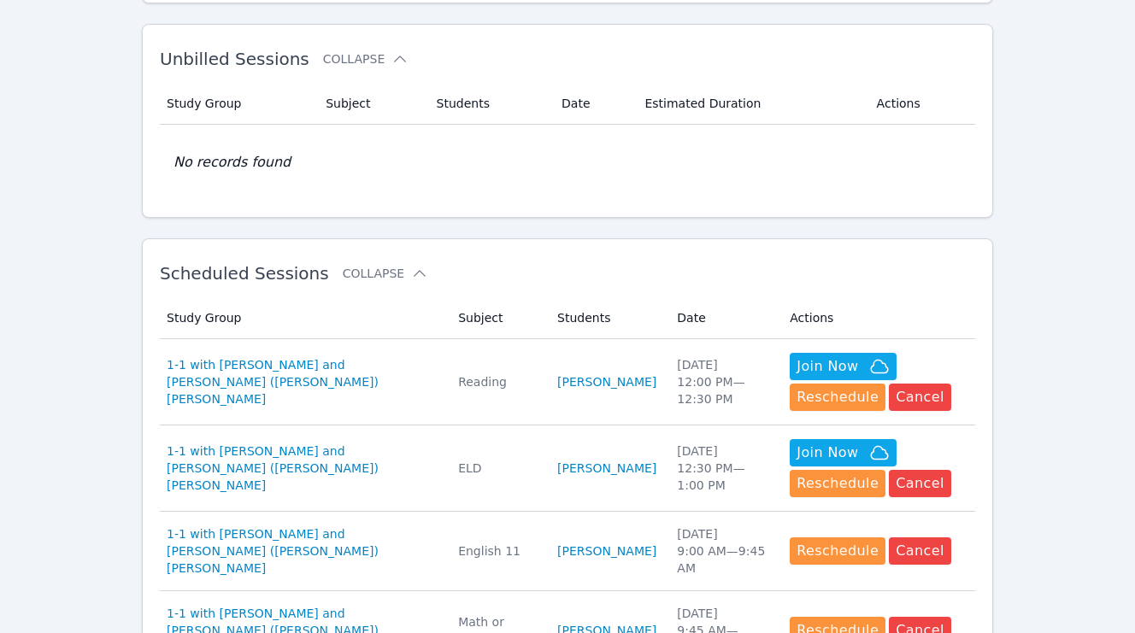
scroll to position [419, 0]
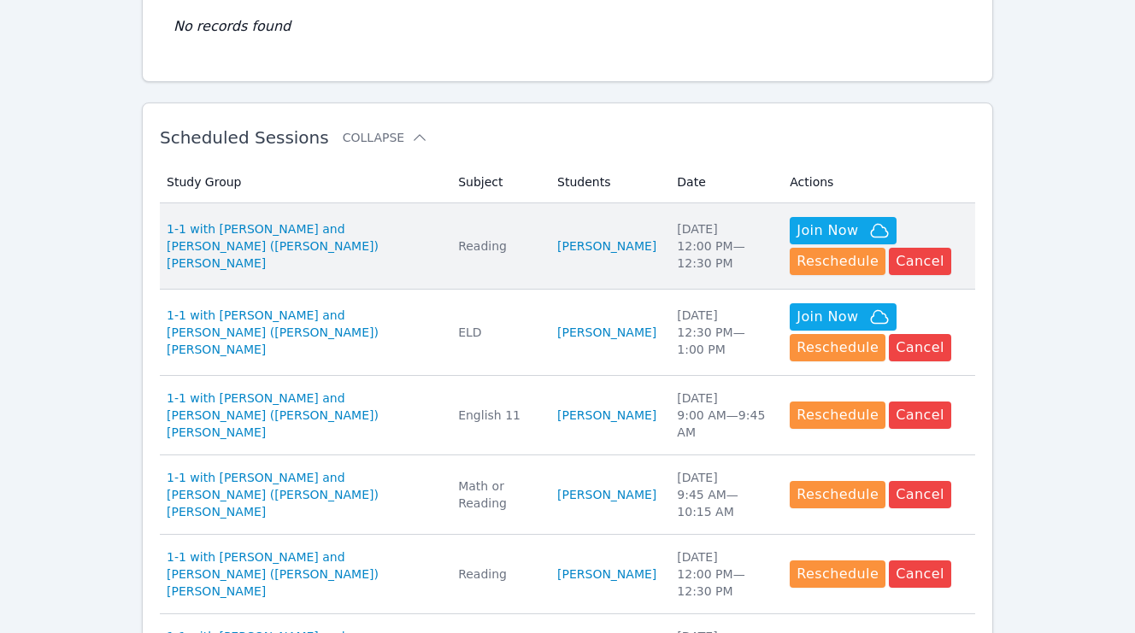
click at [404, 223] on td "Study Group 1-1 with Dante Valdes Alzamora and Jacqueline (Jackie) Reynoza" at bounding box center [304, 246] width 288 height 86
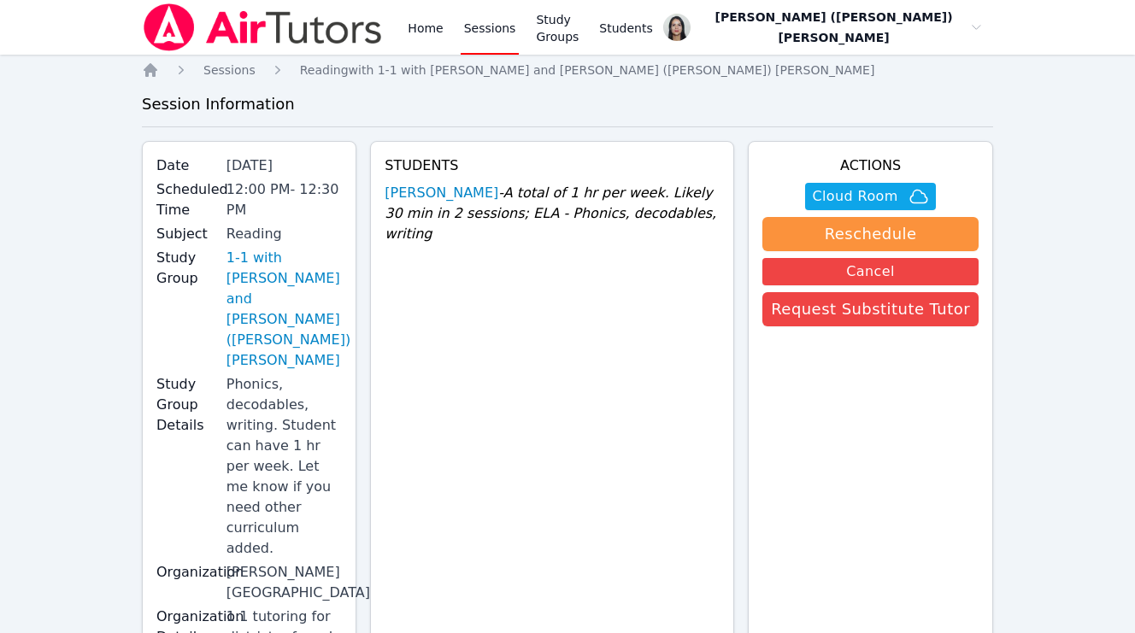
click at [488, 32] on link "Sessions" at bounding box center [490, 27] width 59 height 55
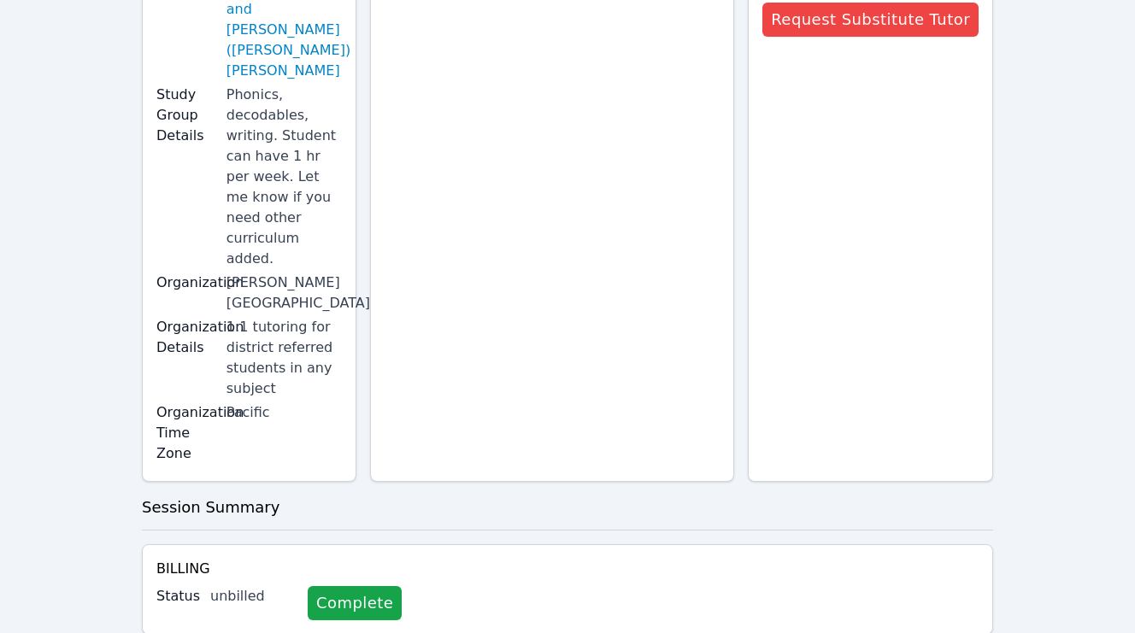
scroll to position [115, 0]
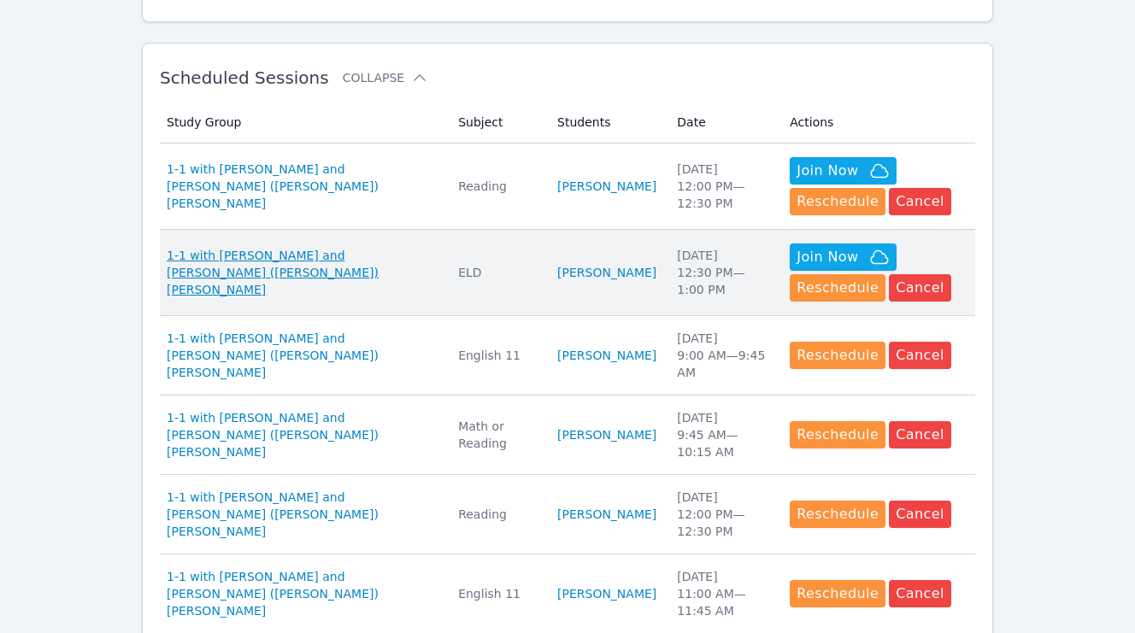
scroll to position [482, 0]
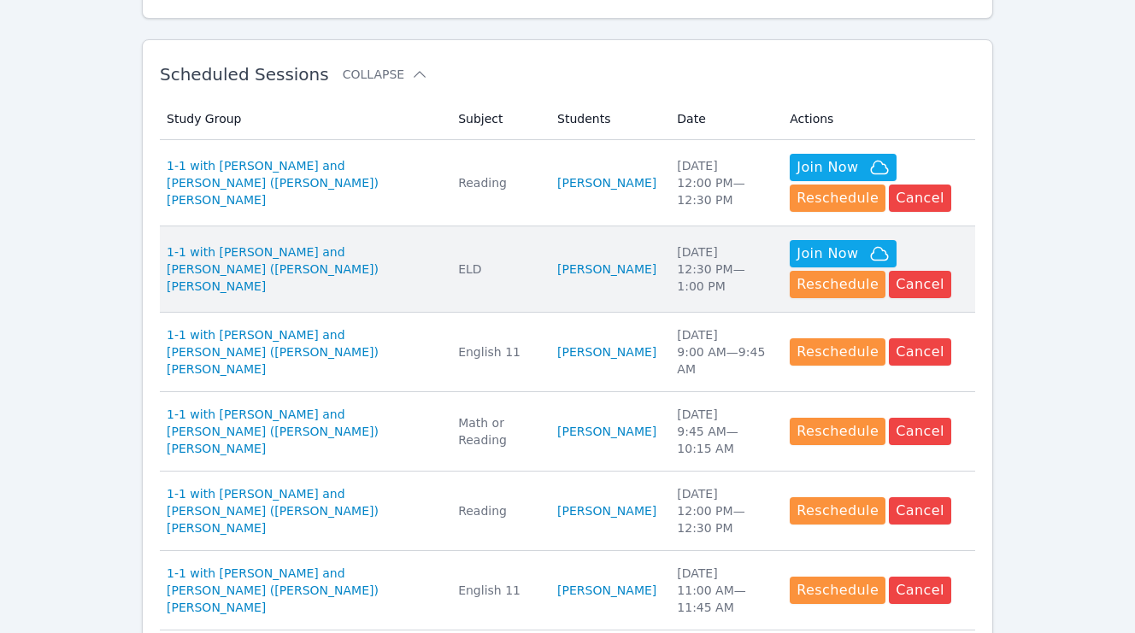
click at [486, 239] on td "Subject ELD" at bounding box center [497, 270] width 99 height 86
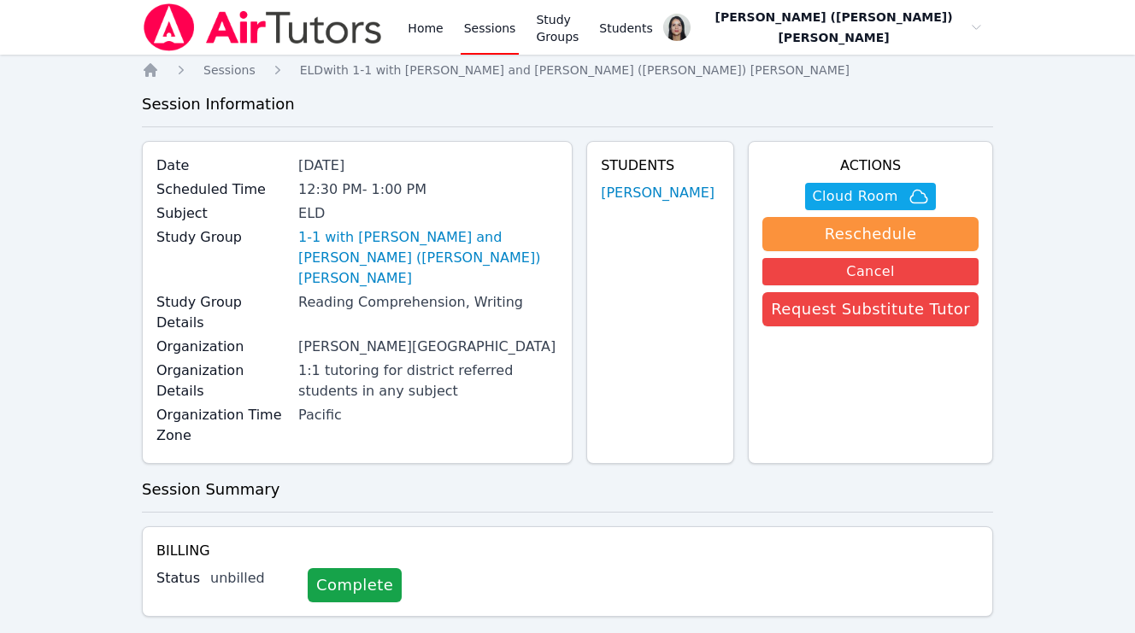
click at [493, 29] on link "Sessions" at bounding box center [490, 27] width 59 height 55
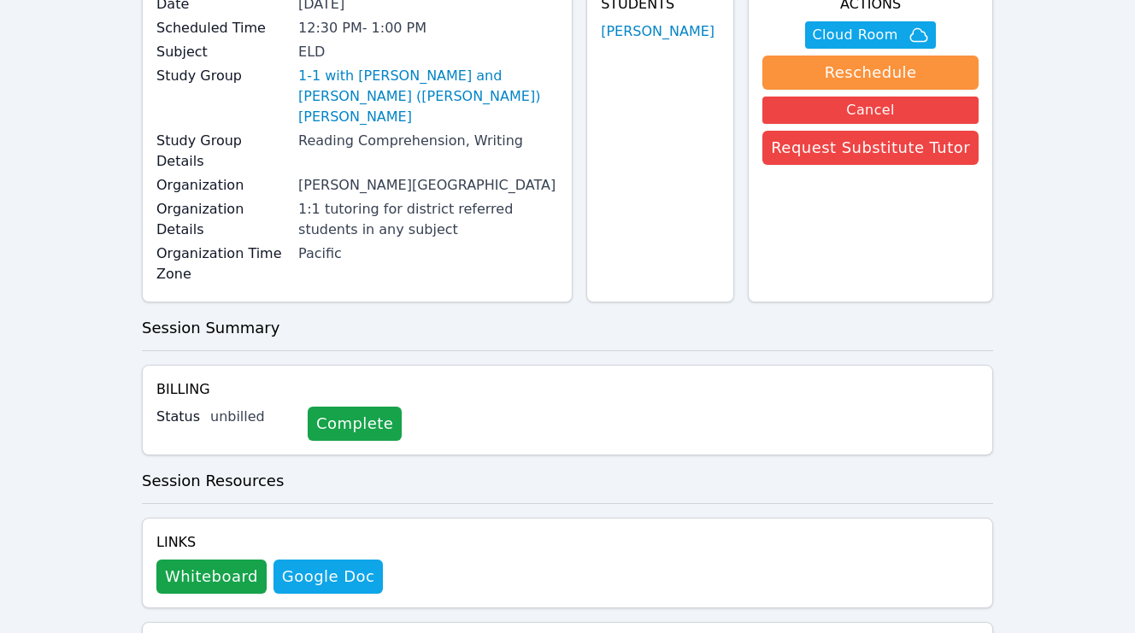
scroll to position [156, 0]
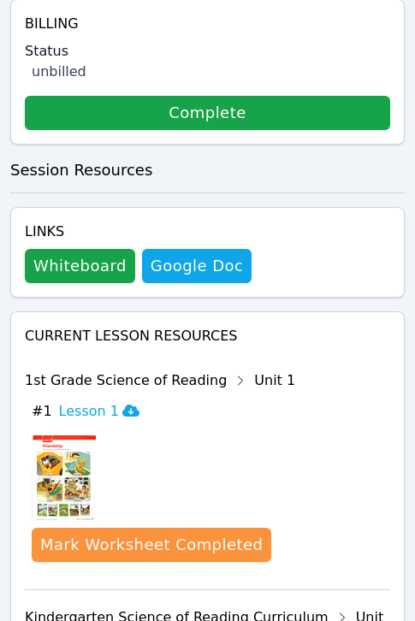
scroll to position [1013, 0]
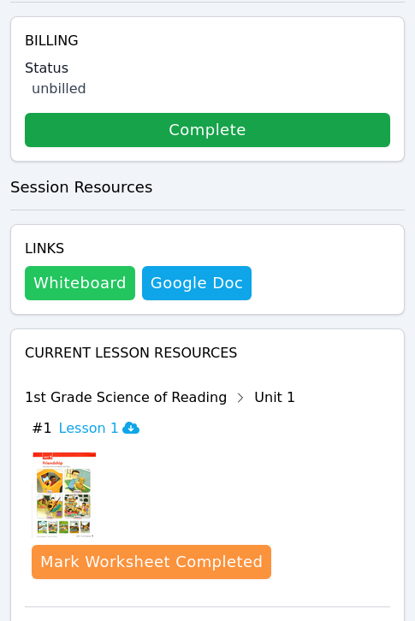
click at [97, 266] on button "Whiteboard" at bounding box center [80, 283] width 110 height 34
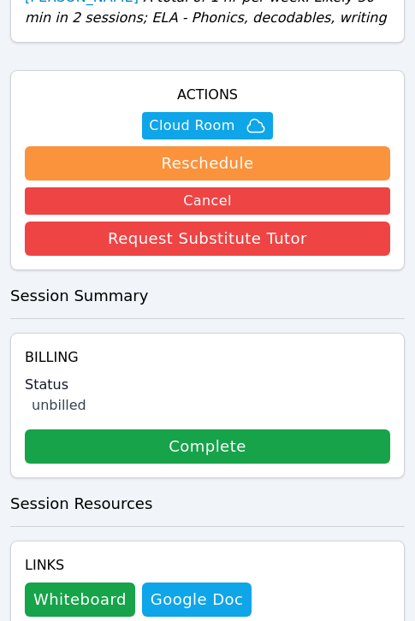
scroll to position [692, 0]
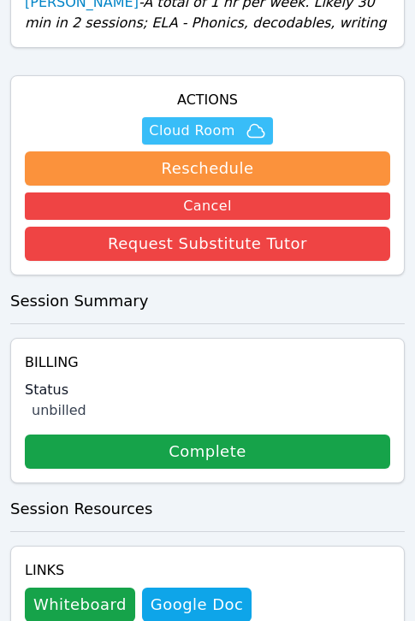
click at [230, 121] on span "Cloud Room" at bounding box center [191, 131] width 85 height 21
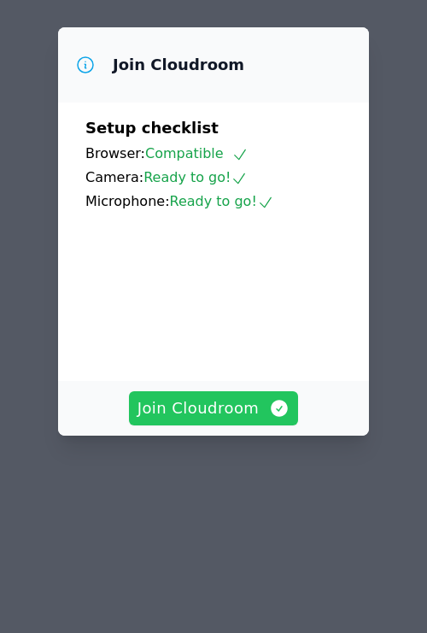
click at [221, 421] on span "Join Cloudroom" at bounding box center [214, 409] width 153 height 24
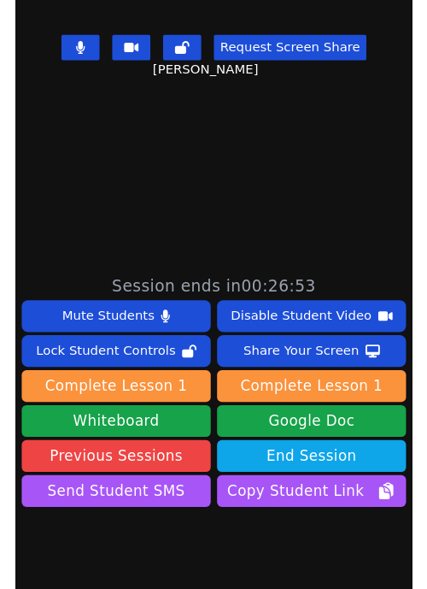
scroll to position [356, 0]
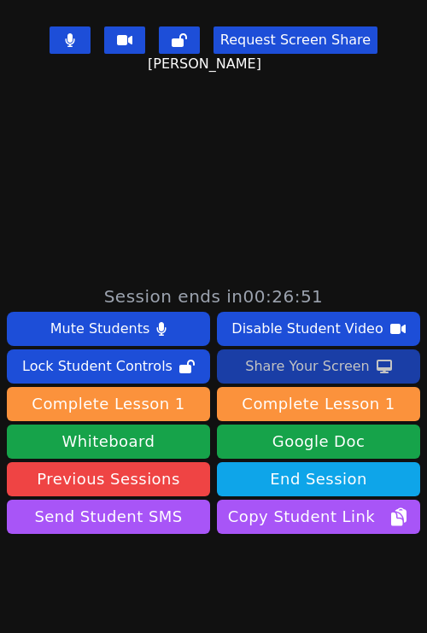
click at [339, 368] on div "Share Your Screen" at bounding box center [307, 366] width 125 height 27
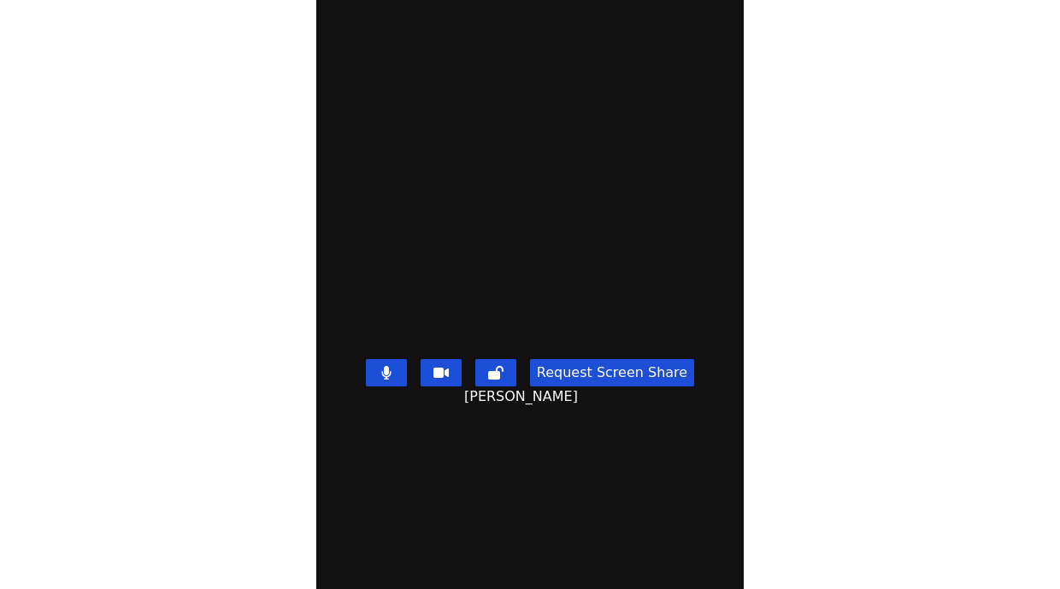
scroll to position [0, 0]
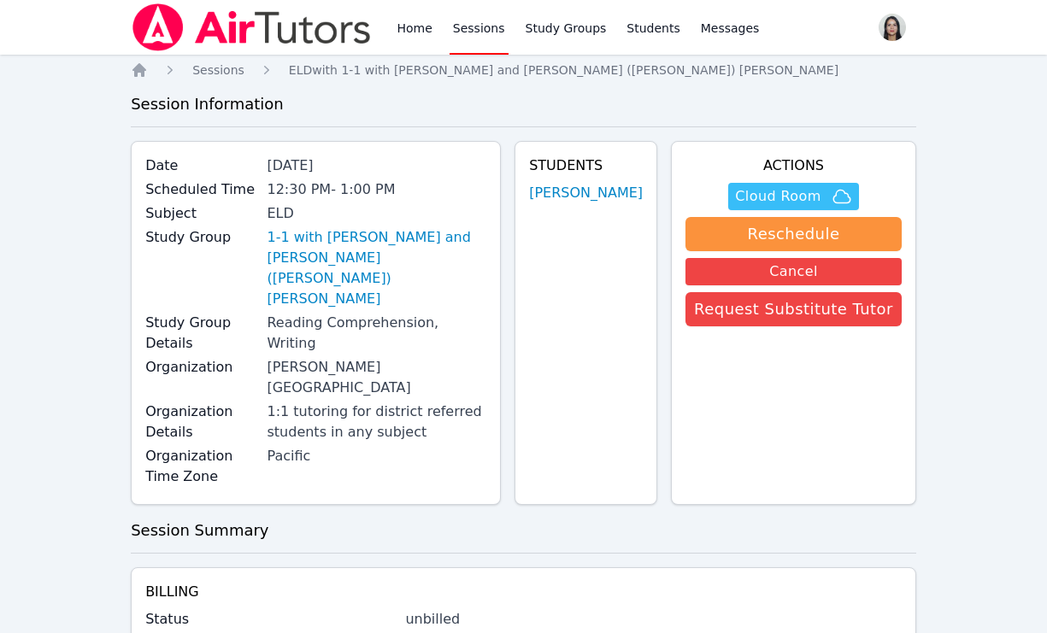
click at [784, 197] on span "Cloud Room" at bounding box center [777, 196] width 85 height 21
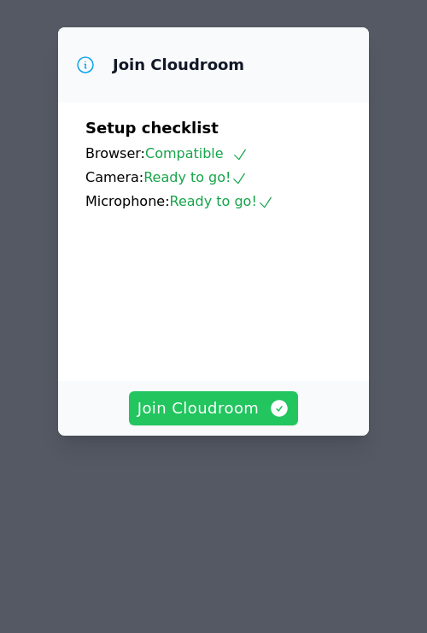
click at [220, 397] on span "Join Cloudroom" at bounding box center [214, 409] width 153 height 24
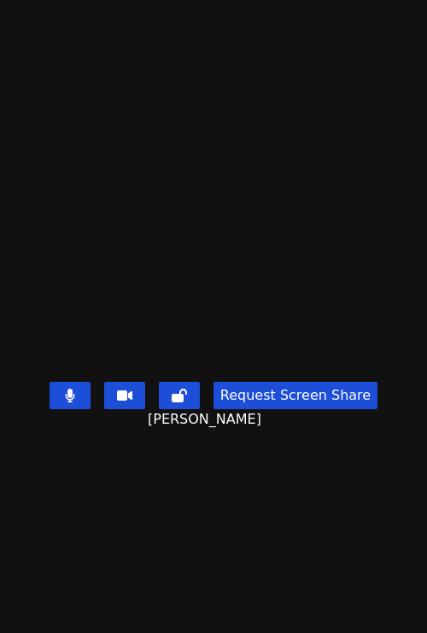
scroll to position [492, 0]
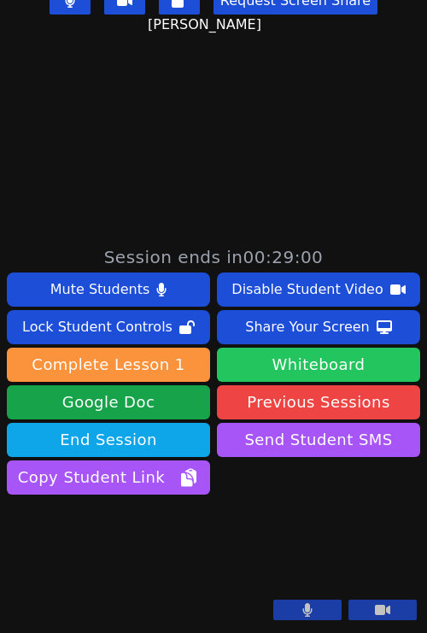
click at [295, 348] on button "Whiteboard" at bounding box center [318, 365] width 203 height 34
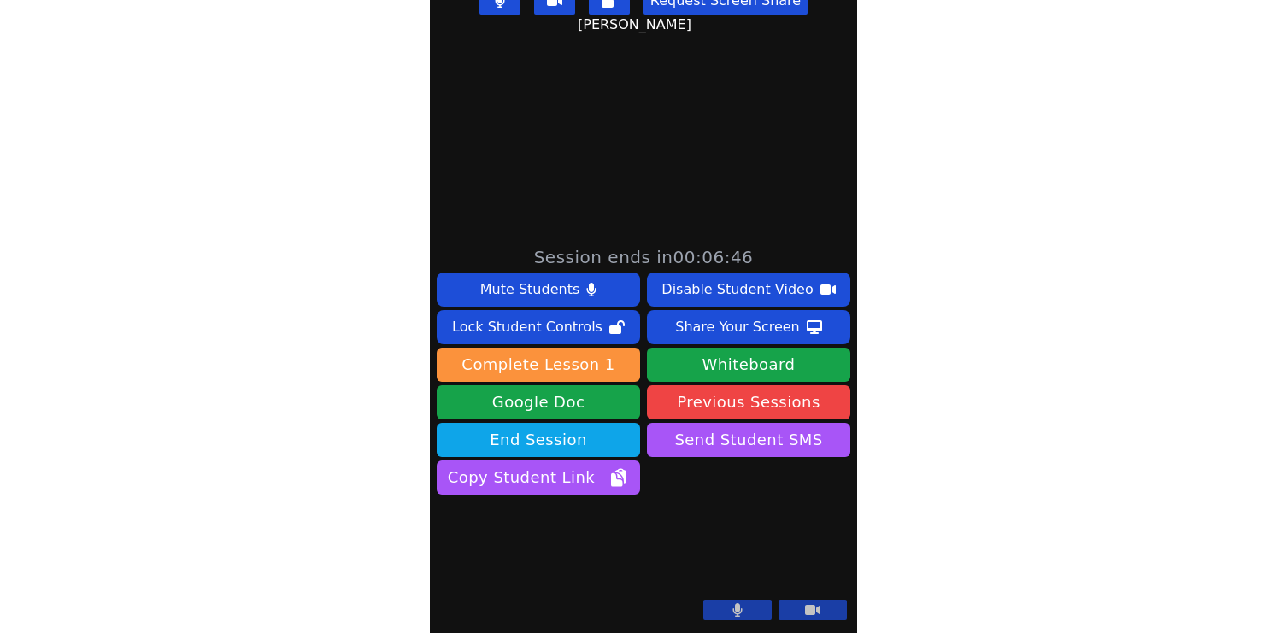
scroll to position [0, 0]
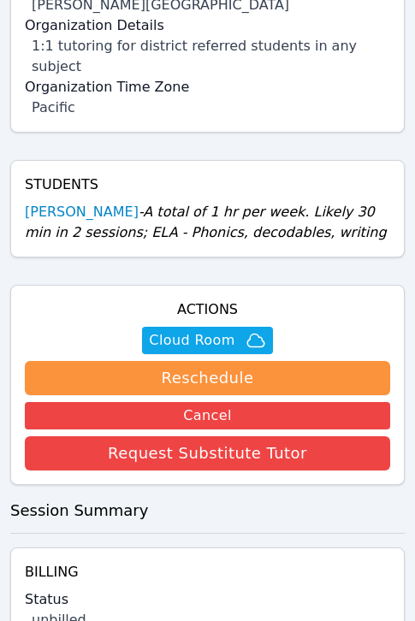
scroll to position [386, 0]
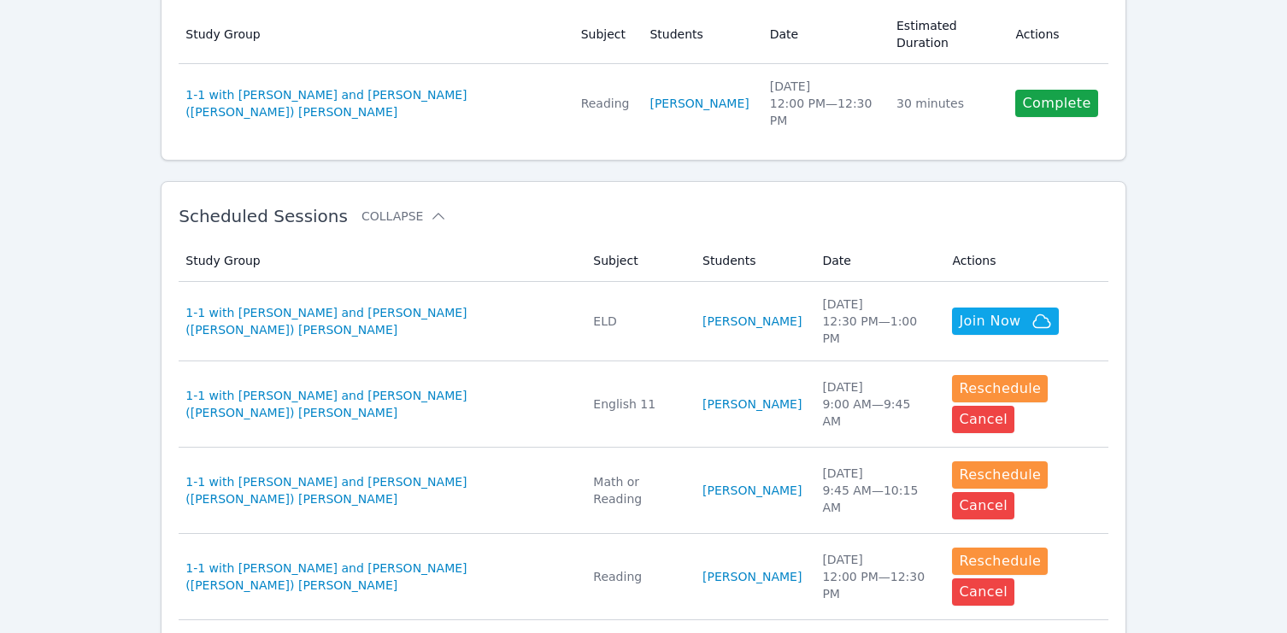
scroll to position [362, 0]
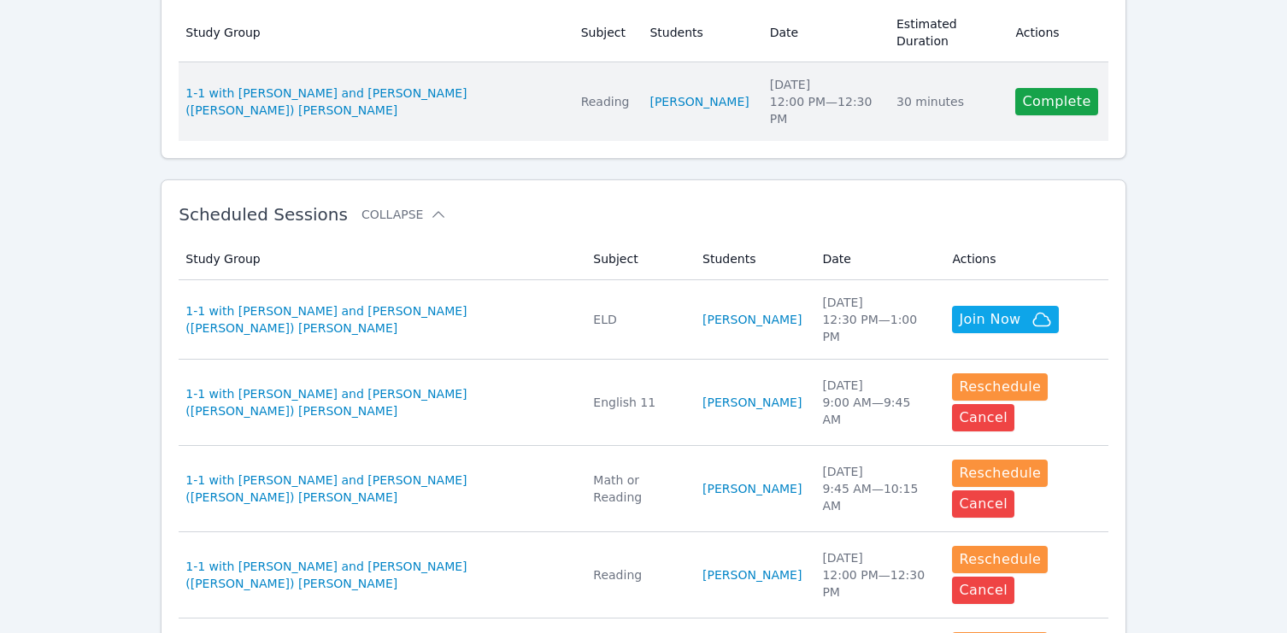
click at [1066, 115] on td "Actions Complete" at bounding box center [1056, 101] width 103 height 79
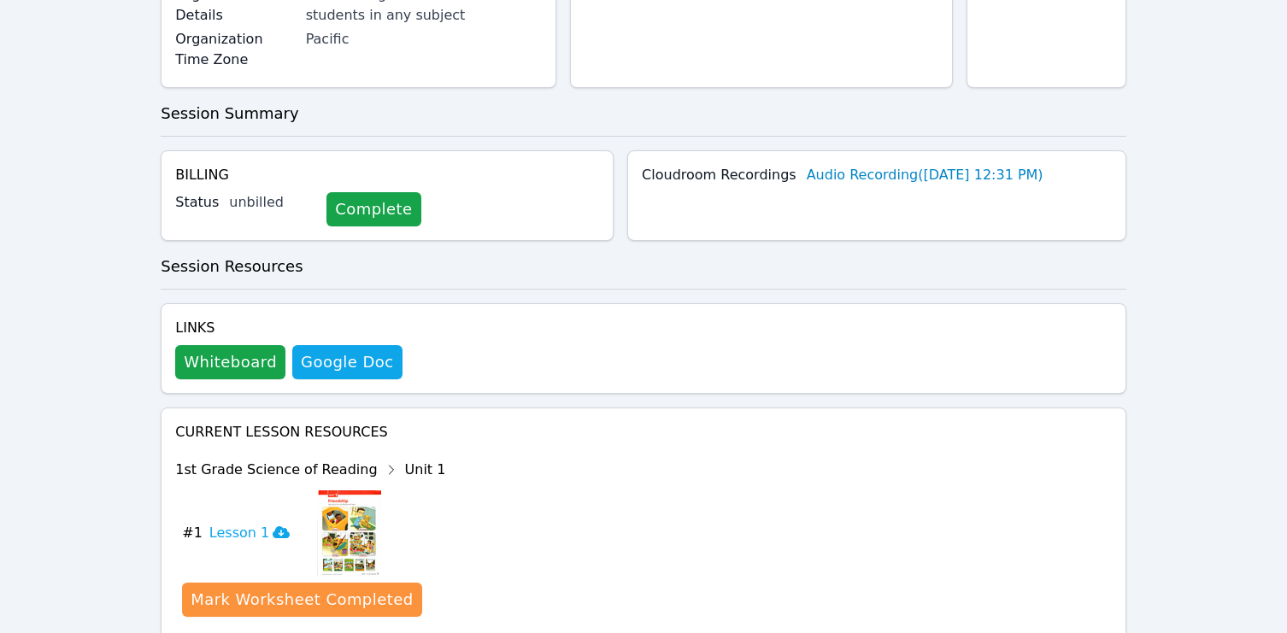
scroll to position [466, 0]
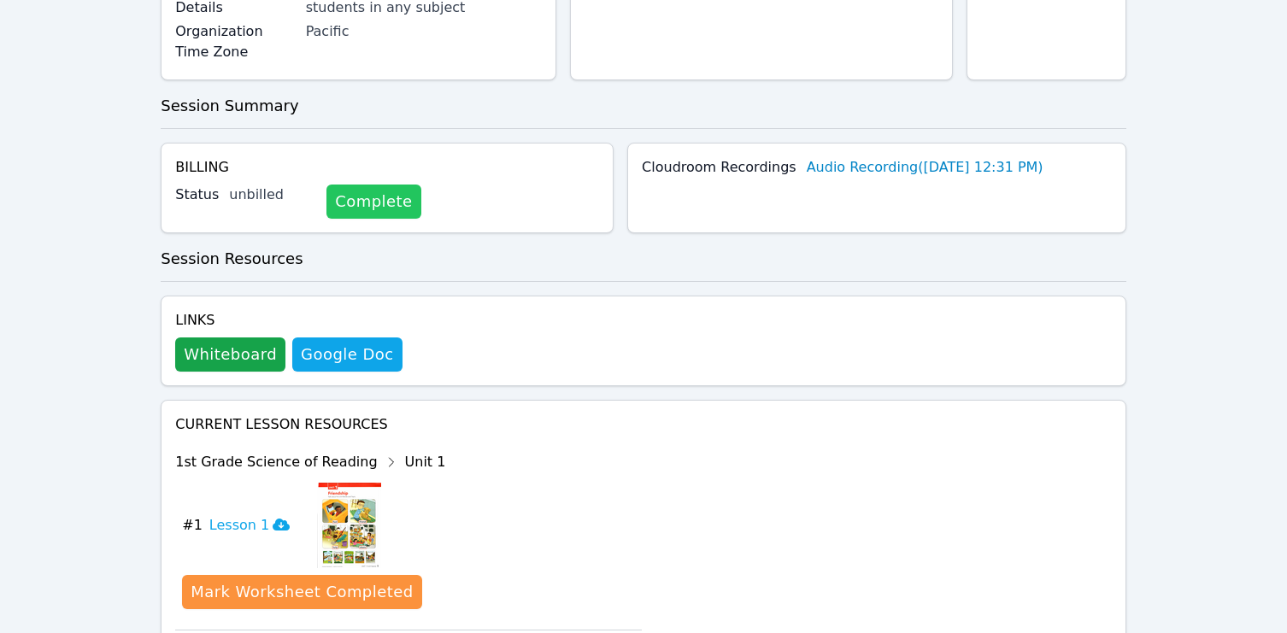
click at [378, 185] on link "Complete" at bounding box center [374, 202] width 94 height 34
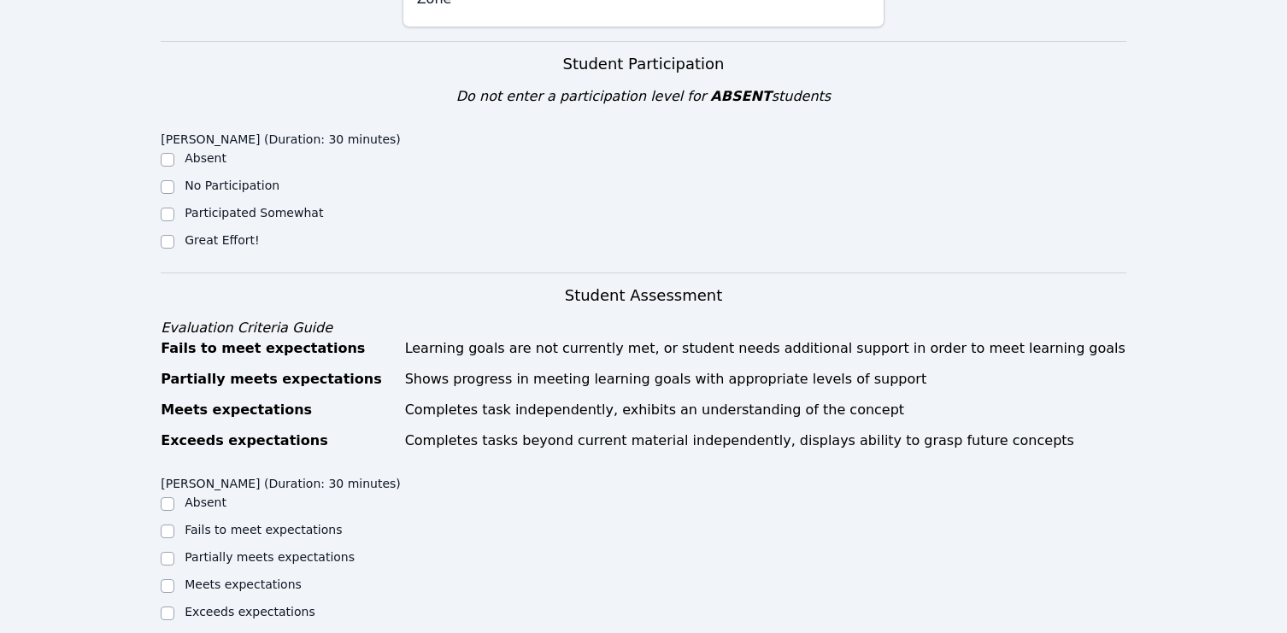
click at [239, 237] on label "Great Effort!" at bounding box center [222, 240] width 74 height 14
click at [174, 237] on input "Great Effort!" at bounding box center [168, 242] width 14 height 14
checkbox input "true"
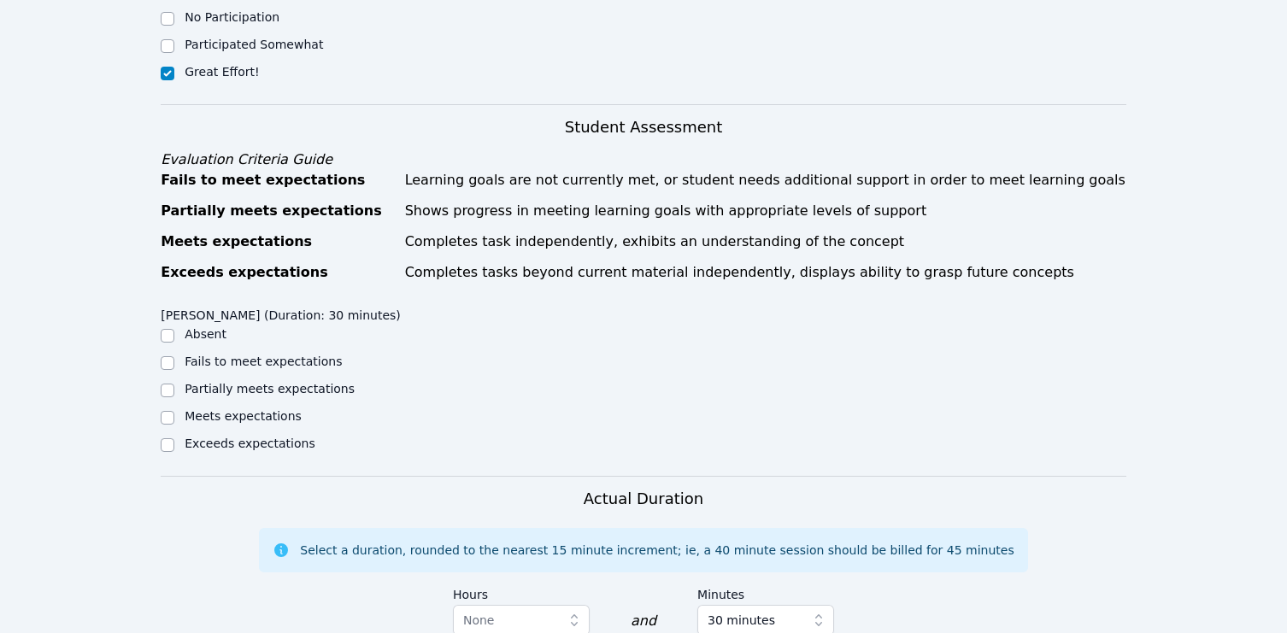
click at [235, 423] on label "Meets expectations" at bounding box center [243, 417] width 117 height 14
click at [174, 425] on input "Meets expectations" at bounding box center [168, 418] width 14 height 14
checkbox input "true"
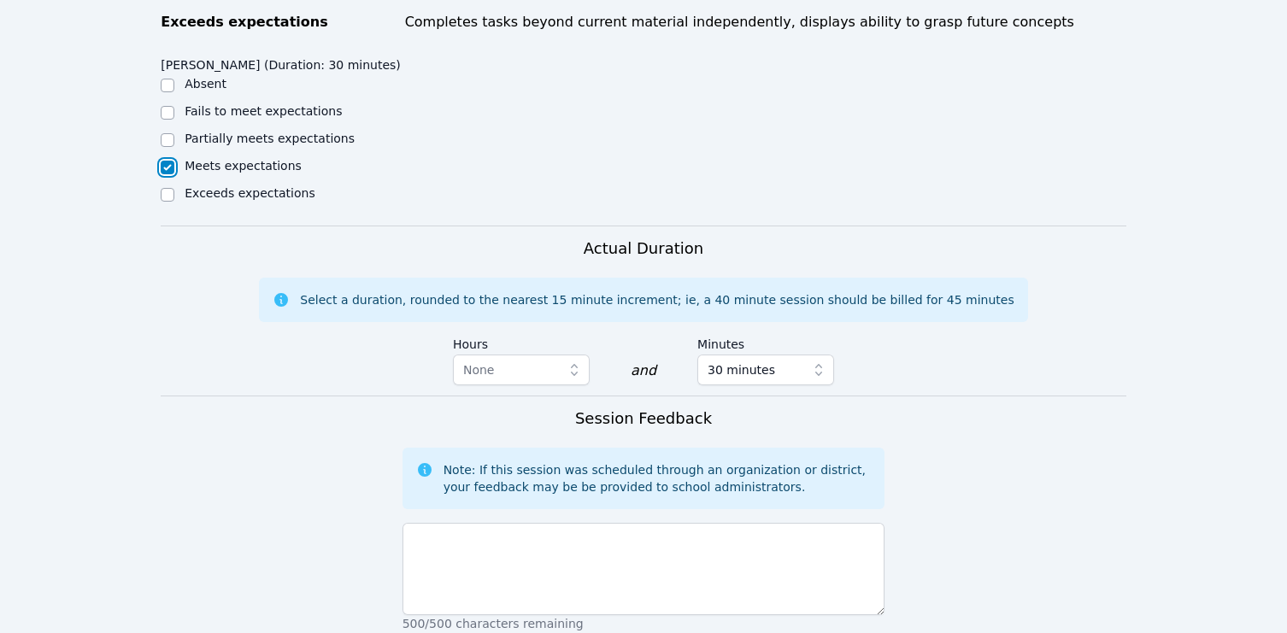
scroll to position [1034, 0]
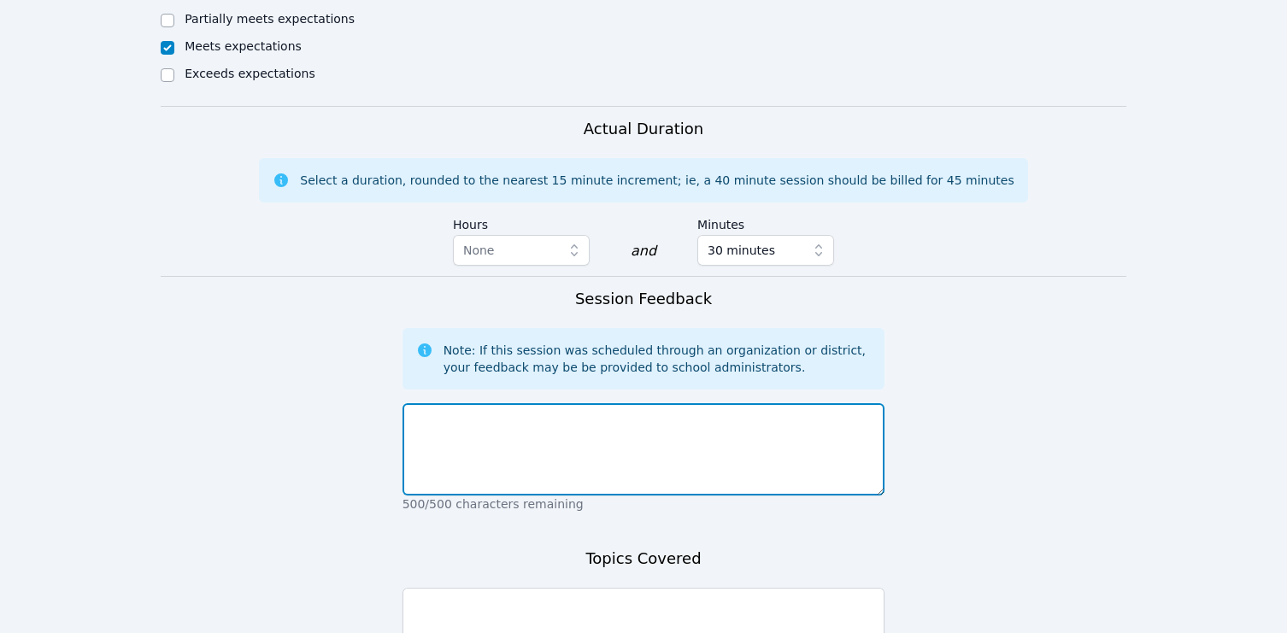
click at [517, 496] on textarea at bounding box center [644, 450] width 483 height 92
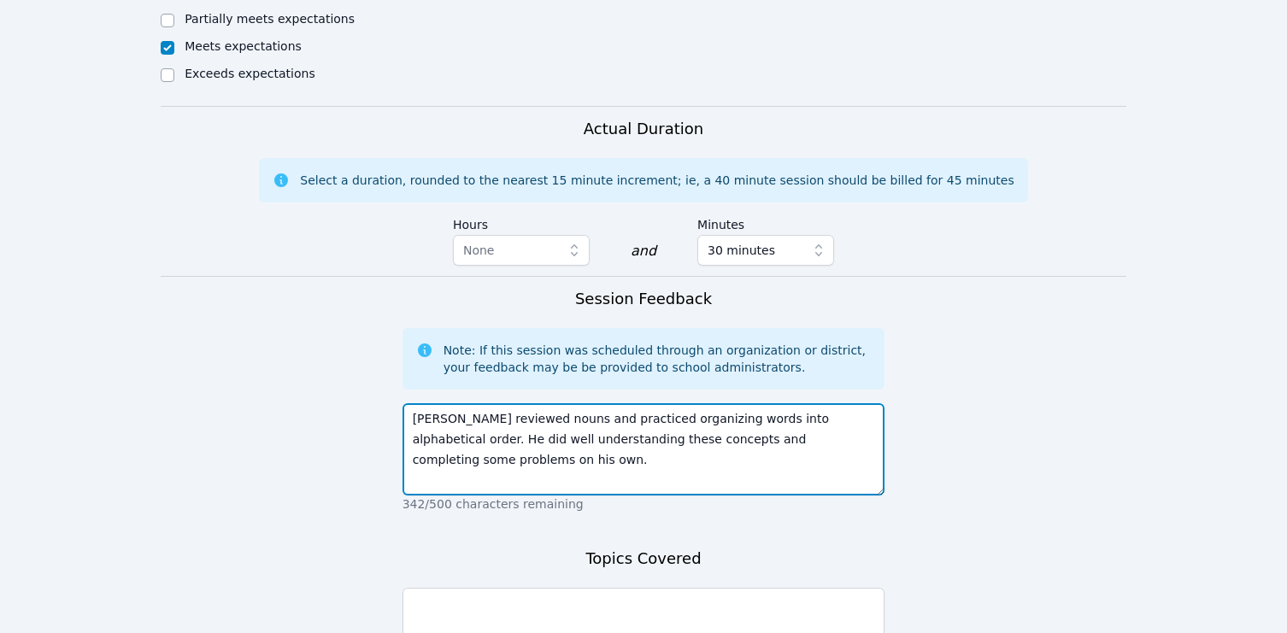
click at [568, 460] on textarea "[PERSON_NAME] reviewed nouns and practiced organizing words into alphabetical o…" at bounding box center [644, 450] width 483 height 92
click at [568, 460] on textarea "Dante reviewed nouns and practiced organizing words into alphabetical order. He…" at bounding box center [644, 450] width 483 height 92
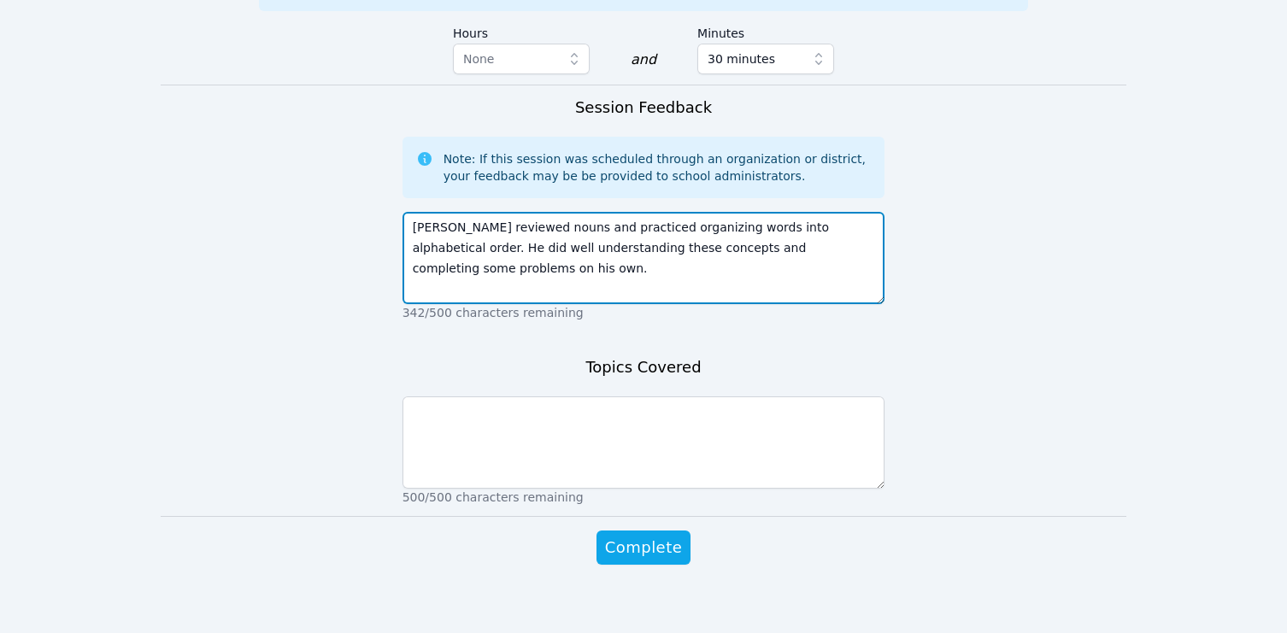
scroll to position [1234, 0]
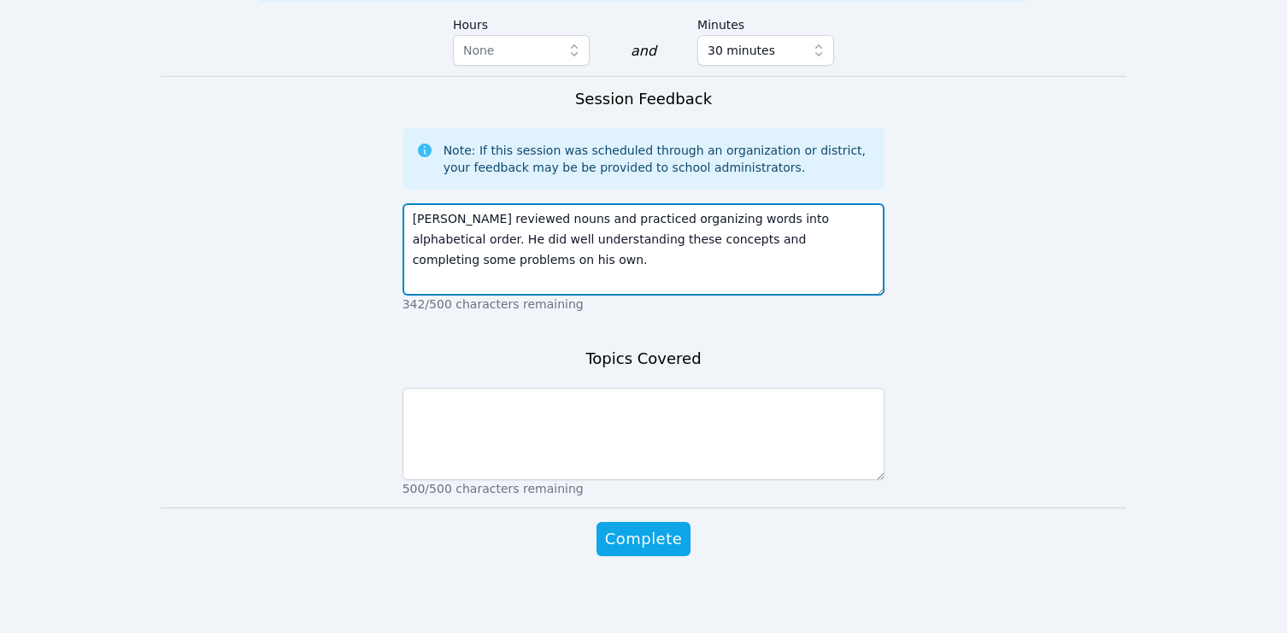
type textarea "Dante reviewed nouns and practiced organizing words into alphabetical order. He…"
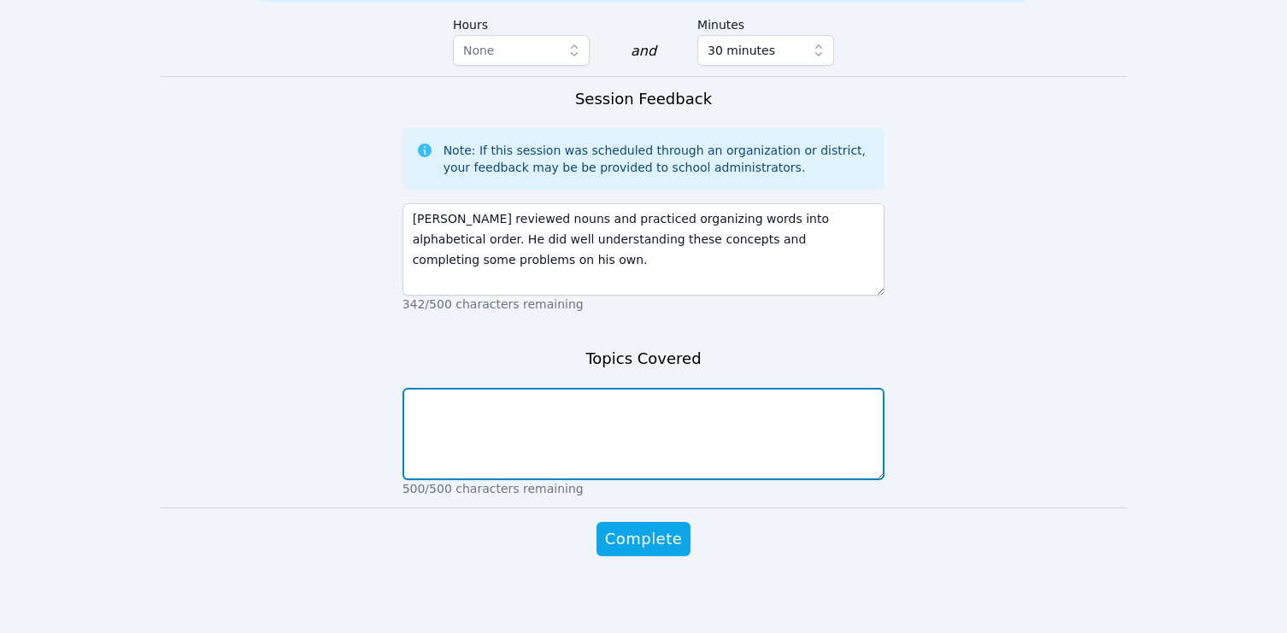
click at [590, 470] on textarea at bounding box center [644, 434] width 483 height 92
paste textarea "Dante reviewed nouns and practiced organizing words into alphabetical order. He…"
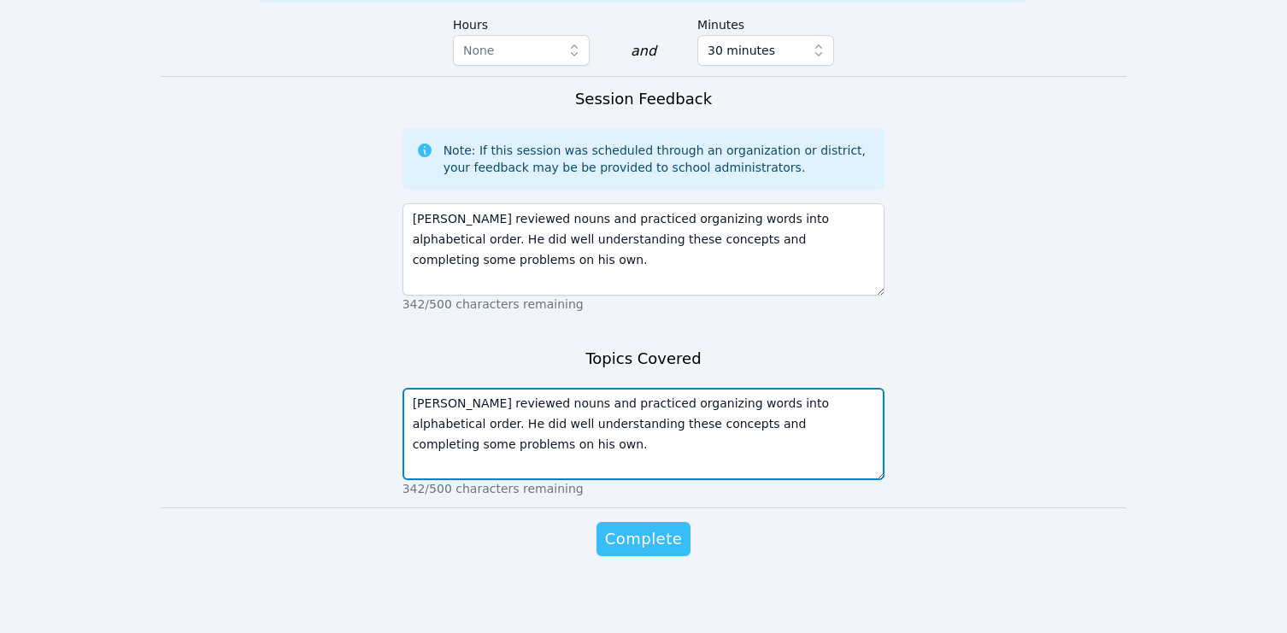
type textarea "Dante reviewed nouns and practiced organizing words into alphabetical order. He…"
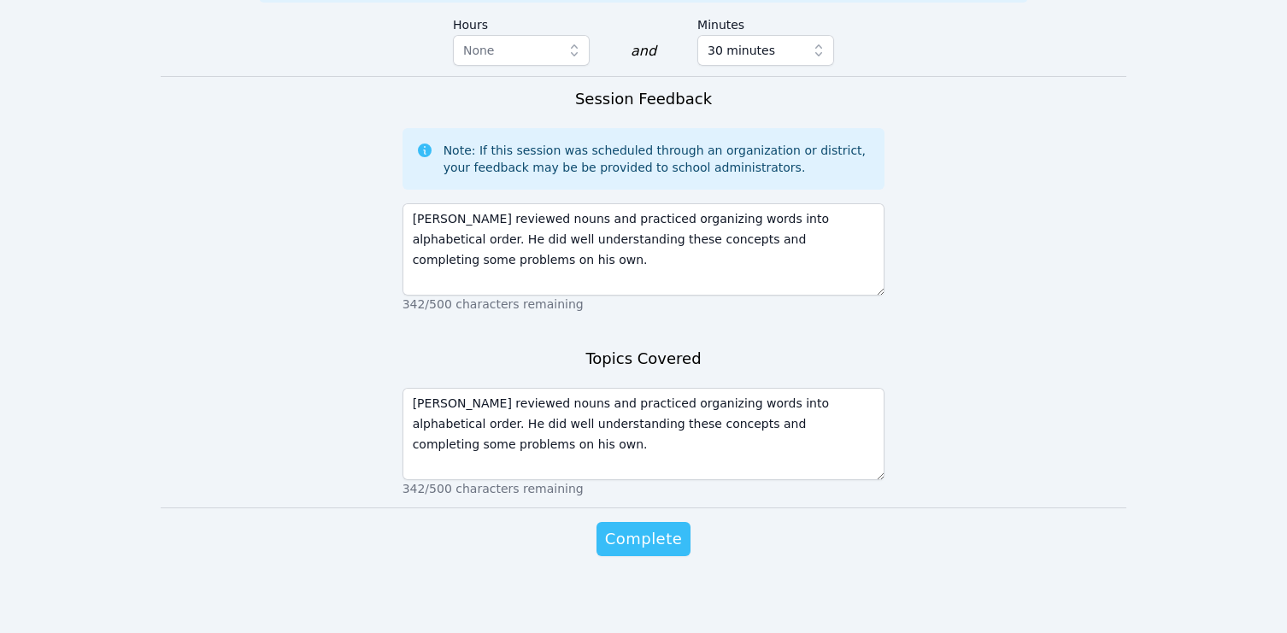
click at [635, 551] on span "Complete" at bounding box center [643, 539] width 77 height 24
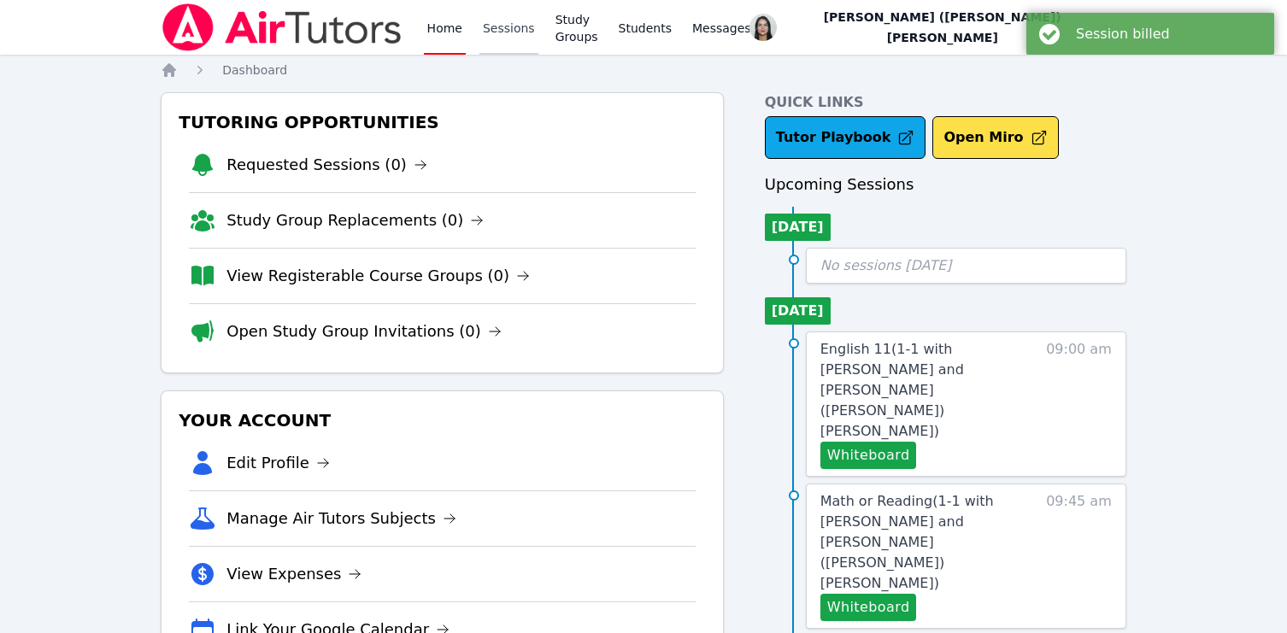
click at [490, 26] on link "Sessions" at bounding box center [509, 27] width 59 height 55
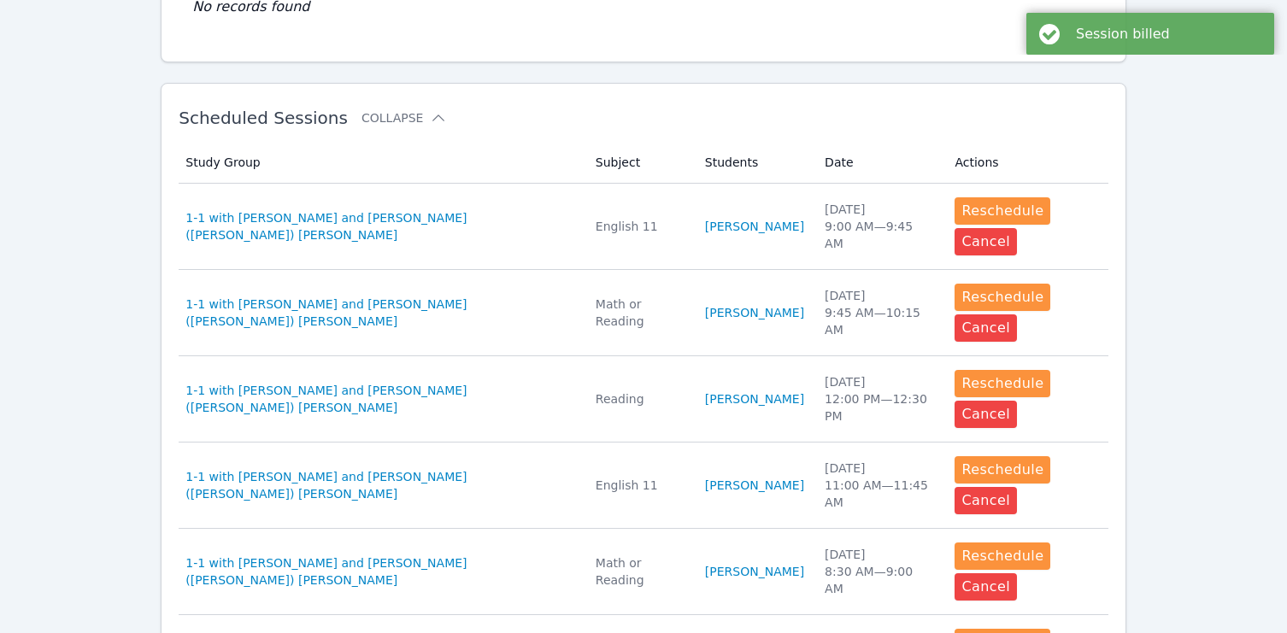
scroll to position [410, 0]
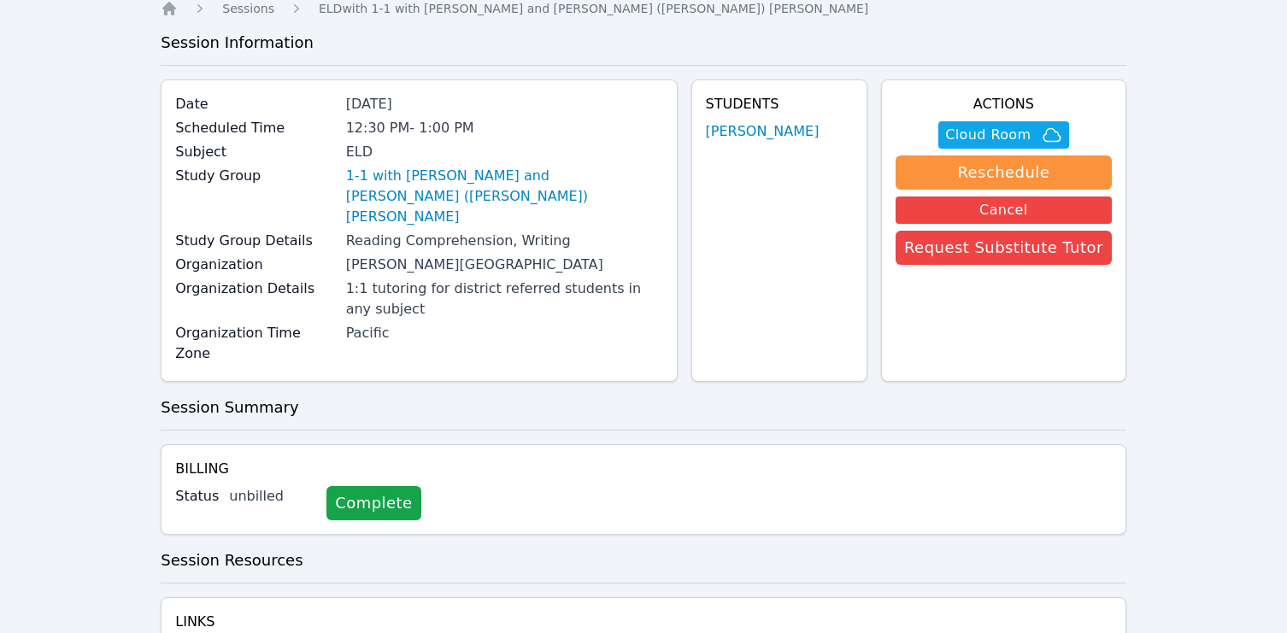
scroll to position [88, 0]
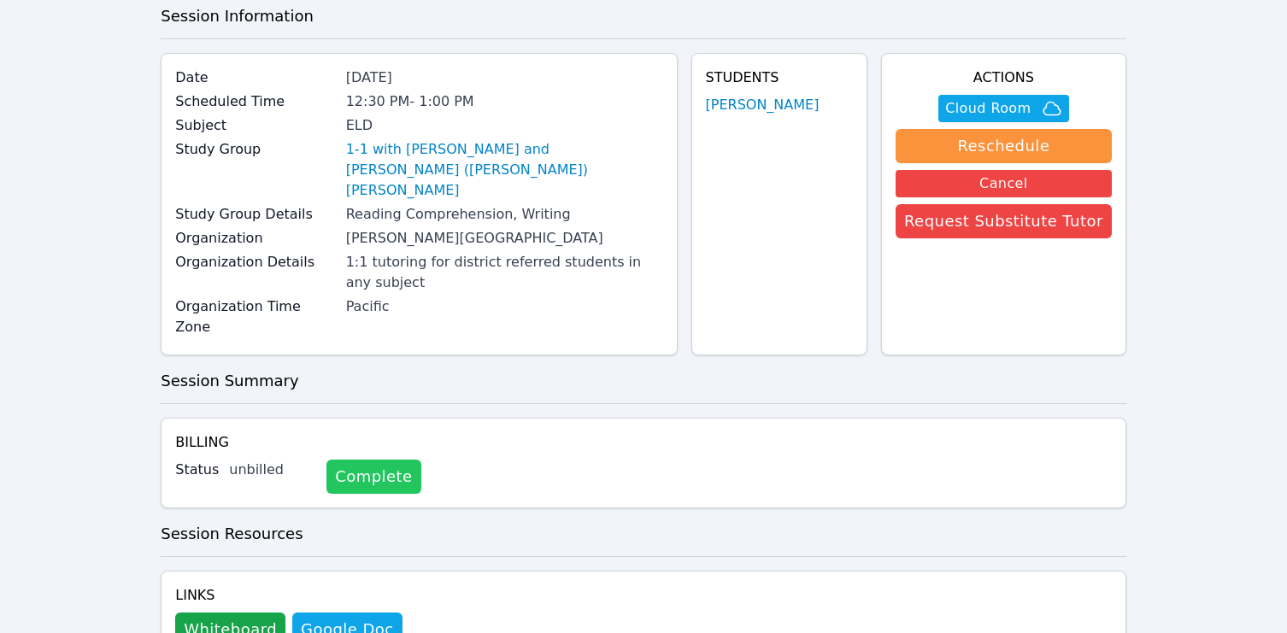
click at [374, 460] on link "Complete" at bounding box center [374, 477] width 94 height 34
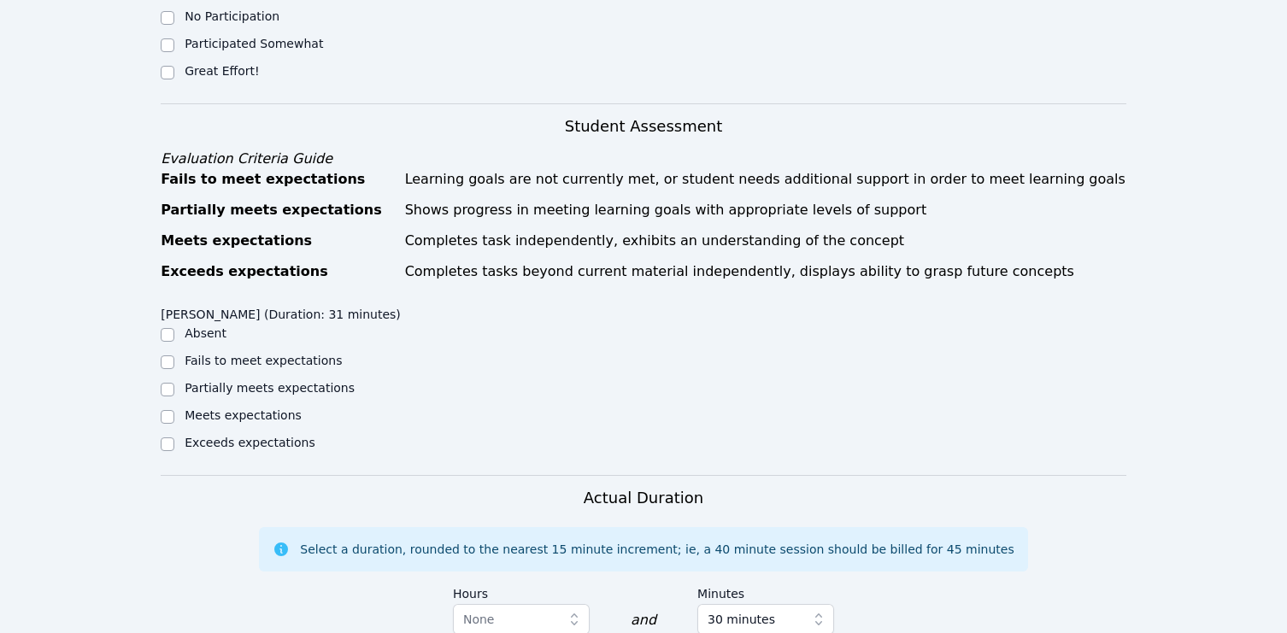
scroll to position [625, 0]
click at [191, 69] on label "Great Effort!" at bounding box center [222, 69] width 74 height 14
click at [174, 69] on input "Great Effort!" at bounding box center [168, 71] width 14 height 14
checkbox input "true"
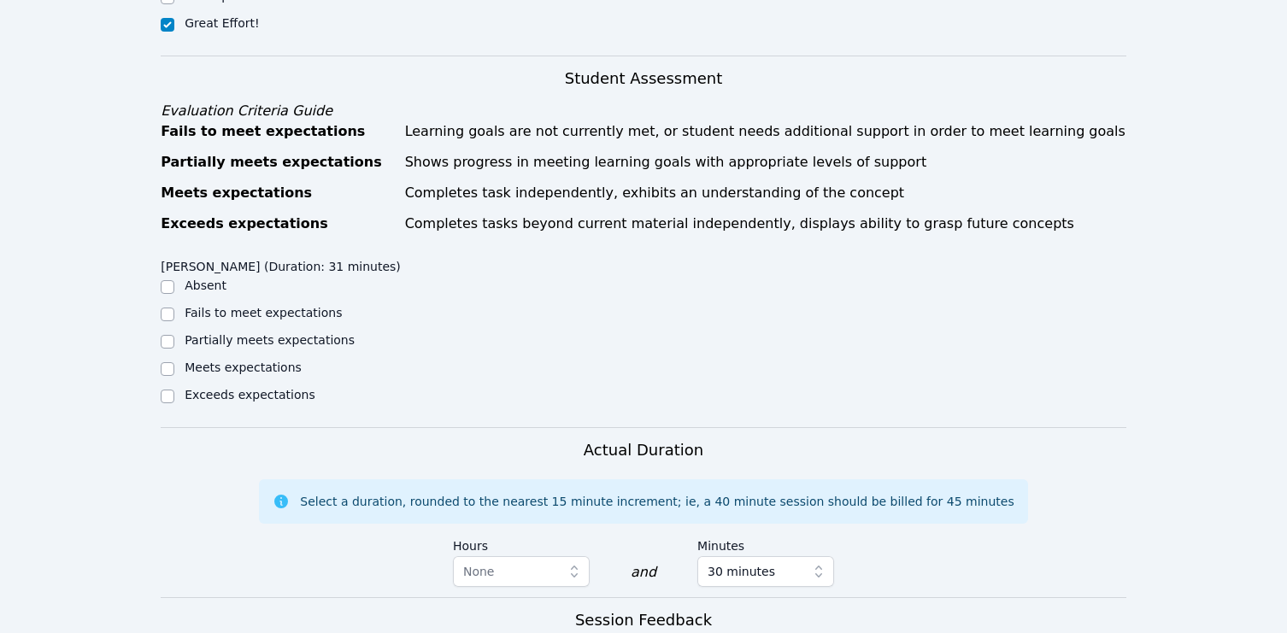
click at [209, 374] on label "Meets expectations" at bounding box center [243, 368] width 117 height 14
click at [174, 376] on input "Meets expectations" at bounding box center [168, 369] width 14 height 14
checkbox input "true"
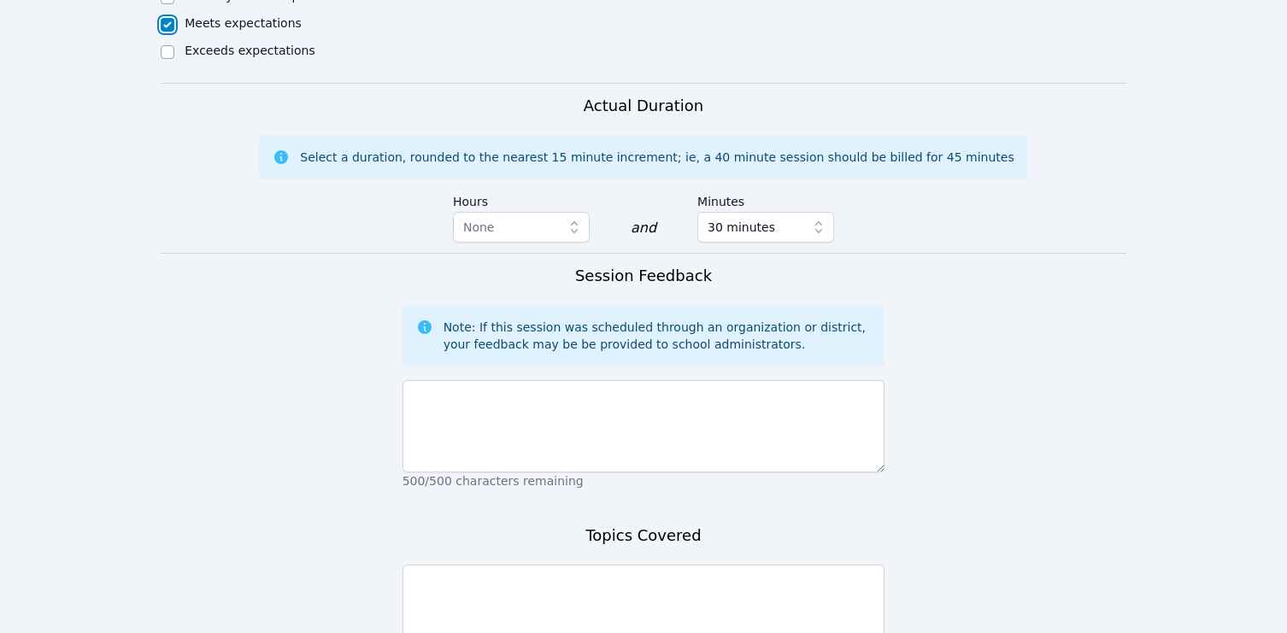
scroll to position [1033, 0]
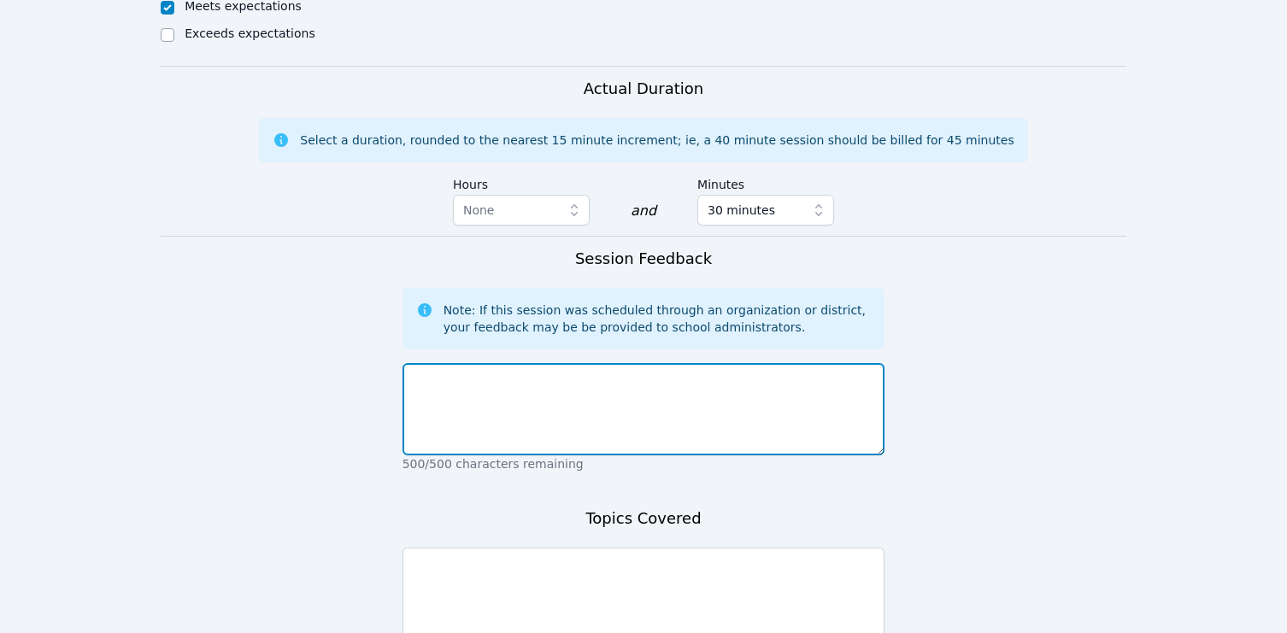
click at [463, 456] on textarea at bounding box center [644, 409] width 483 height 92
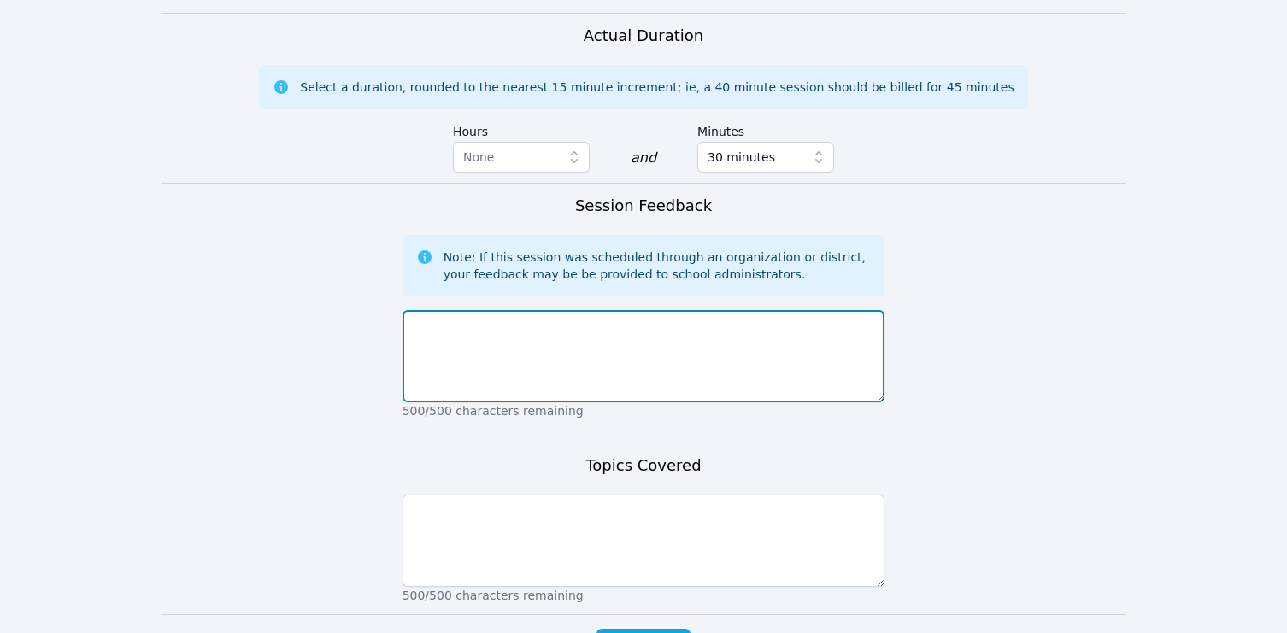
scroll to position [1090, 0]
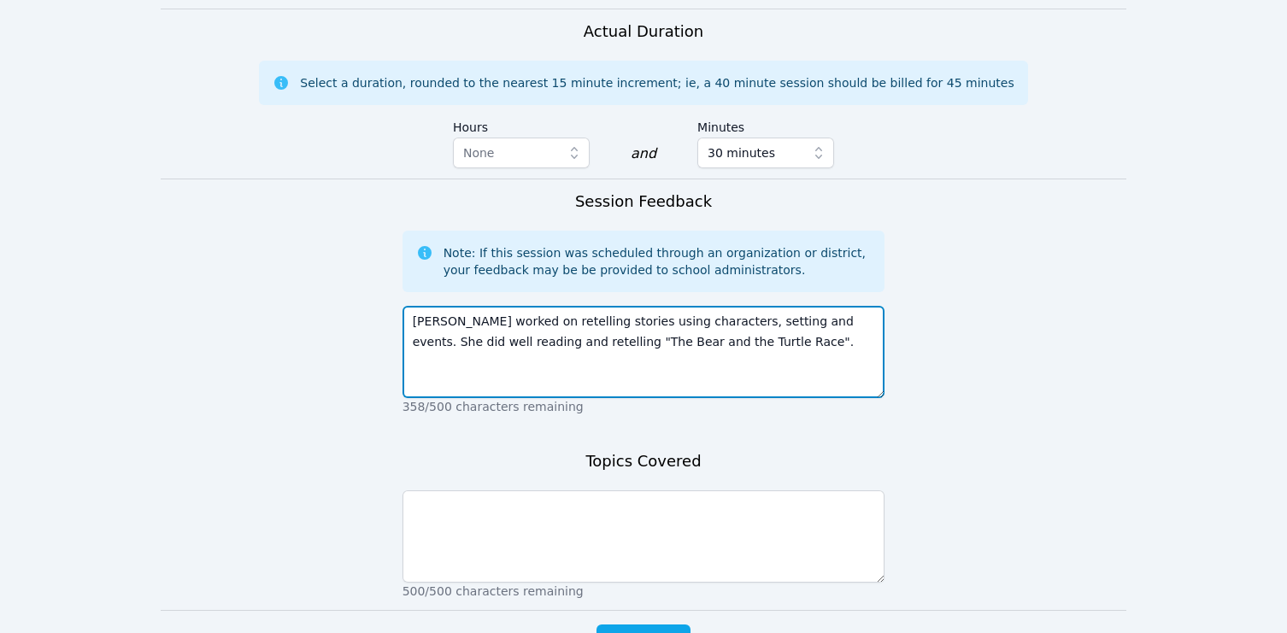
click at [575, 366] on textarea "[PERSON_NAME] worked on retelling stories using characters, setting and events.…" at bounding box center [644, 352] width 483 height 92
type textarea "[PERSON_NAME] worked on retelling stories using characters, setting and events.…"
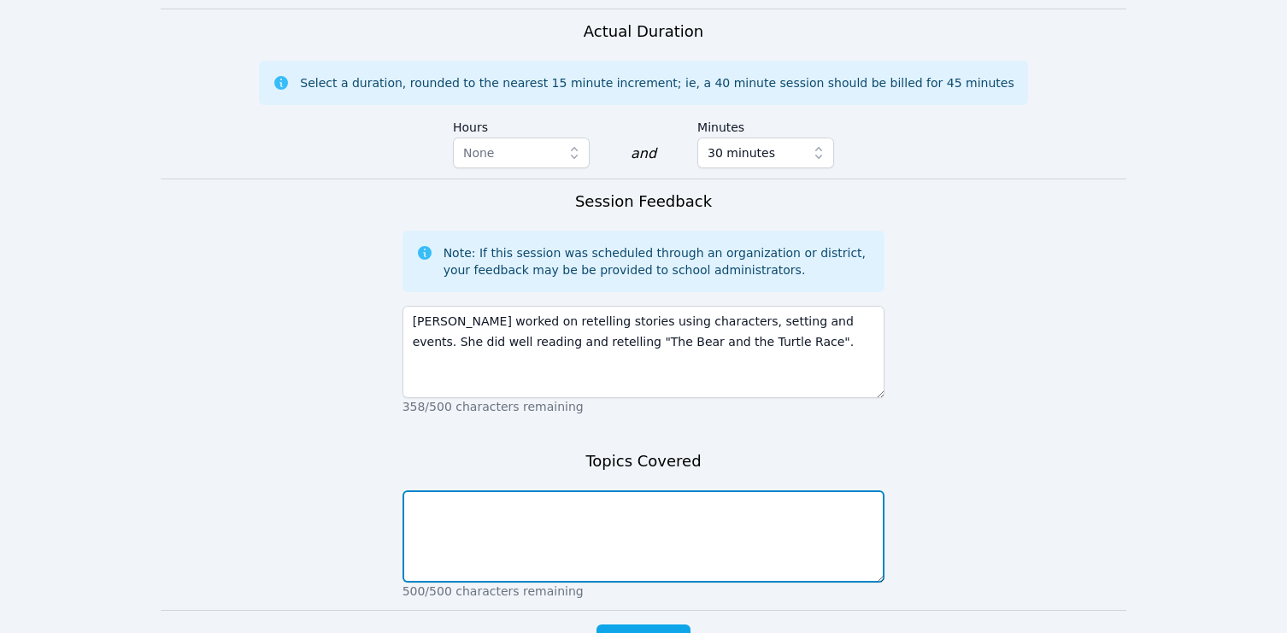
click at [583, 554] on textarea at bounding box center [644, 537] width 483 height 92
paste textarea "[PERSON_NAME] worked on retelling stories using characters, setting and events.…"
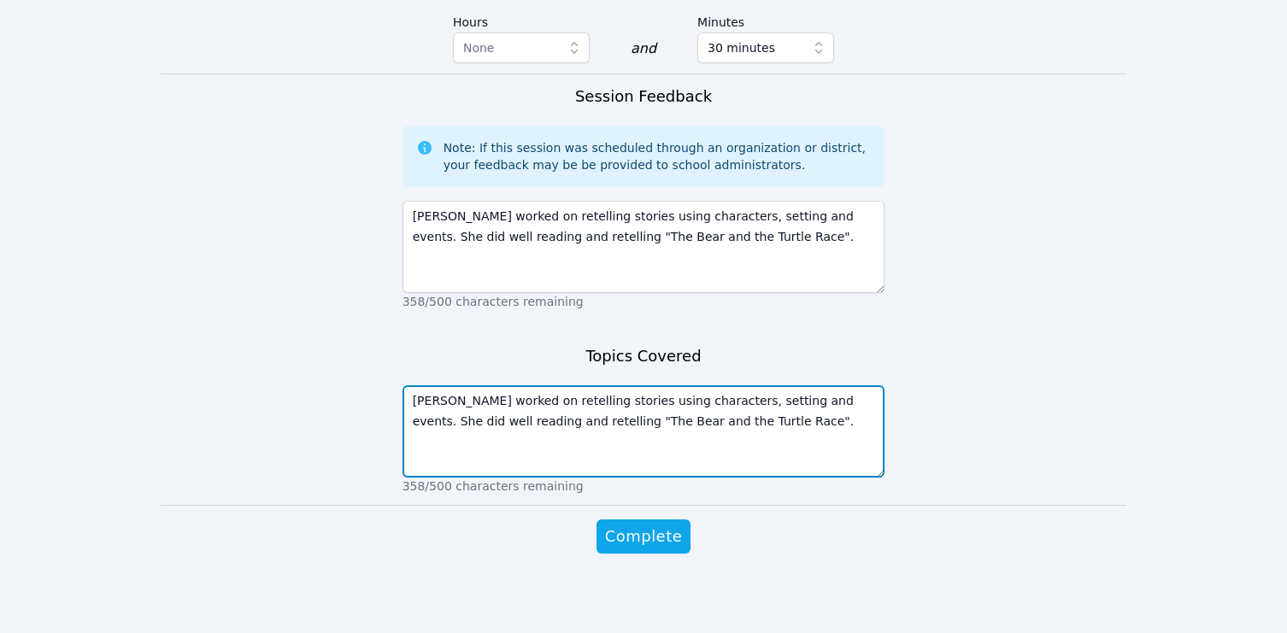
scroll to position [1218, 0]
type textarea "[PERSON_NAME] worked on retelling stories using characters, setting and events.…"
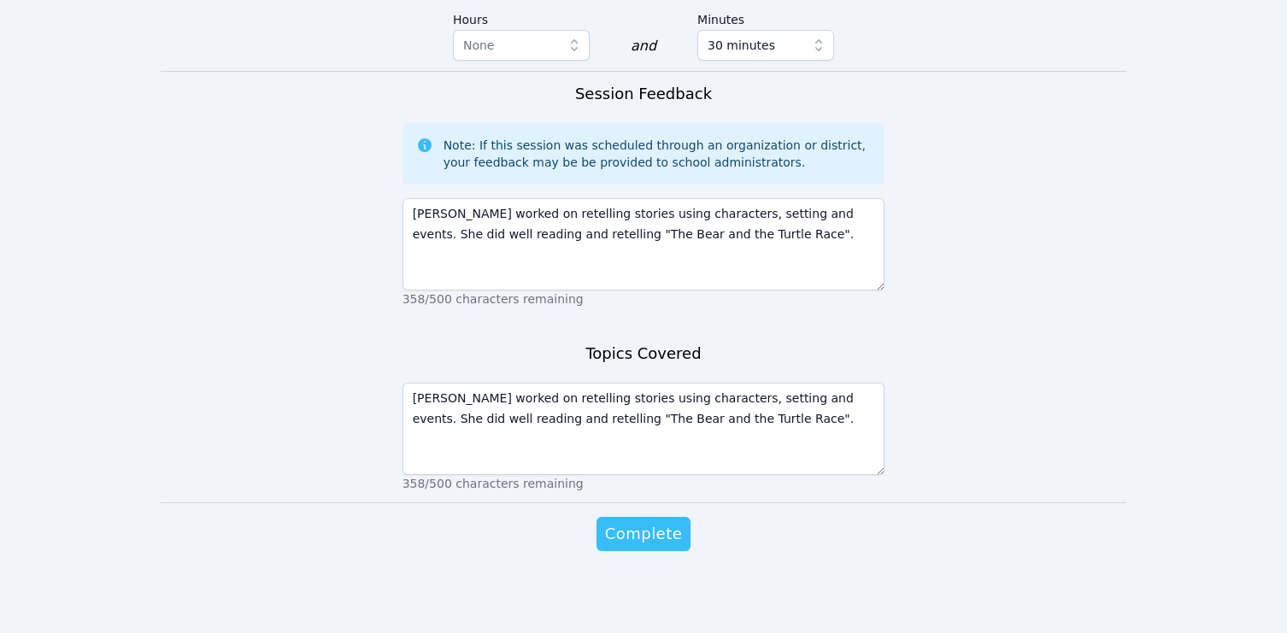
click at [639, 532] on span "Complete" at bounding box center [643, 534] width 77 height 24
